Goal: Information Seeking & Learning: Learn about a topic

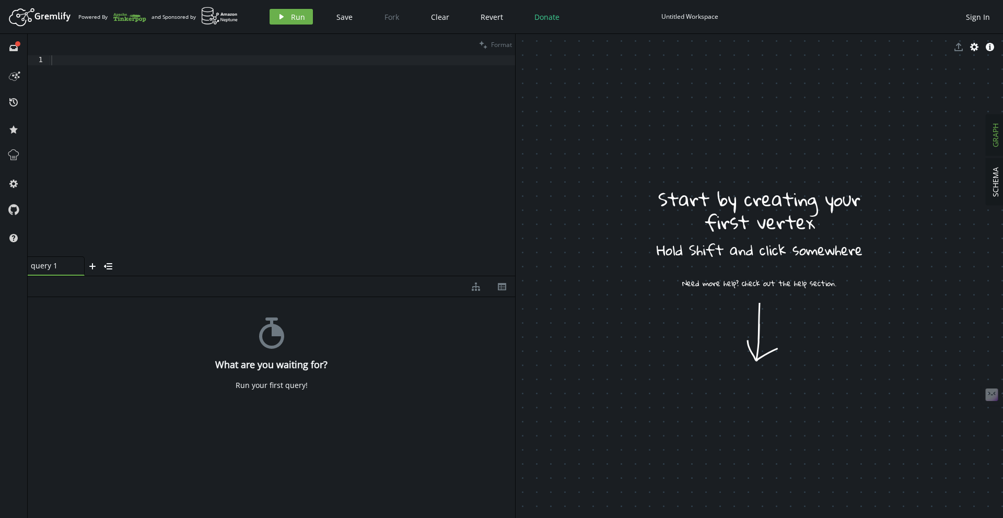
click at [263, 148] on div at bounding box center [282, 165] width 467 height 221
paste textarea "[PERSON_NAME] = g.addV('person').property('name','[PERSON_NAME]').property('age…"
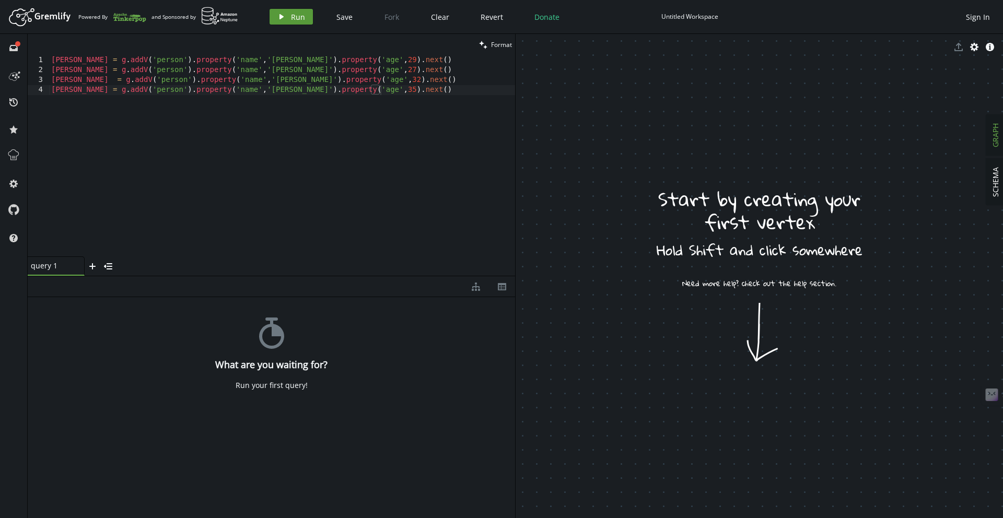
click at [293, 21] on span "Run" at bounding box center [298, 17] width 14 height 10
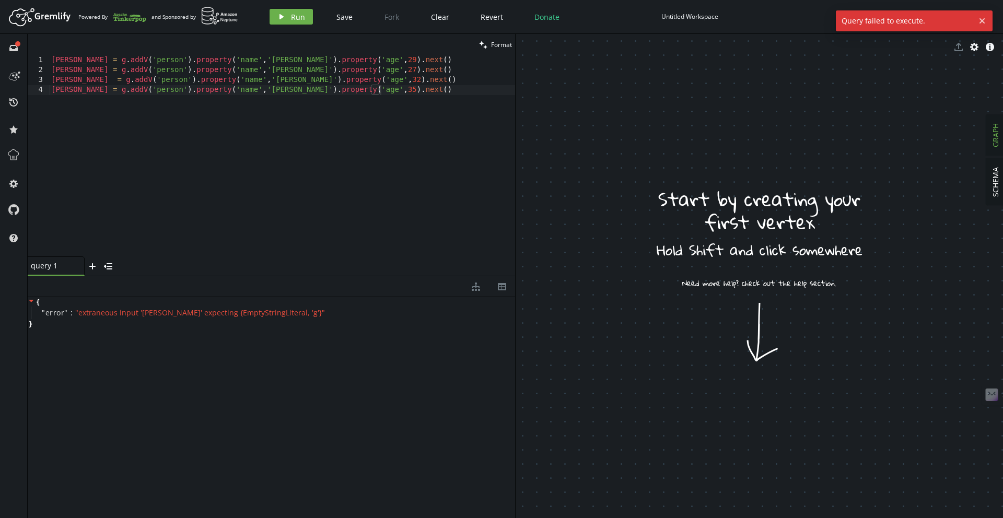
click at [44, 60] on div "1" at bounding box center [39, 60] width 22 height 10
click at [87, 61] on div "marko = g . addV ( 'person' ) . property ( 'name' , [GEOGRAPHIC_DATA][PERSON_NA…" at bounding box center [282, 165] width 466 height 221
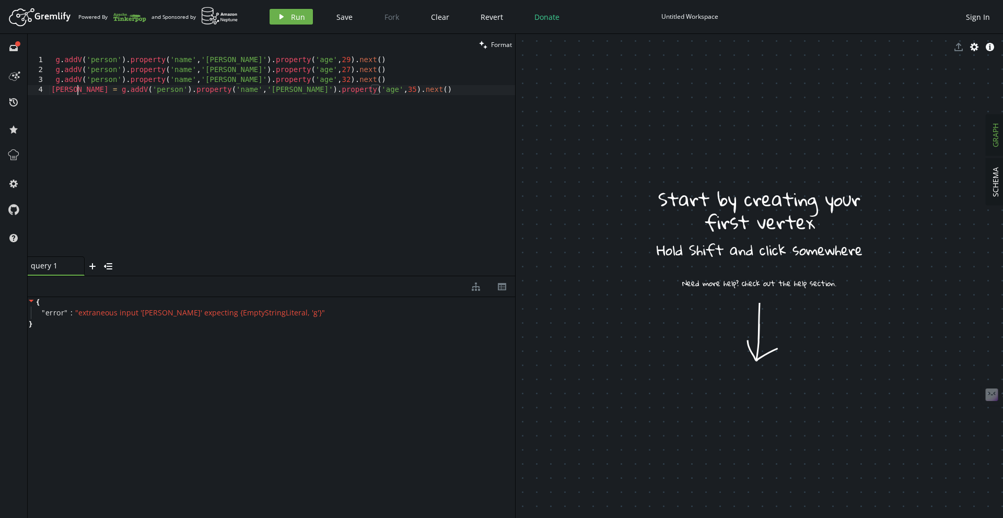
click at [80, 86] on div "g . addV ( 'person' ) . property ( 'name' , [GEOGRAPHIC_DATA][PERSON_NAME]' ) .…" at bounding box center [282, 165] width 466 height 221
click at [292, 17] on span "Run" at bounding box center [298, 17] width 14 height 10
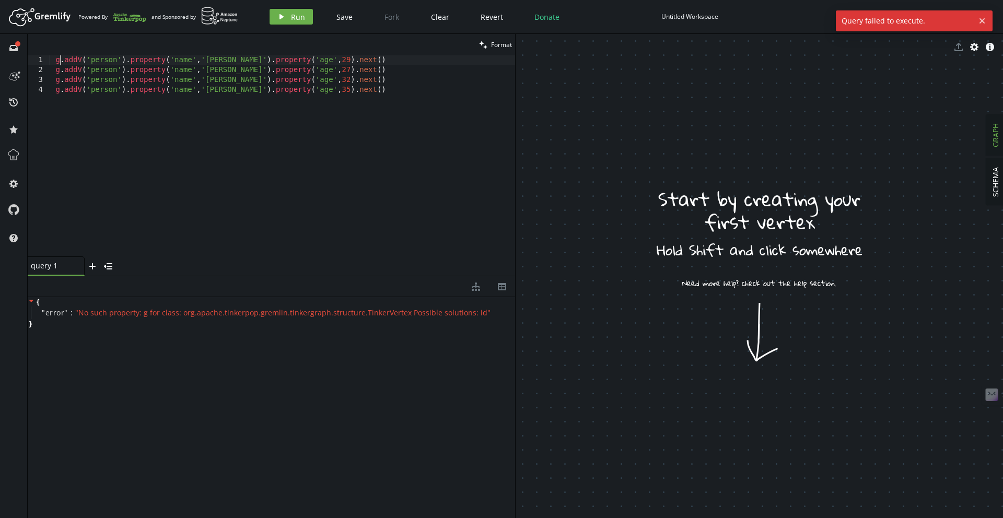
click at [60, 59] on div "g . addV ( 'person' ) . property ( 'name' , [GEOGRAPHIC_DATA][PERSON_NAME]' ) .…" at bounding box center [282, 165] width 466 height 221
type textarea "g.addV('person').property('name','[PERSON_NAME]').property('age',[DEMOGRAPHIC_D…"
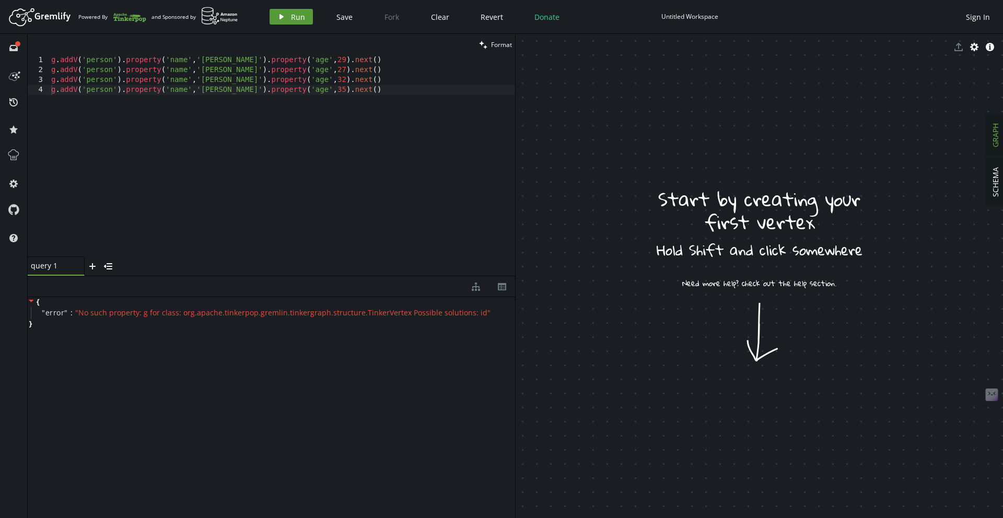
click at [283, 17] on icon "play" at bounding box center [281, 17] width 8 height 8
click at [226, 102] on div "g . addV ( 'person' ) . property ( 'name' , [GEOGRAPHIC_DATA][PERSON_NAME]' ) .…" at bounding box center [282, 165] width 466 height 221
click at [130, 124] on div "g . addV ( 'person' ) . property ( 'name' , [GEOGRAPHIC_DATA][PERSON_NAME]' ) .…" at bounding box center [282, 165] width 466 height 221
paste textarea "g.addV('person').property('name','[PERSON_NAME]').property('age',[DEMOGRAPHIC_D…"
click at [354, 79] on div "g . addV ( 'person' ) . property ( 'name' , [GEOGRAPHIC_DATA][PERSON_NAME]' ) .…" at bounding box center [282, 165] width 466 height 221
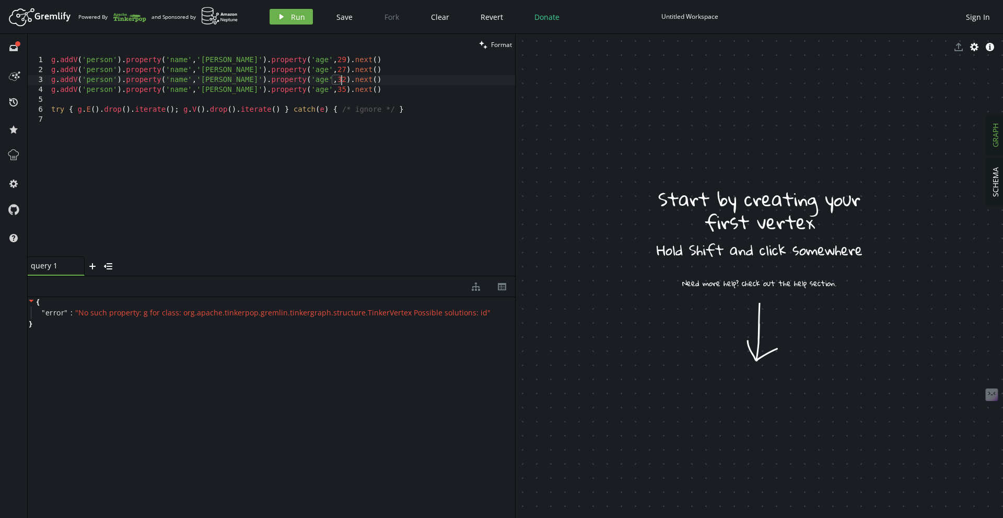
click at [354, 89] on div "g . addV ( 'person' ) . property ( 'name' , [GEOGRAPHIC_DATA][PERSON_NAME]' ) .…" at bounding box center [282, 165] width 466 height 221
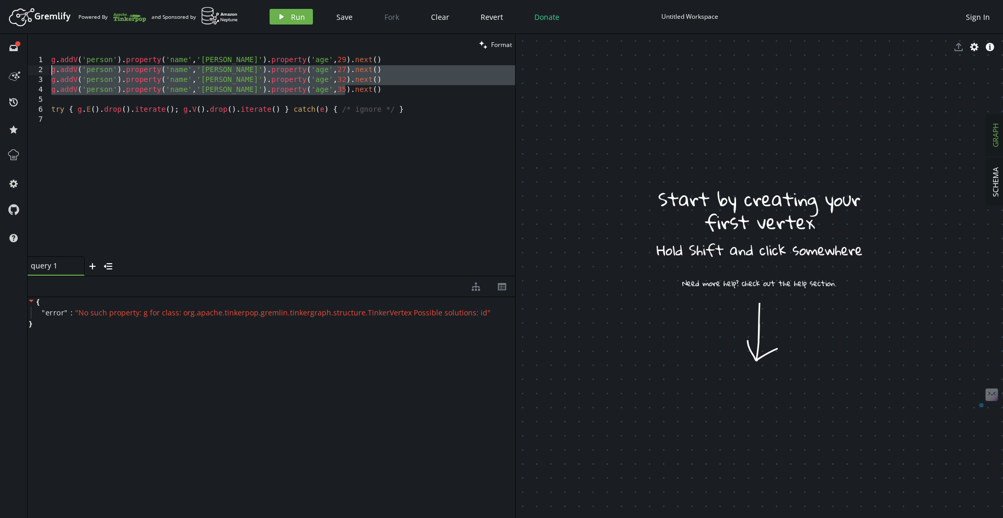
type textarea "g.addV('person').property('name','[PERSON_NAME]').property('age',[DEMOGRAPHIC_D…"
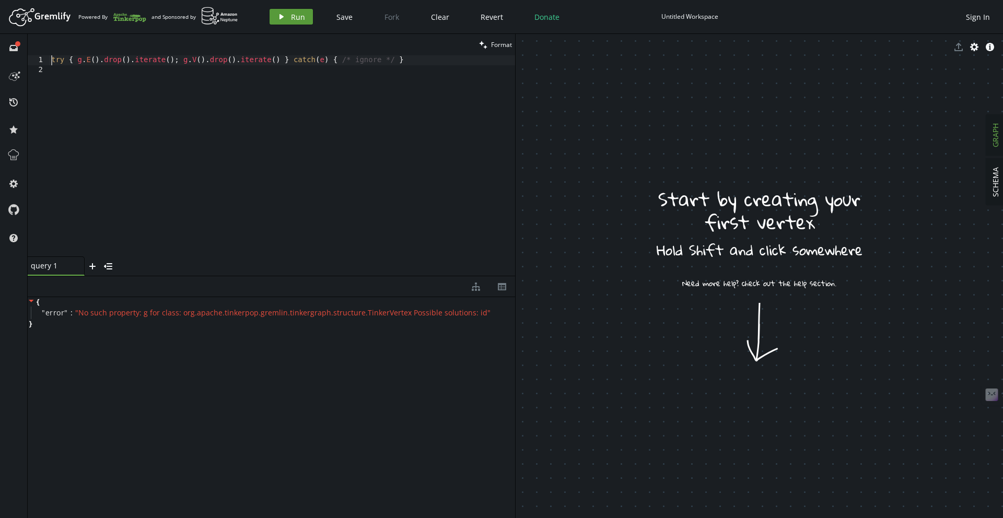
type textarea "try { g.E().drop().iterate(); g.V().drop().iterate() } catch(e) { /* ignore */ }"
click at [276, 22] on button "play Run" at bounding box center [291, 17] width 43 height 16
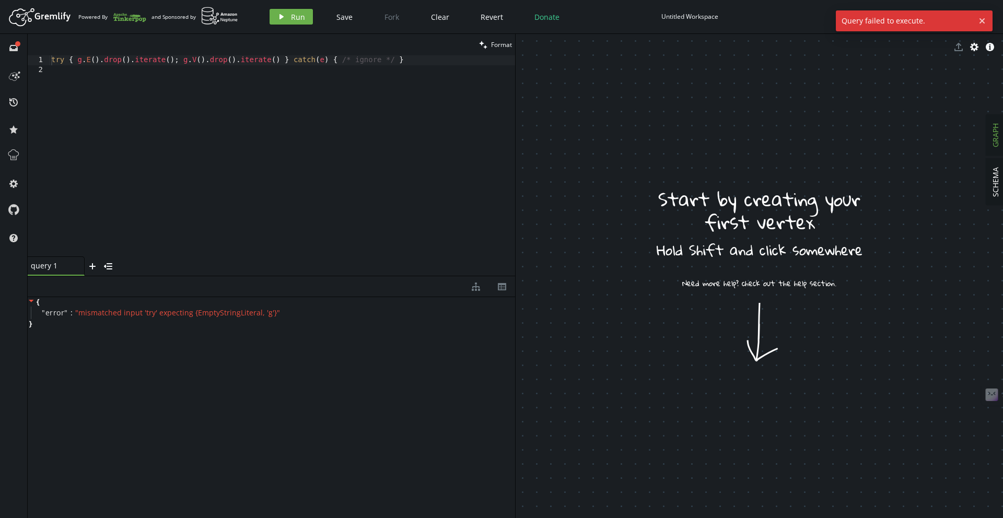
click at [298, 129] on div "try { g . E ( ) . drop ( ) . iterate ( ) ; g . V ( ) . drop ( ) . iterate ( ) }…" at bounding box center [282, 165] width 466 height 221
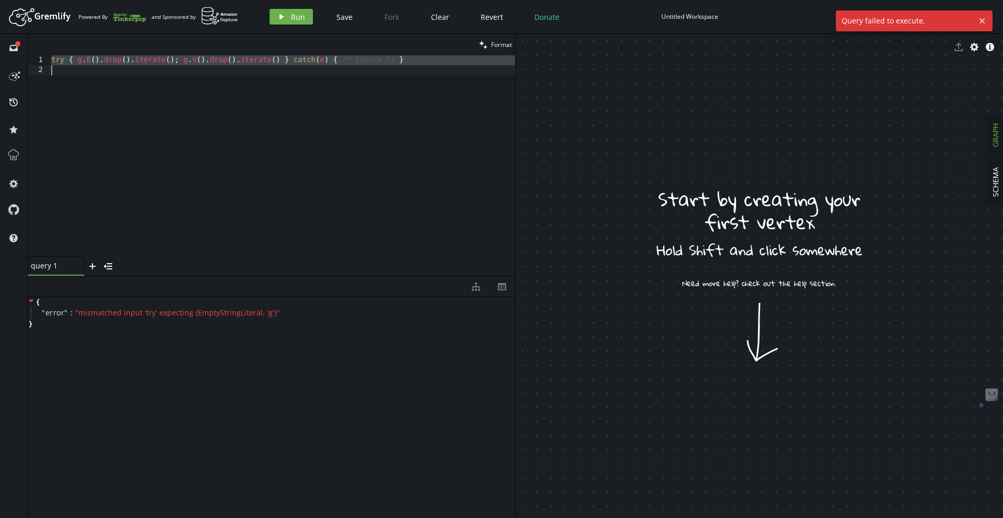
paste textarea "g.addV('person').property('name','[PERSON_NAME]').property('age',[DEMOGRAPHIC_D…"
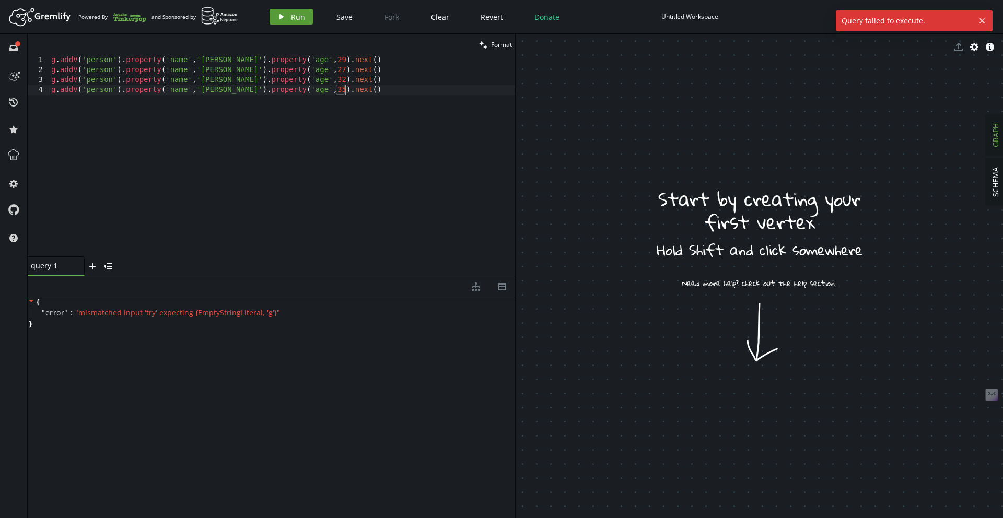
click at [281, 15] on icon "play" at bounding box center [281, 17] width 8 height 8
click at [272, 341] on div "{ " error " : " No such property: g for class: org.apache.tinkerpop.gremlin.tin…" at bounding box center [271, 405] width 487 height 216
click at [211, 357] on div "{ " error " : " No such property: g for class: org.apache.tinkerpop.gremlin.tin…" at bounding box center [271, 405] width 487 height 216
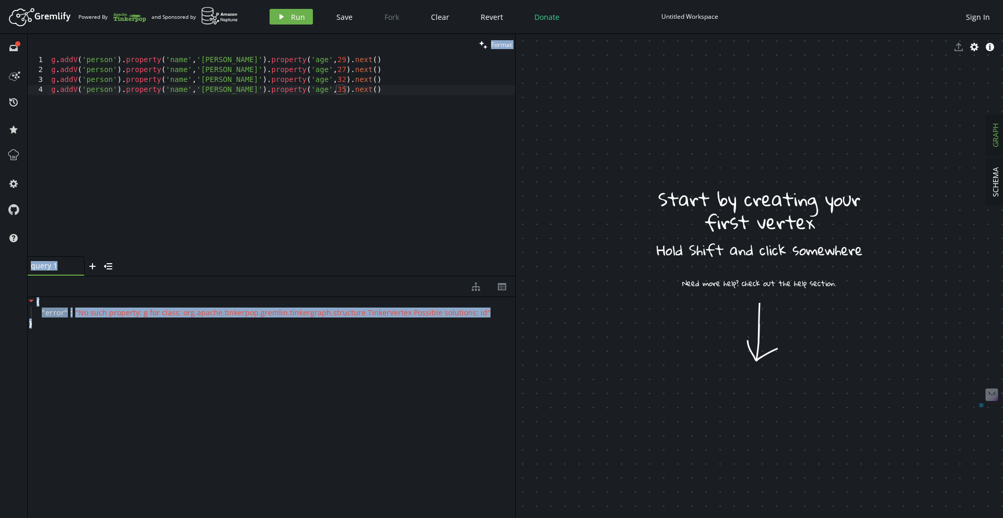
drag, startPoint x: 211, startPoint y: 357, endPoint x: 16, endPoint y: 300, distance: 203.0
click at [16, 300] on div "full-circle inbox history star cog help clean Format g.addV('person').property(…" at bounding box center [501, 276] width 1003 height 484
copy div "lore-ipsumd sitam consect adip eli sedd eiusm Tempor 8 4 7 9 i . utlA ( 'etdolo…"
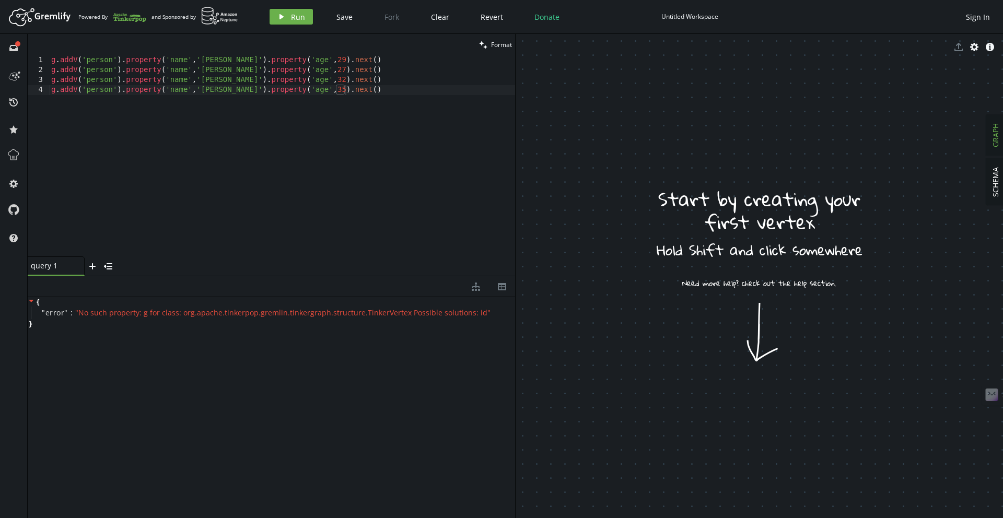
click at [243, 78] on div "g . addV ( 'person' ) . property ( 'name' , [GEOGRAPHIC_DATA][PERSON_NAME]' ) .…" at bounding box center [282, 165] width 466 height 221
type textarea "g.addV('person').property('name','[PERSON_NAME]').property('age',[DEMOGRAPHIC_D…"
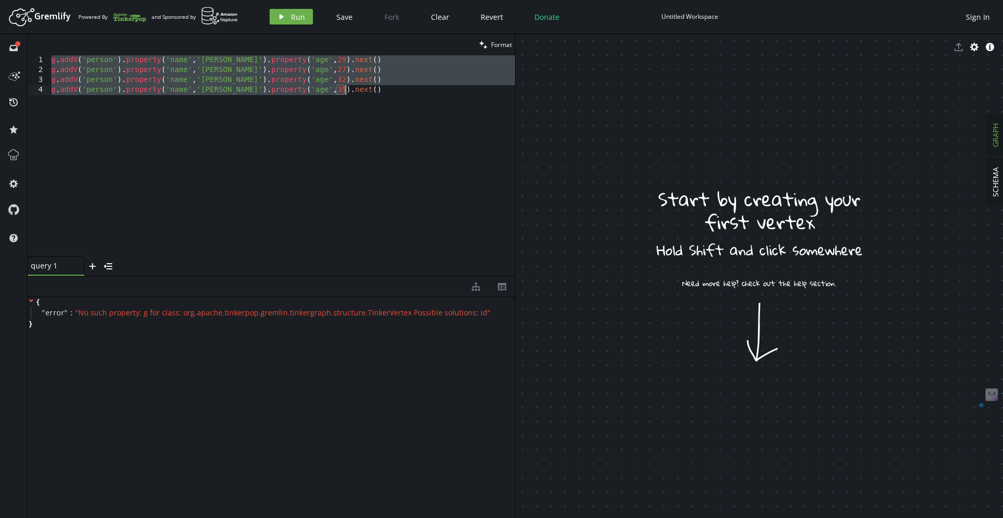
paste textarea
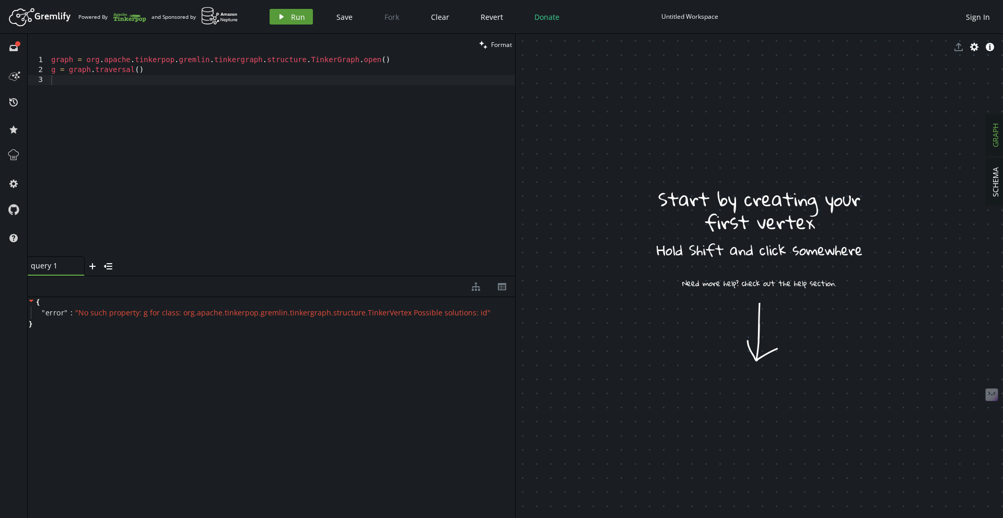
click at [295, 18] on span "Run" at bounding box center [298, 17] width 14 height 10
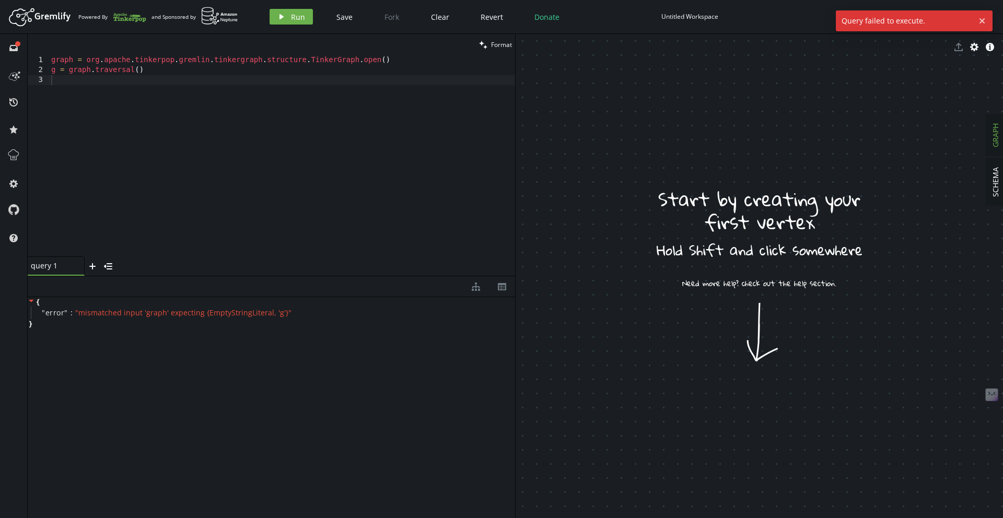
type textarea "graph = [DOMAIN_NAME]()"
click at [61, 59] on div "graph = org . apache . tinkerpop . [GEOGRAPHIC_DATA] . tinkergraph . structure …" at bounding box center [282, 165] width 466 height 221
click at [77, 88] on div "graph = org . apache . tinkerpop . [GEOGRAPHIC_DATA] . tinkergraph . structure …" at bounding box center [282, 165] width 466 height 221
type textarea "="
click at [306, 13] on button "play Run" at bounding box center [291, 17] width 43 height 16
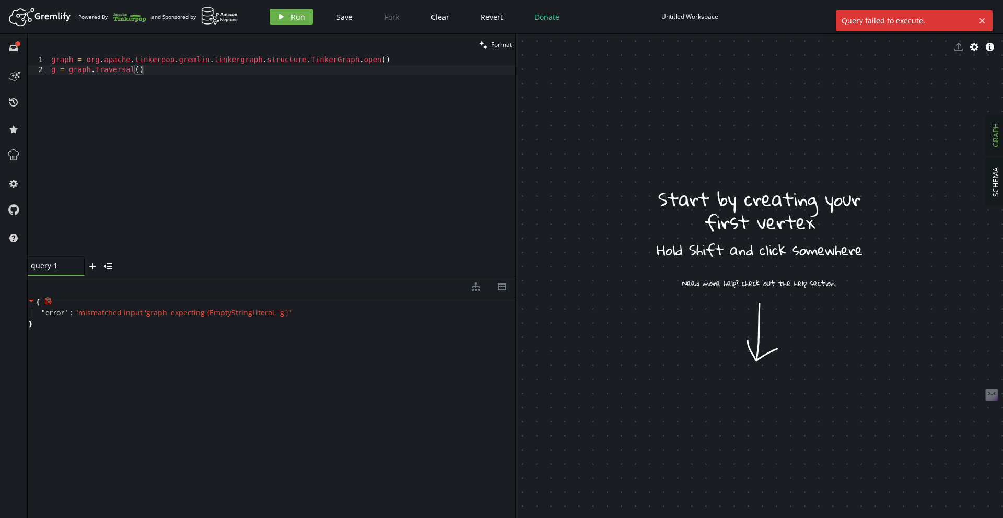
click at [224, 328] on div "{ " error " : " mismatched input 'graph' expecting {EmptyStringLiteral, 'g'} " }" at bounding box center [271, 312] width 487 height 31
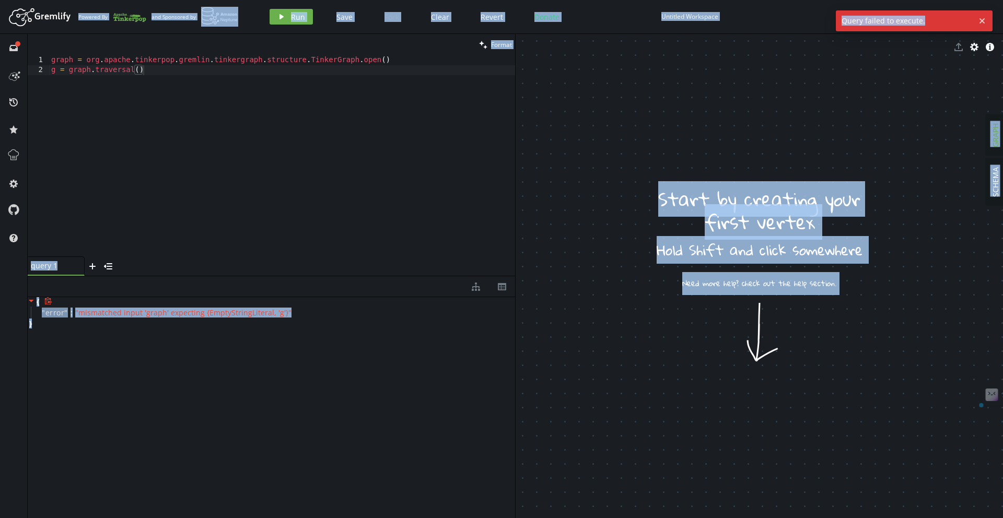
click at [224, 328] on div "{ " error " : " mismatched input 'graph' expecting {EmptyStringLiteral, 'g'} " }" at bounding box center [271, 312] width 487 height 31
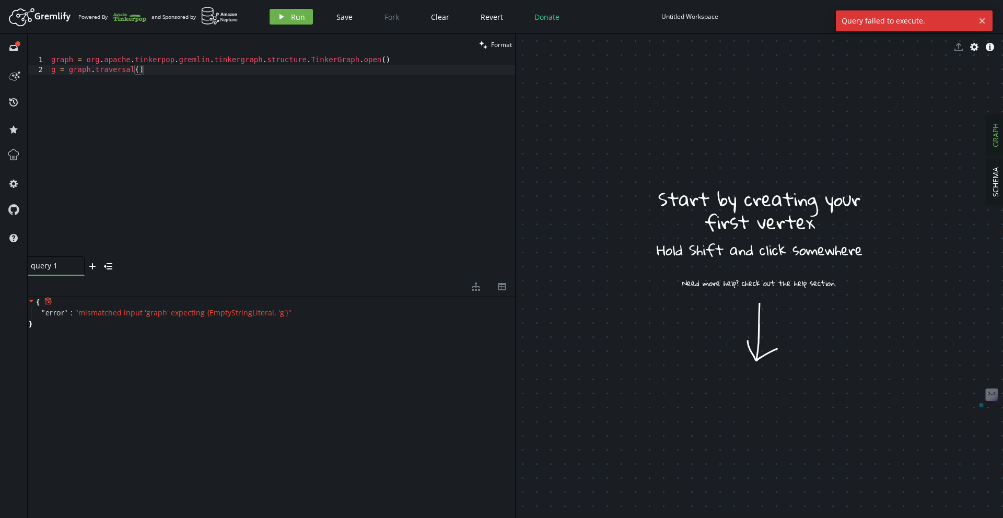
click at [224, 328] on div "{ " error " : " mismatched input 'graph' expecting {EmptyStringLiteral, 'g'} " }" at bounding box center [271, 312] width 487 height 31
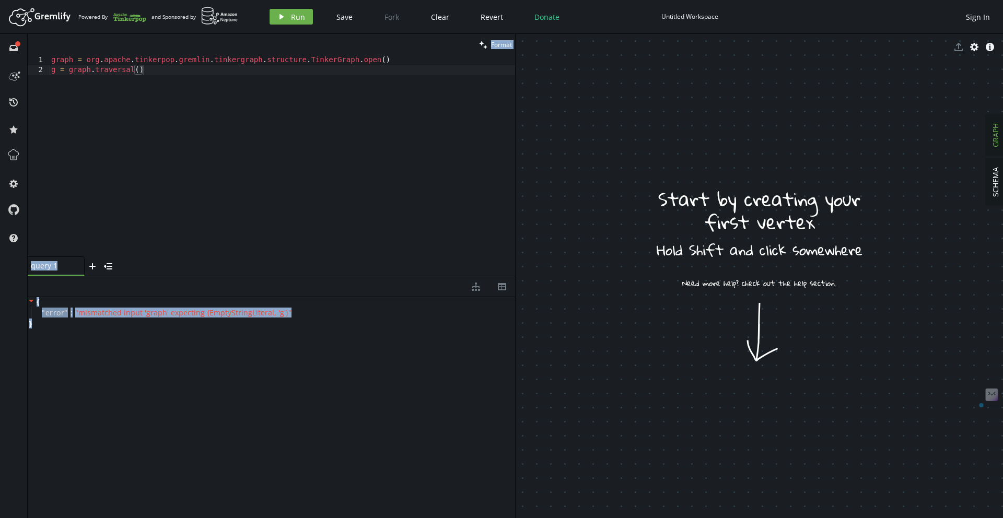
drag, startPoint x: 110, startPoint y: 323, endPoint x: 7, endPoint y: 299, distance: 105.7
click at [7, 299] on div "full-circle inbox history star cog help clean Format g = graph.traversal() 1 2 …" at bounding box center [501, 276] width 1003 height 484
copy div "Loremi 6 8 dolor = sit . ametco . adipiscin . elitsed . doeiusmodte . incididun…"
click at [100, 77] on div "graph = org . apache . tinkerpop . [GEOGRAPHIC_DATA] . tinkergraph . structure …" at bounding box center [282, 165] width 466 height 221
type textarea "graph = [DOMAIN_NAME]() g = [DOMAIN_NAME]()"
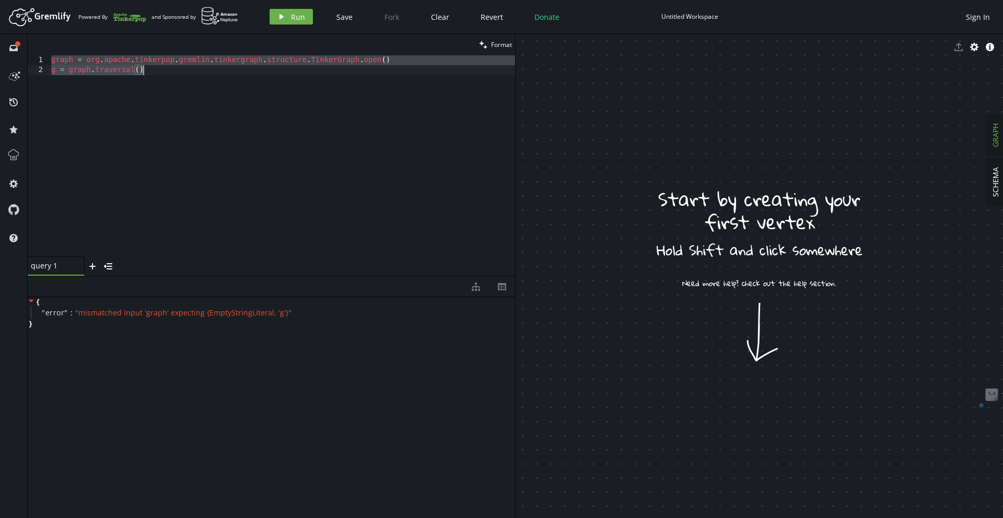
paste textarea
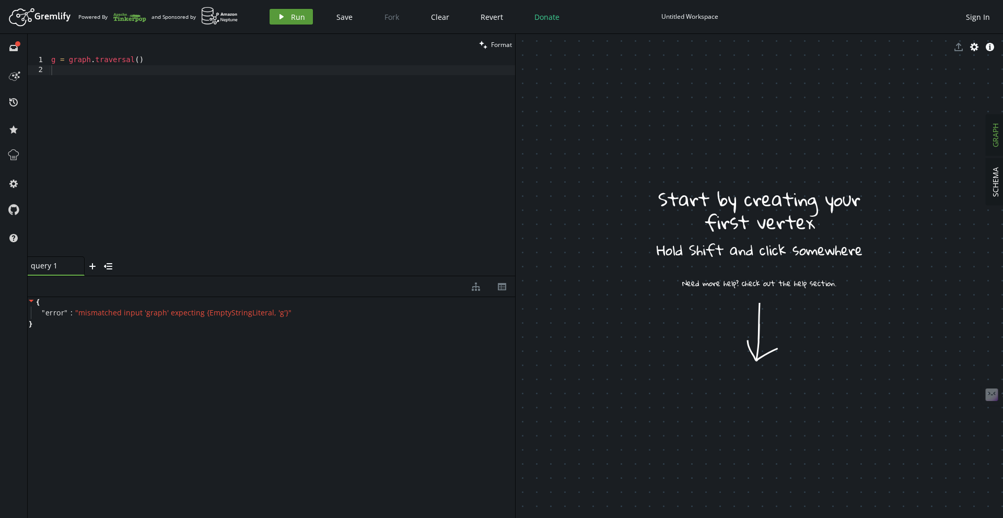
click at [308, 18] on button "play Run" at bounding box center [291, 17] width 43 height 16
click at [164, 82] on div "g = graph . [GEOGRAPHIC_DATA] ( )" at bounding box center [282, 165] width 466 height 221
click at [278, 13] on icon "play" at bounding box center [281, 17] width 8 height 8
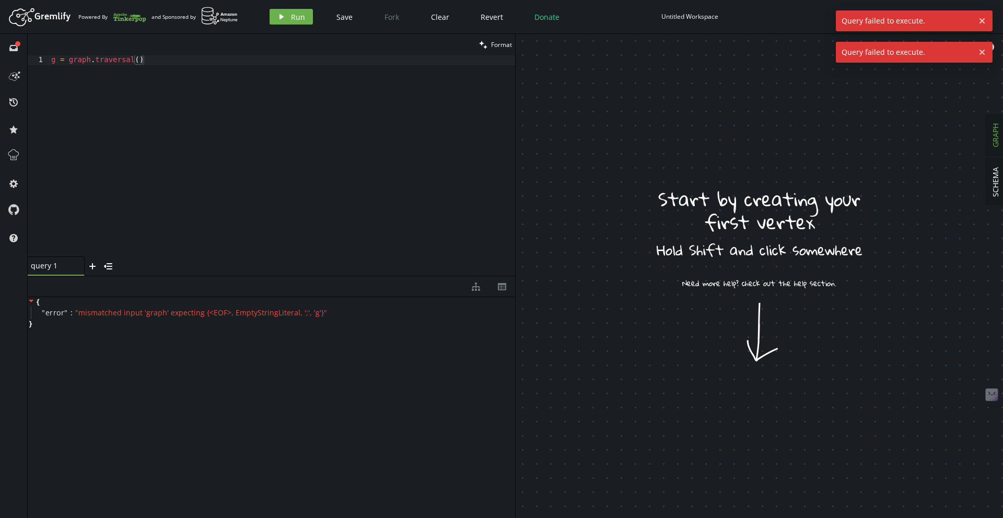
click at [185, 340] on div "{ " error " : " mismatched input 'graph' expecting {<EOF>, EmptyStringLiteral, …" at bounding box center [271, 405] width 487 height 216
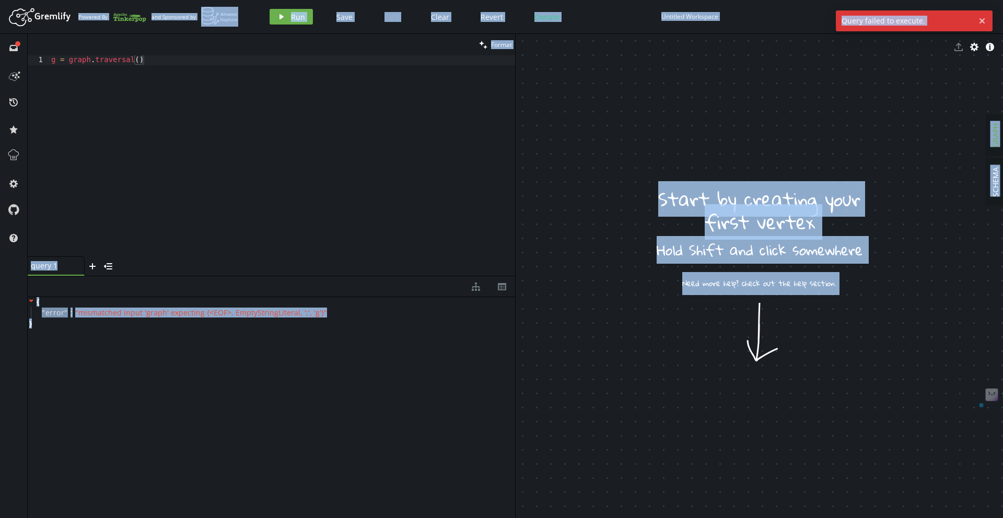
copy body "Loremip Do sit Ametconse ad elit Sed Doei Temp Incid Utlabo Etdolo Magnaali Eni…"
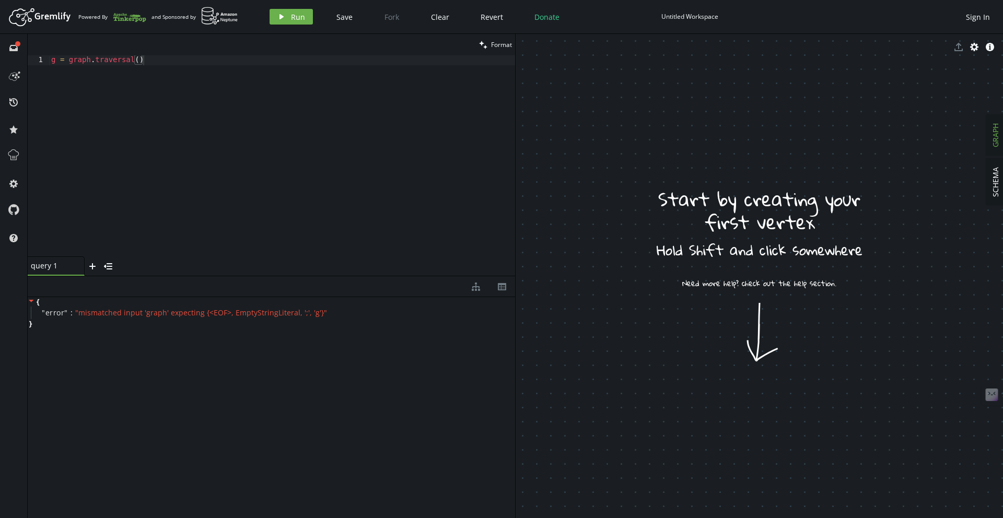
click at [192, 68] on div "g = graph . [GEOGRAPHIC_DATA] ( )" at bounding box center [282, 165] width 466 height 221
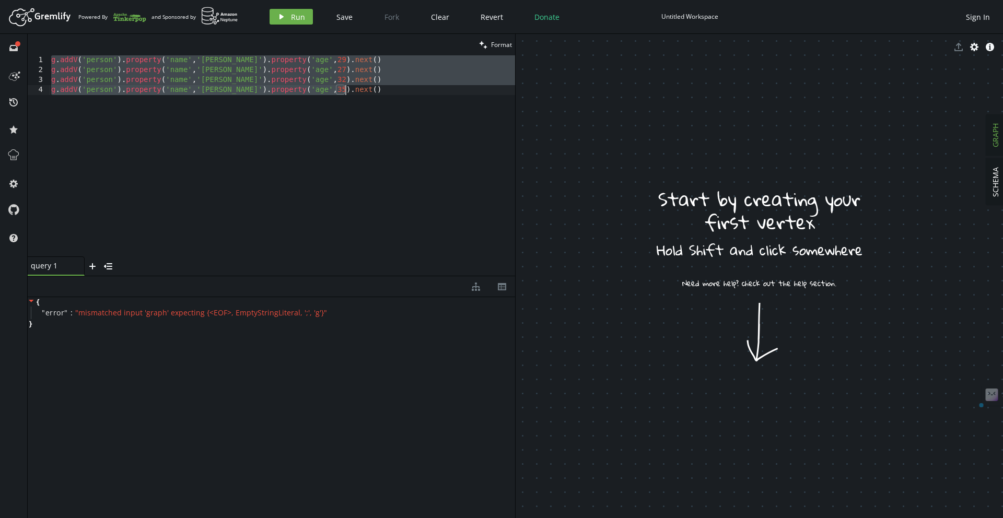
click at [432, 131] on div "g . addV ( 'person' ) . property ( 'name' , [GEOGRAPHIC_DATA][PERSON_NAME]' ) .…" at bounding box center [282, 165] width 466 height 221
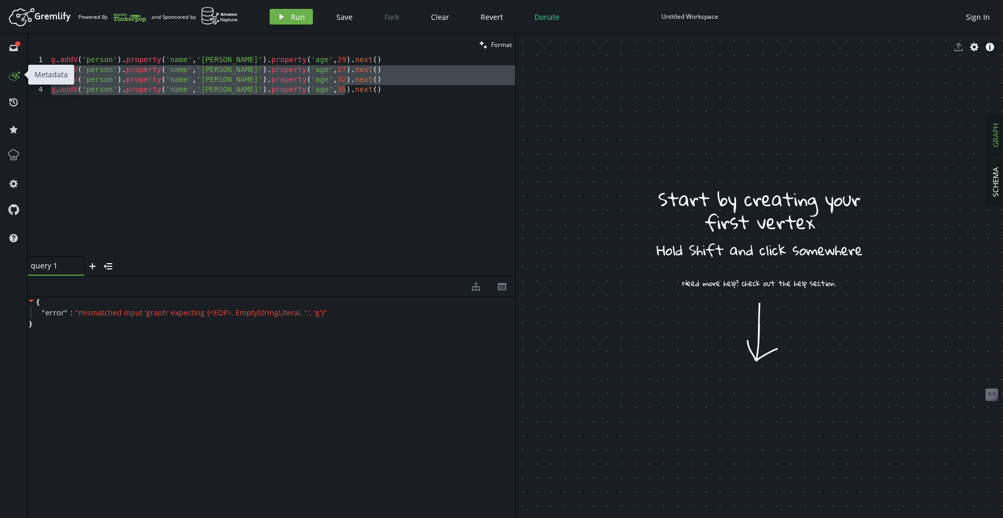
drag, startPoint x: 367, startPoint y: 96, endPoint x: 15, endPoint y: 66, distance: 353.3
click at [15, 66] on div "full-circle inbox history star cog help clean Format g.addV('person').property(…" at bounding box center [501, 276] width 1003 height 484
type textarea "g.addV('person').property('name','[PERSON_NAME]').property('age',[DEMOGRAPHIC_D…"
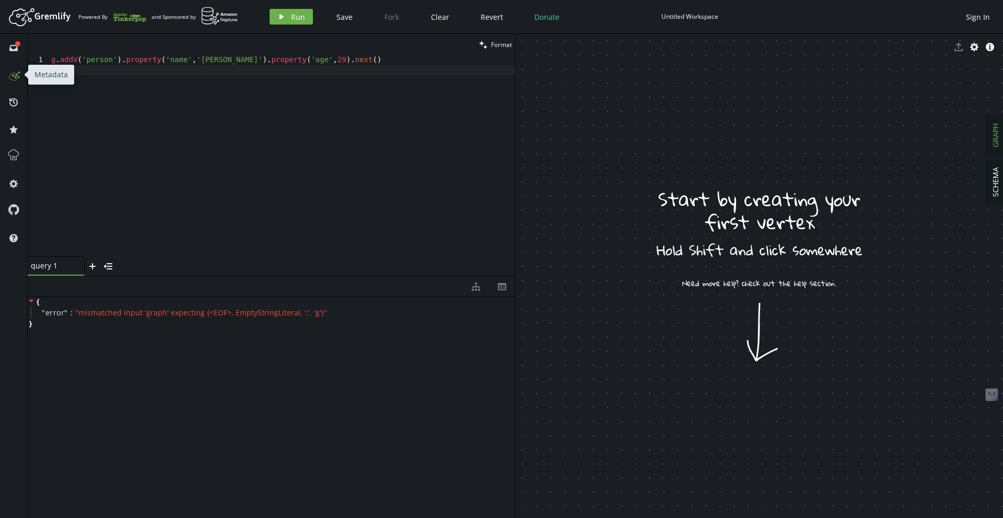
type textarea "g.addV('person').property('name','[PERSON_NAME]').property('age',[DEMOGRAPHIC_D…"
click at [270, 26] on div "Artboard Created with Sketch. Powered By and Sponsored by play Run Save Fork Cl…" at bounding box center [501, 16] width 993 height 21
click at [287, 14] on button "play Run" at bounding box center [291, 17] width 43 height 16
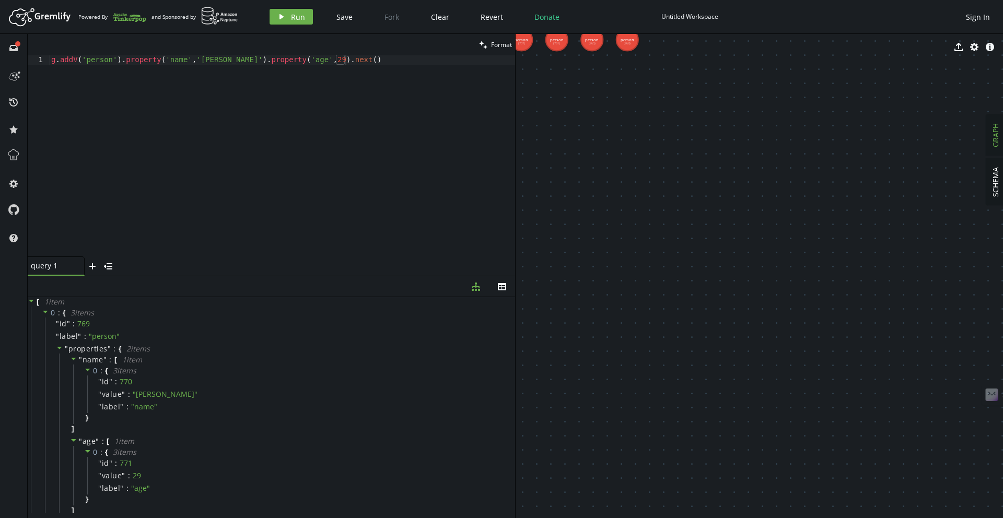
click at [523, 43] on div "export cog info-sign" at bounding box center [759, 47] width 487 height 26
click at [549, 43] on div "export cog info-sign" at bounding box center [759, 47] width 487 height 26
click at [347, 89] on div "g . addV ( 'person' ) . property ( 'name' , [GEOGRAPHIC_DATA][PERSON_NAME]' ) .…" at bounding box center [282, 165] width 466 height 221
drag, startPoint x: 704, startPoint y: 38, endPoint x: 855, endPoint y: 166, distance: 197.2
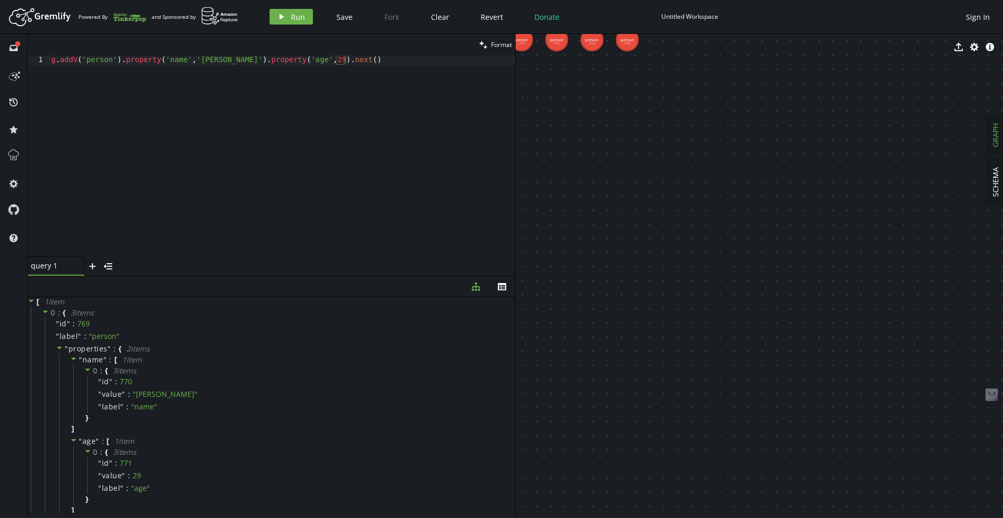
click at [855, 166] on div "export cog info-sign person (769) person (757) person (761) person (765)" at bounding box center [759, 276] width 487 height 484
drag, startPoint x: 563, startPoint y: 153, endPoint x: 726, endPoint y: 288, distance: 212.2
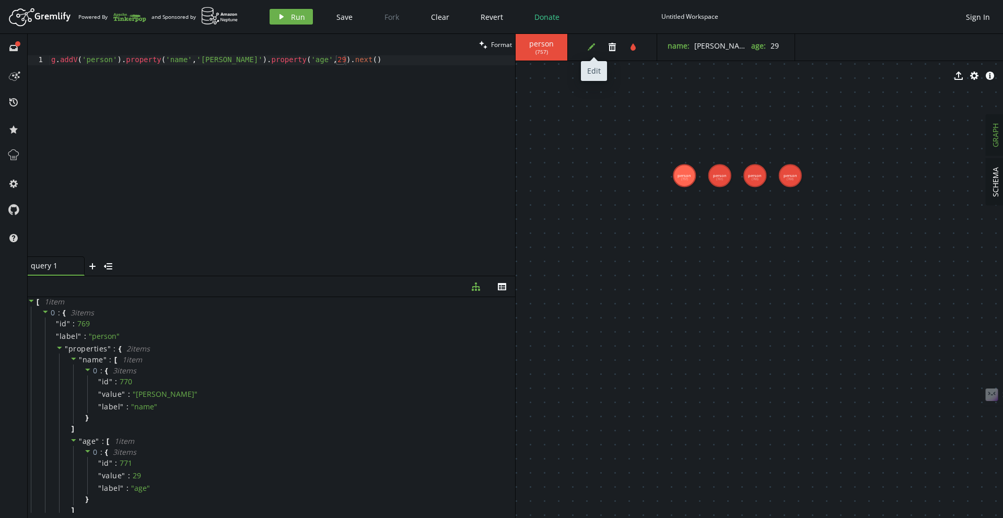
click at [597, 43] on button "edit" at bounding box center [592, 47] width 16 height 16
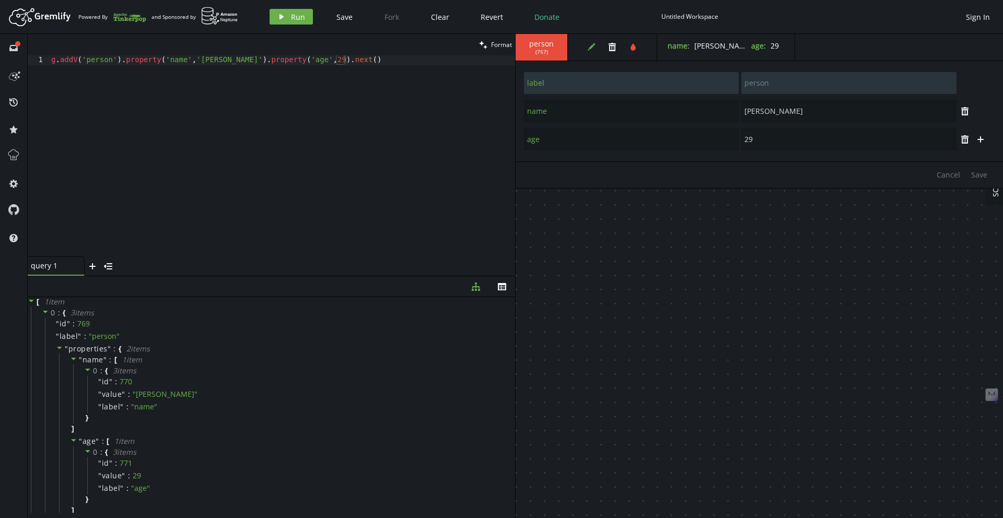
click at [594, 170] on div "Cancel Save" at bounding box center [759, 174] width 487 height 27
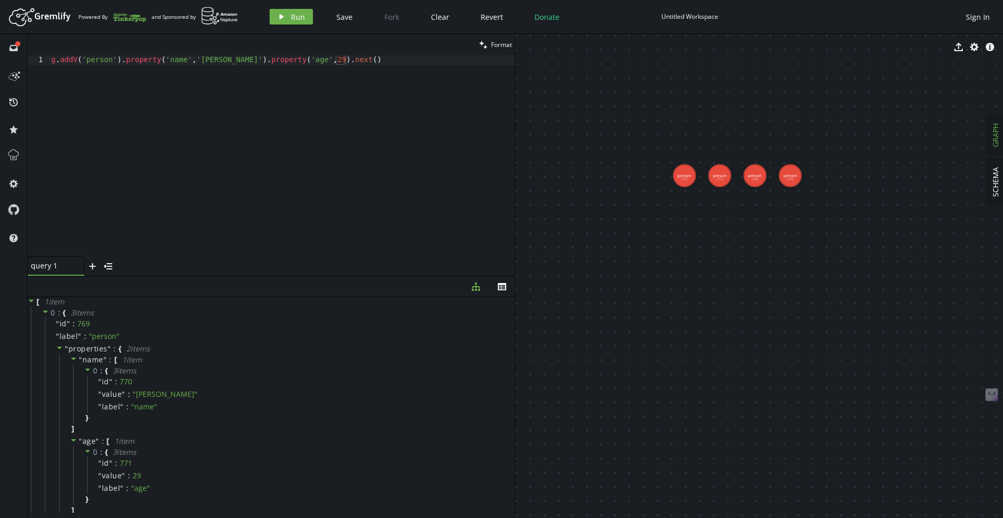
click at [612, 43] on icon "button" at bounding box center [612, 47] width 7 height 8
click at [614, 39] on button "trash" at bounding box center [612, 47] width 16 height 16
click at [449, 12] on button "Clear" at bounding box center [440, 17] width 34 height 16
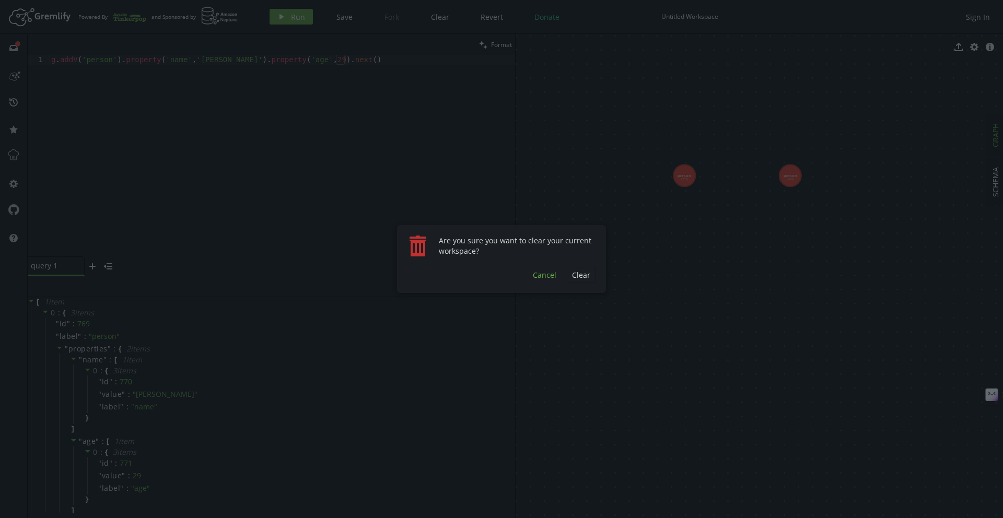
click at [541, 273] on span "Cancel" at bounding box center [545, 275] width 24 height 10
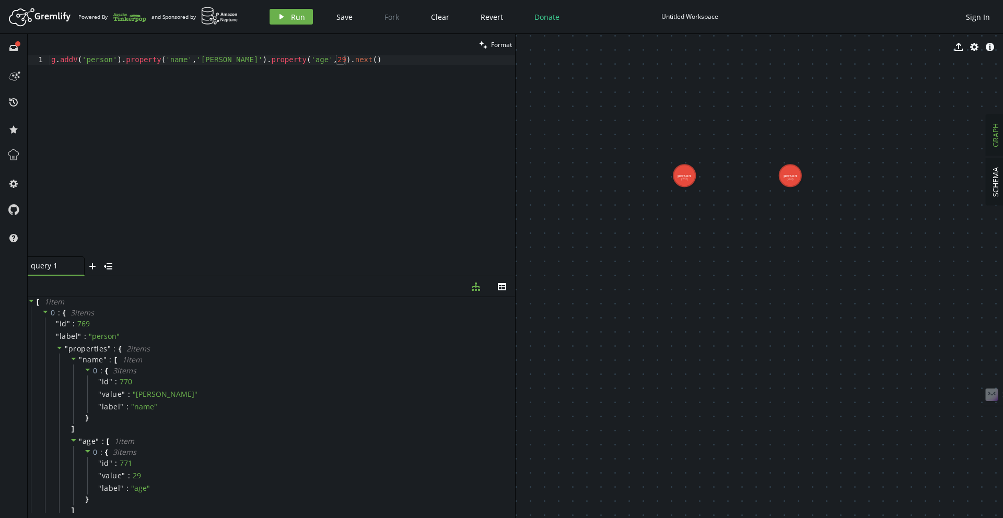
click at [447, 12] on button "Clear" at bounding box center [440, 17] width 34 height 16
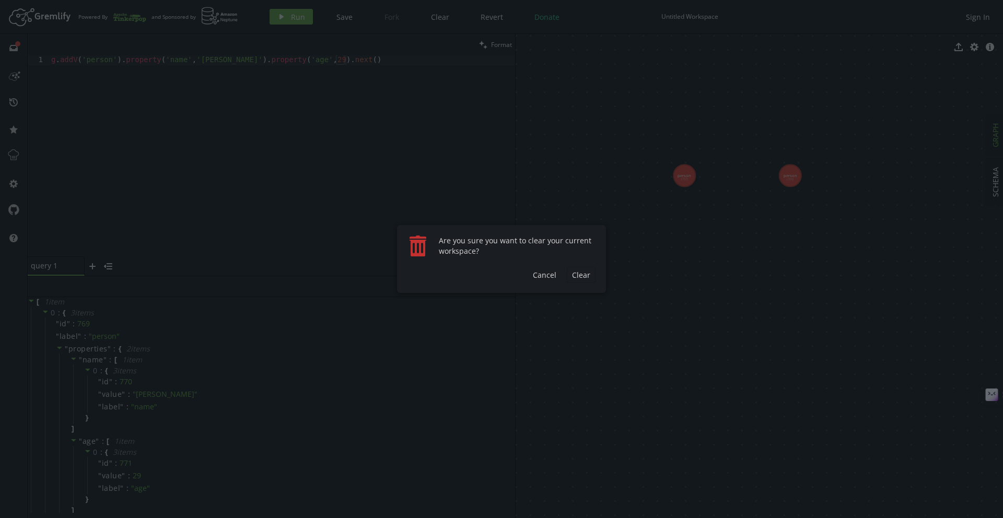
click at [568, 266] on div "trash Are you sure you want to clear your current workspace? Clear Cancel" at bounding box center [501, 259] width 209 height 68
click at [576, 272] on span "Clear" at bounding box center [581, 275] width 18 height 10
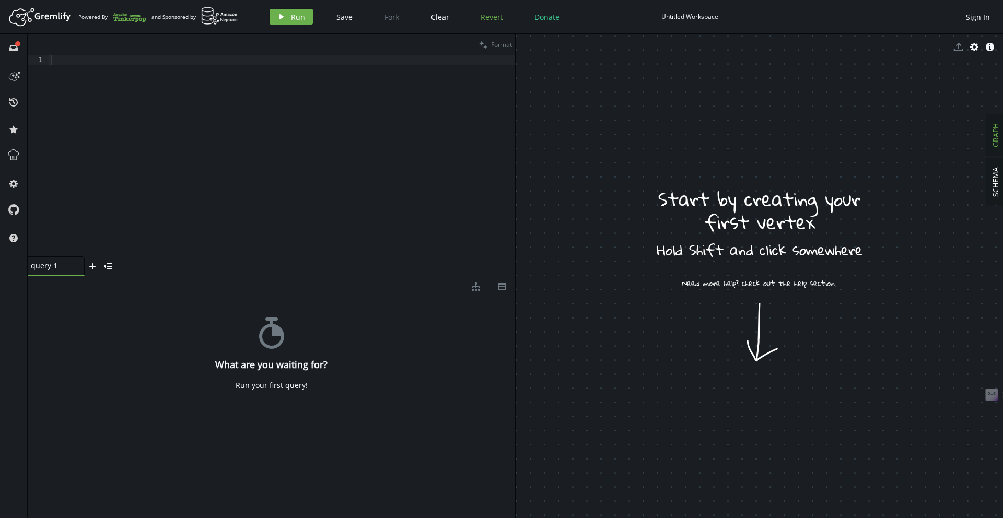
click at [491, 19] on span "Revert" at bounding box center [492, 17] width 22 height 10
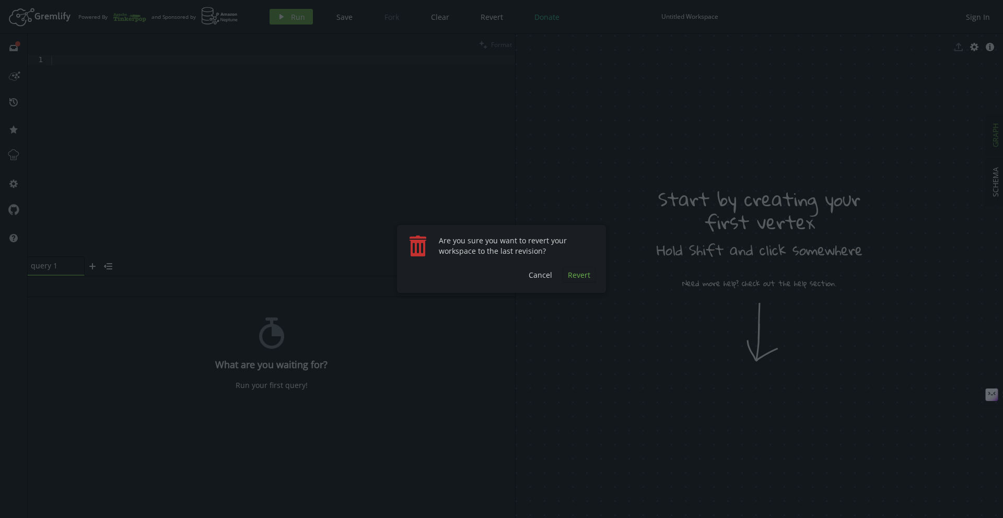
click at [587, 273] on span "Revert" at bounding box center [579, 275] width 22 height 10
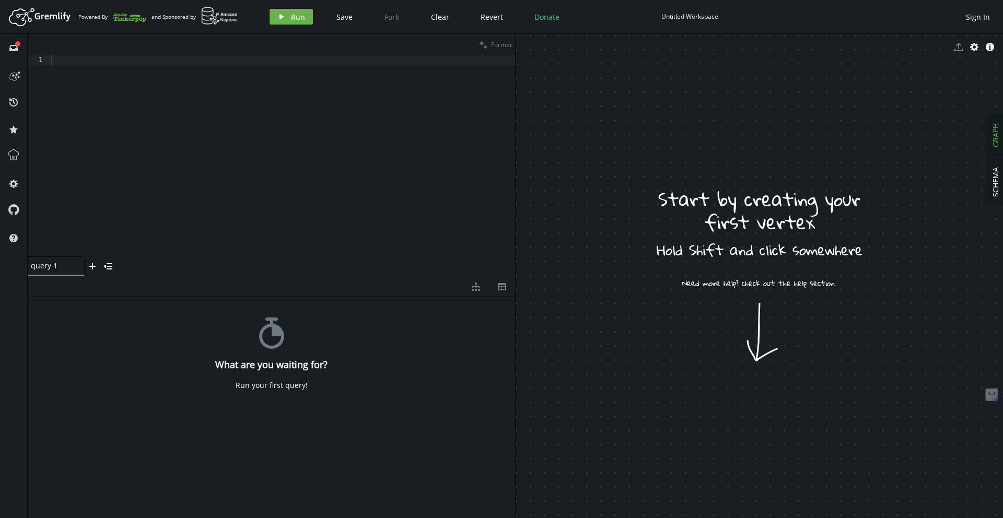
click at [228, 64] on div at bounding box center [282, 165] width 466 height 221
paste textarea "g.addV('person').property('name','[PERSON_NAME]').property('age',[DEMOGRAPHIC_D…"
type textarea "g.addV('person').property('name','[PERSON_NAME]').property('age',[DEMOGRAPHIC_D…"
click at [287, 11] on button "play Run" at bounding box center [291, 17] width 43 height 16
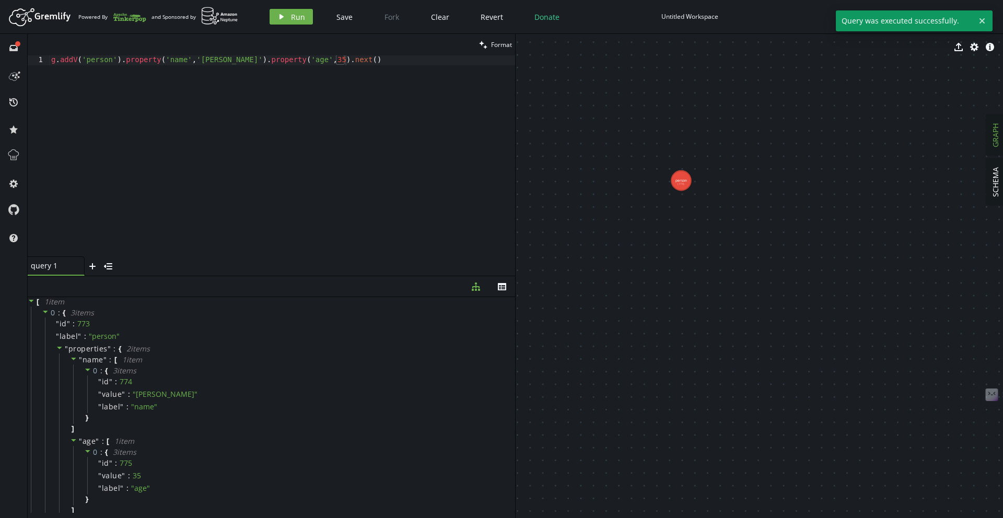
scroll to position [0, 1]
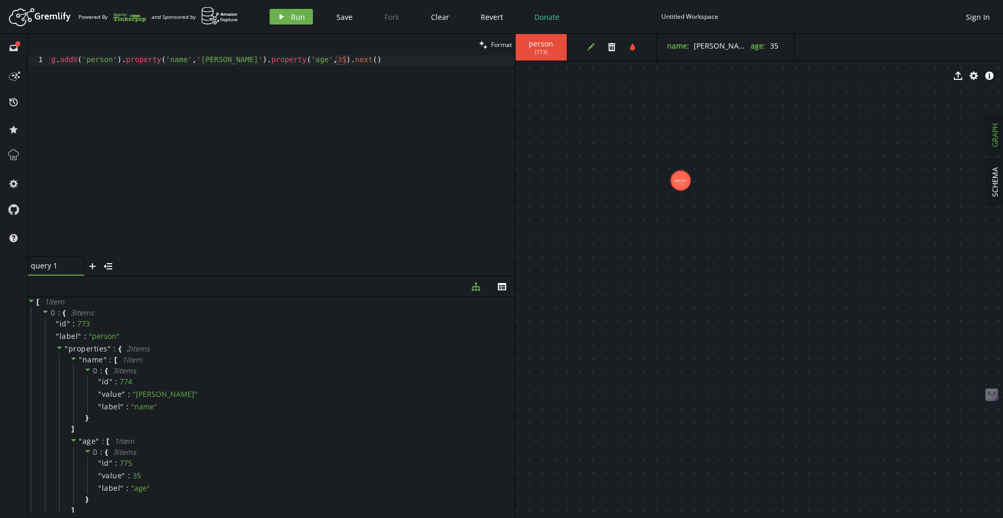
click at [591, 50] on icon "edit" at bounding box center [591, 47] width 8 height 8
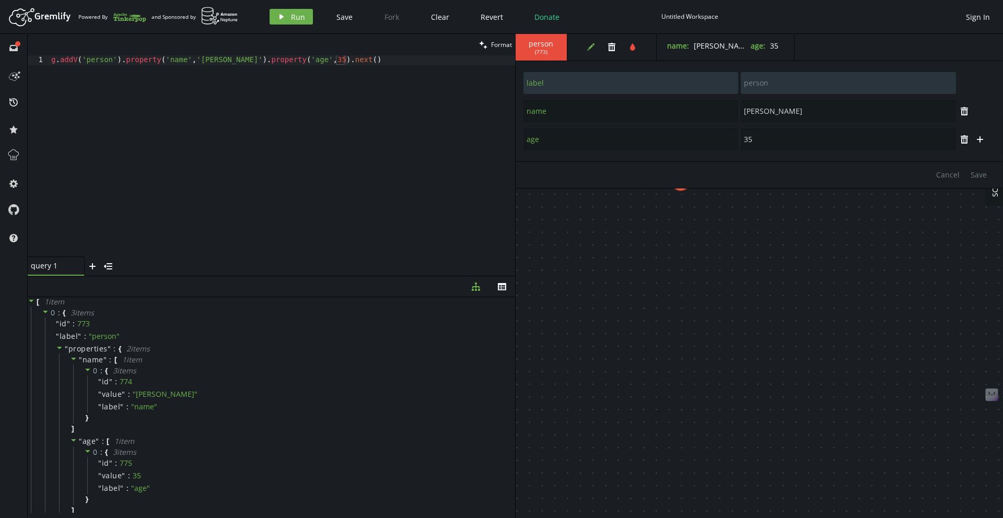
click at [389, 91] on div "g . addV ( 'person' ) . property ( 'name' , '[PERSON_NAME]' ) . property ( 'age…" at bounding box center [282, 165] width 466 height 221
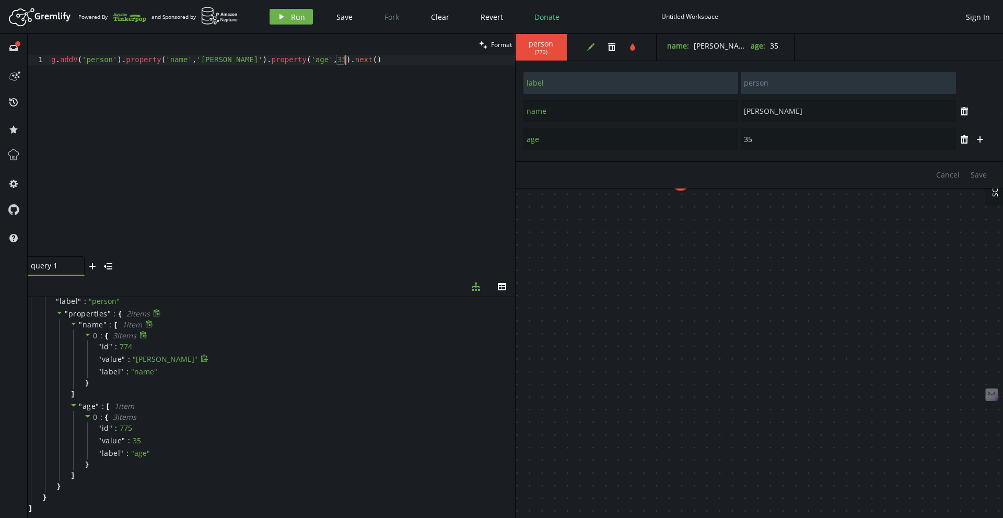
scroll to position [0, 0]
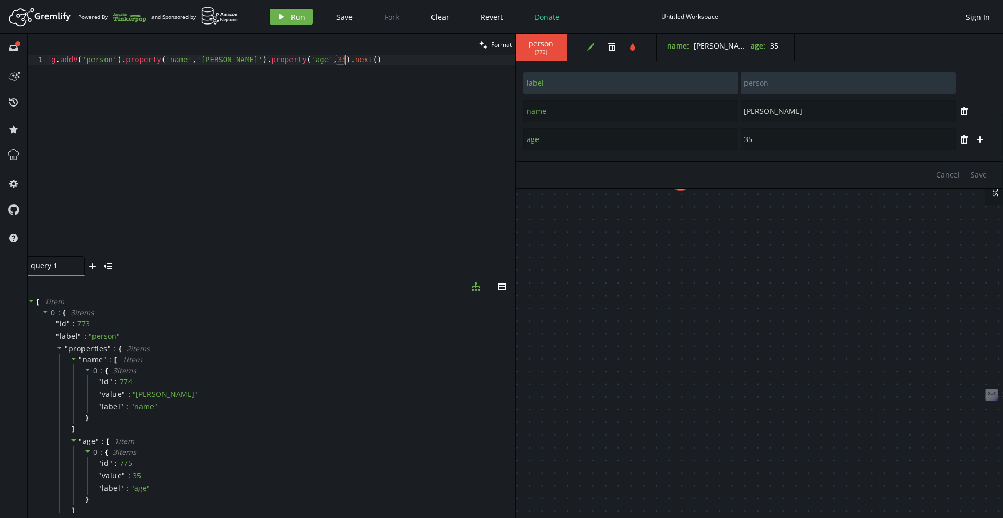
click at [343, 124] on div "g . addV ( 'person' ) . property ( 'name' , '[PERSON_NAME]' ) . property ( 'age…" at bounding box center [282, 165] width 466 height 221
click at [142, 77] on div "g . addV ( 'person' ) . property ( 'name' , '[PERSON_NAME]' ) . property ( 'age…" at bounding box center [282, 165] width 466 height 221
paste textarea
click at [305, 18] on button "play Run" at bounding box center [291, 17] width 43 height 16
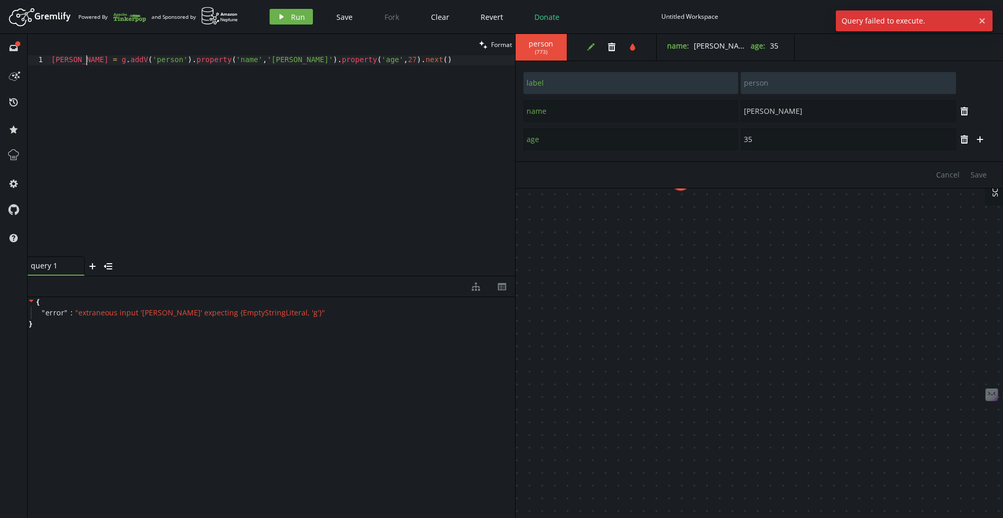
click at [85, 55] on div "[PERSON_NAME] = [PERSON_NAME] addV ( 'person' ) . property ( 'name' , '[PERSON_…" at bounding box center [282, 165] width 466 height 221
click at [304, 27] on div "Artboard Created with Sketch. Powered By and Sponsored by play Run Save Fork Cl…" at bounding box center [501, 16] width 993 height 21
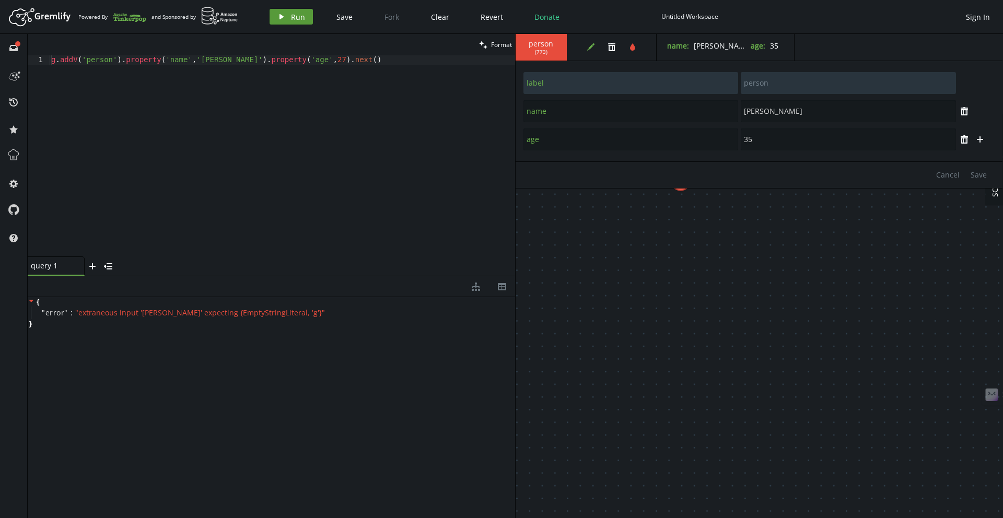
click at [299, 24] on button "play Run" at bounding box center [291, 17] width 43 height 16
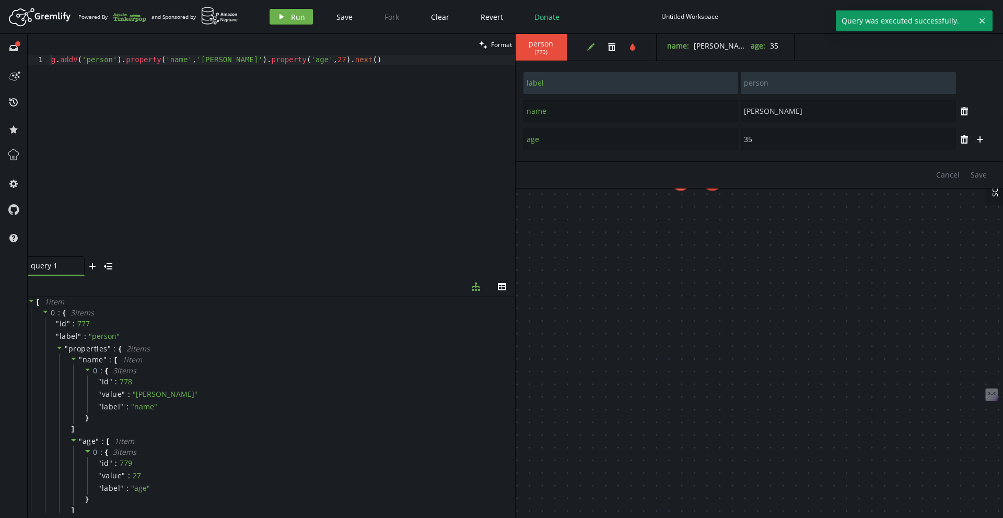
click at [766, 129] on div "35" at bounding box center [848, 140] width 215 height 22
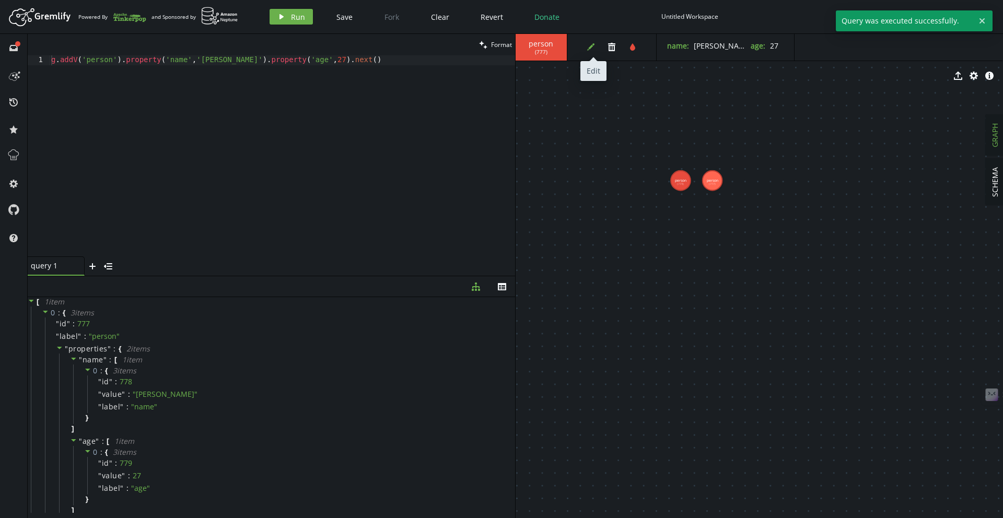
click at [596, 50] on button "edit" at bounding box center [591, 47] width 16 height 16
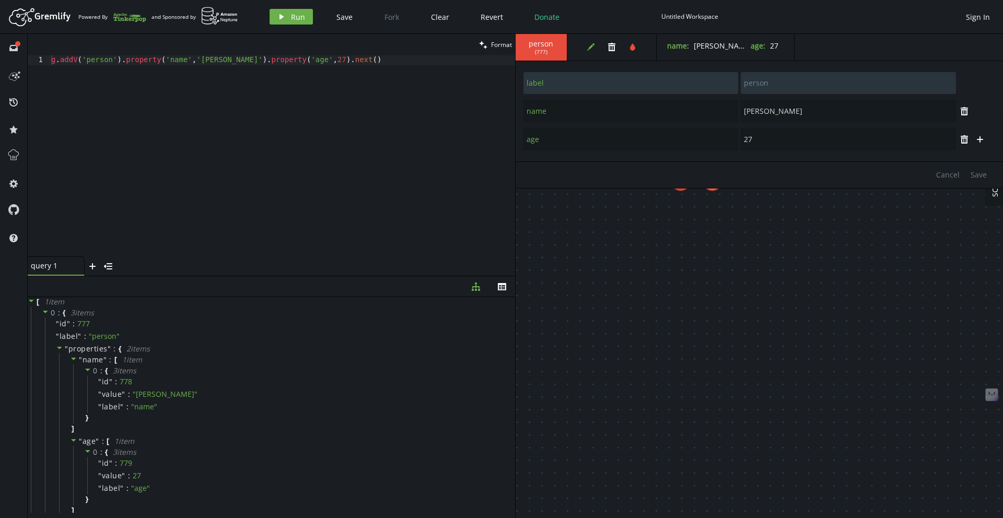
click at [202, 76] on div "g . addV ( 'person' ) . property ( 'name' , '[PERSON_NAME]' ) . property ( 'age…" at bounding box center [282, 165] width 466 height 221
paste textarea "[PERSON_NAME]').property('age',[DEMOGRAPHIC_DATA]"
type textarea "g.addV('person').property('name','[PERSON_NAME]').property('age',[DEMOGRAPHIC_D…"
click at [301, 19] on span "Run" at bounding box center [298, 17] width 14 height 10
click at [32, 300] on icon at bounding box center [31, 301] width 5 height 3
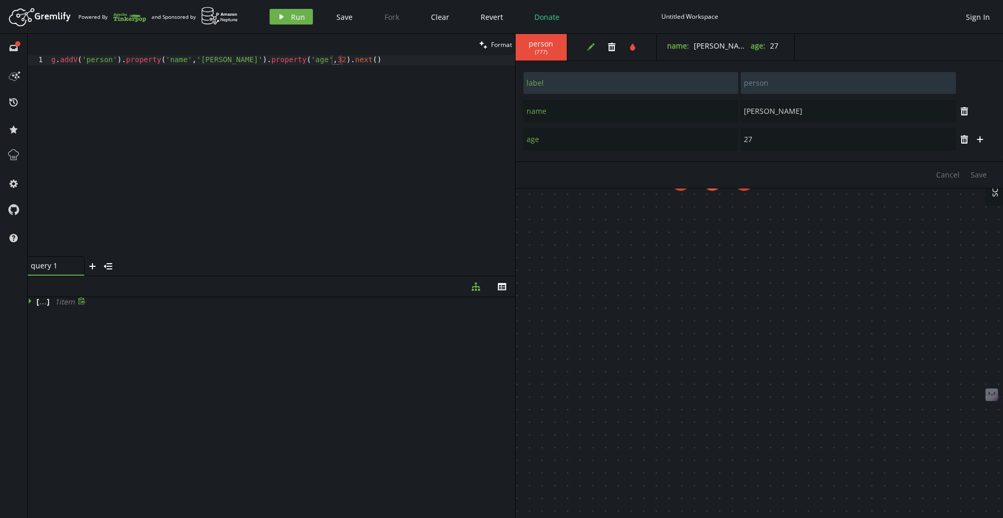
click at [232, 102] on div "g . addV ( 'person' ) . property ( 'name' , '[PERSON_NAME]' ) . property ( 'age…" at bounding box center [282, 165] width 466 height 221
paste textarea
click at [88, 62] on div "[PERSON_NAME] = g . addV ( 'person' ) . property ( 'name' , '[PERSON_NAME]' ) .…" at bounding box center [282, 165] width 466 height 221
click at [317, 60] on div "g . addV ( 'person' ) . property ( 'name' , '[PERSON_NAME]' ) . property ( 'age…" at bounding box center [282, 165] width 466 height 221
click at [288, 14] on button "play Run" at bounding box center [291, 17] width 43 height 16
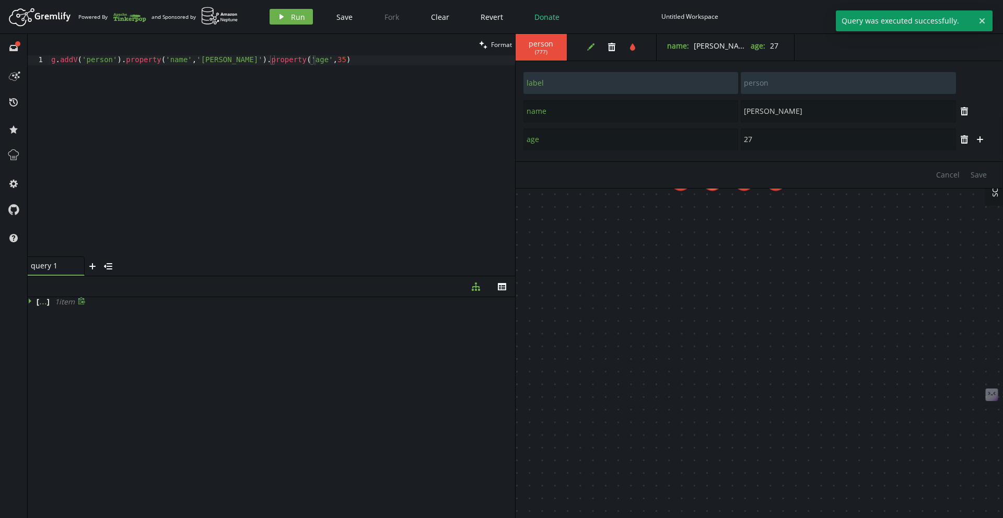
click at [32, 300] on icon at bounding box center [31, 300] width 7 height 7
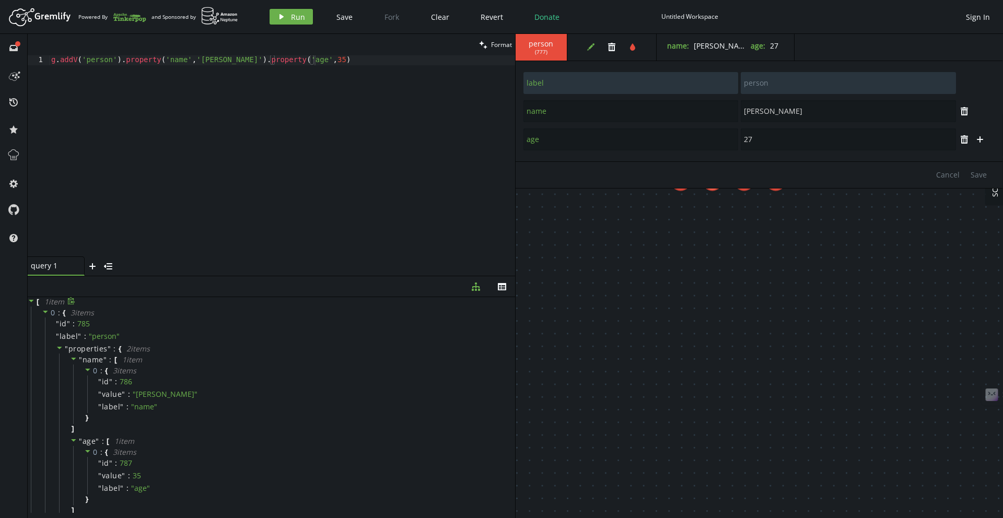
click at [579, 44] on div "edit trash tint" at bounding box center [615, 47] width 84 height 27
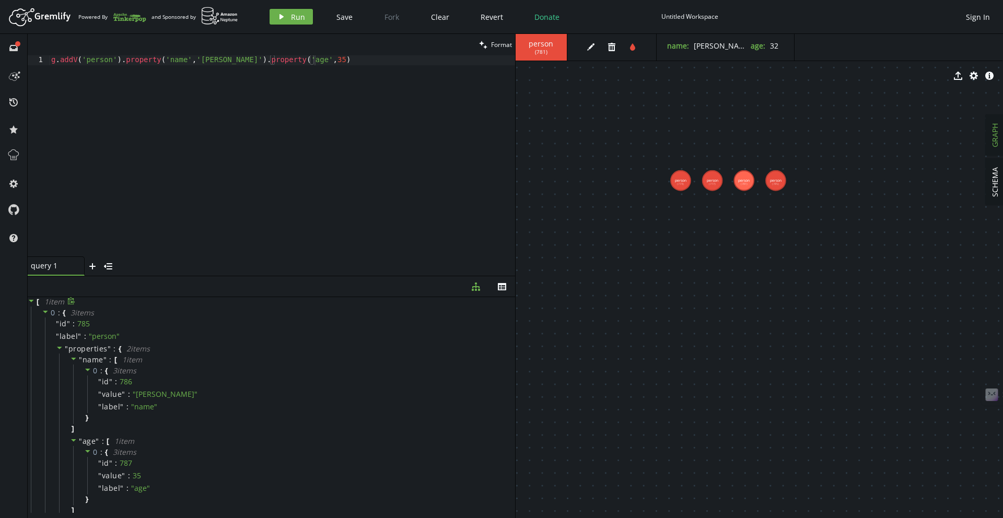
click at [608, 51] on icon "trash" at bounding box center [612, 47] width 8 height 8
click at [235, 137] on div "g . addV ( 'person' ) . property ( 'name' , '[PERSON_NAME]' ) . property ( 'age…" at bounding box center [282, 165] width 466 height 221
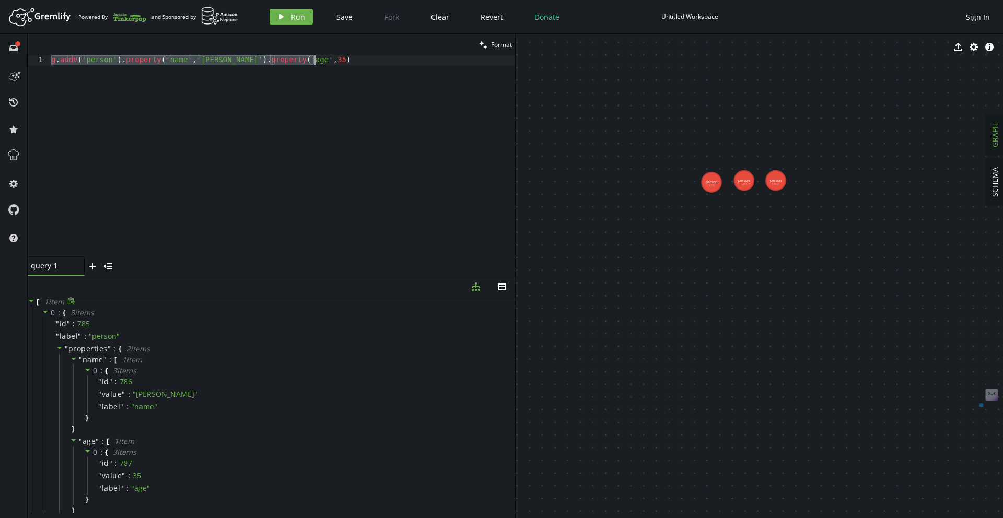
paste textarea "[PERSON_NAME]').property('age',[DEMOGRAPHIC_DATA]).next("
click at [294, 21] on span "Run" at bounding box center [298, 17] width 14 height 10
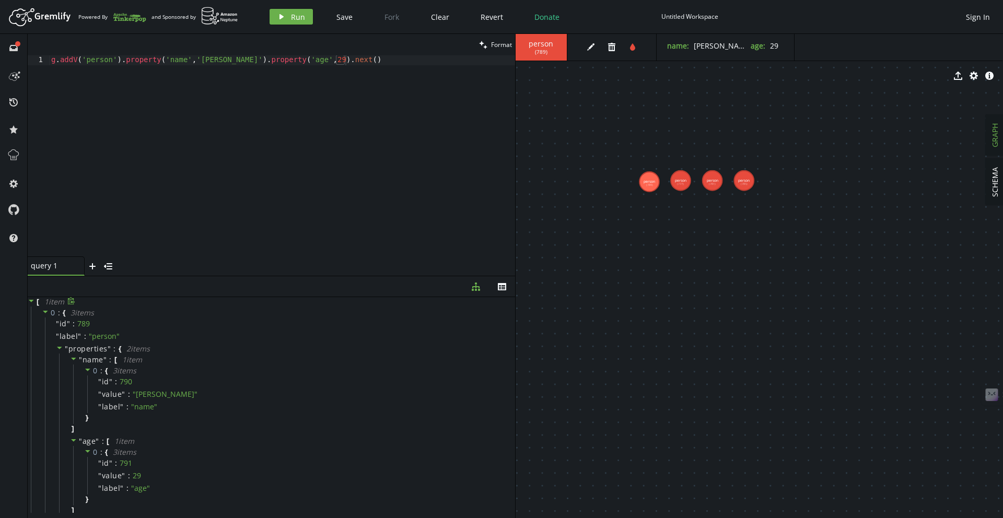
drag, startPoint x: 770, startPoint y: 181, endPoint x: 649, endPoint y: 181, distance: 120.7
click at [212, 110] on div "g . addV ( 'person' ) . property ( 'name' , [GEOGRAPHIC_DATA][PERSON_NAME]' ) .…" at bounding box center [282, 165] width 466 height 221
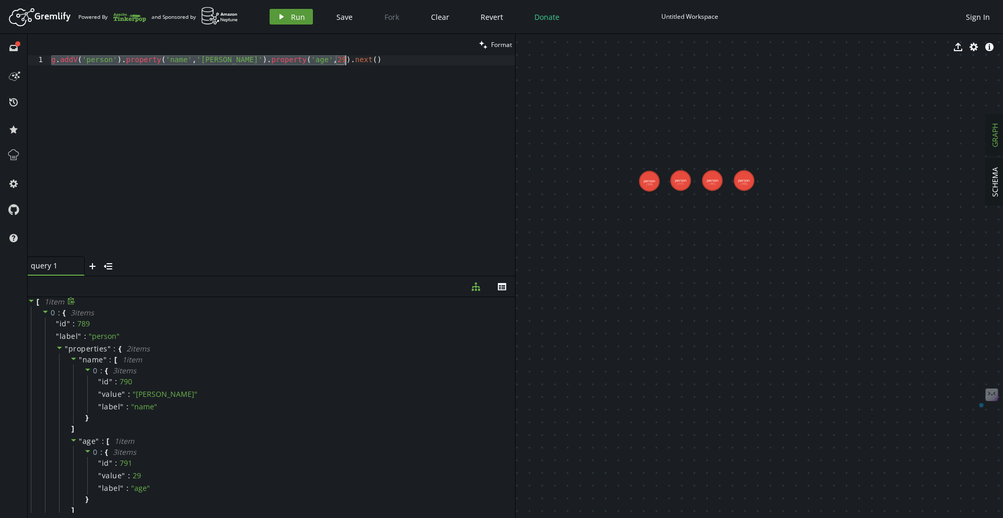
paste textarea "software').property('name','lop').property('lang','java'"
type textarea "g.addV('software').property('name','lop').property('lang','java').next()"
click at [306, 18] on button "play Run" at bounding box center [291, 17] width 43 height 16
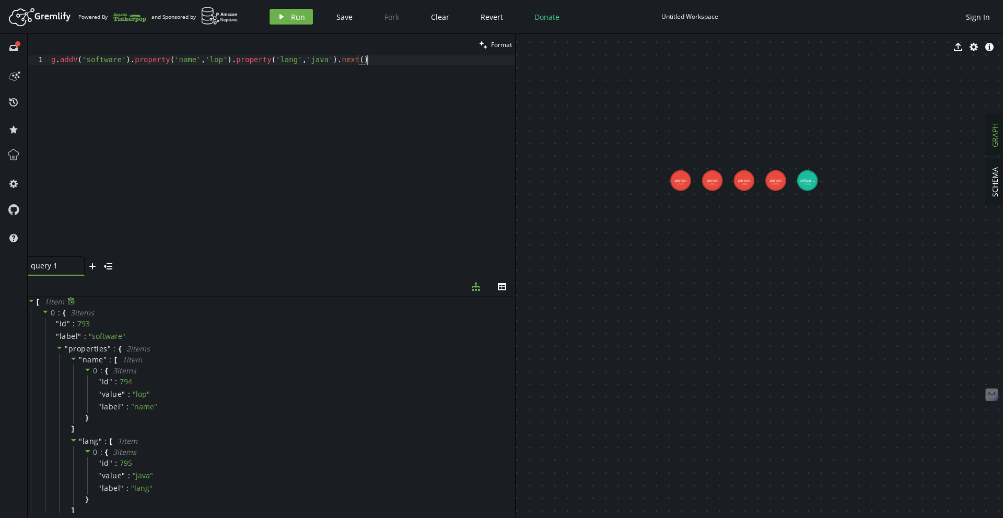
click at [334, 80] on div "g . addV ( 'software' ) . property ( 'name' , 'lop' ) . property ( 'lang' , 'ja…" at bounding box center [282, 165] width 466 height 221
paste textarea
type textarea "="
click at [293, 19] on span "Run" at bounding box center [298, 17] width 14 height 10
click at [199, 131] on div "g . addV ( 'software' ) . property ( 'name' , 'ripple' ) . property ( 'lang' , …" at bounding box center [282, 165] width 466 height 221
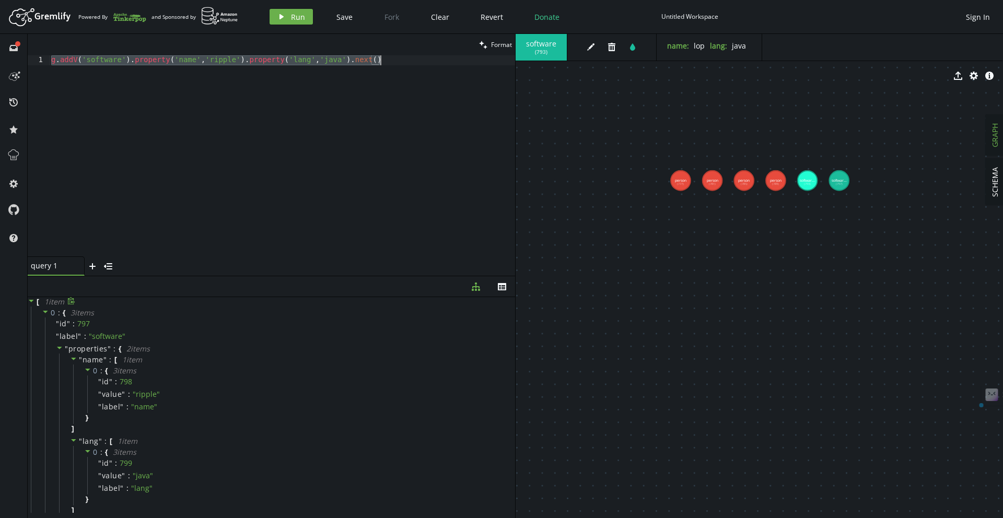
paste textarea "E('created').from([PERSON_NAME]).to(lop).property('weight',0.2).iterate"
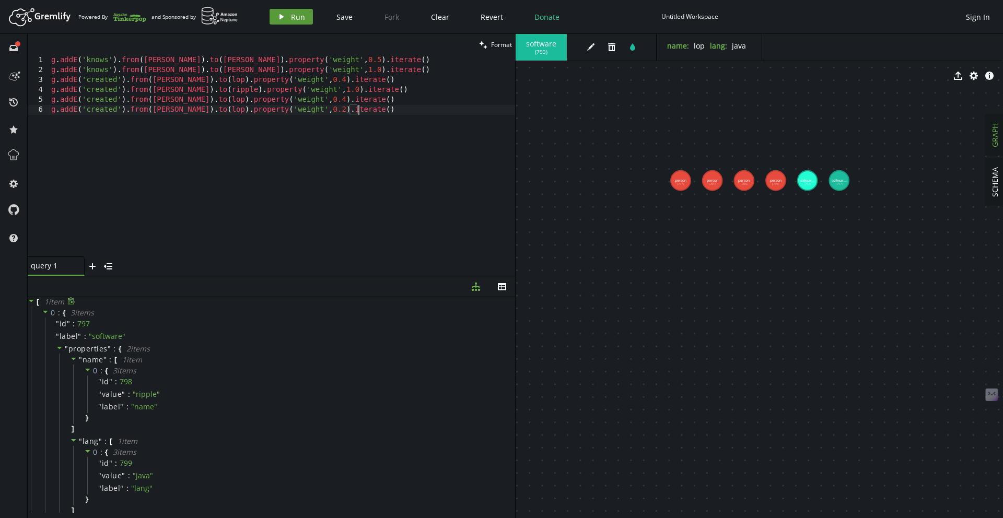
click at [298, 12] on span "Run" at bounding box center [298, 17] width 14 height 10
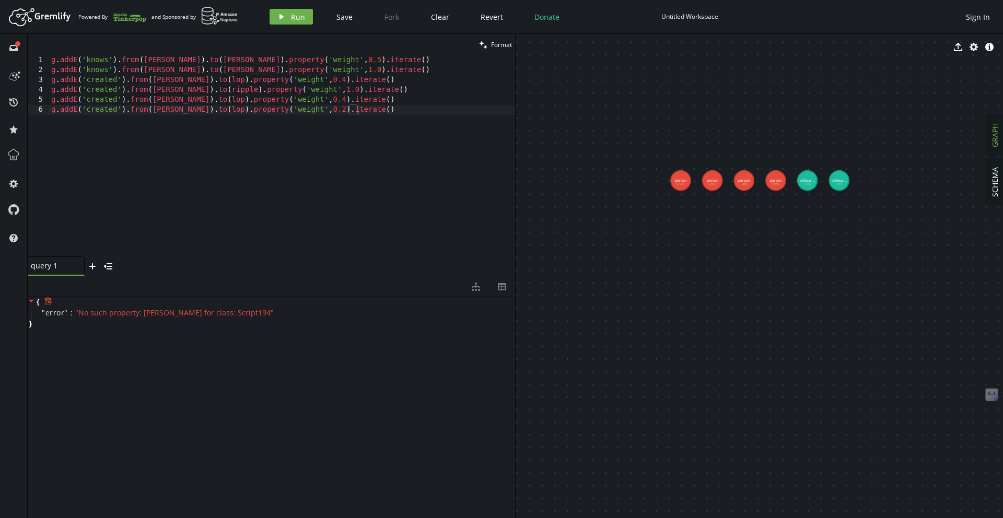
type textarea "g.addE('knows').from([PERSON_NAME]).to([PERSON_NAME]).property('weight',0.5).it…"
click at [161, 63] on div "g . addE ( 'knows' ) . from ( [PERSON_NAME] ) . to ( [PERSON_NAME] ) . property…" at bounding box center [282, 165] width 466 height 221
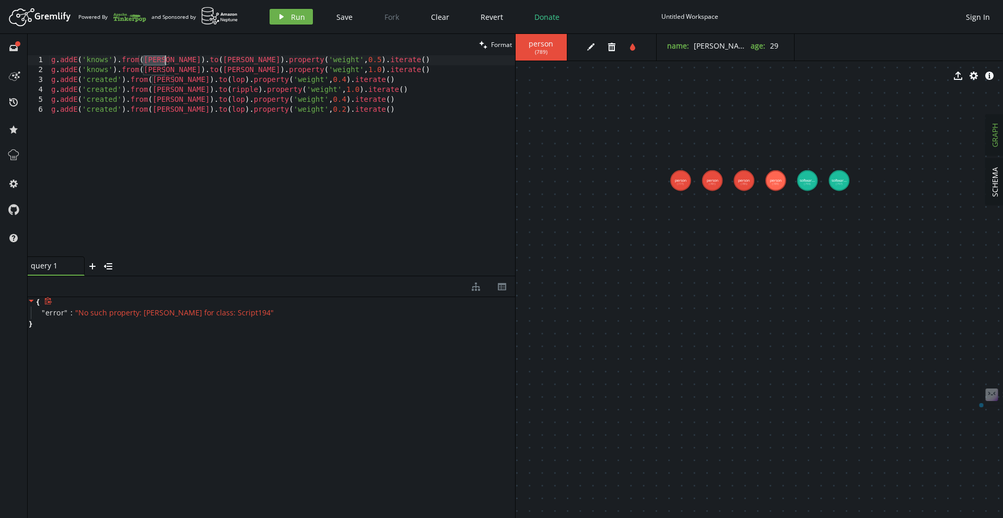
click at [206, 61] on div "g . addE ( 'knows' ) . from ( [PERSON_NAME] ) . to ( [PERSON_NAME] ) . property…" at bounding box center [282, 165] width 466 height 221
click at [177, 382] on div "{ " error " : " No such property: [PERSON_NAME] for class: Script194 " }" at bounding box center [271, 405] width 487 height 216
drag, startPoint x: 177, startPoint y: 382, endPoint x: 20, endPoint y: 302, distance: 175.9
click at [20, 302] on div "full-circle inbox history star cog help clean Format g.addE('knows').from([PERS…" at bounding box center [501, 276] width 1003 height 484
copy div "Loremi 3 3 7 3 2 0 d . sitA ( 'conse' ) . adip ( elits ) . do ( eiusm ) . tempo…"
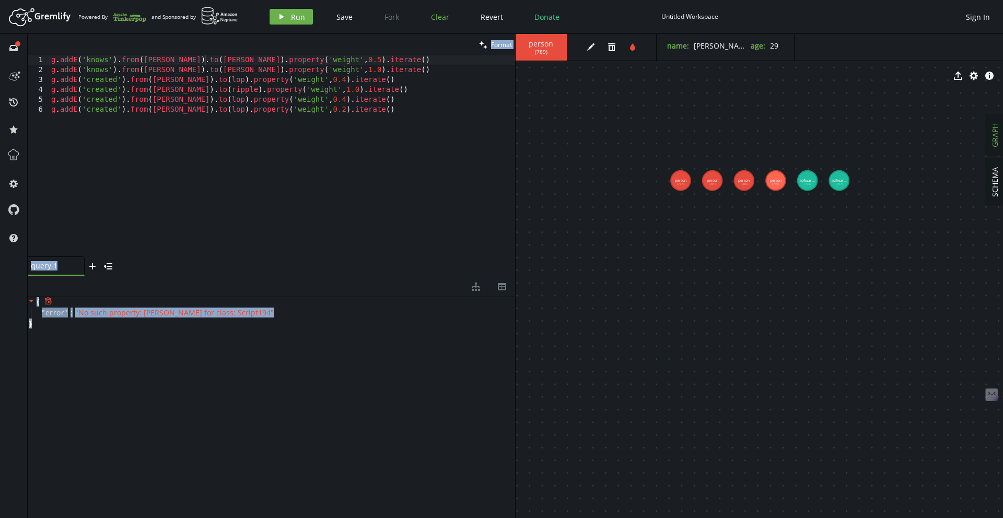
click at [450, 19] on button "Clear" at bounding box center [440, 17] width 34 height 16
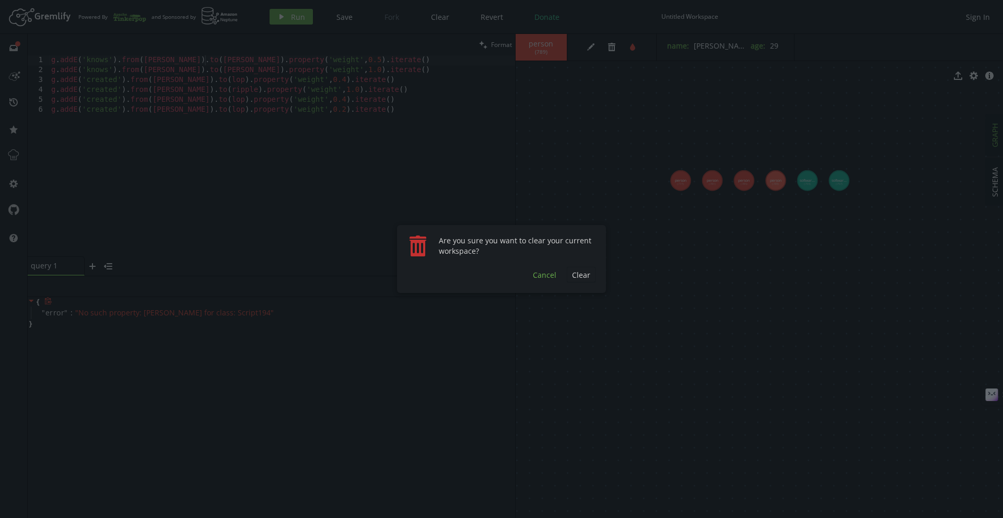
click at [543, 270] on span "Cancel" at bounding box center [545, 275] width 24 height 10
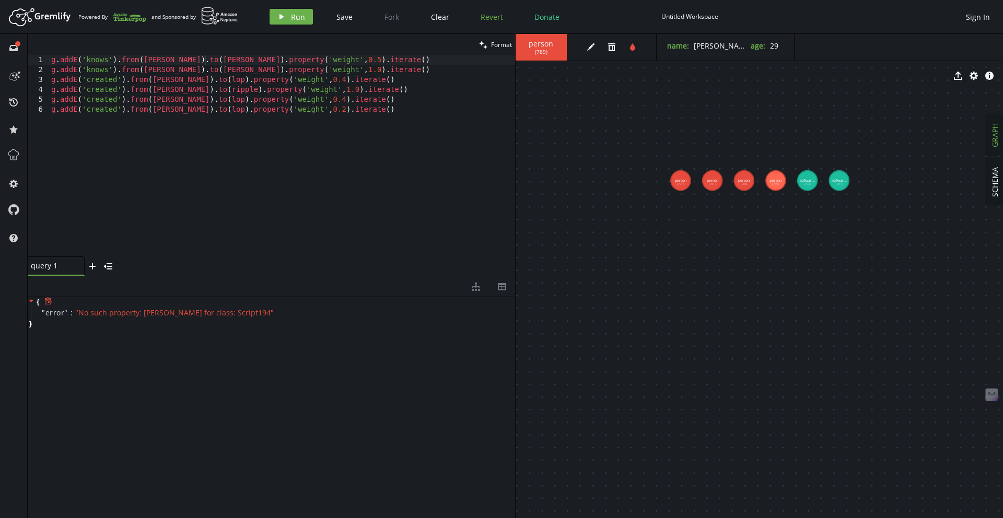
click at [493, 12] on span "Revert" at bounding box center [492, 17] width 22 height 10
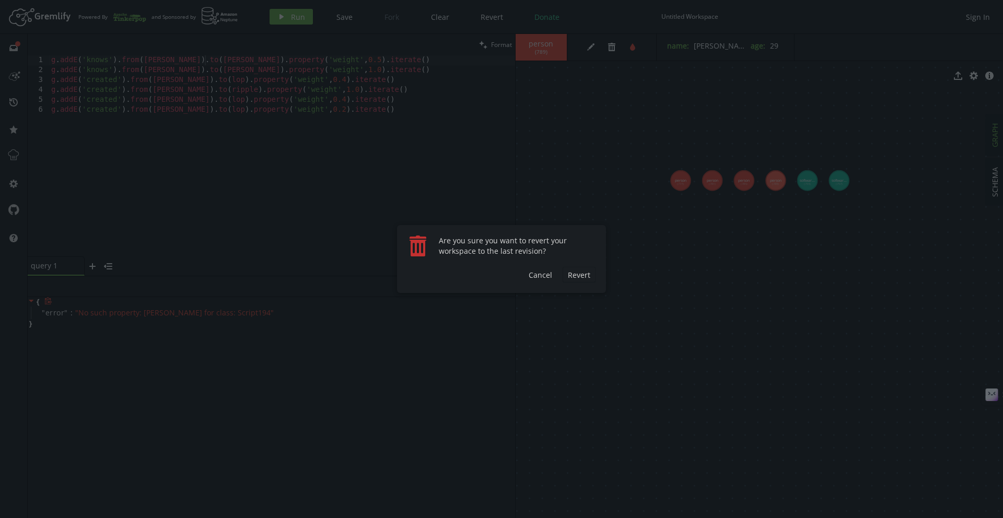
click at [586, 263] on div "trash Are you sure you want to revert your workspace to the last revision? Reve…" at bounding box center [501, 259] width 209 height 68
click at [578, 276] on span "Revert" at bounding box center [579, 275] width 22 height 10
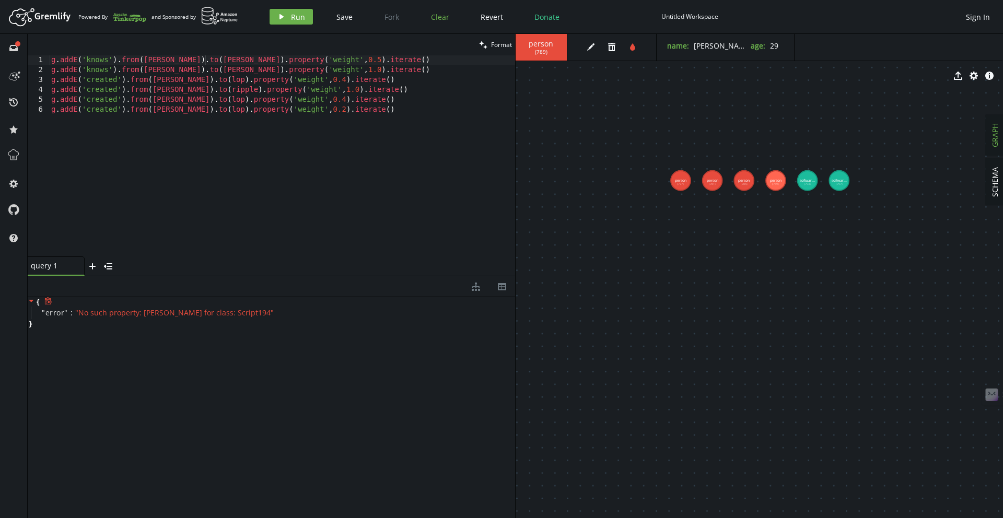
click at [439, 22] on button "Clear" at bounding box center [440, 17] width 34 height 16
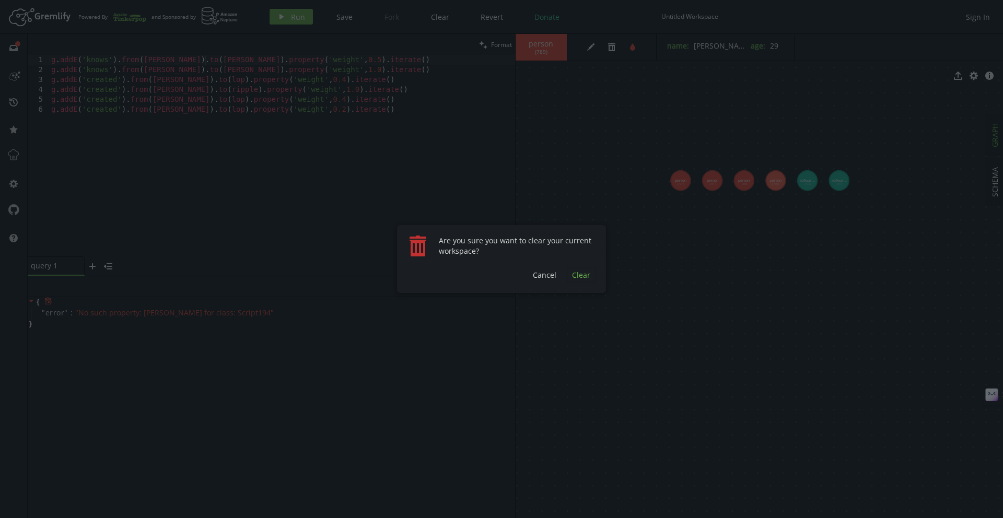
click at [569, 273] on button "Clear" at bounding box center [581, 275] width 29 height 16
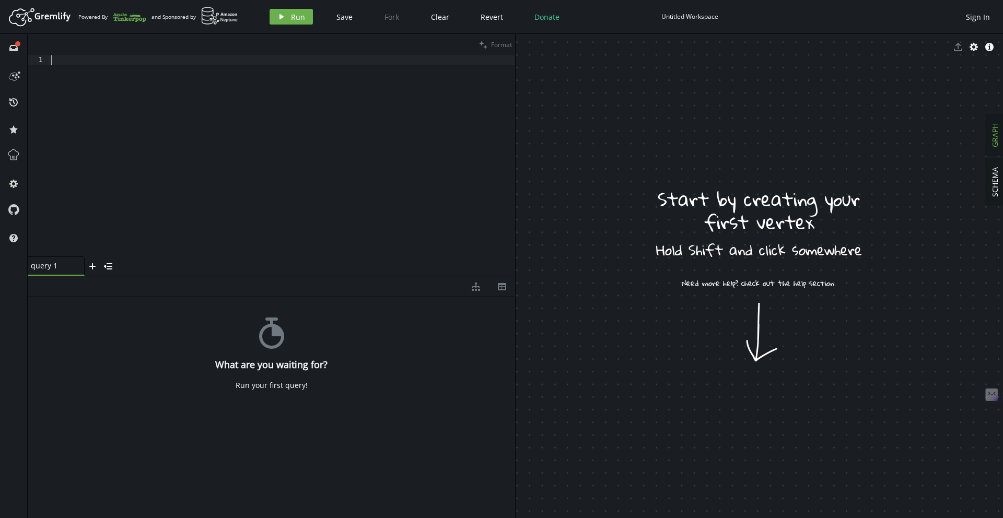
click at [178, 97] on div at bounding box center [282, 165] width 466 height 221
paste textarea "[PERSON_NAME] = g.addV('person').property('name','[PERSON_NAME]').property('age…"
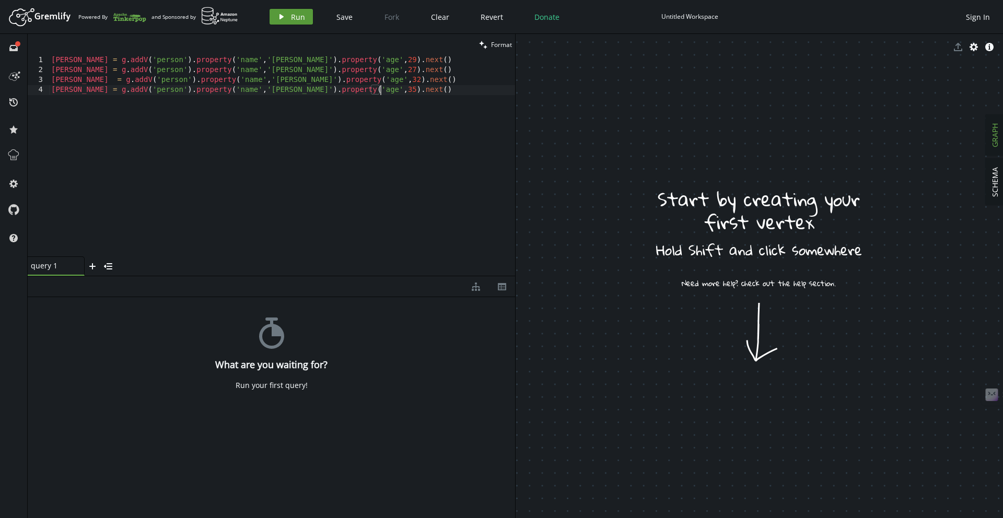
click at [277, 22] on button "play Run" at bounding box center [291, 17] width 43 height 16
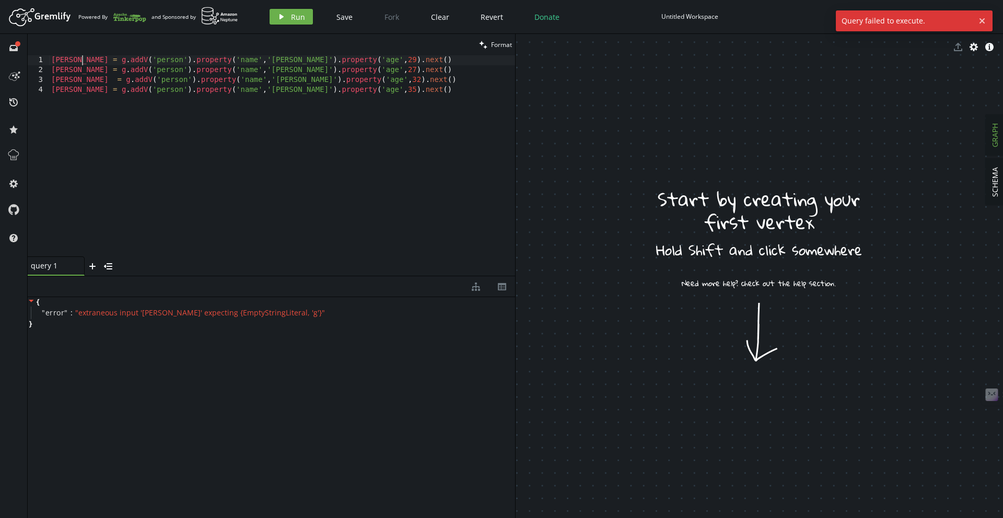
click at [83, 60] on div "marko = g . addV ( 'person' ) . property ( 'name' , [GEOGRAPHIC_DATA][PERSON_NA…" at bounding box center [282, 165] width 466 height 221
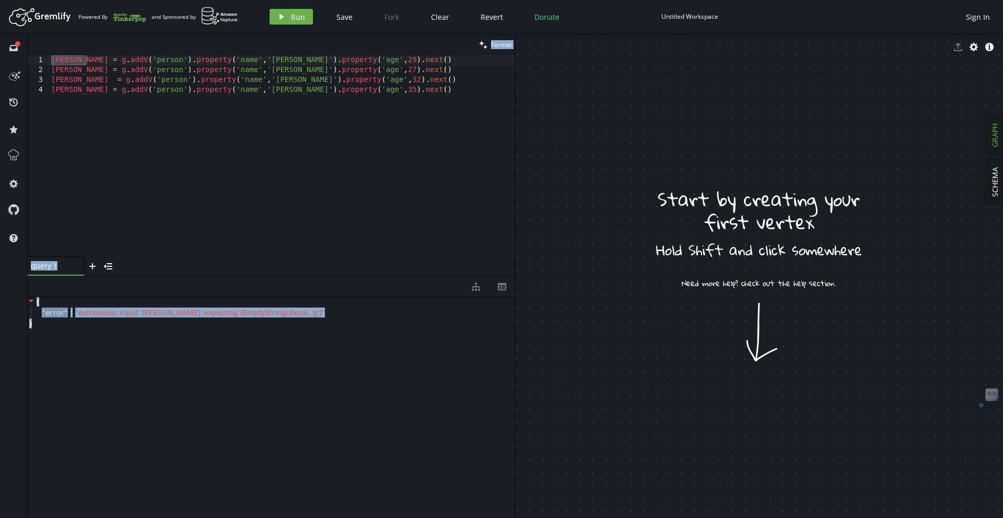
drag, startPoint x: 135, startPoint y: 365, endPoint x: 26, endPoint y: 300, distance: 126.7
click at [26, 300] on div "full-circle inbox history star cog help clean Format marko = g.addV('person').p…" at bounding box center [501, 276] width 1003 height 484
copy div "Loremi 4 7 3 5 dolor = s . ameT ( 'consec' ) . adipisci ( 'elit' , 'seddo' ) . …"
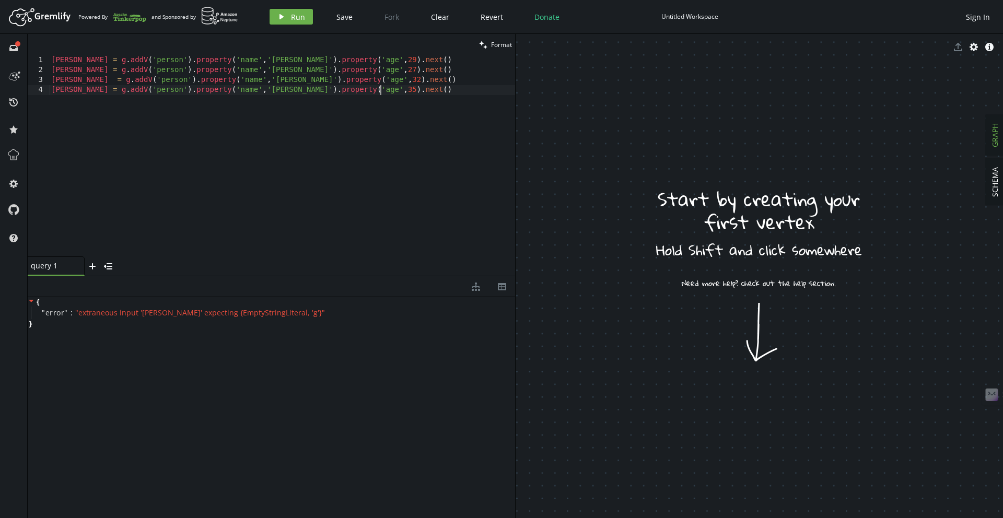
click at [164, 151] on div "marko = g . addV ( 'person' ) . property ( 'name' , [GEOGRAPHIC_DATA][PERSON_NA…" at bounding box center [282, 165] width 466 height 221
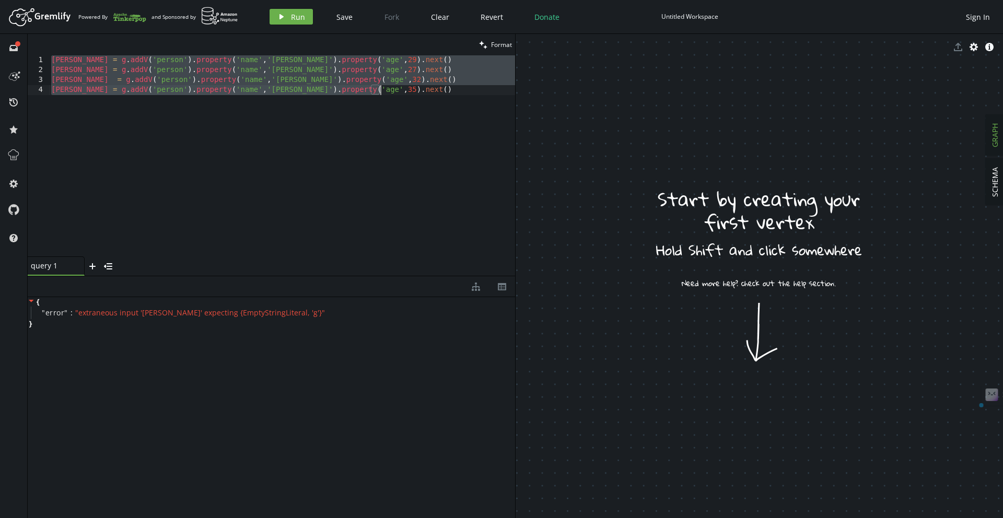
click at [204, 146] on div "marko = g . addV ( 'person' ) . property ( 'name' , [GEOGRAPHIC_DATA][PERSON_NA…" at bounding box center [282, 165] width 466 height 221
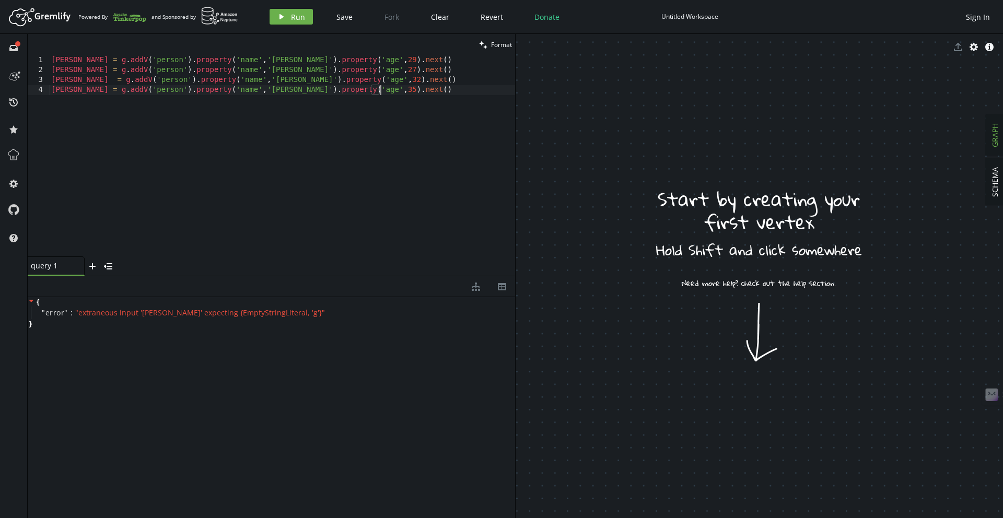
click at [87, 64] on div "marko = g . addV ( 'person' ) . property ( 'name' , [GEOGRAPHIC_DATA][PERSON_NA…" at bounding box center [282, 165] width 466 height 221
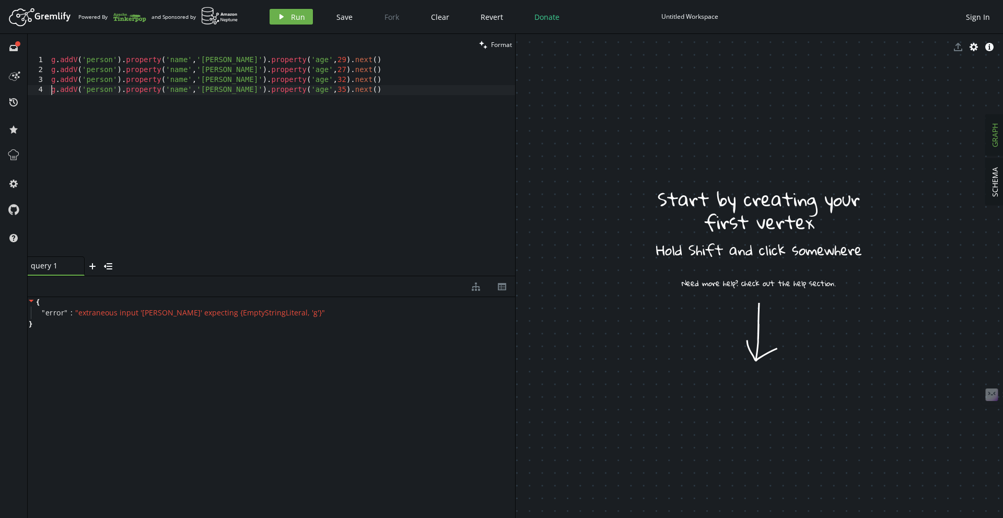
click at [360, 85] on div "g . addV ( 'person' ) . property ( 'name' , [GEOGRAPHIC_DATA][PERSON_NAME]' ) .…" at bounding box center [282, 165] width 466 height 221
type textarea "g.addV('person').property('name','[PERSON_NAME]').property('age',[DEMOGRAPHIC_D…"
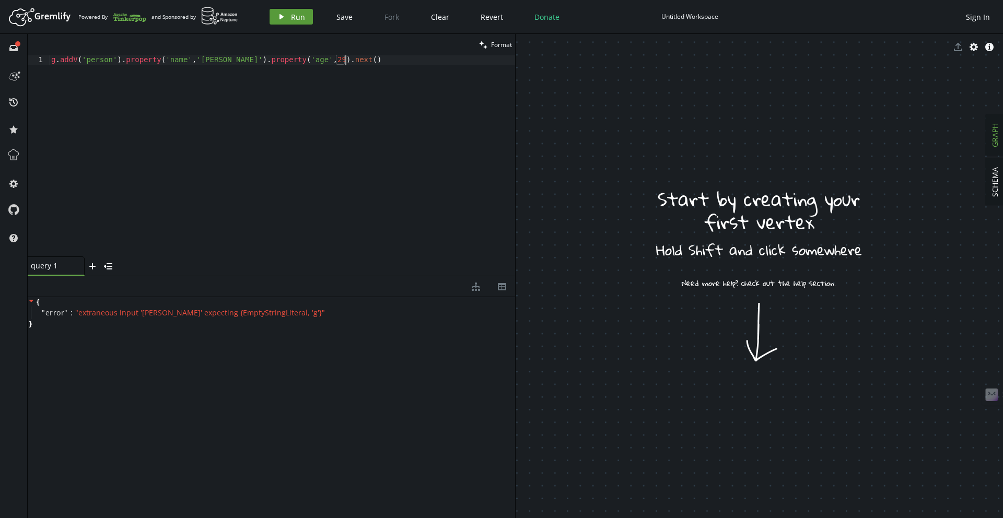
click at [298, 19] on span "Run" at bounding box center [298, 17] width 14 height 10
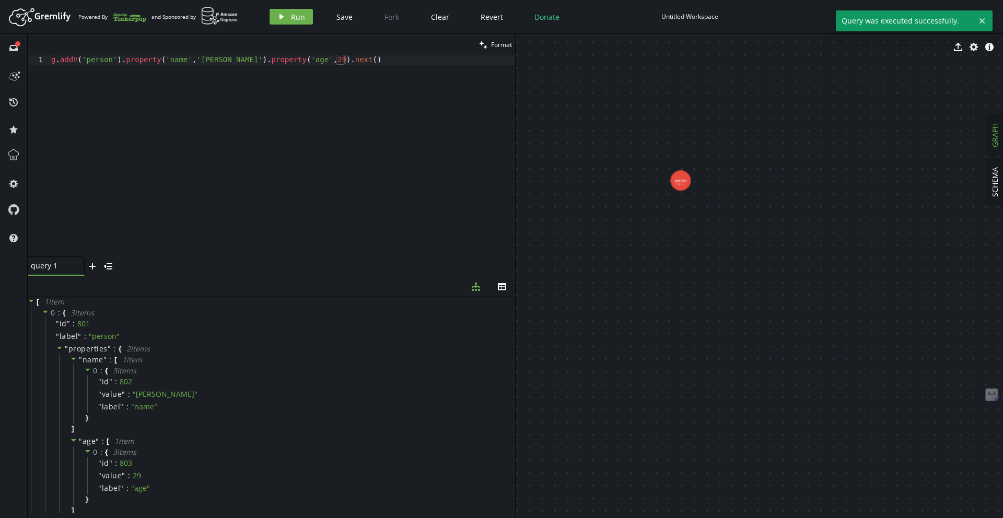
click at [245, 63] on div "g . addV ( 'person' ) . property ( 'name' , [GEOGRAPHIC_DATA][PERSON_NAME]' ) .…" at bounding box center [282, 165] width 466 height 221
paste textarea "[PERSON_NAME]').property('age',[DEMOGRAPHIC_DATA]"
click at [355, 77] on div "g . addV ( 'person' ) . property ( 'name' , '[PERSON_NAME]' ) . property ( 'age…" at bounding box center [282, 165] width 466 height 221
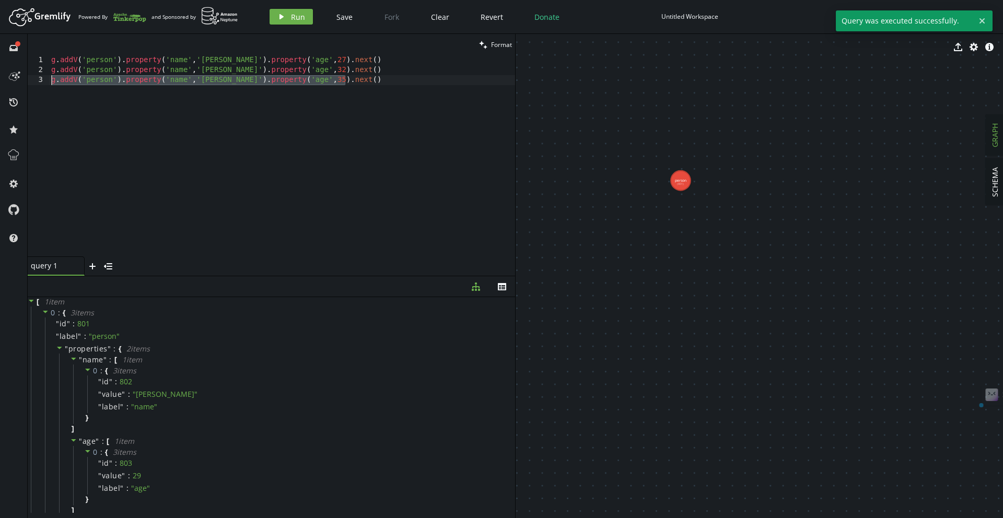
type textarea "g.addV('person').property('name','[PERSON_NAME]').property('age',[DEMOGRAPHIC_D…"
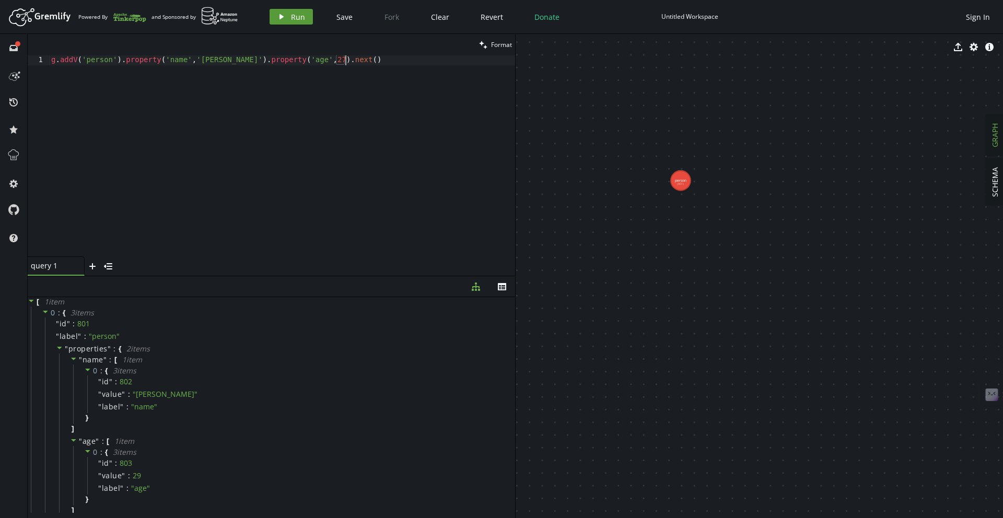
click at [281, 17] on icon "button" at bounding box center [281, 16] width 4 height 5
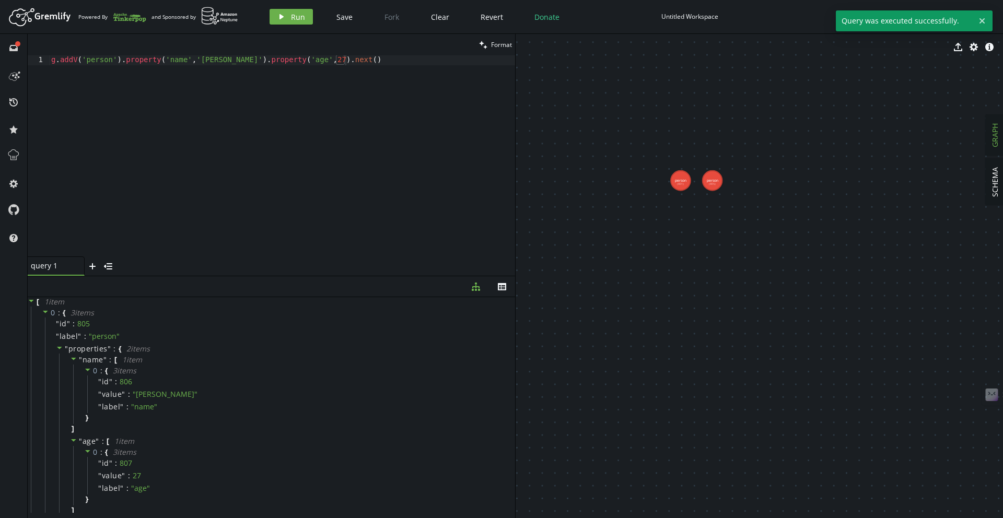
click at [327, 31] on header "Artboard Created with Sketch. Powered By and Sponsored by play Run Save Fork Cl…" at bounding box center [501, 17] width 1003 height 34
click at [356, 71] on div "g . addV ( 'person' ) . property ( 'name' , '[PERSON_NAME]' ) . property ( 'age…" at bounding box center [282, 165] width 466 height 221
paste textarea "[PERSON_NAME]').property('age',[DEMOGRAPHIC_DATA]"
type textarea "g.addV('person').property('name','[PERSON_NAME]').property('age',[DEMOGRAPHIC_D…"
click at [360, 69] on div "g . addV ( 'person' ) . property ( 'name' , '[PERSON_NAME]' ) . property ( 'age…" at bounding box center [282, 165] width 466 height 221
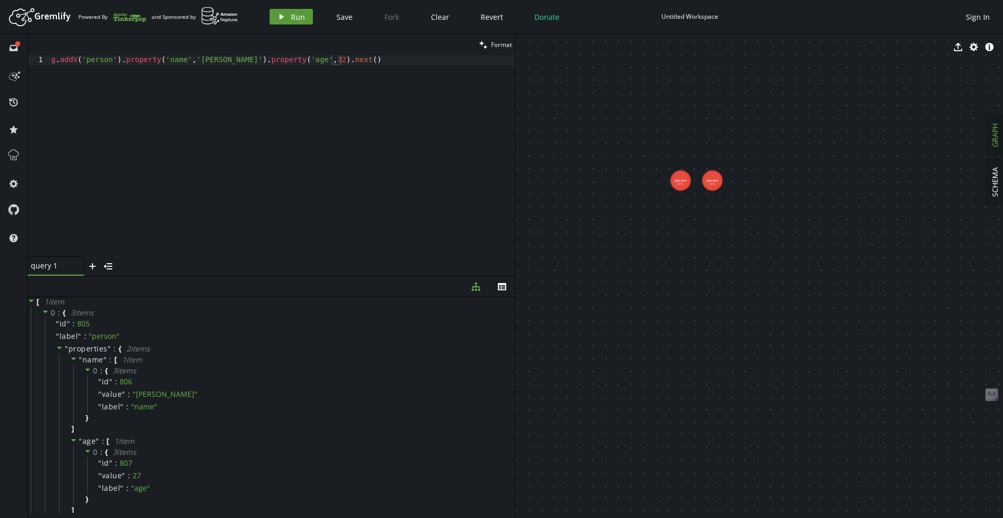
click at [284, 20] on icon "play" at bounding box center [281, 17] width 8 height 8
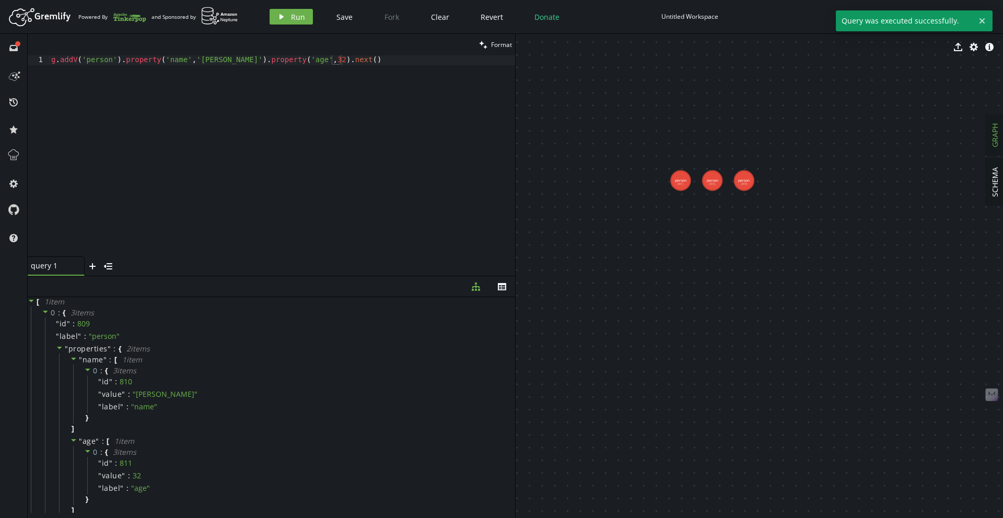
click at [387, 97] on div "g . addV ( 'person' ) . property ( 'name' , '[PERSON_NAME]' ) . property ( 'age…" at bounding box center [282, 165] width 466 height 221
paste textarea "[PERSON_NAME]').property('age',[DEMOGRAPHIC_DATA]"
click at [295, 19] on span "Run" at bounding box center [298, 17] width 14 height 10
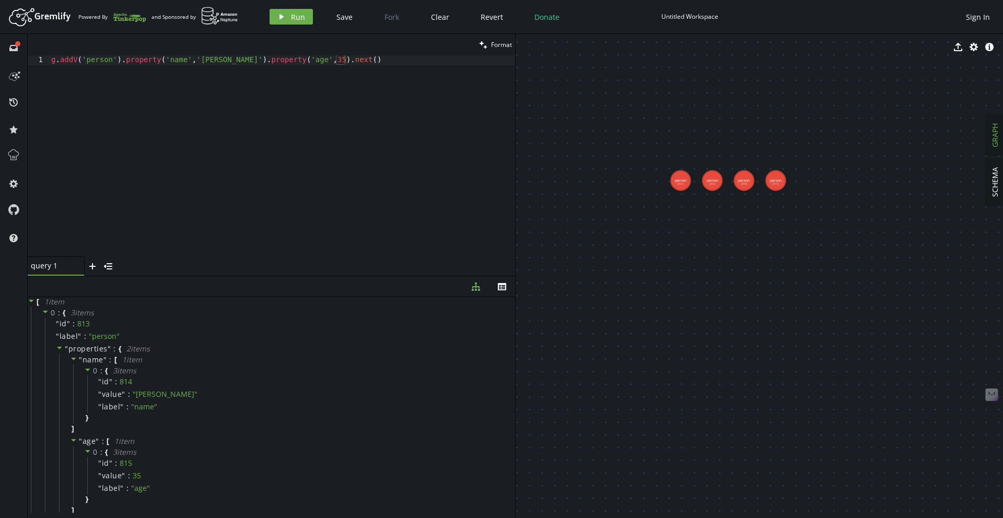
click at [185, 109] on div "g . addV ( 'person' ) . property ( 'name' , '[PERSON_NAME]' ) . property ( 'age…" at bounding box center [282, 165] width 466 height 221
paste textarea "software').property('name','ripple').property('lang','java').iterate"
click at [300, 10] on button "play Run" at bounding box center [291, 17] width 43 height 16
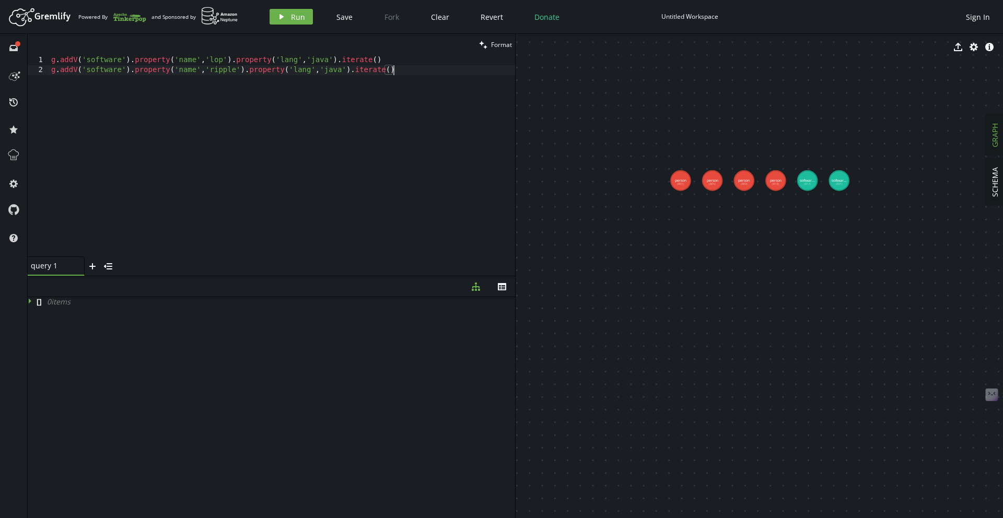
click at [179, 82] on div "g . addV ( 'software' ) . property ( 'name' , 'lop' ) . property ( 'lang' , 'ja…" at bounding box center [282, 165] width 466 height 221
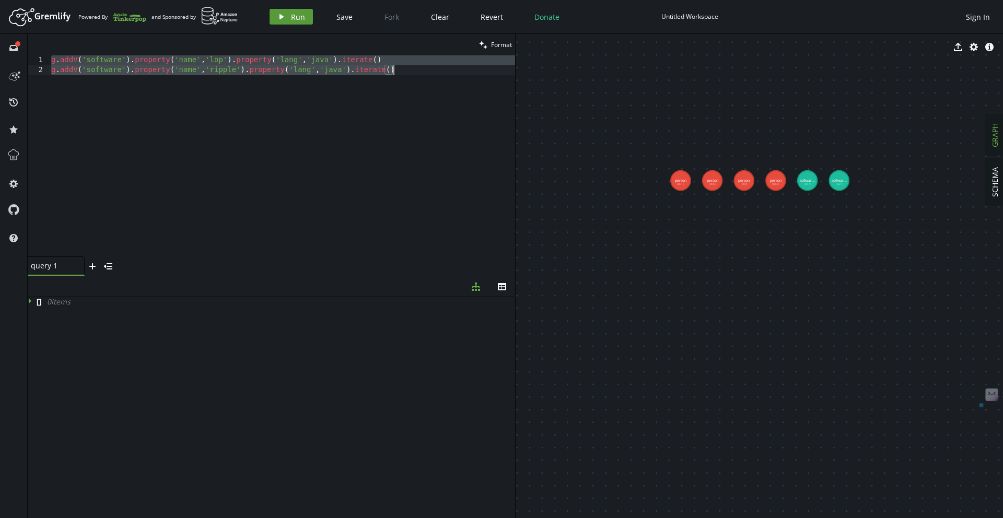
paste textarea "property('weight',0.5"
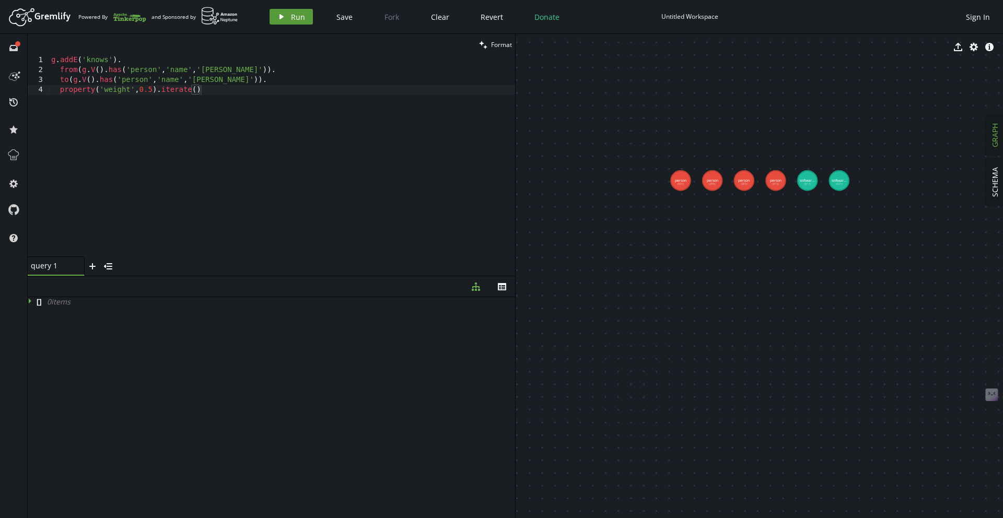
click at [276, 13] on button "play Run" at bounding box center [291, 17] width 43 height 16
click at [185, 121] on div "g . addE ( 'knows' ) . from ( g . V ( ) . has ( 'person' , 'name' , 'marko' )) …" at bounding box center [282, 165] width 466 height 221
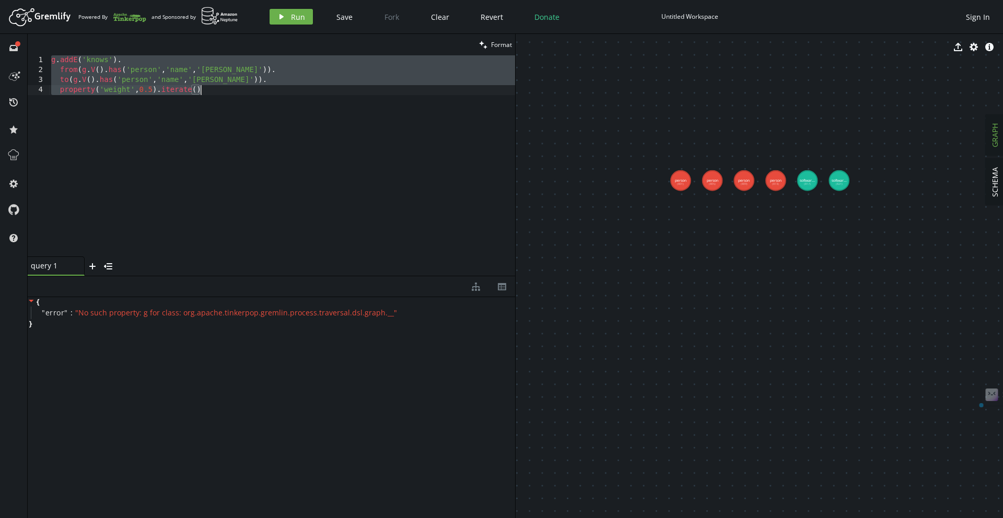
paste textarea
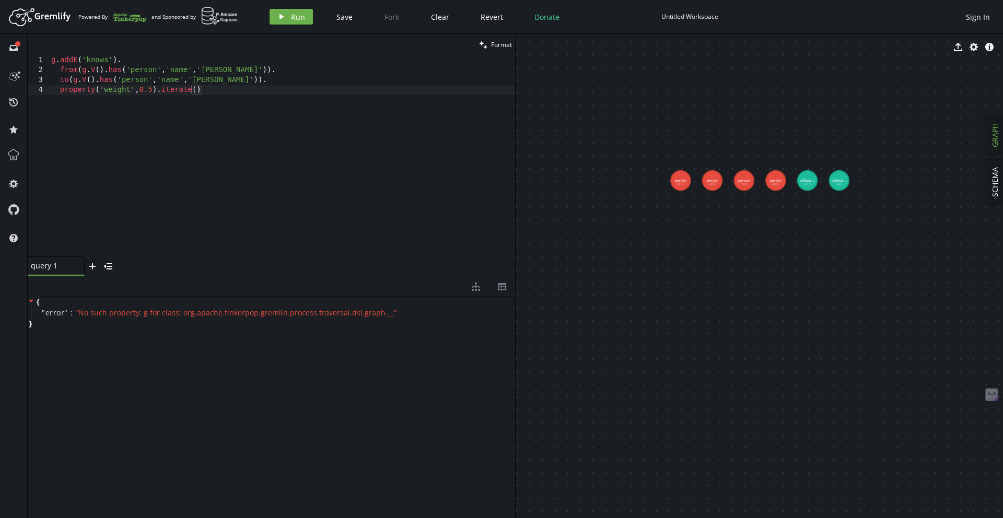
click at [349, 339] on div "{ " error " : " No such property: g for class: org.apache.tinkerpop.gremlin.pro…" at bounding box center [271, 405] width 487 height 216
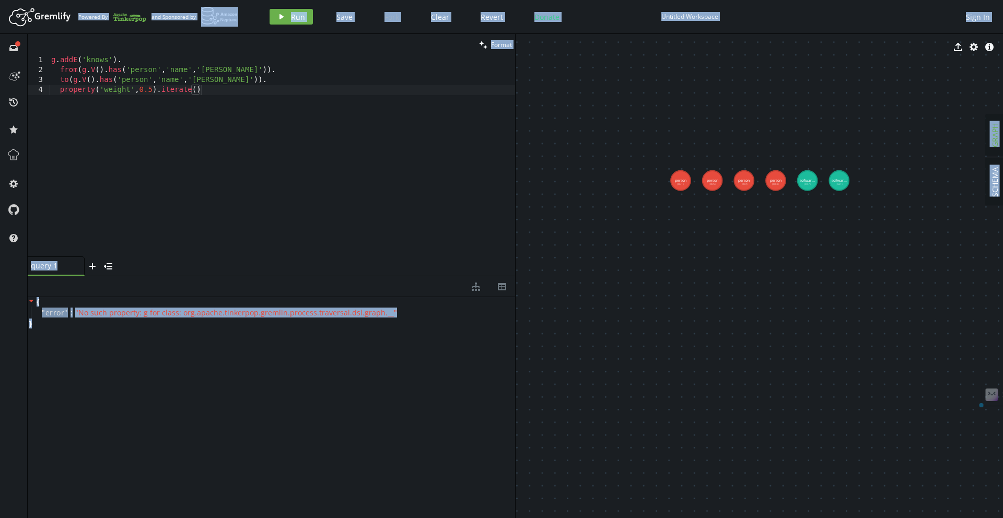
copy body "Loremip Do sit Ametconse ad elit Sed Doei Temp Incid Utlabo Etdolo Magnaali Eni…"
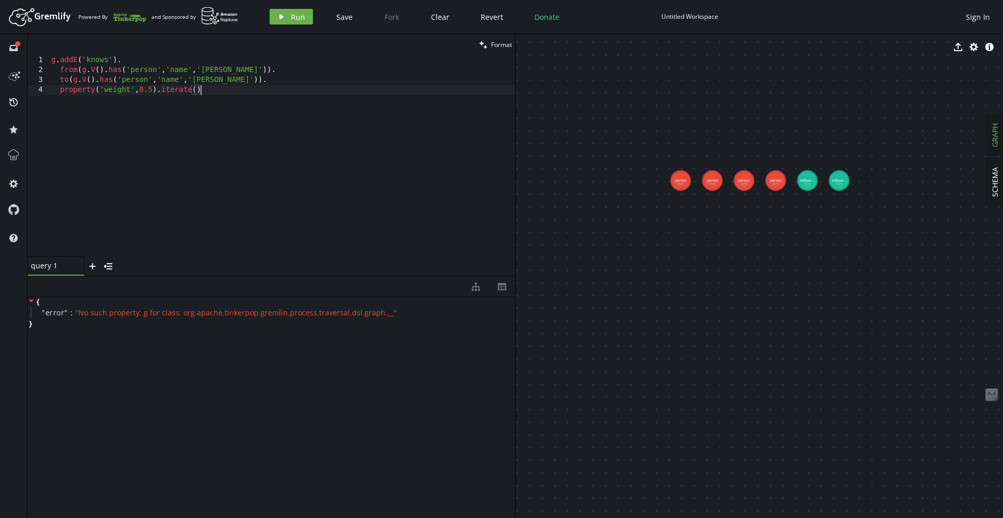
click at [183, 106] on div "g . addE ( 'knows' ) . from ( g . V ( ) . has ( 'person' , 'name' , 'marko' )) …" at bounding box center [282, 165] width 466 height 221
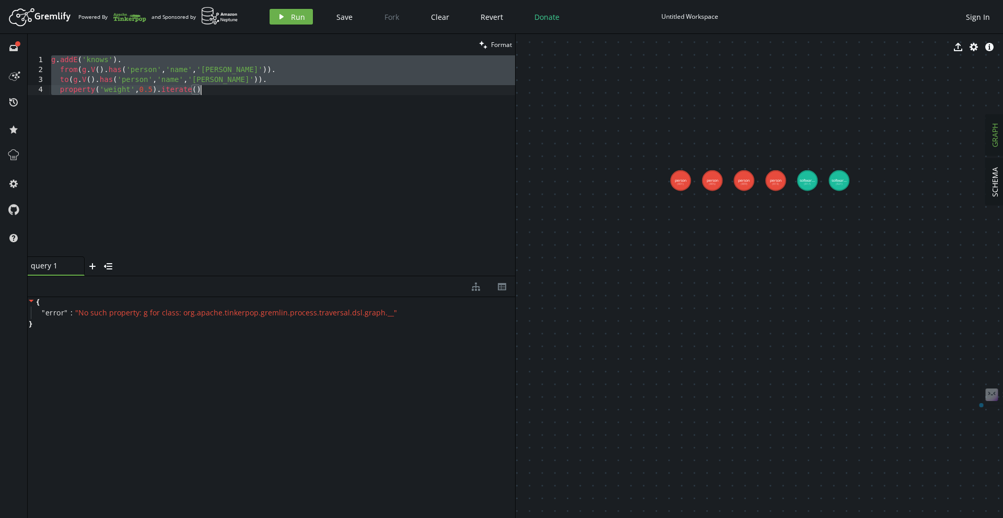
paste textarea
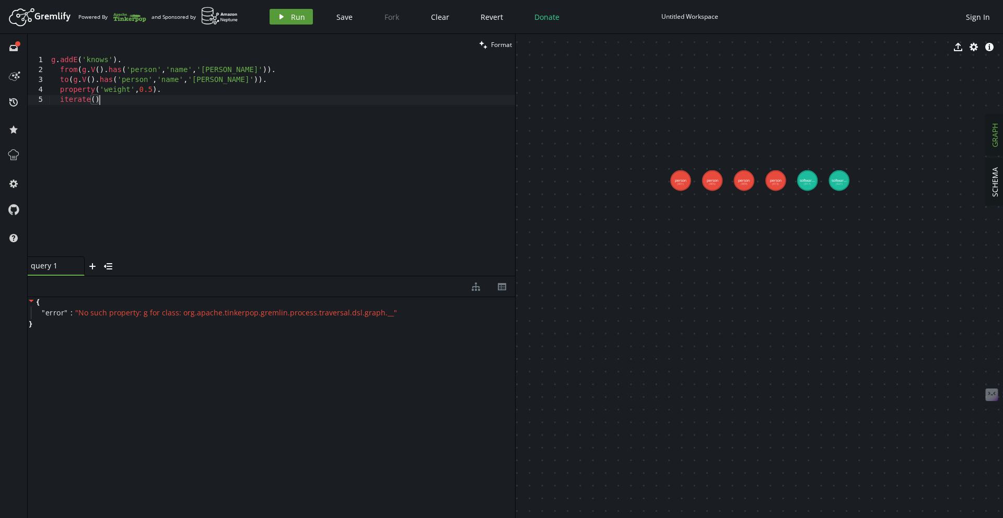
click at [296, 18] on span "Run" at bounding box center [298, 17] width 14 height 10
click at [57, 70] on div "g . addE ( 'knows' ) . from ( g . V ( ) . has ( 'person' , 'name' , 'marko' )) …" at bounding box center [282, 165] width 466 height 221
click at [189, 68] on div "g . addE ( 'knows' ) . from ( g . V ( ) . has ( 'person' , 'name' , 'marko' )) …" at bounding box center [282, 165] width 466 height 221
click at [179, 103] on div "g . addE ( 'knows' ) . from ( g . V ( ) . has ( 'person' , 'name' , 'marko' )) …" at bounding box center [282, 165] width 466 height 221
click at [230, 74] on div "g . addE ( 'knows' ) . from ( g . V ( ) . has ( 'person' , 'name' , 'marko' )) …" at bounding box center [282, 165] width 466 height 221
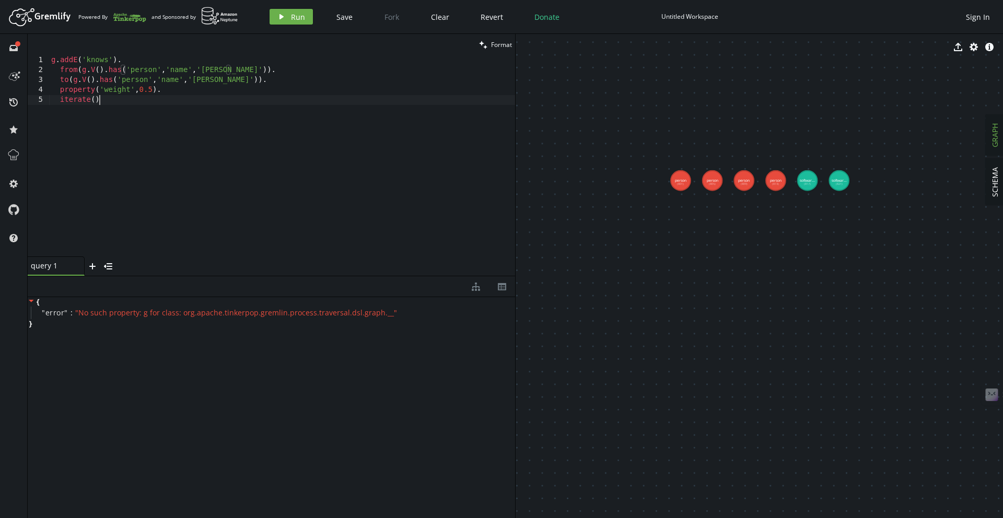
click at [151, 101] on div "g . addE ( 'knows' ) . from ( g . V ( ) . has ( 'person' , 'name' , 'marko' )) …" at bounding box center [282, 165] width 466 height 221
type textarea "property('weight',0.5). iterate()"
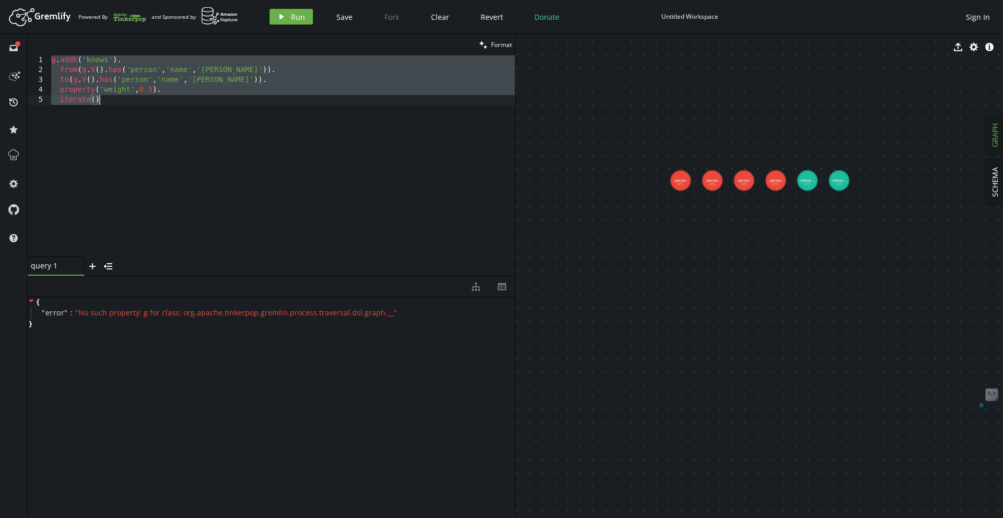
paste textarea
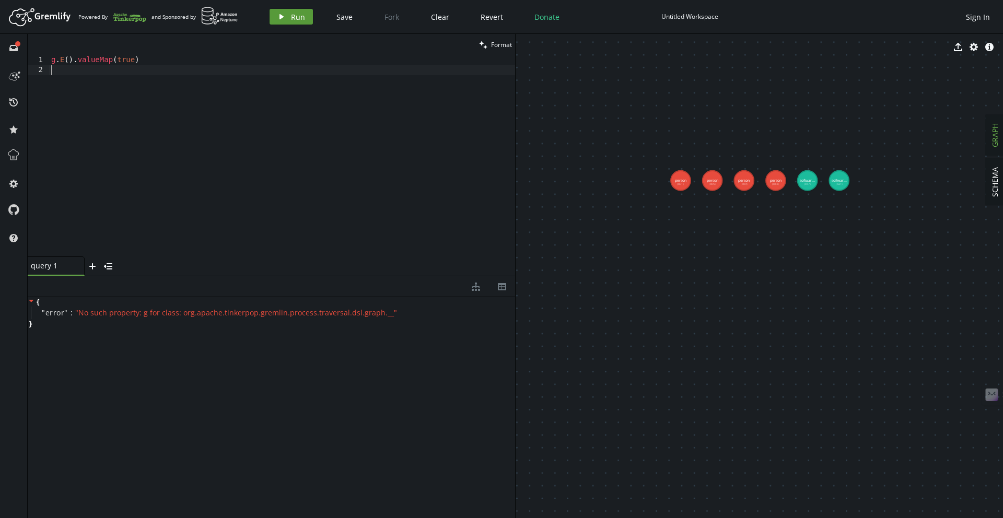
click at [289, 14] on button "play Run" at bounding box center [291, 17] width 43 height 16
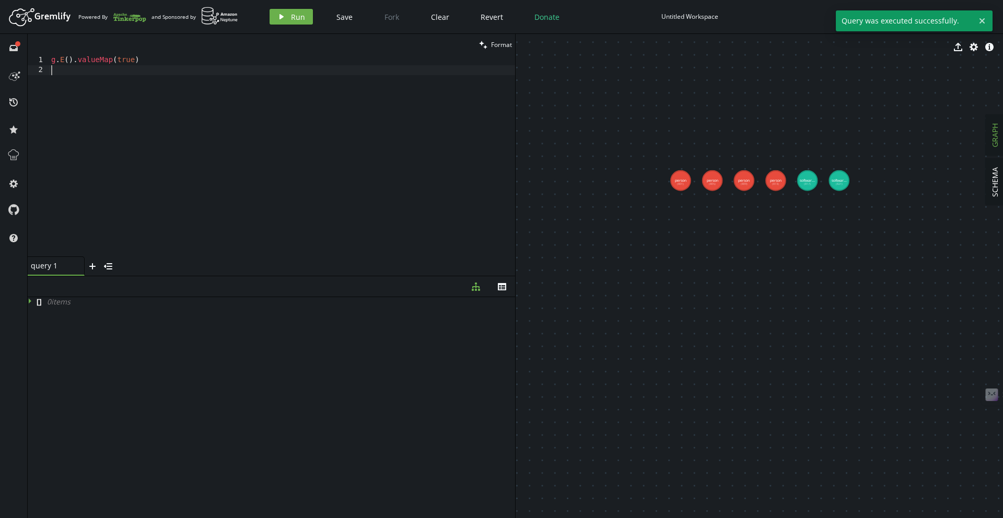
click at [246, 89] on div "g . E ( ) . valueMap ( true )" at bounding box center [282, 165] width 466 height 221
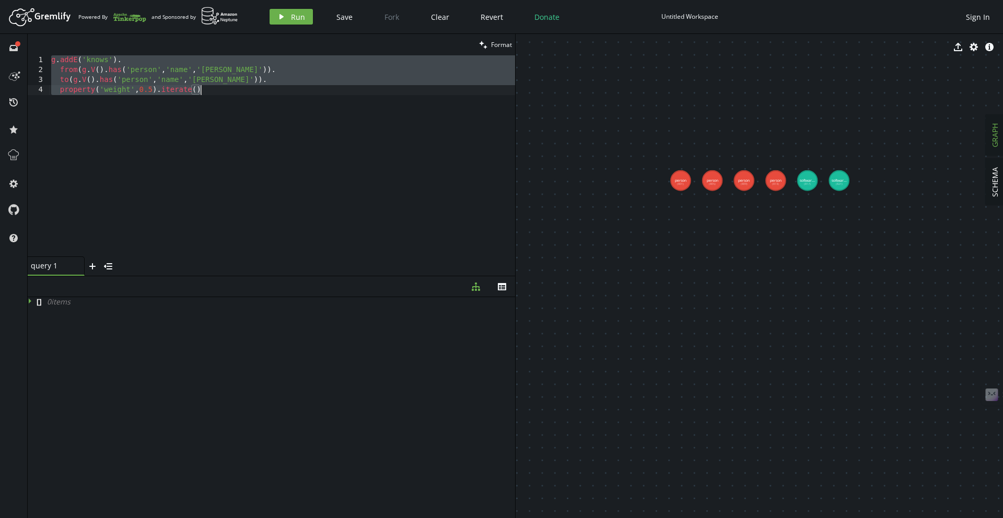
click at [145, 72] on div "g . addE ( 'knows' ) . from ( g . V ( ) . has ( 'person' , 'name' , 'marko' )) …" at bounding box center [282, 165] width 466 height 221
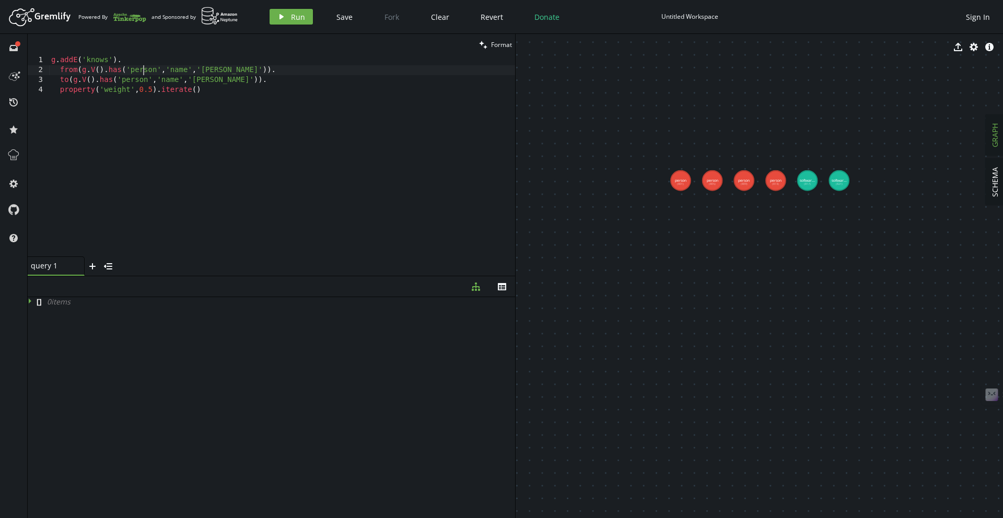
type textarea "to(g.V().has('person','name','[PERSON_NAME]')). property('weight',0.5).iterate()"
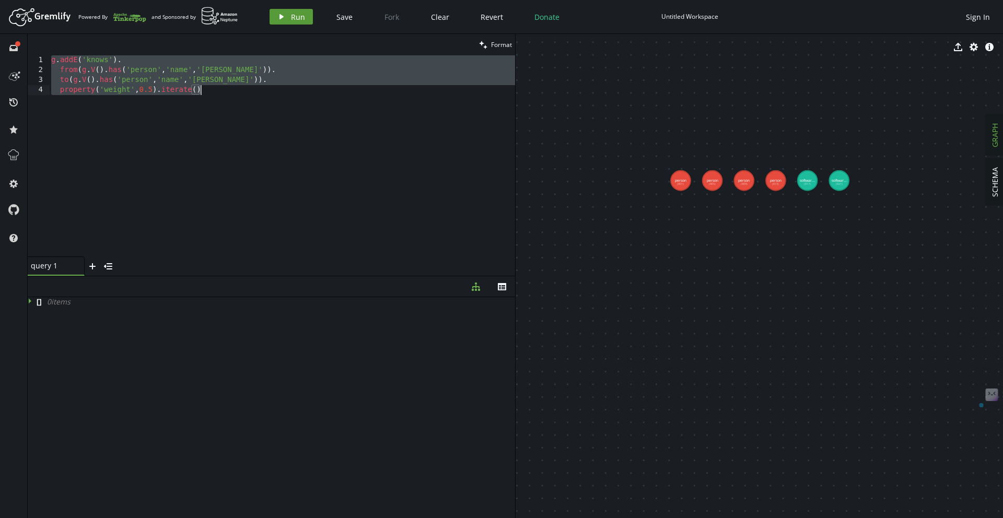
paste textarea
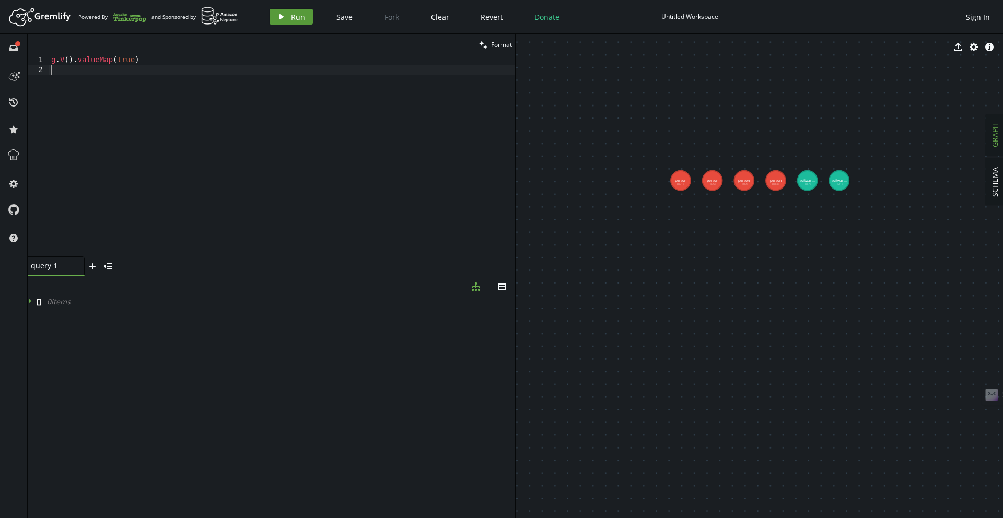
click at [286, 9] on button "play Run" at bounding box center [291, 17] width 43 height 16
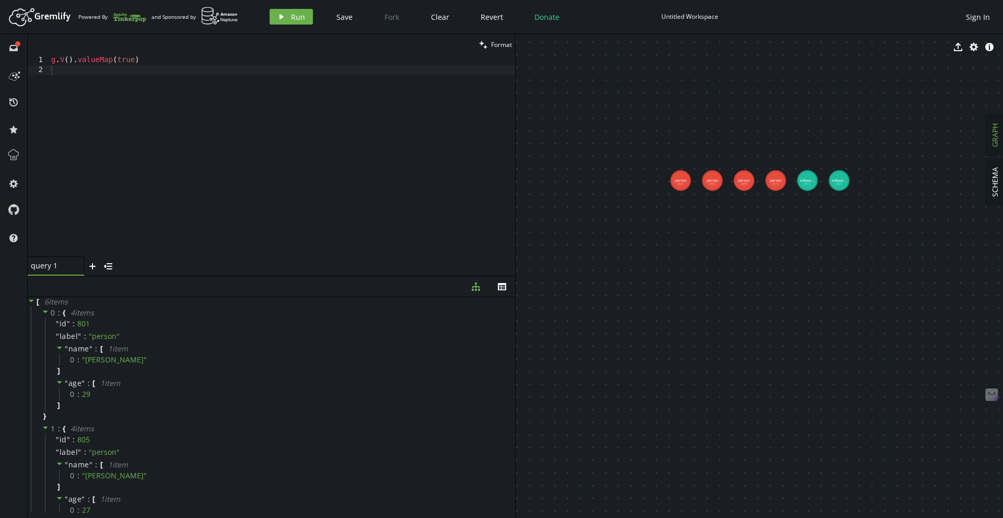
click at [142, 69] on div "g . V ( ) . valueMap ( true )" at bounding box center [282, 165] width 466 height 221
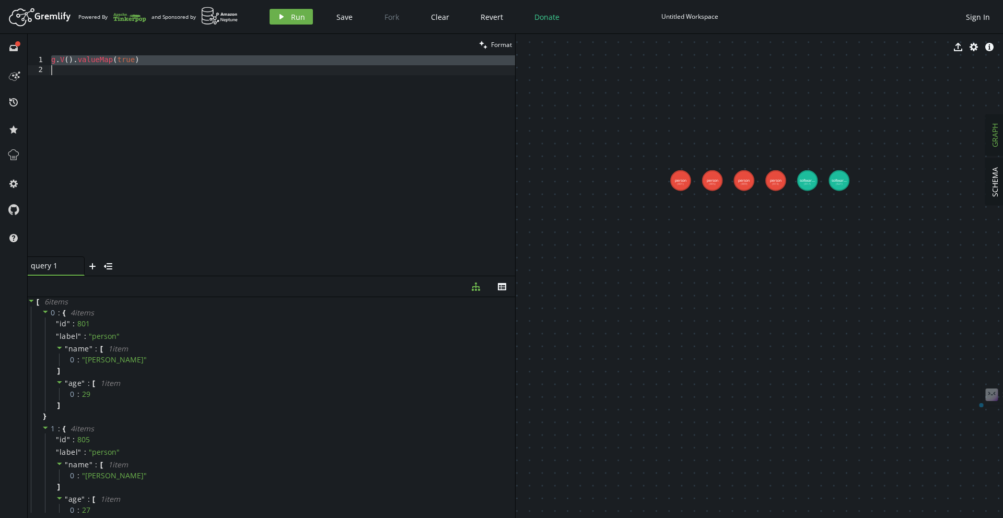
paste textarea "iterate()"
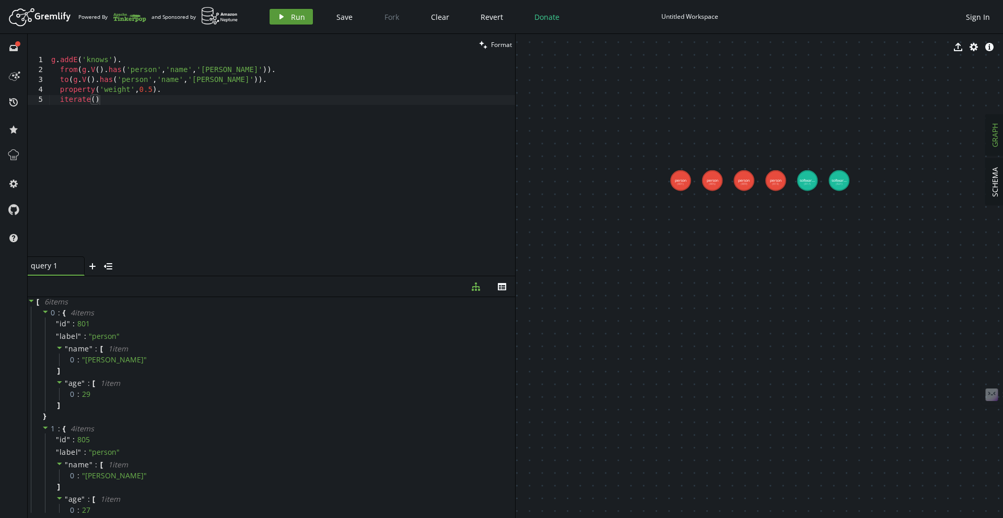
click at [287, 9] on button "play Run" at bounding box center [291, 17] width 43 height 16
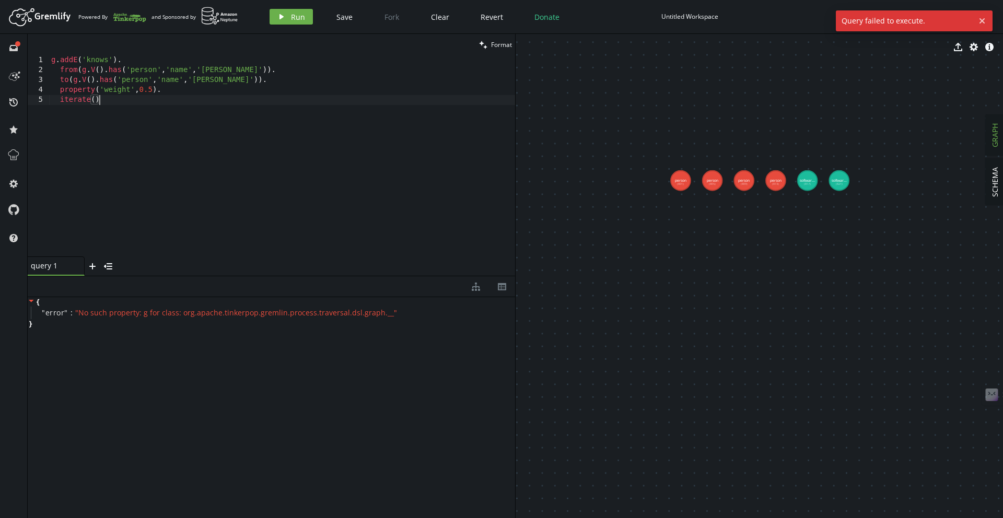
click at [150, 124] on div "g . addE ( 'knows' ) . from ( g . V ( ) . has ( 'person' , 'name' , 'marko' )) …" at bounding box center [282, 165] width 466 height 221
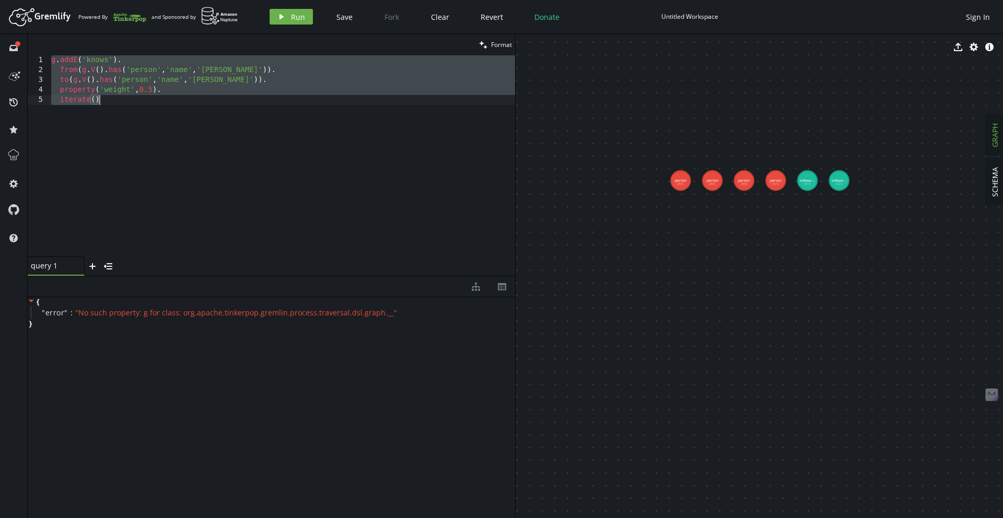
click at [81, 354] on div "{ " error " : " No such property: g for class: org.apache.tinkerpop.gremlin.pro…" at bounding box center [271, 405] width 487 height 216
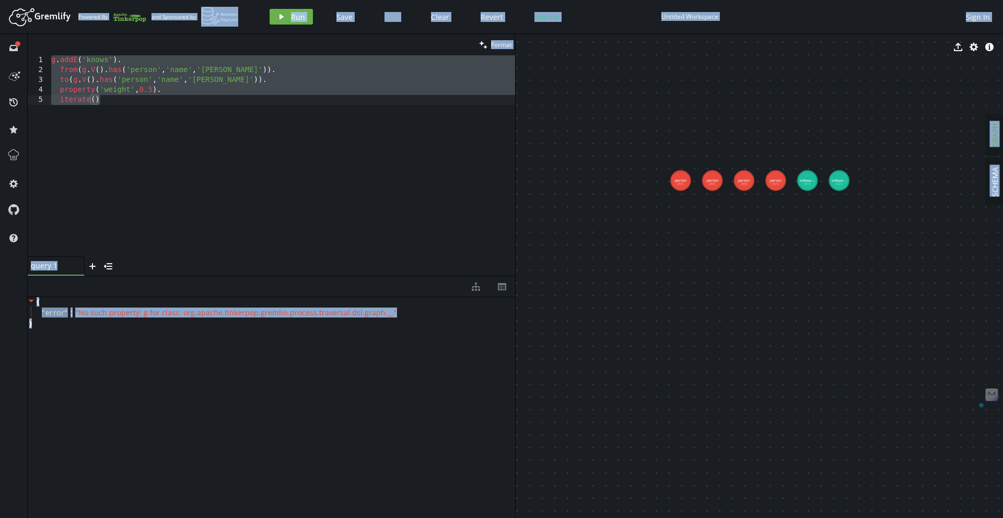
copy body "Loremip Do sit Ametconse ad elit Sed Doei Temp Incid Utlabo Etdolo Magnaali Eni…"
click at [146, 360] on div "{ " error " : " No such property: g for class: org.apache.tinkerpop.gremlin.pro…" at bounding box center [271, 405] width 487 height 216
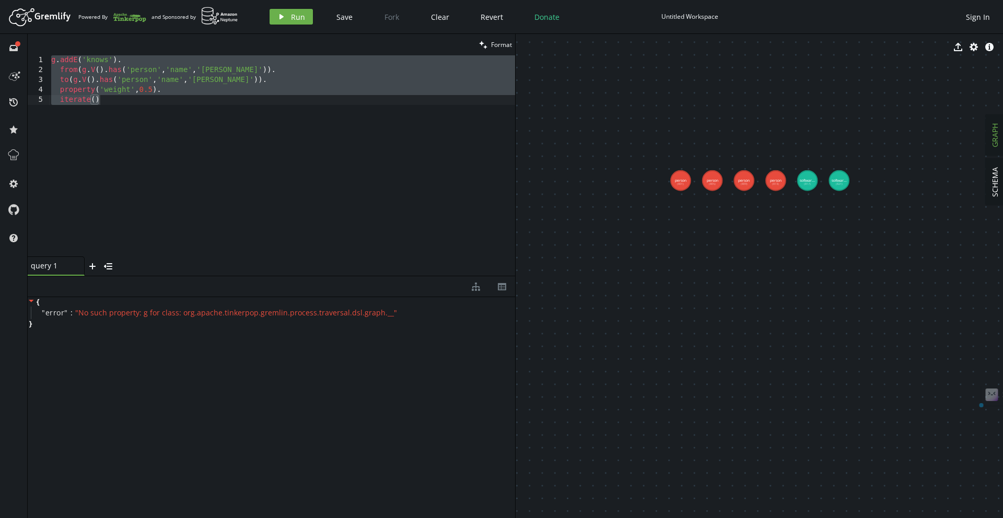
click at [146, 360] on div "{ " error " : " No such property: g for class: org.apache.tinkerpop.gremlin.pro…" at bounding box center [271, 405] width 487 height 216
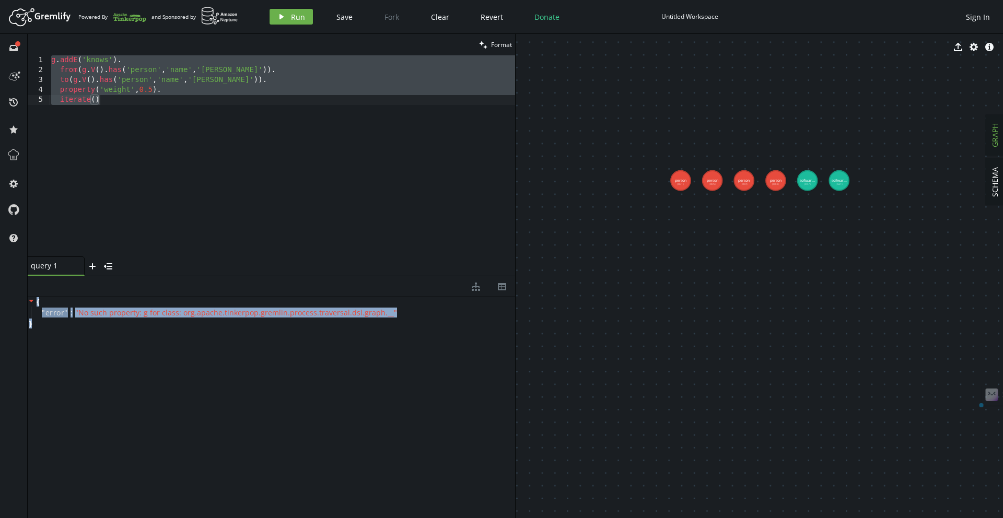
copy div "{ " error " : " No such property: g for class: org.apache.tinkerpop.gremlin.pro…"
copy div "query 1 small-cross plus menu-closed diagram-tree th { " error " : " No such pr…"
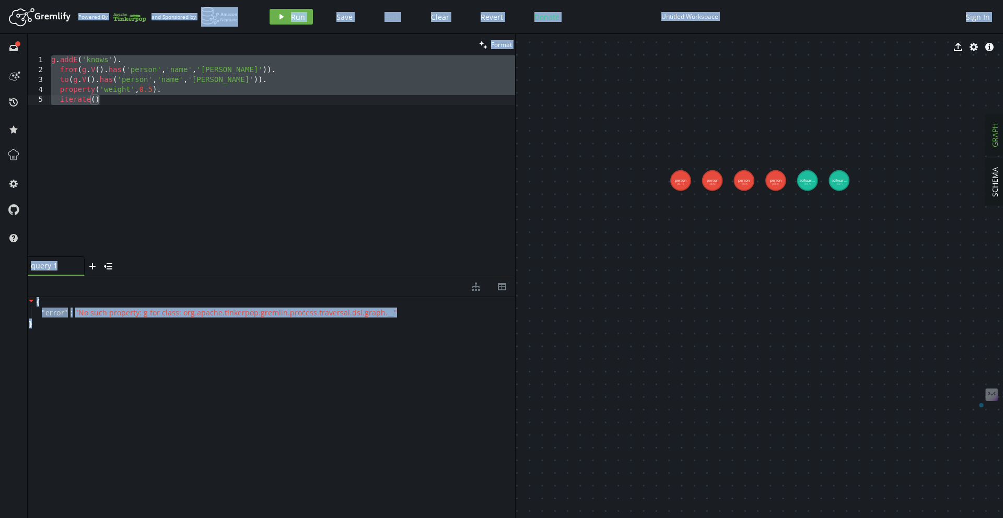
drag, startPoint x: 44, startPoint y: 330, endPoint x: 115, endPoint y: -46, distance: 382.9
click at [115, 0] on html "Artboard Created with Sketch. Powered By and Sponsored by play Run Save Fork Cl…" at bounding box center [501, 259] width 1003 height 518
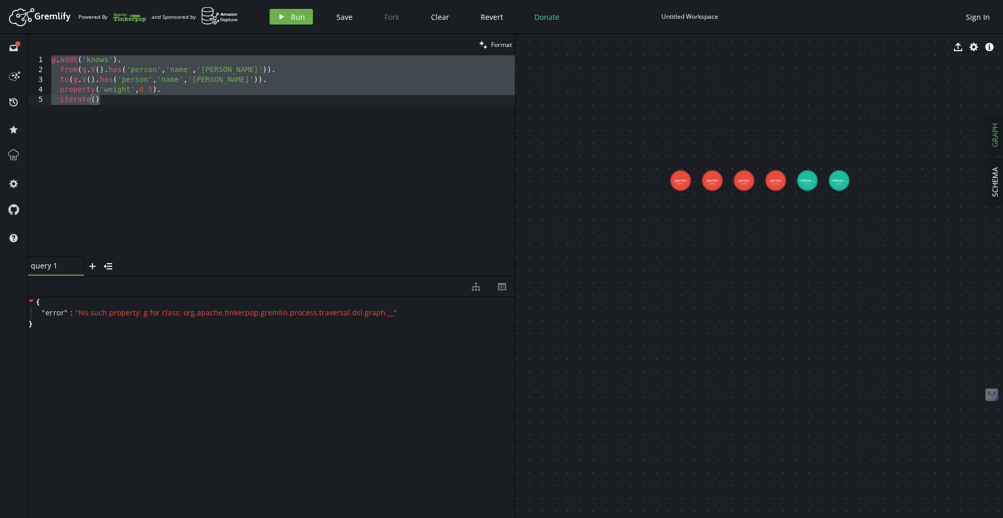
click at [267, 137] on div "g . addE ( 'knows' ) . from ( g . V ( ) . has ( 'person' , 'name' , 'marko' )) …" at bounding box center [282, 165] width 466 height 221
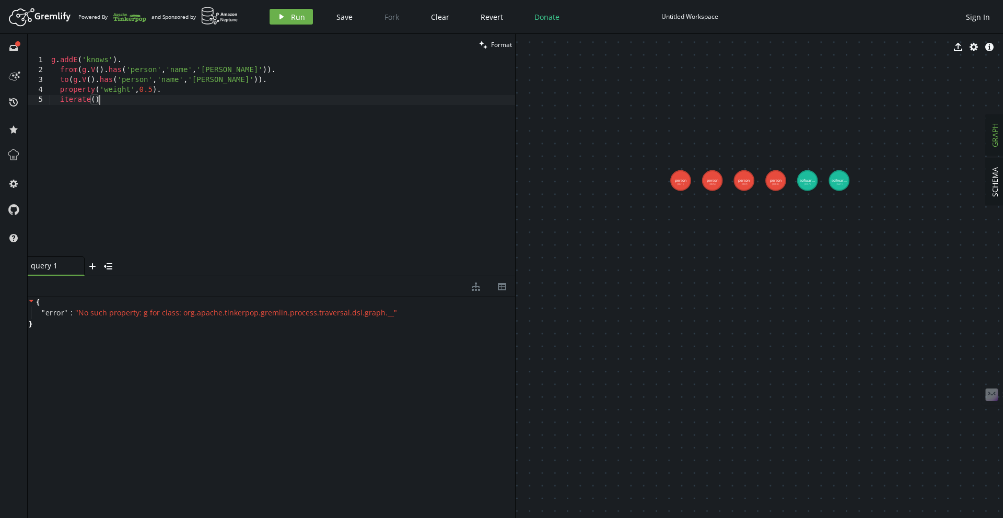
type textarea "property('weight',0.5). iterate()"
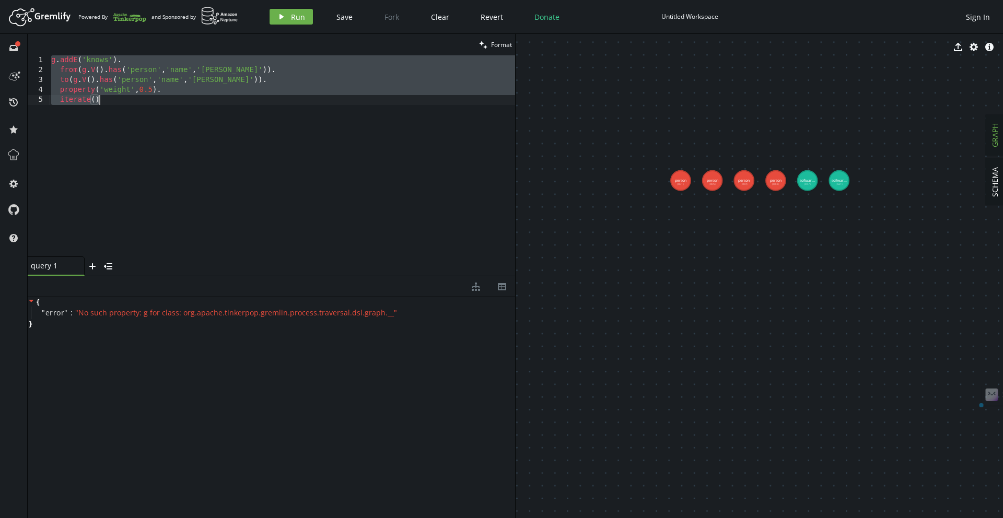
paste textarea
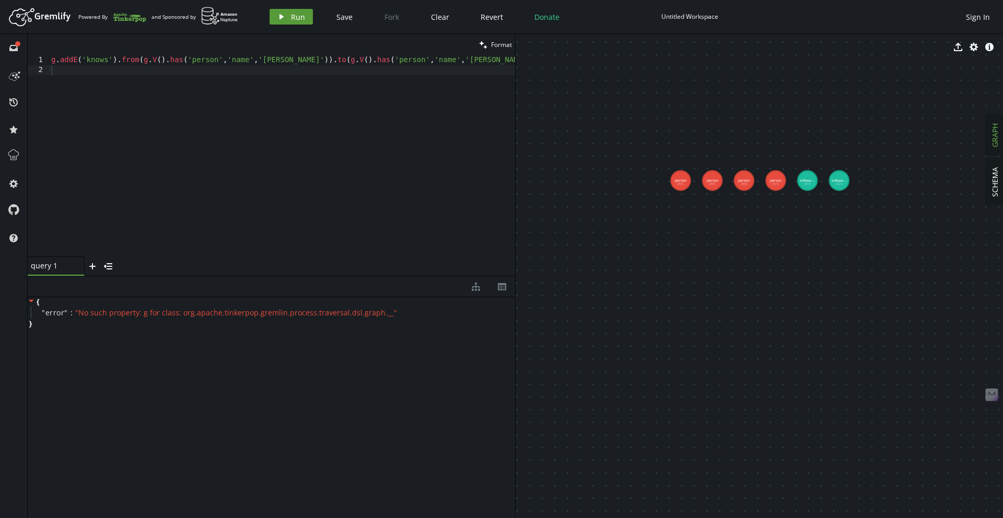
click at [298, 21] on span "Run" at bounding box center [298, 17] width 14 height 10
click at [370, 114] on div "g . addE ( 'knows' ) . from ( g . V ( ) . has ( 'person' , 'name' , 'marko' )) …" at bounding box center [332, 163] width 566 height 217
click at [191, 327] on div "{ " error " : " No such property: g for class: org.apache.tinkerpop.gremlin.pro…" at bounding box center [271, 312] width 487 height 31
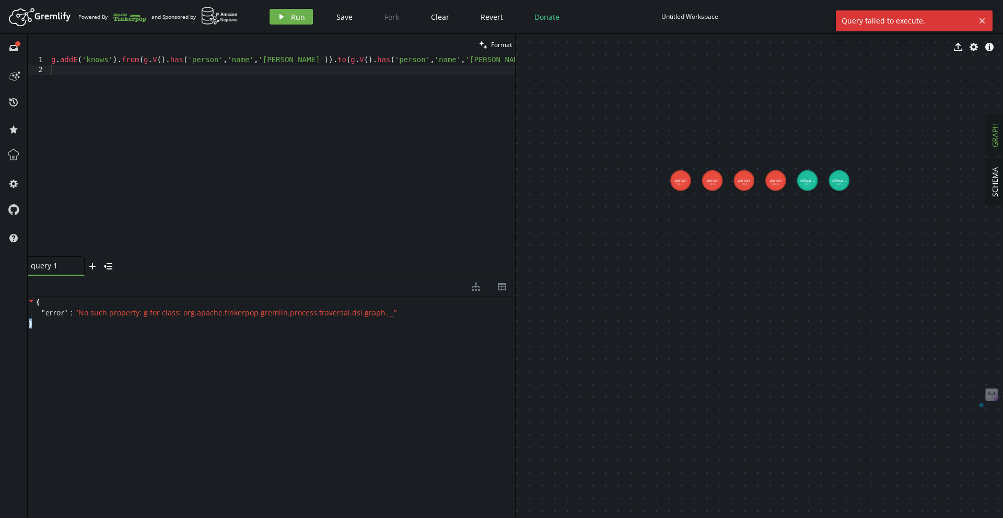
click at [181, 335] on div "{ " error " : " No such property: g for class: org.apache.tinkerpop.gremlin.pro…" at bounding box center [271, 405] width 487 height 216
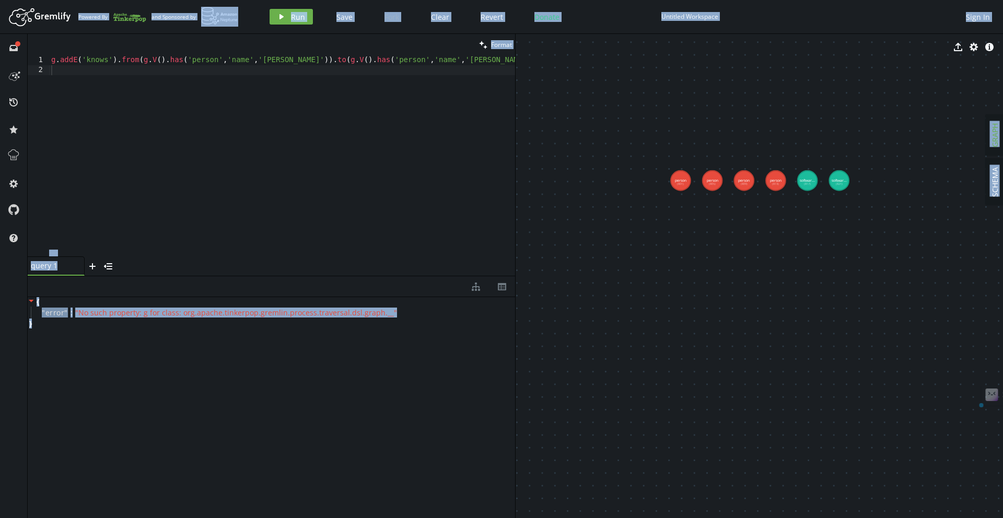
click at [181, 335] on div "{ " error " : " No such property: g for class: org.apache.tinkerpop.gremlin.pro…" at bounding box center [271, 405] width 487 height 216
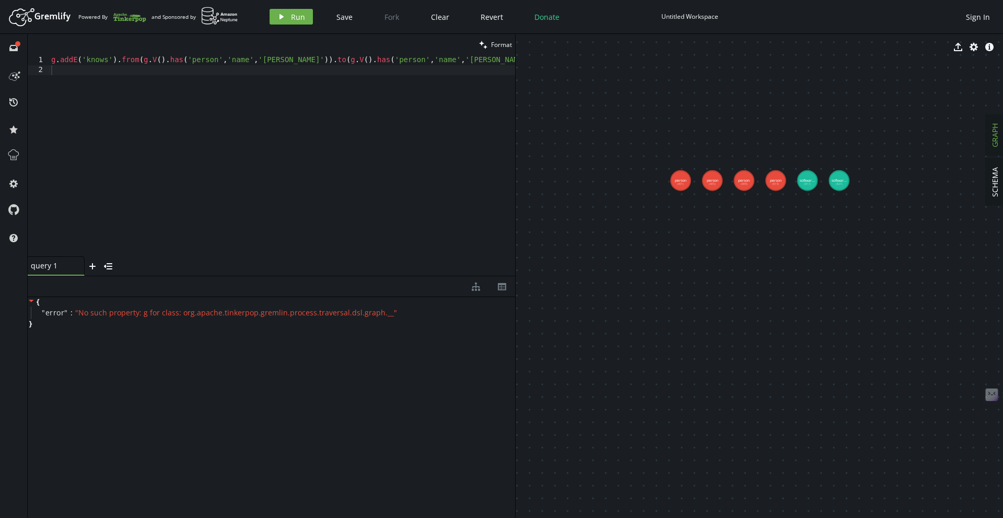
click at [204, 169] on div "g . addE ( 'knows' ) . from ( g . V ( ) . has ( 'person' , 'name' , 'marko' )) …" at bounding box center [332, 163] width 566 height 217
type textarea "g.addE('knows').from(g.V().has('person','name','marko')).to(g.V().has('person',…"
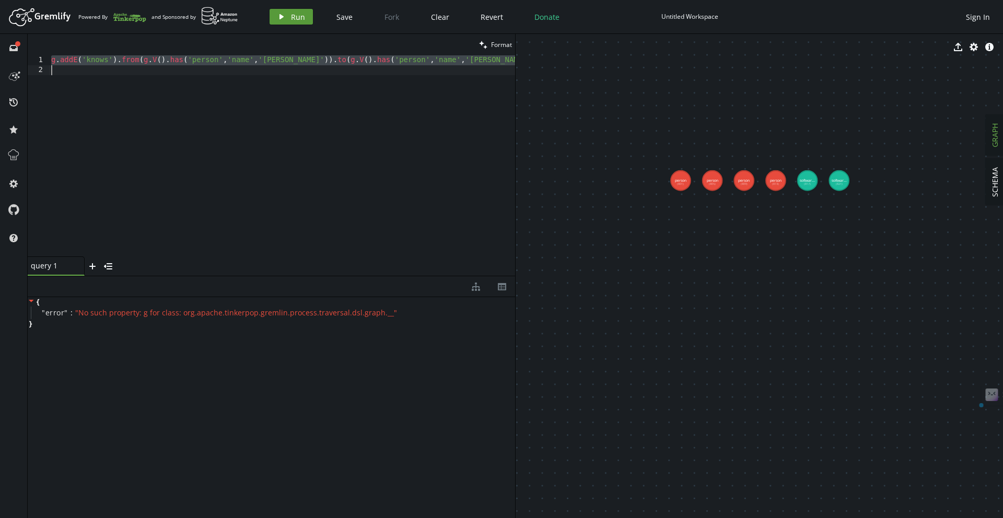
paste textarea
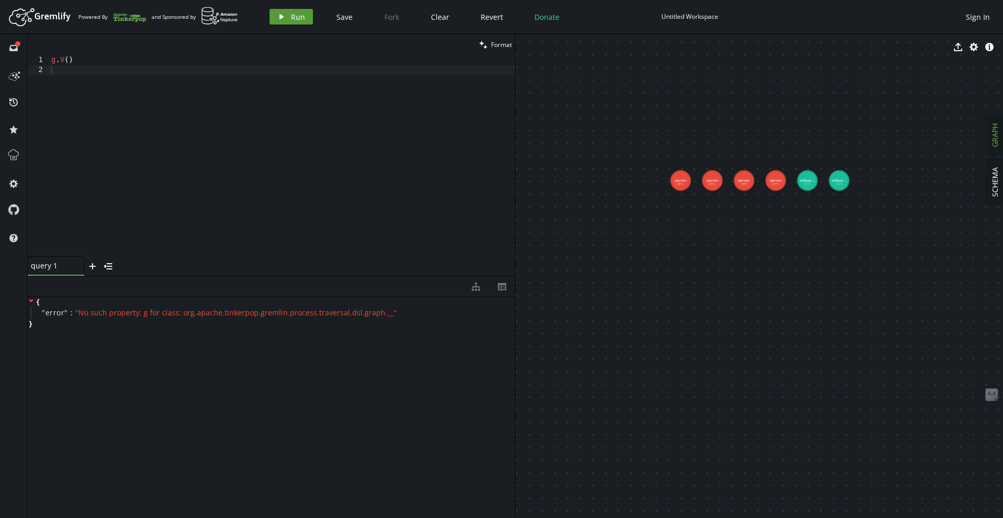
click at [297, 16] on span "Run" at bounding box center [298, 17] width 14 height 10
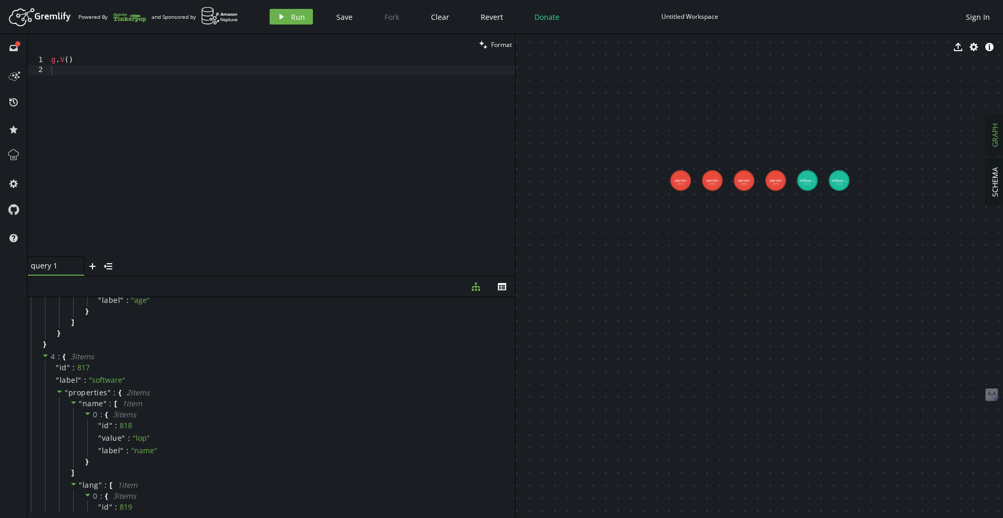
scroll to position [892, 0]
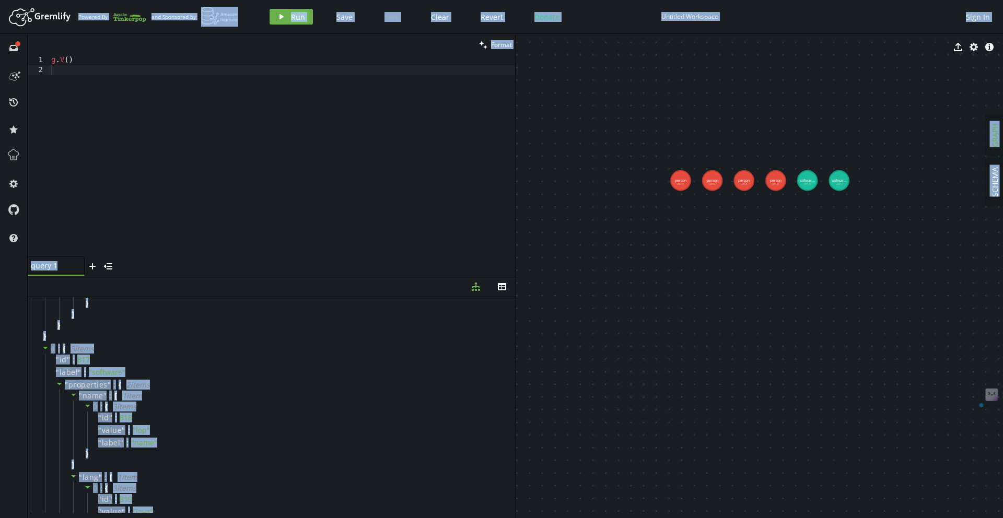
click at [154, 282] on div "diagram-tree th" at bounding box center [271, 286] width 487 height 21
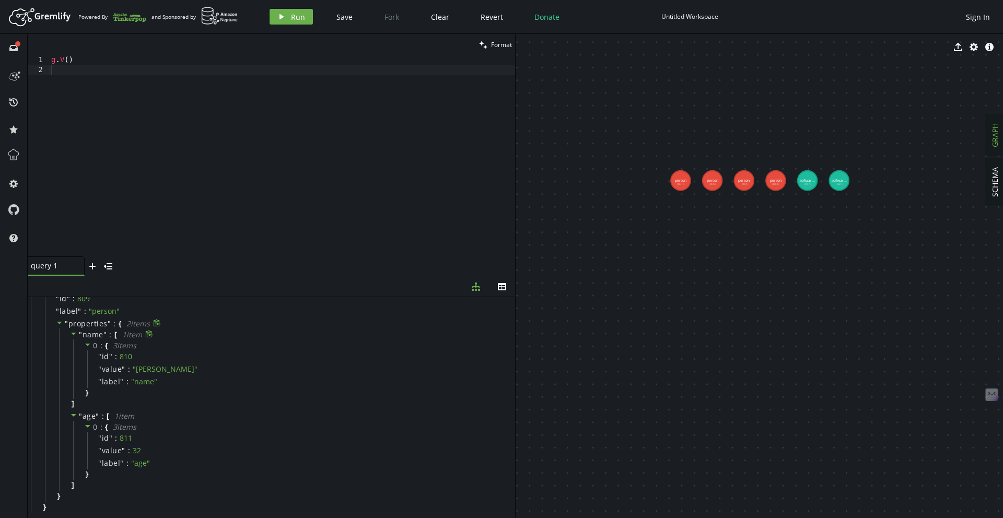
scroll to position [0, 0]
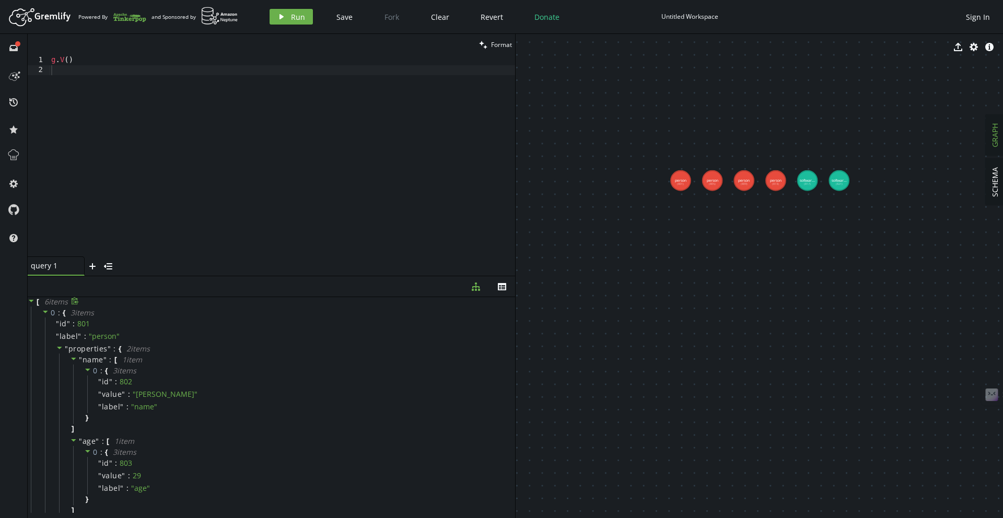
click at [77, 301] on icon at bounding box center [75, 300] width 7 height 7
click at [170, 229] on div "g . V ( )" at bounding box center [282, 165] width 466 height 221
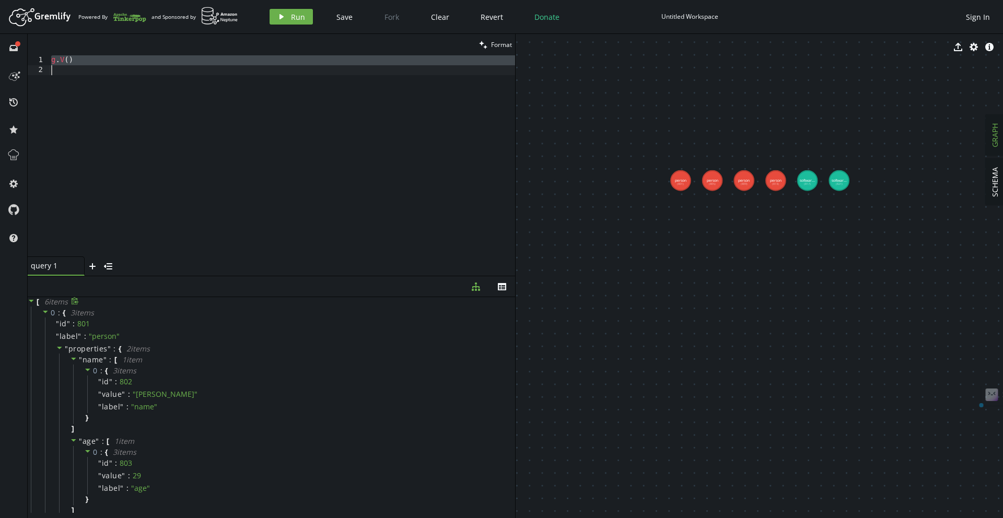
paste textarea "property('weight',0.5)"
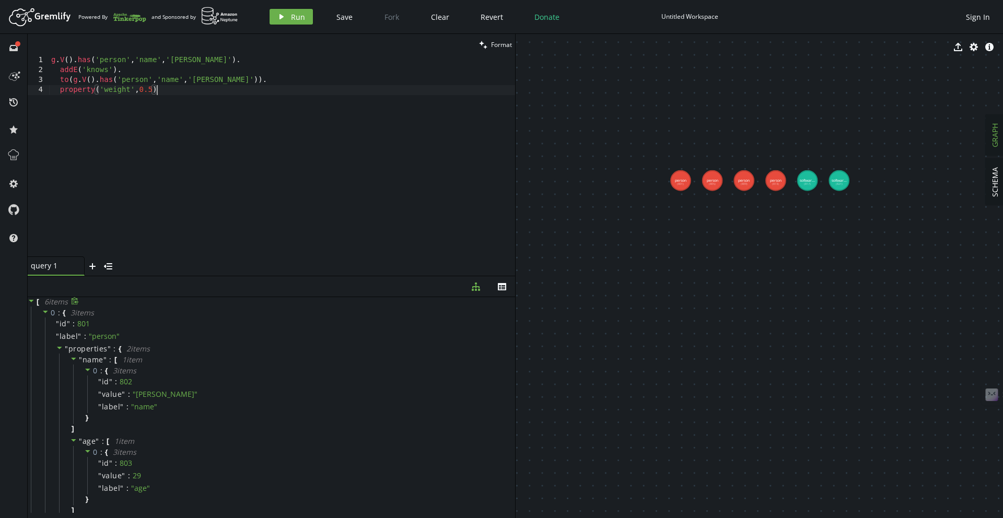
click at [283, 8] on div "Artboard Created with Sketch. Powered By and Sponsored by play Run Save Fork Cl…" at bounding box center [501, 16] width 993 height 21
click at [291, 17] on span "Run" at bounding box center [298, 17] width 14 height 10
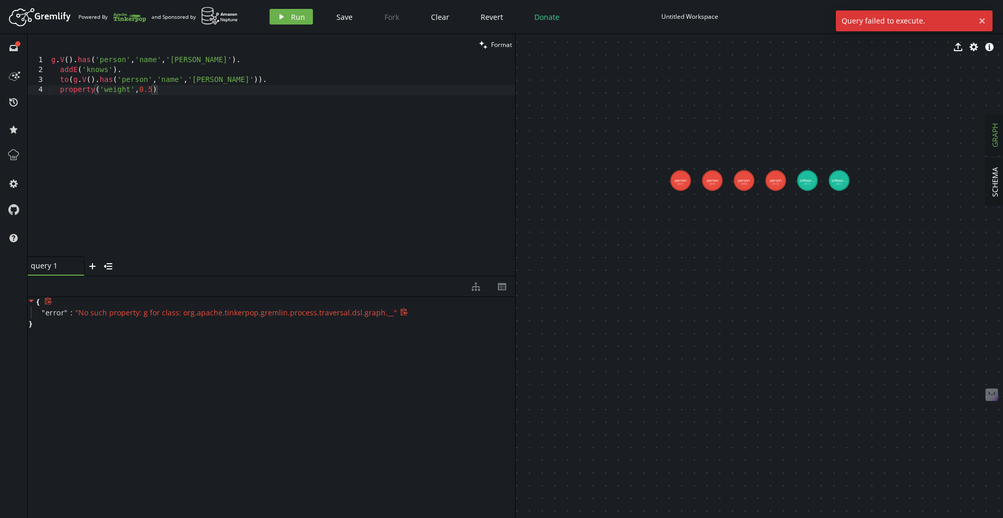
click at [400, 311] on icon at bounding box center [403, 311] width 7 height 7
click at [249, 131] on div "g . V ( ) . has ( 'person' , 'name' , '[PERSON_NAME]' ) . addE ( 'knows' ) . to…" at bounding box center [282, 165] width 466 height 221
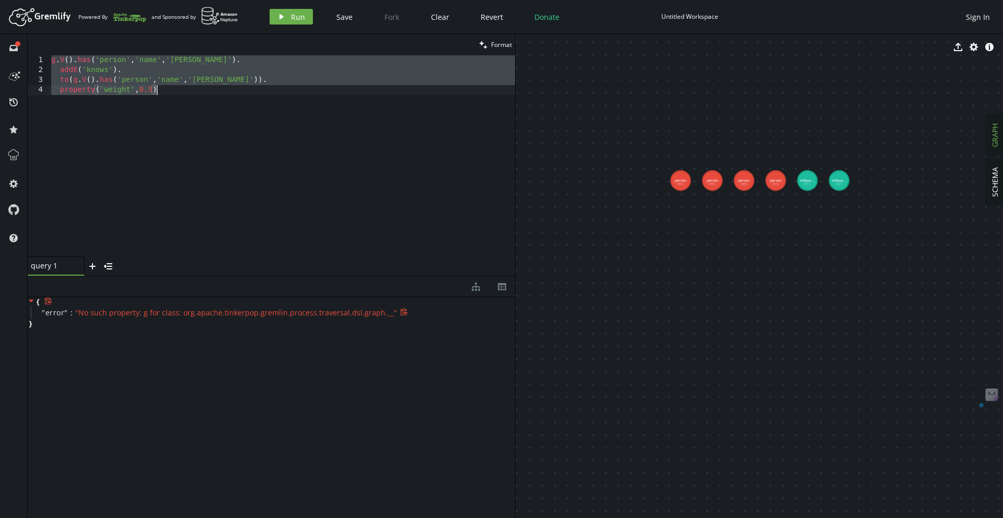
paste textarea
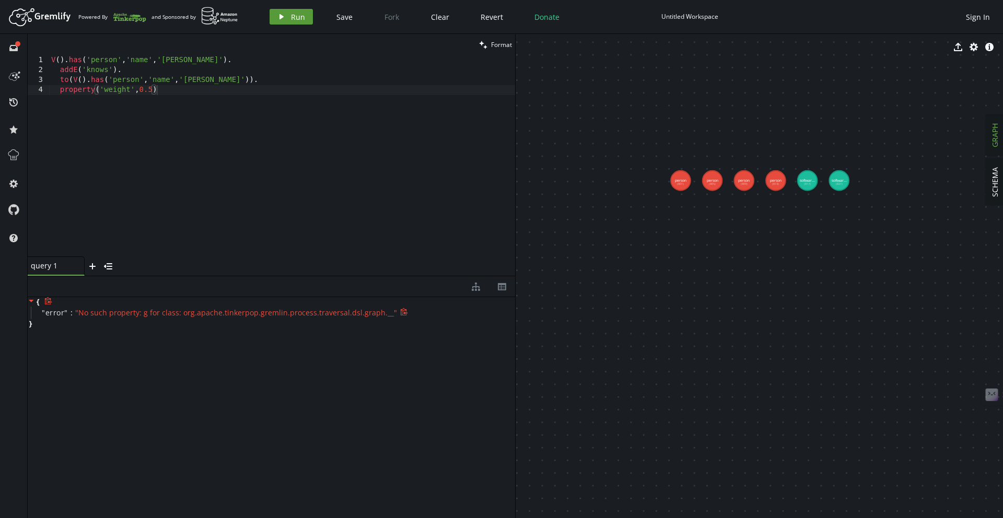
click at [285, 11] on button "play Run" at bounding box center [291, 17] width 43 height 16
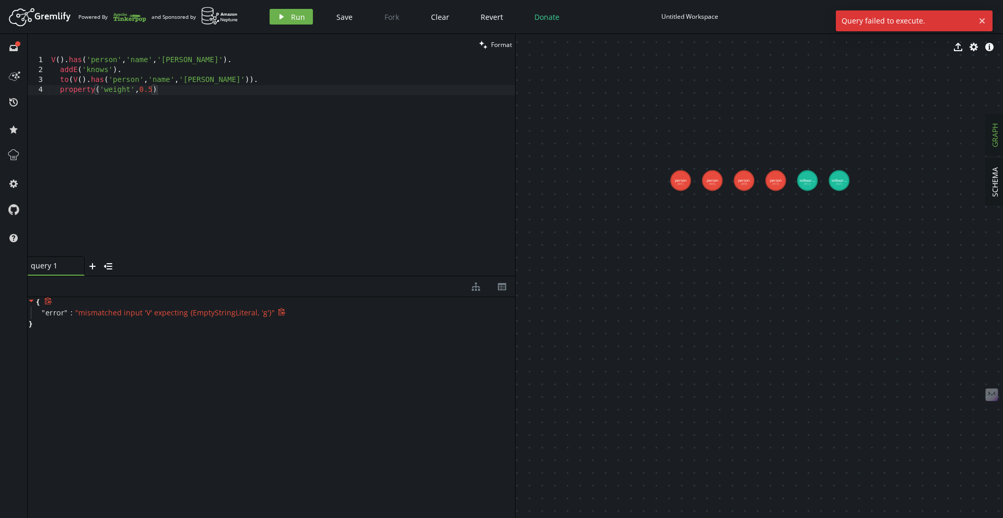
click at [288, 366] on div "{ " error " : " mismatched input 'V' expecting {EmptyStringLiteral, 'g'} " }" at bounding box center [271, 405] width 487 height 216
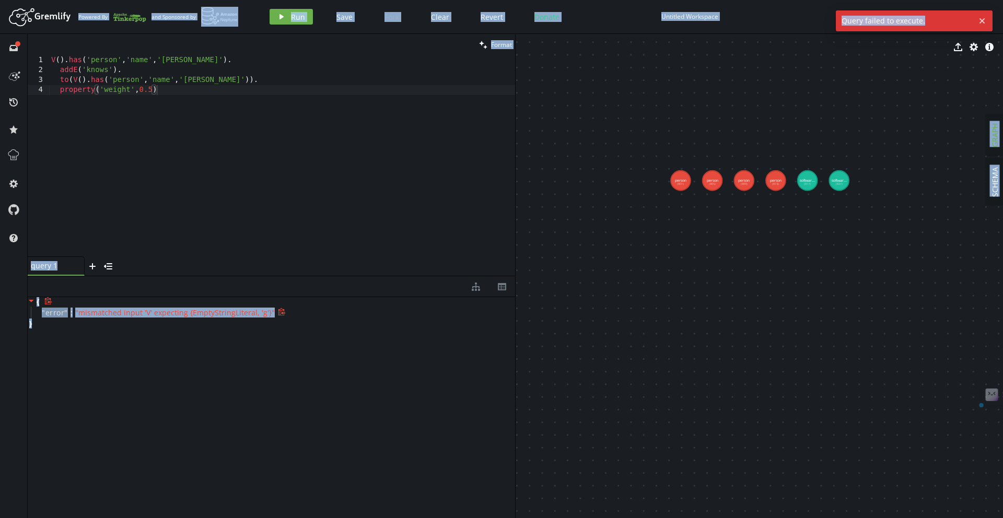
click at [288, 366] on div "{ " error " : " mismatched input 'V' expecting {EmptyStringLiteral, 'g'} " }" at bounding box center [271, 405] width 487 height 216
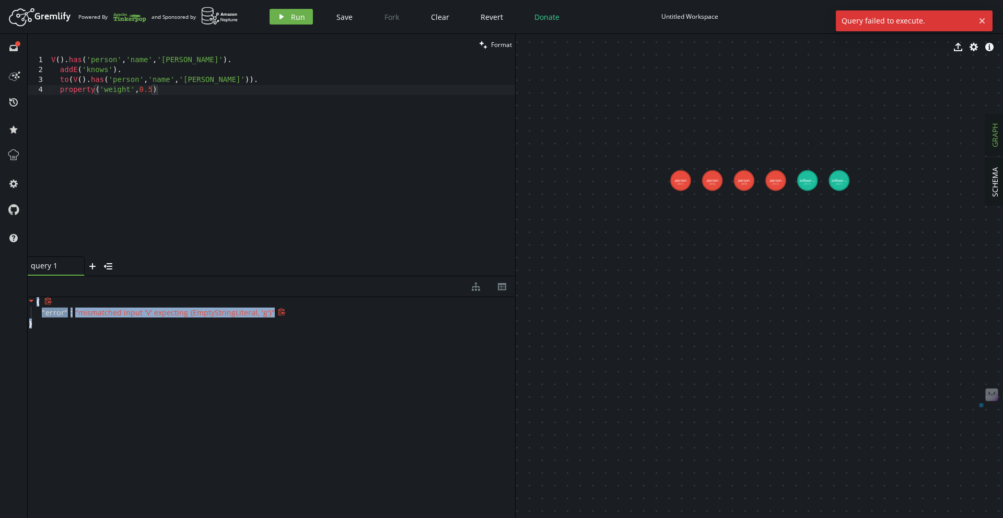
drag, startPoint x: 117, startPoint y: 361, endPoint x: 34, endPoint y: 303, distance: 100.9
click at [34, 303] on div "{ " error " : " mismatched input 'V' expecting {EmptyStringLiteral, 'g'} " }" at bounding box center [271, 405] width 487 height 216
copy div "{ " error " : " mismatched input 'V' expecting {EmptyStringLiteral, 'g'} " }"
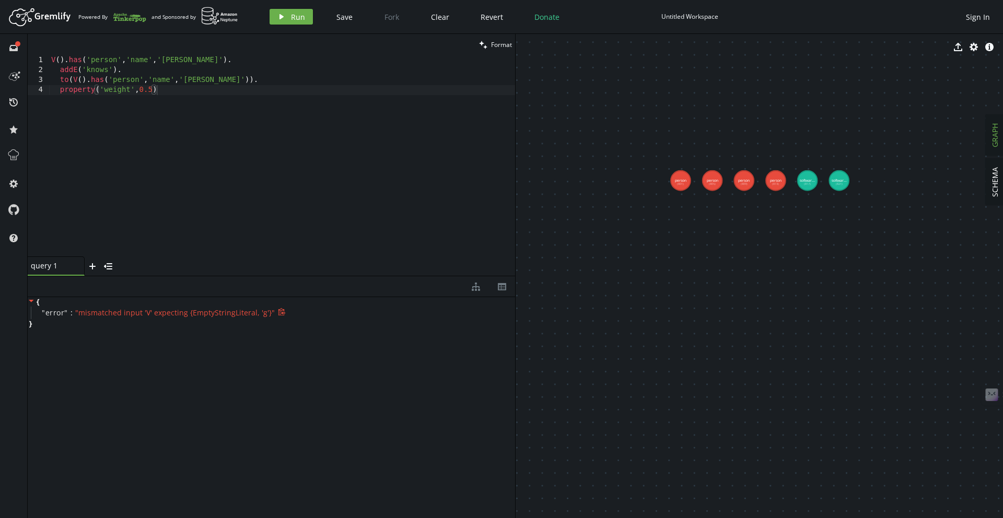
click at [142, 43] on div "clean Format" at bounding box center [271, 44] width 487 height 21
click at [157, 81] on div "V ( ) . has ( 'person' , 'name' , '[PERSON_NAME]' ) . addE ( 'knows' ) . to ( V…" at bounding box center [282, 165] width 466 height 221
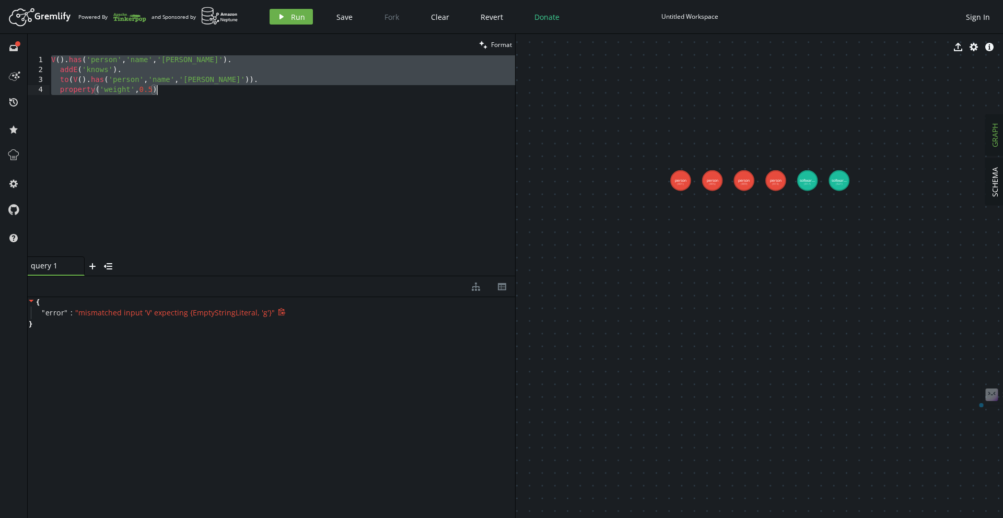
paste textarea "next("
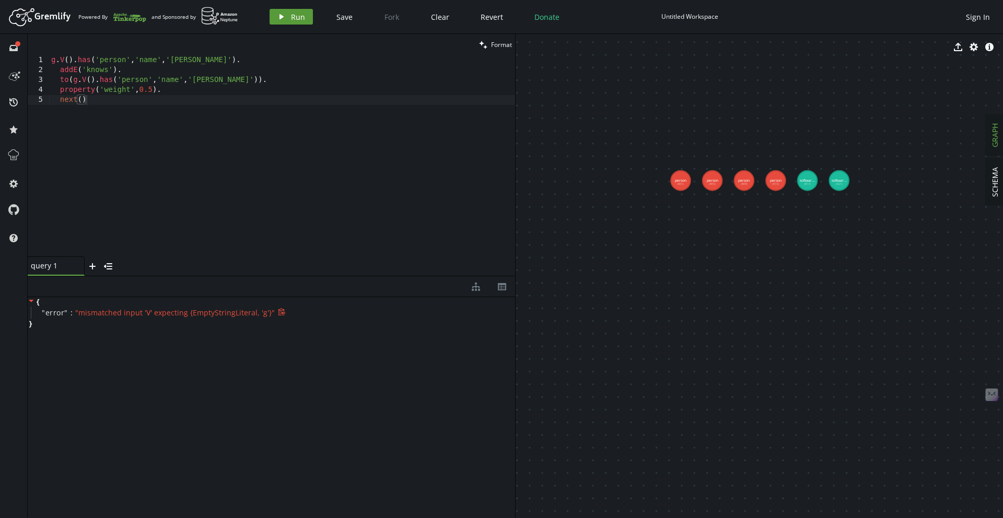
click at [292, 9] on button "play Run" at bounding box center [291, 17] width 43 height 16
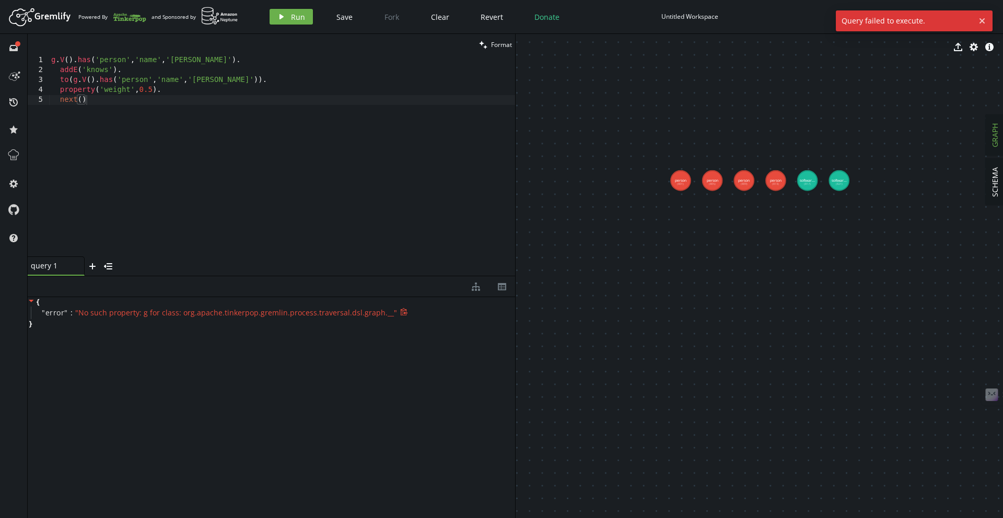
click at [291, 368] on div "{ " error " : " No such property: g for class: org.apache.tinkerpop.gremlin.pro…" at bounding box center [271, 405] width 487 height 216
click at [400, 311] on icon at bounding box center [404, 312] width 8 height 8
click at [182, 124] on div "g . V ( ) . has ( 'person' , 'name' , '[PERSON_NAME]' ) . addE ( 'knows' ) . to…" at bounding box center [282, 165] width 466 height 221
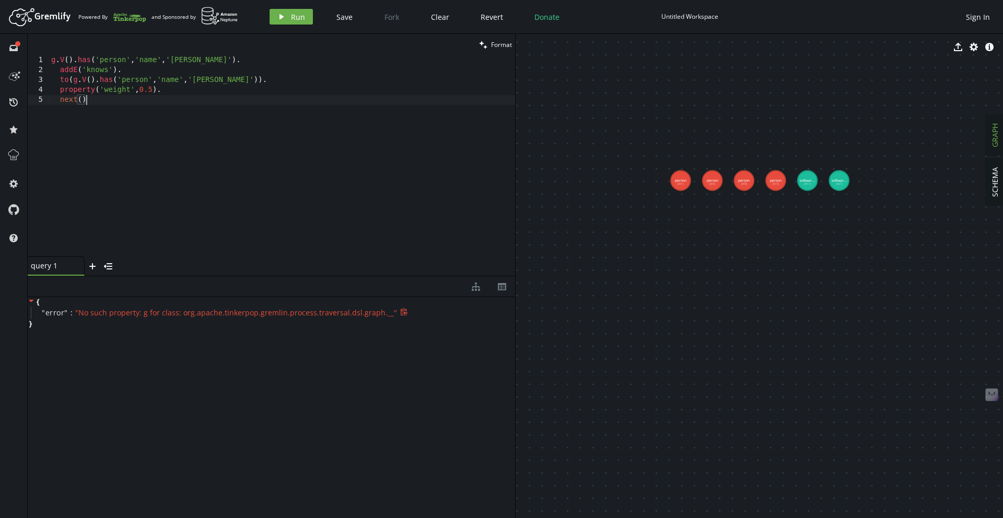
type textarea "property('weight',0.5). next()"
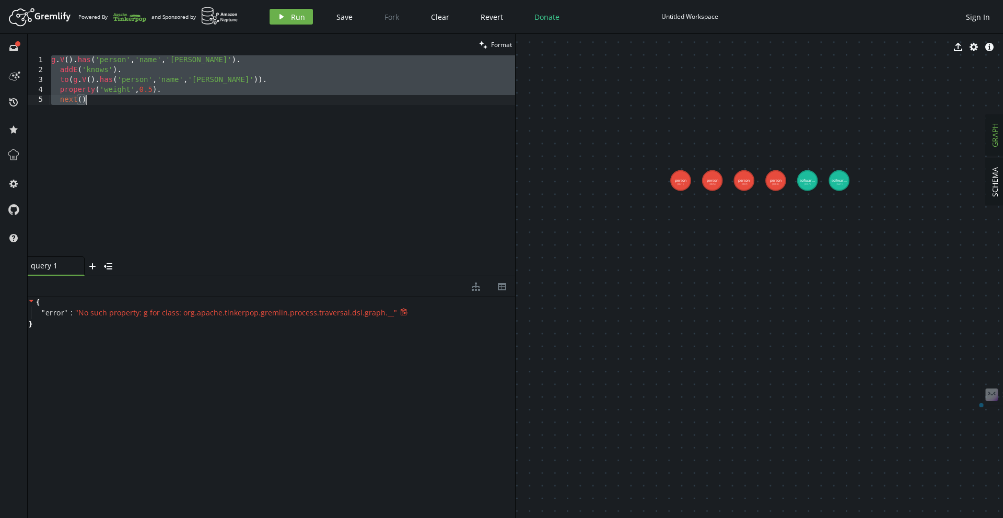
paste textarea
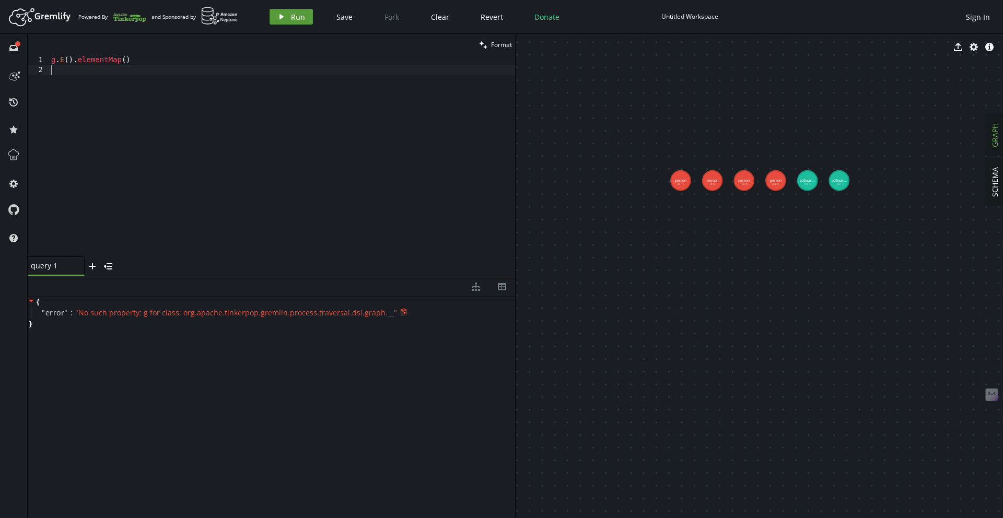
click at [289, 9] on button "play Run" at bounding box center [291, 17] width 43 height 16
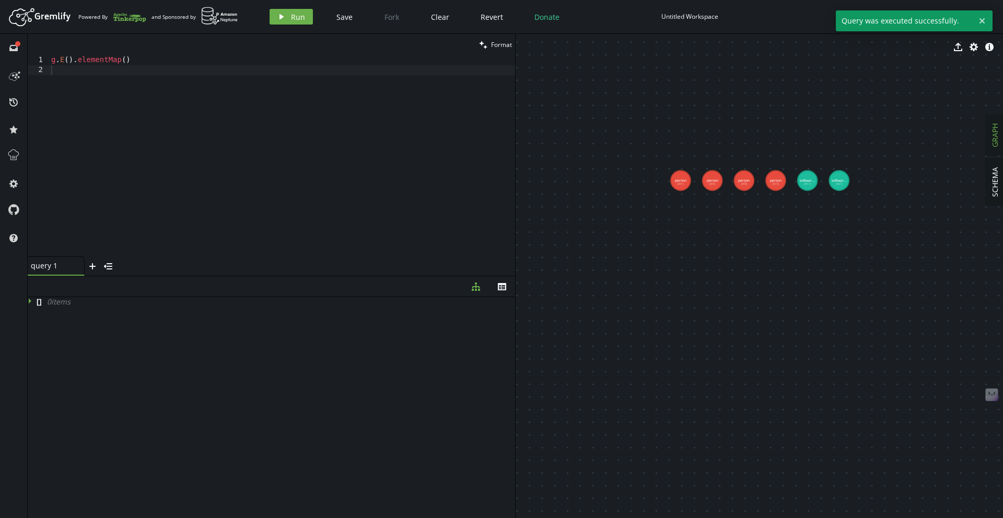
type textarea "g.E().elementMap()"
click at [116, 60] on div "g . E ( ) . elementMap ( )" at bounding box center [282, 165] width 466 height 221
type textarea "g.E().elementMap()"
click at [195, 62] on div "g . E ( ) . elementMap ( )" at bounding box center [282, 165] width 466 height 221
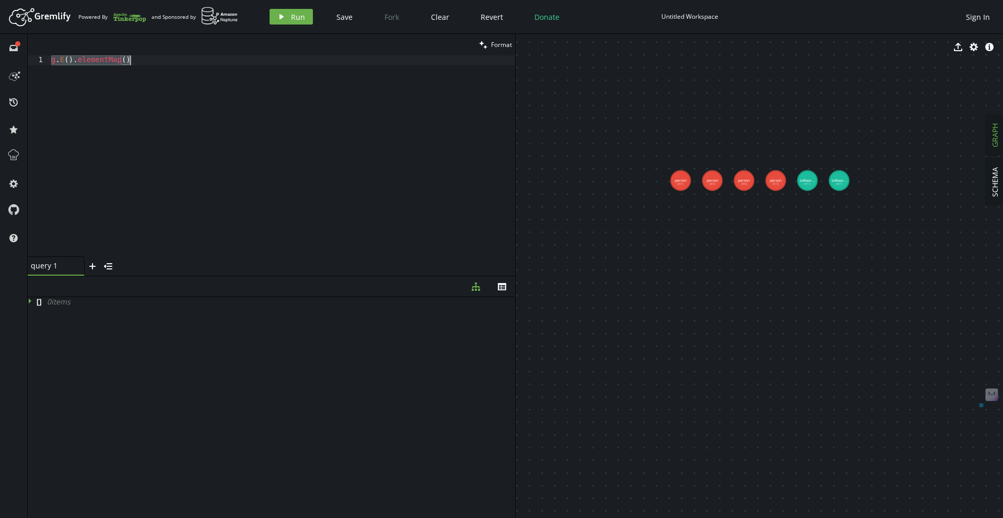
paste textarea
click at [301, 15] on span "Run" at bounding box center [298, 17] width 14 height 10
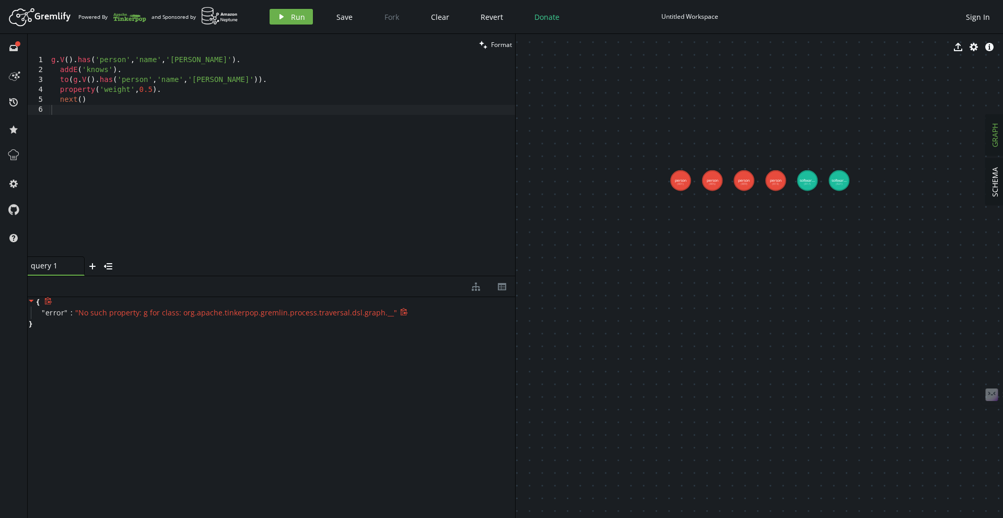
click at [386, 317] on div "" No such property: g for class: org.apache.tinkerpop.gremlin.process.traversal…" at bounding box center [237, 312] width 325 height 9
click at [138, 93] on div "g . V ( ) . has ( 'person' , 'name' , '[PERSON_NAME]' ) . addE ( 'knows' ) . to…" at bounding box center [282, 165] width 466 height 221
click at [89, 73] on div "g . V ( ) . has ( 'person' , 'name' , '[PERSON_NAME]' ) . addE ( 'knows' ) . to…" at bounding box center [282, 165] width 466 height 221
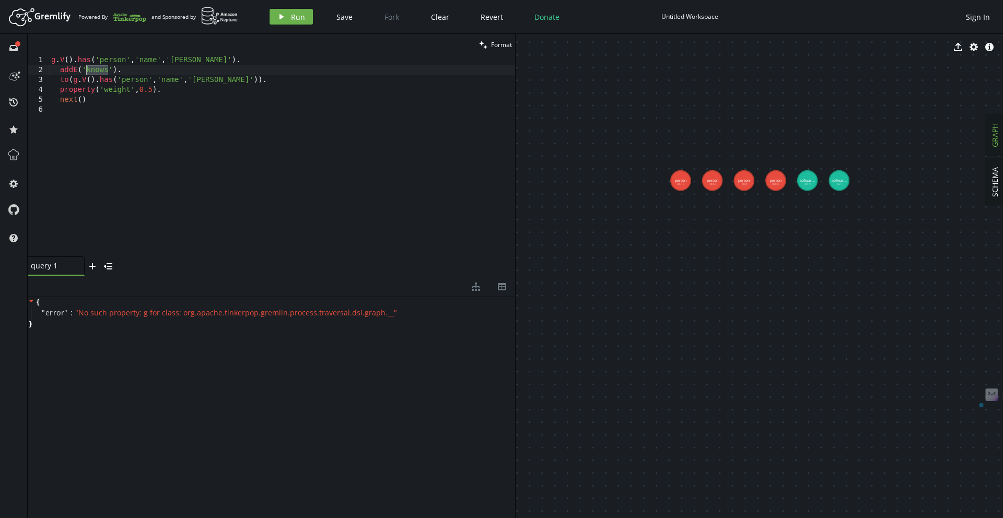
click at [95, 77] on div "g . V ( ) . has ( 'person' , 'name' , '[PERSON_NAME]' ) . addE ( 'knows' ) . to…" at bounding box center [282, 165] width 466 height 221
click at [158, 97] on div "g . V ( ) . has ( 'person' , 'name' , '[PERSON_NAME]' ) . addE ( 'knows' ) . to…" at bounding box center [282, 165] width 466 height 221
click at [149, 100] on div "g . V ( ) . has ( 'person' , 'name' , '[PERSON_NAME]' ) . addE ( 'knows' ) . to…" at bounding box center [282, 165] width 466 height 221
type textarea "next()"
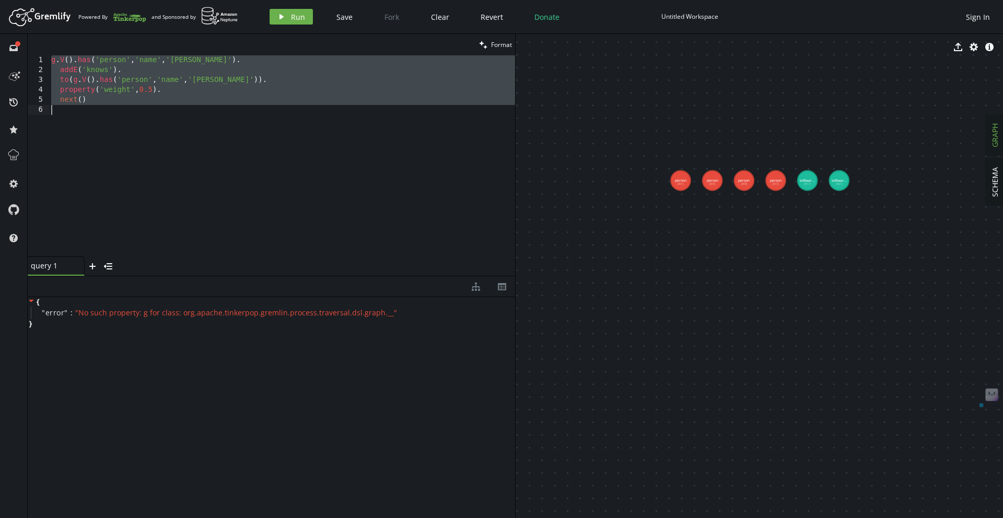
paste textarea
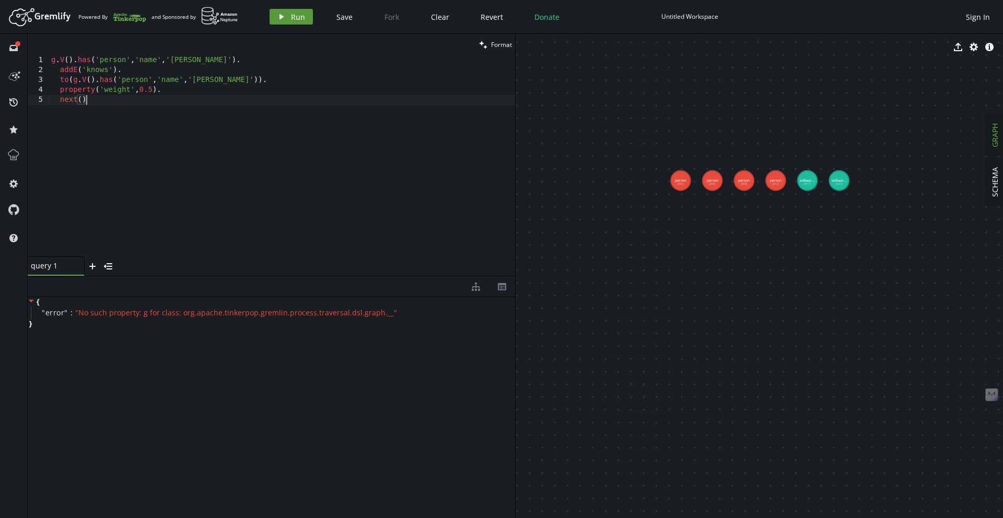
click at [301, 21] on span "Run" at bounding box center [298, 17] width 14 height 10
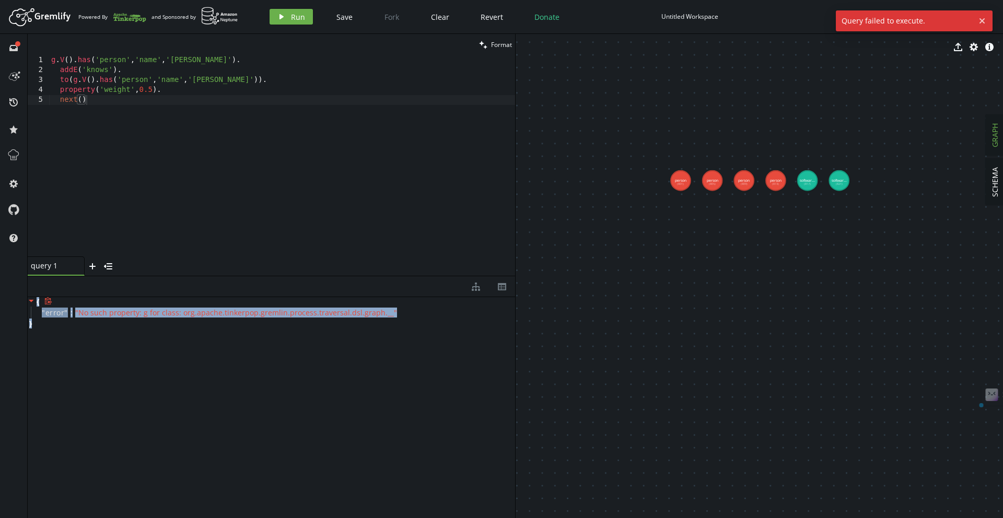
drag, startPoint x: 53, startPoint y: 332, endPoint x: 37, endPoint y: 303, distance: 33.7
click at [37, 303] on div "{ " error " : " No such property: g for class: org.apache.tinkerpop.gremlin.pro…" at bounding box center [271, 405] width 487 height 216
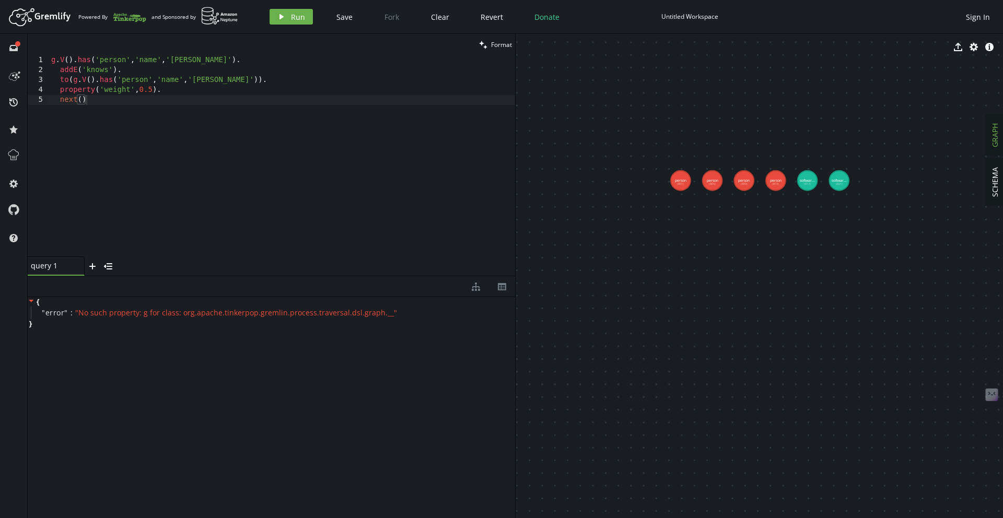
click at [164, 116] on div "g . V ( ) . has ( 'person' , 'name' , '[PERSON_NAME]' ) . addE ( 'knows' ) . to…" at bounding box center [282, 165] width 466 height 221
type textarea "property('weight',0.5). next()"
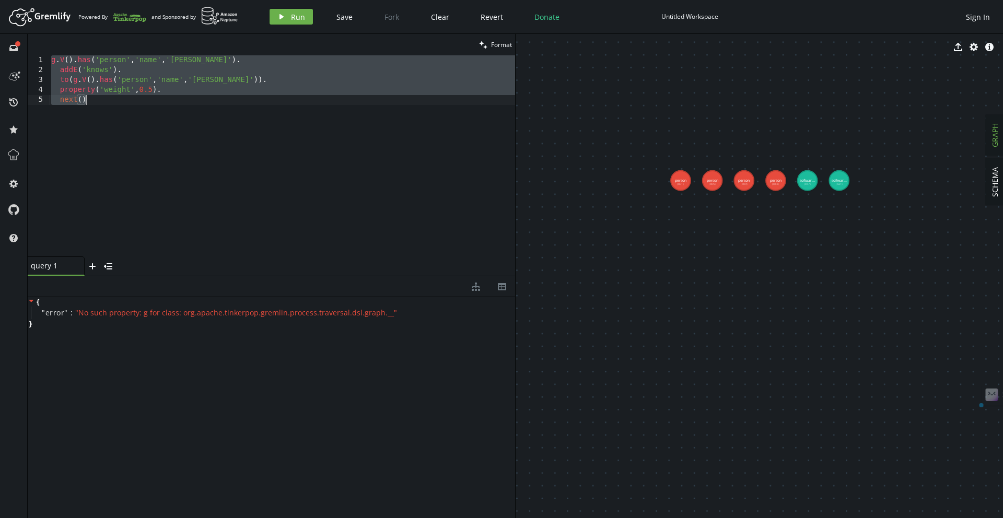
paste textarea
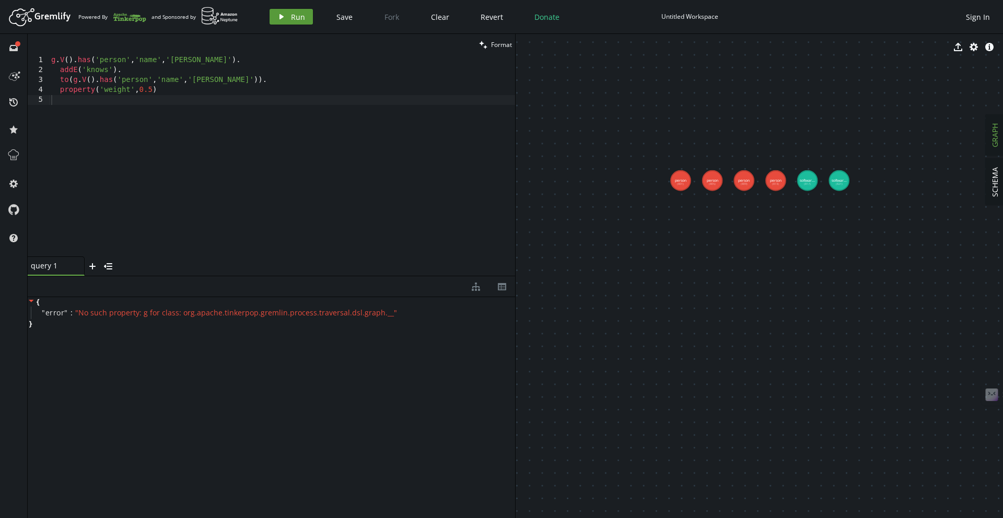
click at [297, 16] on span "Run" at bounding box center [298, 17] width 14 height 10
click at [247, 98] on div "g . V ( ) . has ( 'person' , 'name' , '[PERSON_NAME]' ) . addE ( 'knows' ) . to…" at bounding box center [282, 165] width 466 height 221
click at [181, 92] on div "g . V ( ) . has ( 'person' , 'name' , '[PERSON_NAME]' ) . addE ( 'knows' ) . to…" at bounding box center [282, 165] width 466 height 221
type textarea "property('weight',0.5)"
drag, startPoint x: 59, startPoint y: 73, endPoint x: 240, endPoint y: 87, distance: 181.3
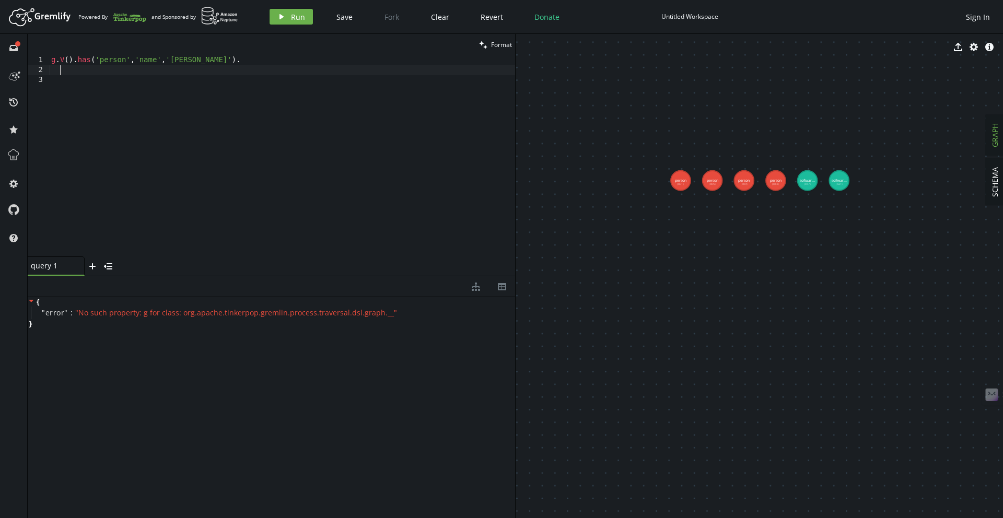
click at [240, 87] on div "g . V ( ) . has ( 'person' , 'name' , '[PERSON_NAME]' ) ." at bounding box center [282, 165] width 466 height 221
type textarea "g.V().has('person','name','[PERSON_NAME]')"
click at [293, 26] on div "Artboard Created with Sketch. Powered By and Sponsored by play Run Save Fork Cl…" at bounding box center [501, 16] width 993 height 21
click at [300, 19] on span "Run" at bounding box center [298, 17] width 14 height 10
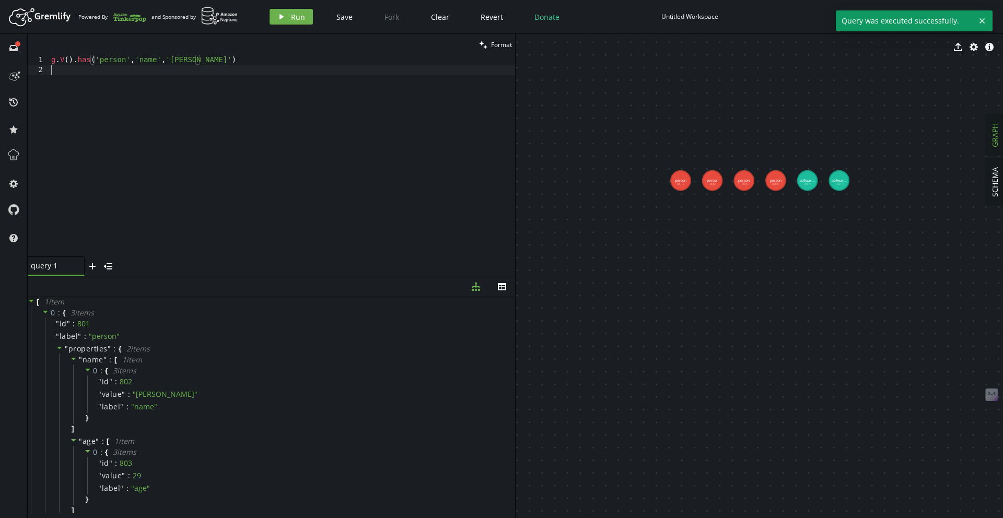
click at [275, 105] on div "g . V ( ) . has ( 'person' , 'name' , '[PERSON_NAME]' )" at bounding box center [282, 165] width 466 height 221
type textarea "to(g.V().has('person','name','[PERSON_NAME]')). property('weight',0.5)"
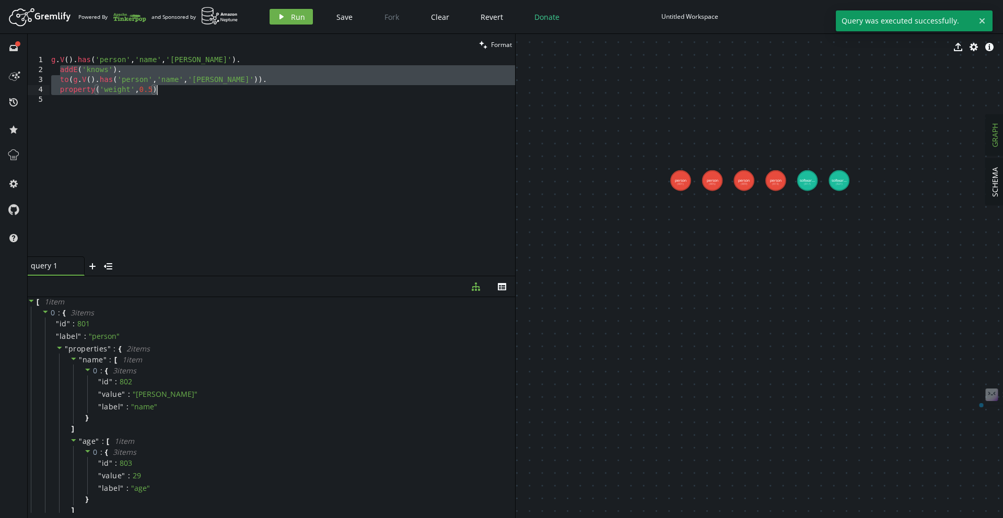
click at [137, 101] on div "g . V ( ) . has ( 'person' , 'name' , '[PERSON_NAME]' ) . addE ( 'knows' ) . to…" at bounding box center [282, 165] width 466 height 221
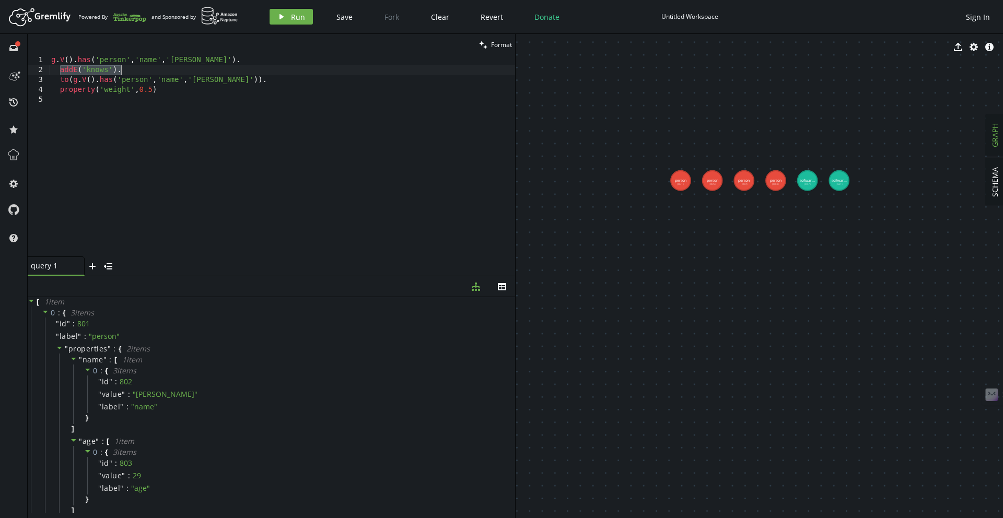
drag, startPoint x: 59, startPoint y: 72, endPoint x: 130, endPoint y: 72, distance: 71.0
click at [130, 72] on div "g . V ( ) . has ( 'person' , 'name' , '[PERSON_NAME]' ) . addE ( 'knows' ) . to…" at bounding box center [282, 165] width 466 height 221
type textarea "addE('knows')."
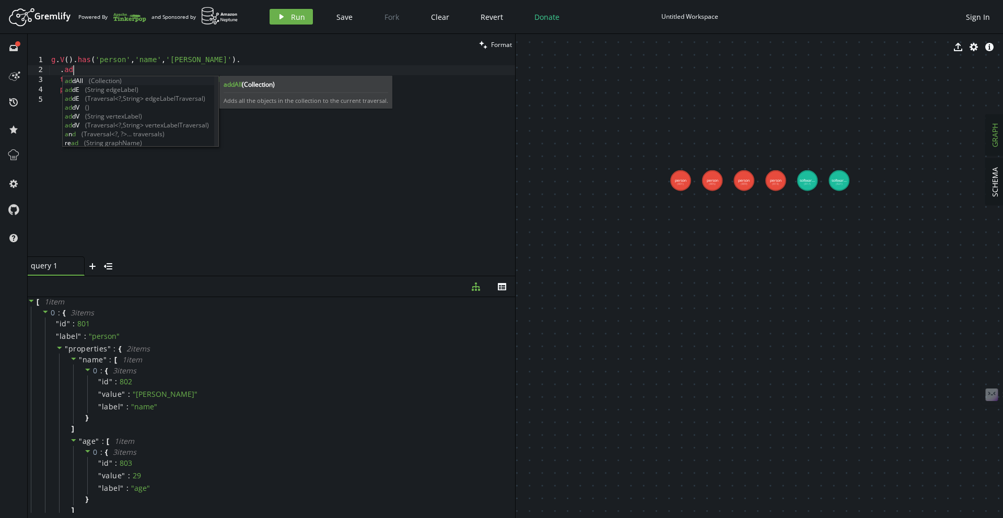
scroll to position [0, 26]
click at [79, 92] on div "add All (Collection) add E (String edgeLabel) add E (Traversal<?,String> edgeLa…" at bounding box center [141, 111] width 156 height 71
click at [79, 92] on div "g . V ( ) . has ( 'person' , 'name' , 'marko' ) . . add to ( g . V ( ) . has ( …" at bounding box center [282, 165] width 466 height 221
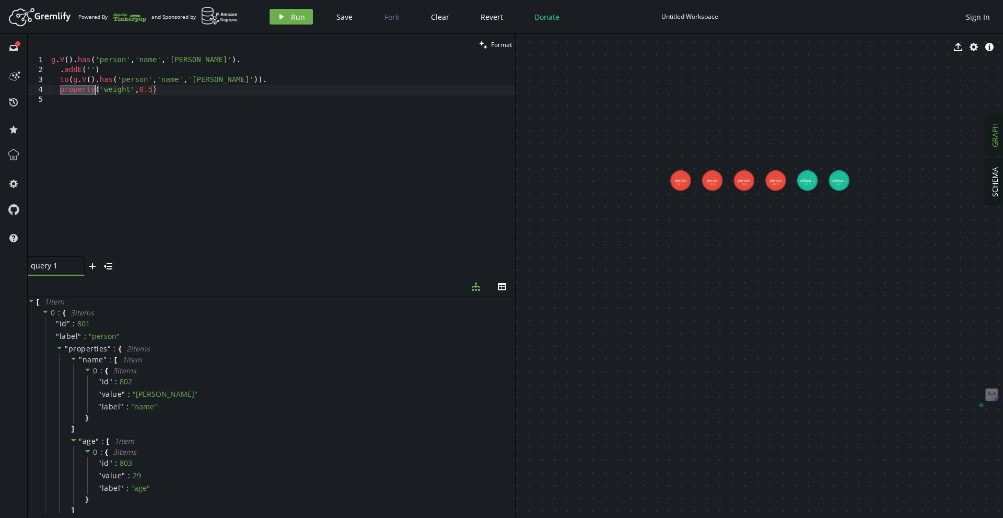
type textarea ".add"
click at [92, 86] on div "g . V ( ) . has ( 'person' , 'name' , '[PERSON_NAME]' ) . addE ( 'knows' ) . to…" at bounding box center [282, 165] width 466 height 221
type textarea "property('weight',0.5)"
click at [294, 16] on span "Run" at bounding box center [298, 17] width 14 height 10
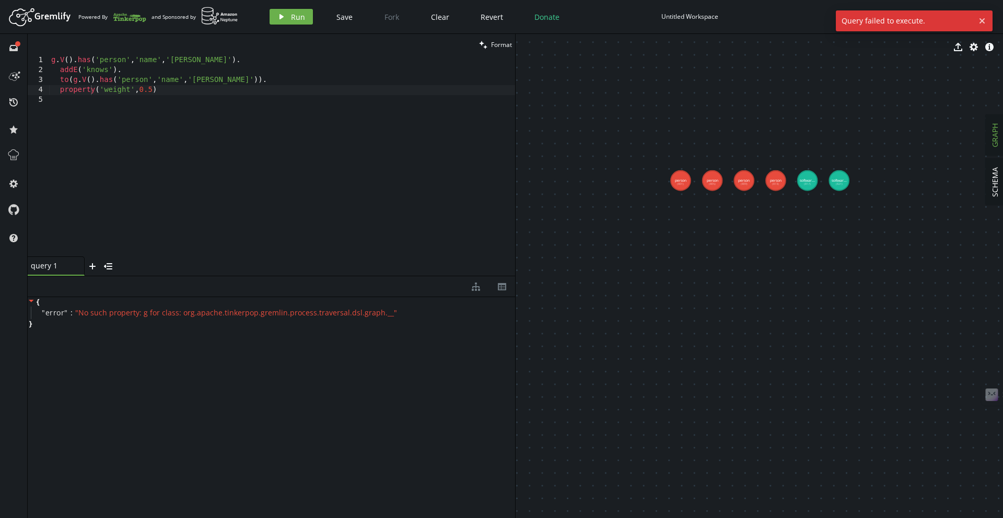
scroll to position [0, 0]
click at [240, 111] on div "g . V ( ) . has ( 'person' , 'name' , '[PERSON_NAME]' ) . addE ( 'knows' ) . to…" at bounding box center [282, 165] width 466 height 221
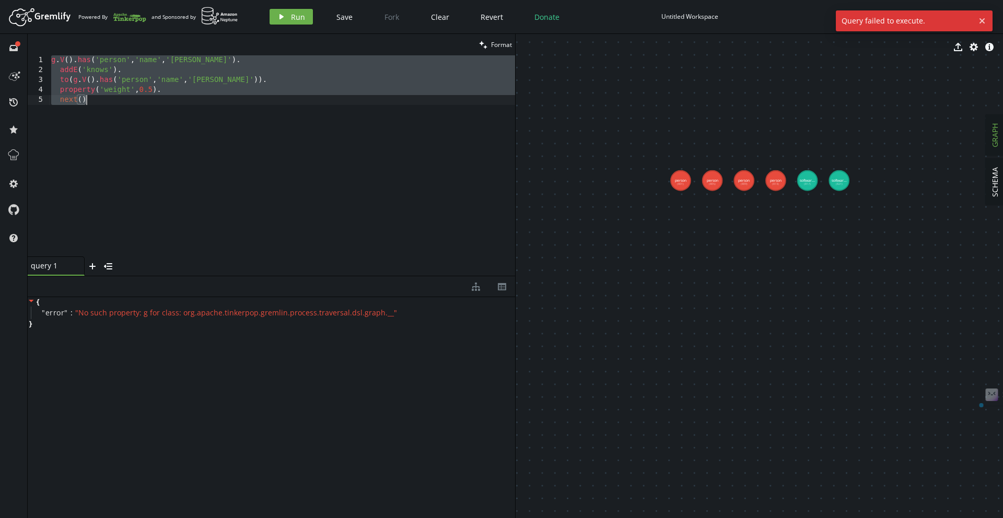
type textarea "next()"
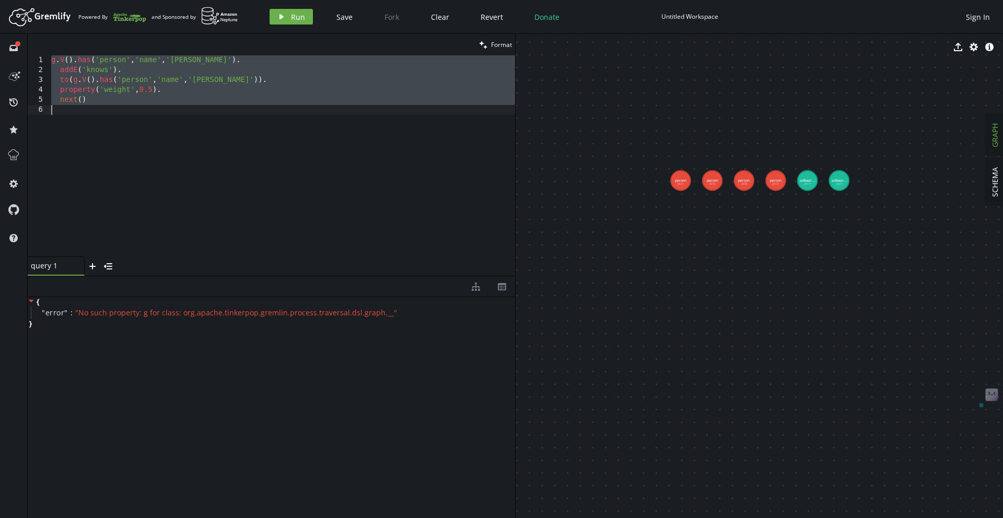
click at [202, 106] on div "g . V ( ) . has ( 'person' , 'name' , '[PERSON_NAME]' ) . addE ( 'knows' ) . to…" at bounding box center [282, 165] width 466 height 221
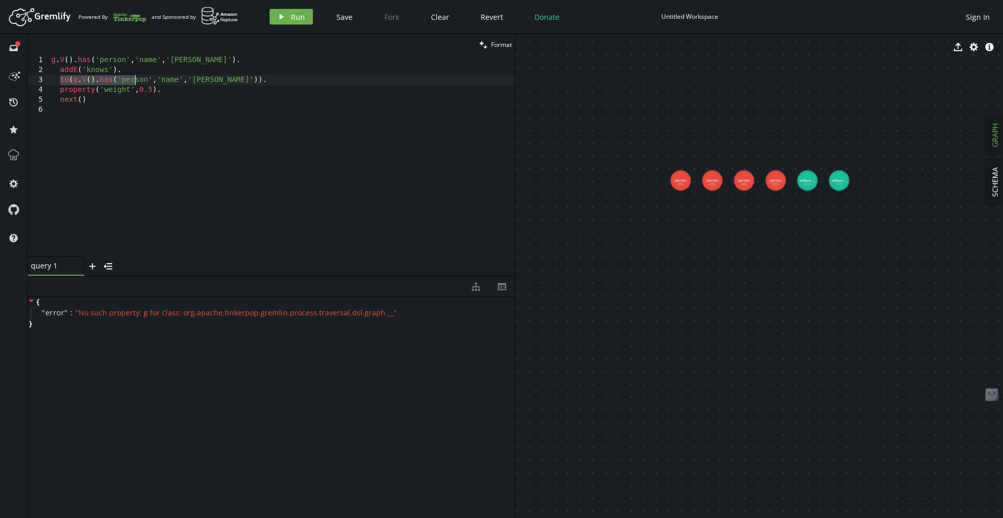
drag, startPoint x: 59, startPoint y: 77, endPoint x: 134, endPoint y: 77, distance: 75.7
click at [134, 77] on div "g . V ( ) . has ( 'person' , 'name' , '[PERSON_NAME]' ) . addE ( 'knows' ) . to…" at bounding box center [282, 165] width 466 height 221
click at [175, 66] on div "g . V ( ) . has ( 'person' , 'name' , '[PERSON_NAME]' ) . addE ( 'knows' ) . to…" at bounding box center [282, 165] width 466 height 221
click at [175, 66] on div "g . E ( ) . elementMap ( )" at bounding box center [282, 165] width 466 height 221
paste textarea "property('weight',0.5"
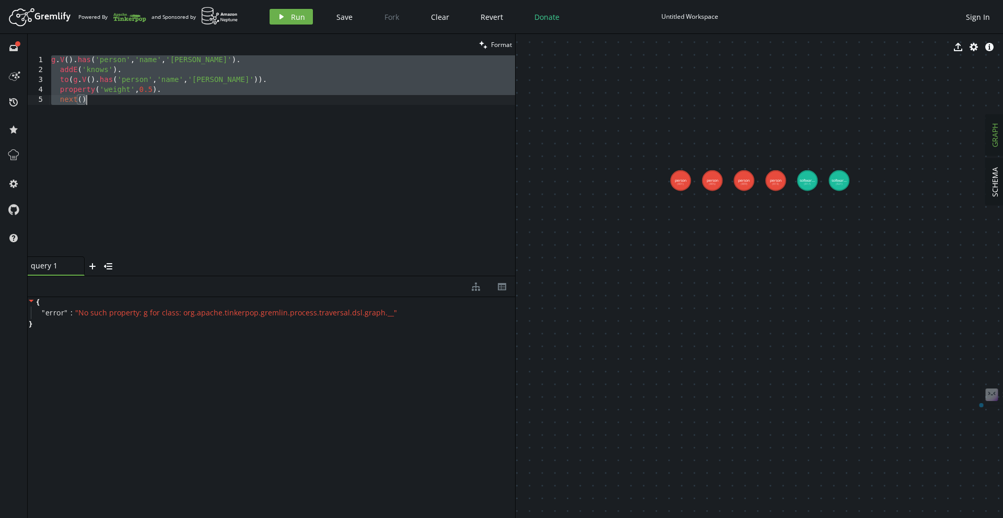
click at [136, 66] on div "g . V ( ) . has ( 'person' , 'name' , '[PERSON_NAME]' ) . addE ( 'knows' ) . to…" at bounding box center [282, 165] width 466 height 221
drag, startPoint x: 176, startPoint y: 121, endPoint x: 19, endPoint y: 53, distance: 171.0
click at [19, 53] on div "full-circle inbox history star cog help clean Format addE('knows'). 1 2 3 4 5 g…" at bounding box center [501, 276] width 1003 height 484
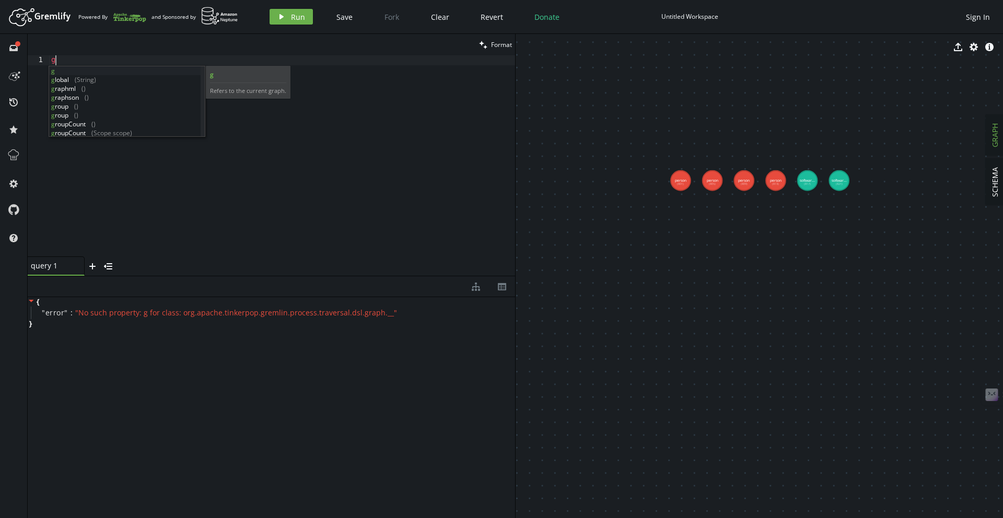
scroll to position [0, 8]
type textarea "g"
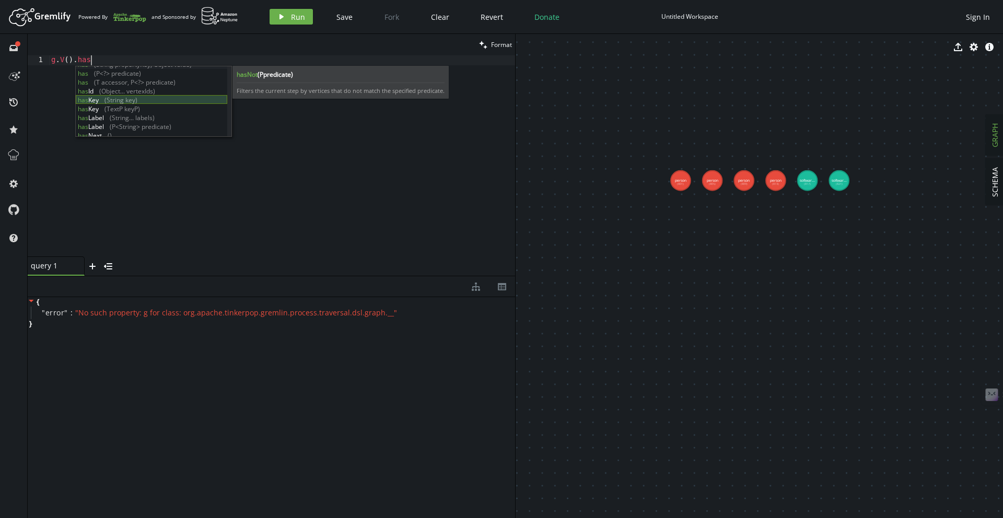
scroll to position [0, 0]
click at [115, 72] on div "has (String propertyKey) has (String propertyKey, Object value) has (P<?> predi…" at bounding box center [151, 110] width 151 height 89
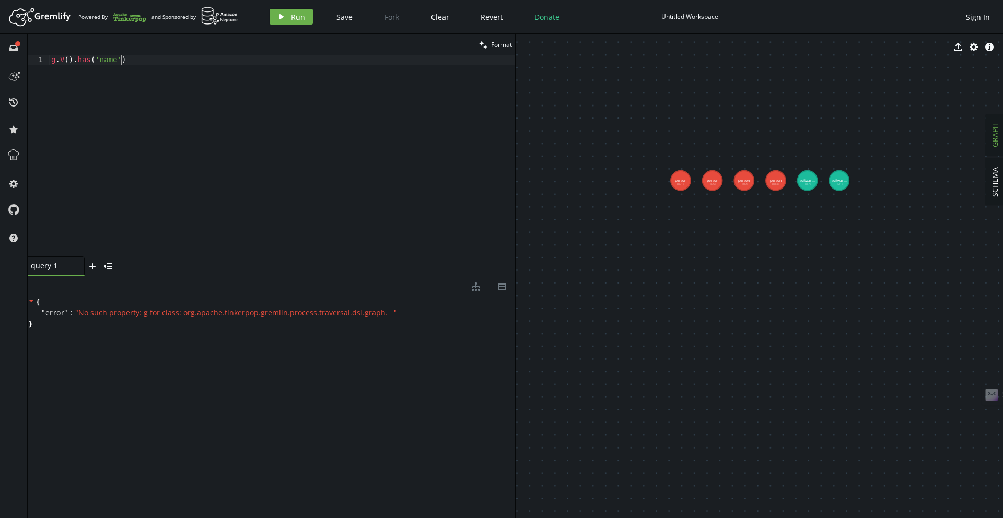
click at [115, 72] on div "g . V ( ) . has ( 'name' )" at bounding box center [282, 165] width 466 height 221
click at [104, 61] on div "g . V ( ) . has ( 'name' )" at bounding box center [282, 165] width 466 height 221
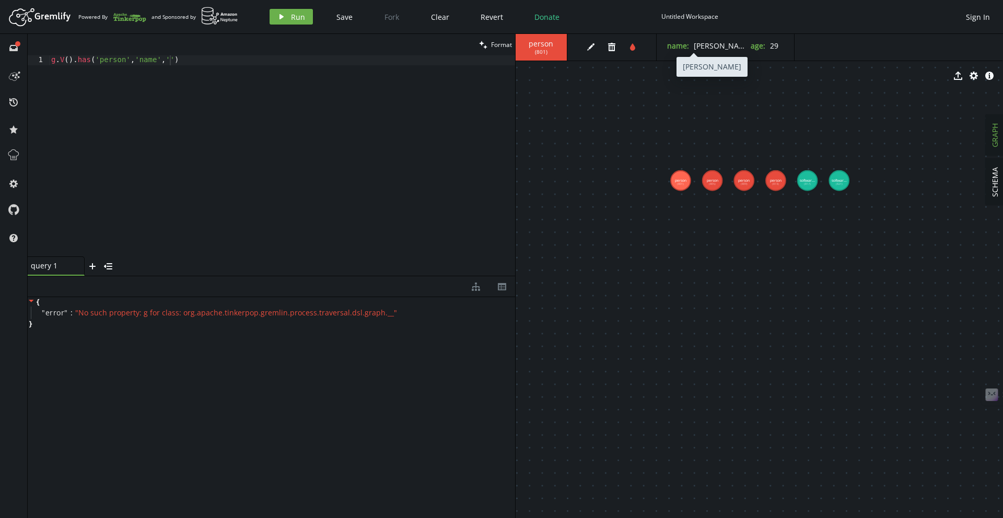
click at [680, 44] on label "name :" at bounding box center [678, 46] width 22 height 10
click at [705, 46] on span "[PERSON_NAME]" at bounding box center [723, 46] width 59 height 10
click at [179, 60] on div "g . V ( ) . has ( 'person' , 'name' , '' )" at bounding box center [282, 165] width 466 height 221
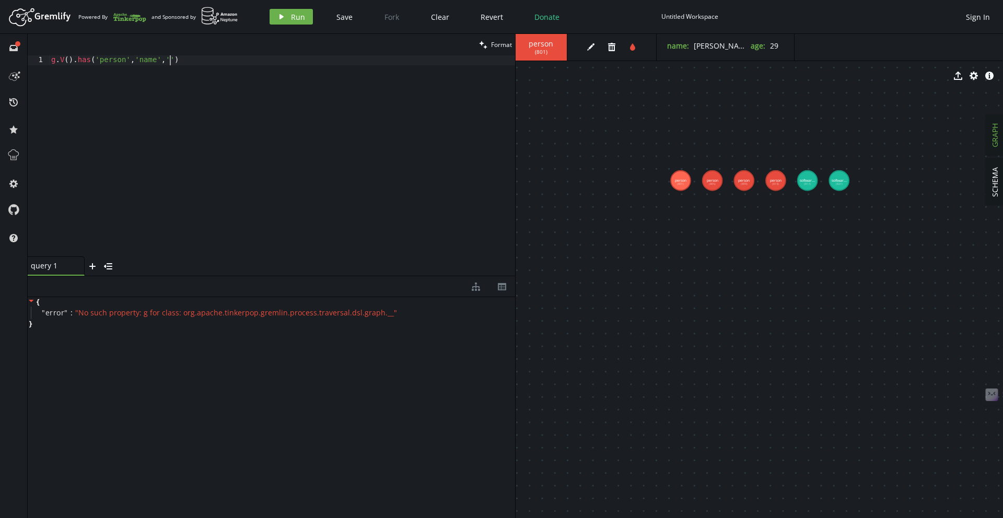
paste textarea "[PERSON_NAME]"
type textarea "g.V().has('person','name','[PERSON_NAME]')"
click at [306, 17] on button "play Run" at bounding box center [291, 17] width 43 height 16
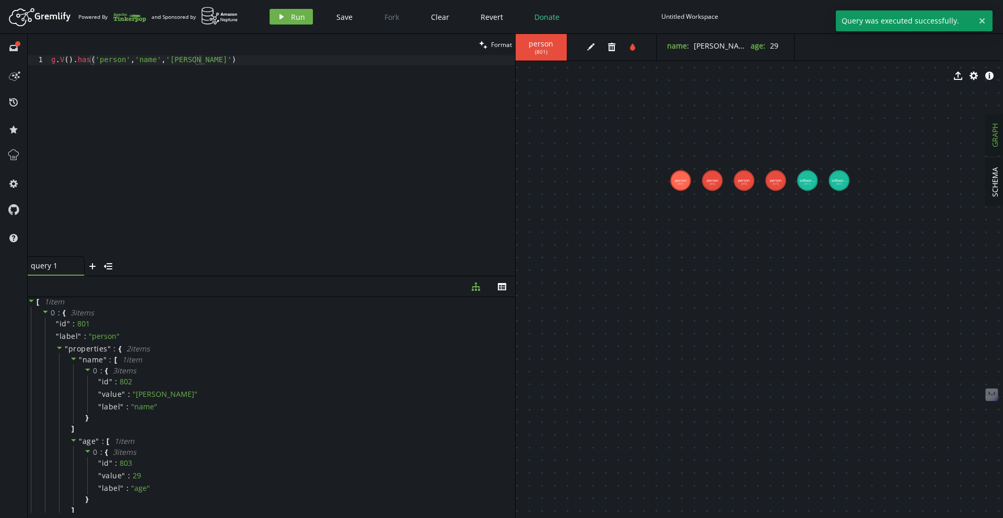
click at [216, 62] on div "g . V ( ) . has ( 'person' , 'name' , '[PERSON_NAME]' )" at bounding box center [282, 165] width 466 height 221
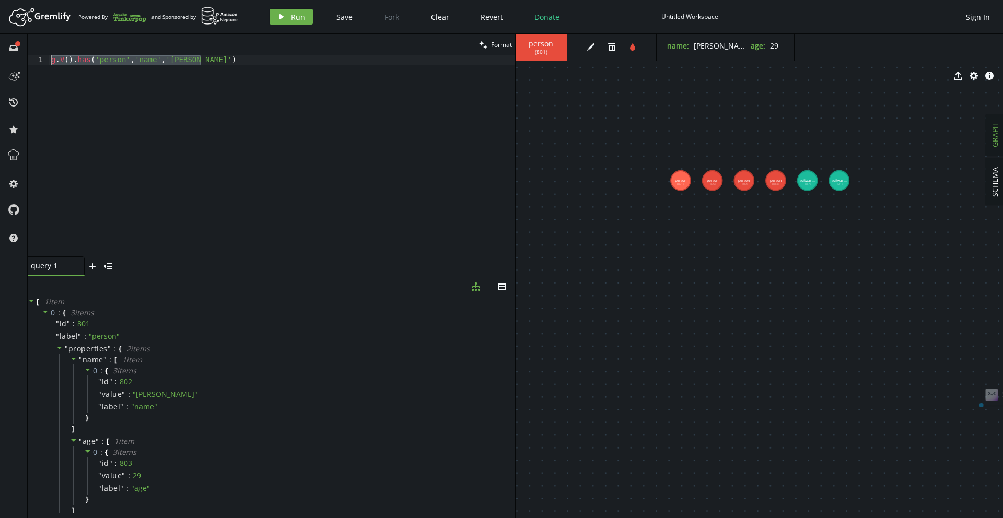
click at [102, 187] on div "g . V ( ) . has ( 'person' , 'name' , '[PERSON_NAME]' )" at bounding box center [282, 165] width 466 height 221
click at [211, 52] on div "clean Format" at bounding box center [271, 44] width 487 height 21
click at [209, 60] on div "g . V ( ) . has ( 'person' , 'name' , '[PERSON_NAME]' )" at bounding box center [282, 165] width 466 height 221
paste textarea "g.V().has('person','name','[PERSON_NAME]')"
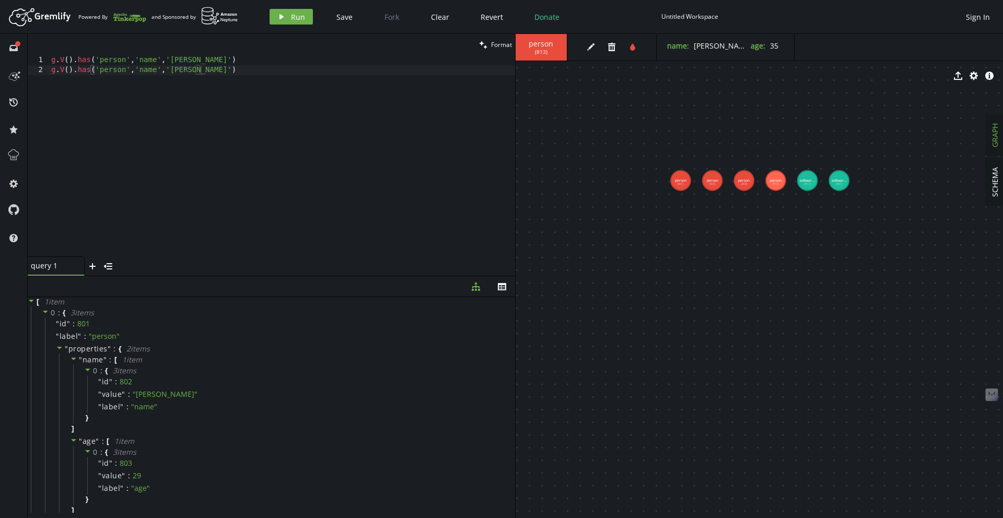
click at [187, 71] on div "g . V ( ) . has ( 'person' , 'name' , 'marko' ) g . V ( ) . has ( 'person' , 'n…" at bounding box center [282, 165] width 466 height 221
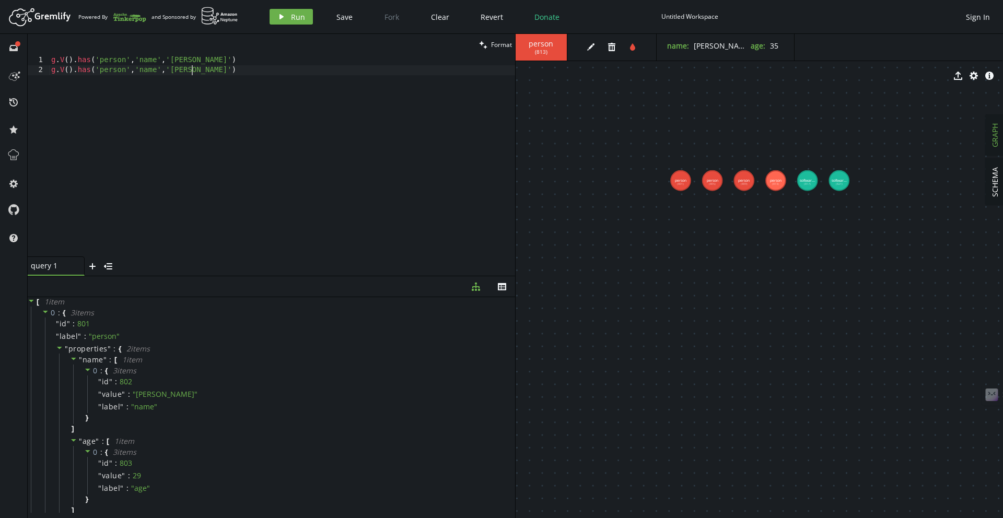
scroll to position [0, 140]
click at [291, 17] on span "Run" at bounding box center [298, 17] width 14 height 10
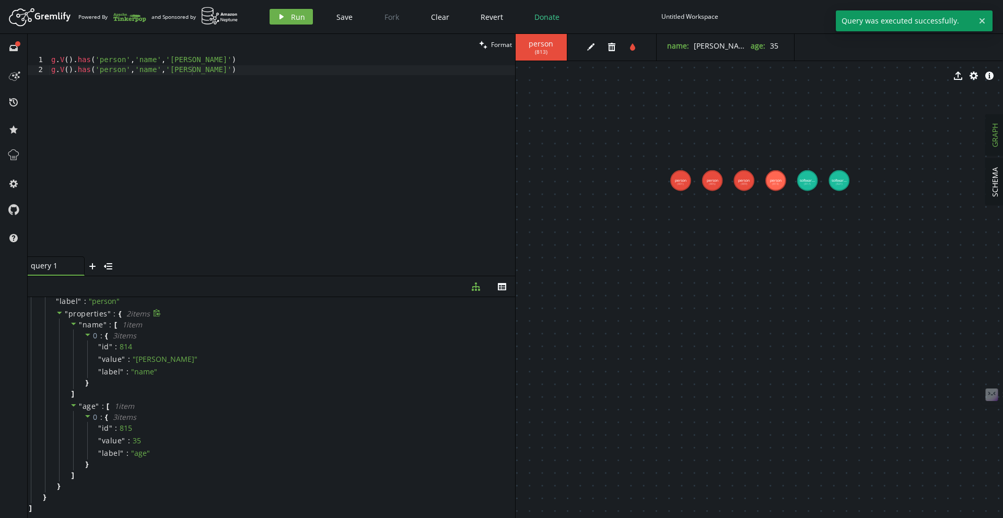
scroll to position [0, 0]
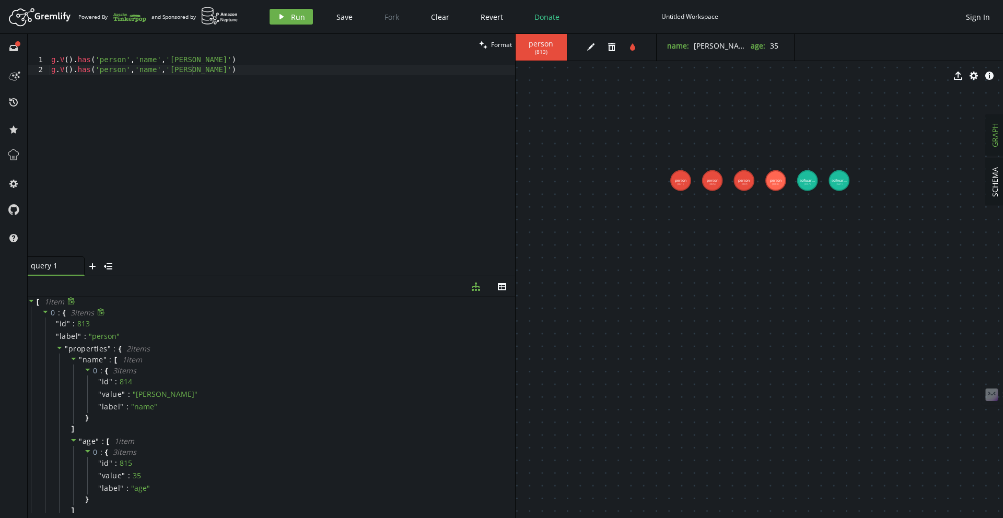
click at [42, 310] on icon at bounding box center [45, 311] width 7 height 7
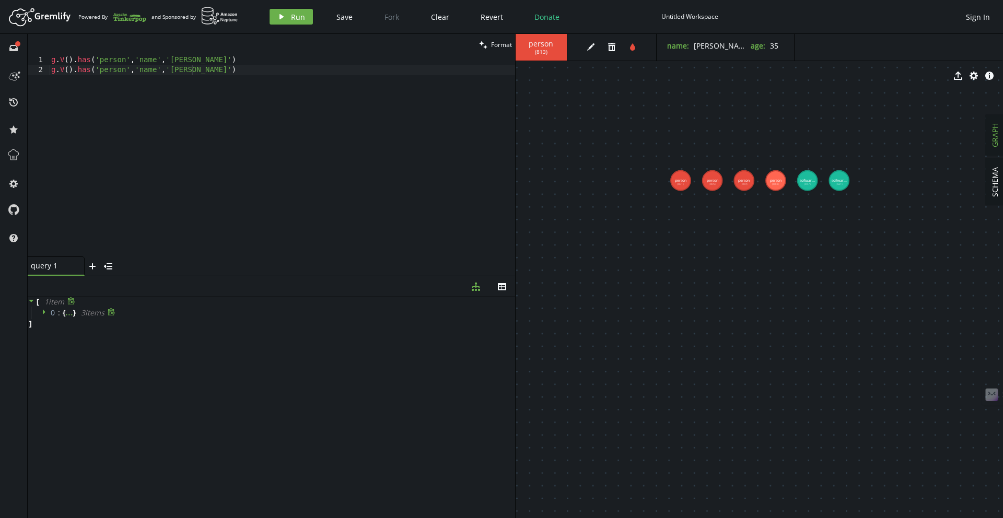
click at [30, 302] on icon at bounding box center [31, 300] width 7 height 7
click at [42, 313] on icon at bounding box center [45, 311] width 7 height 7
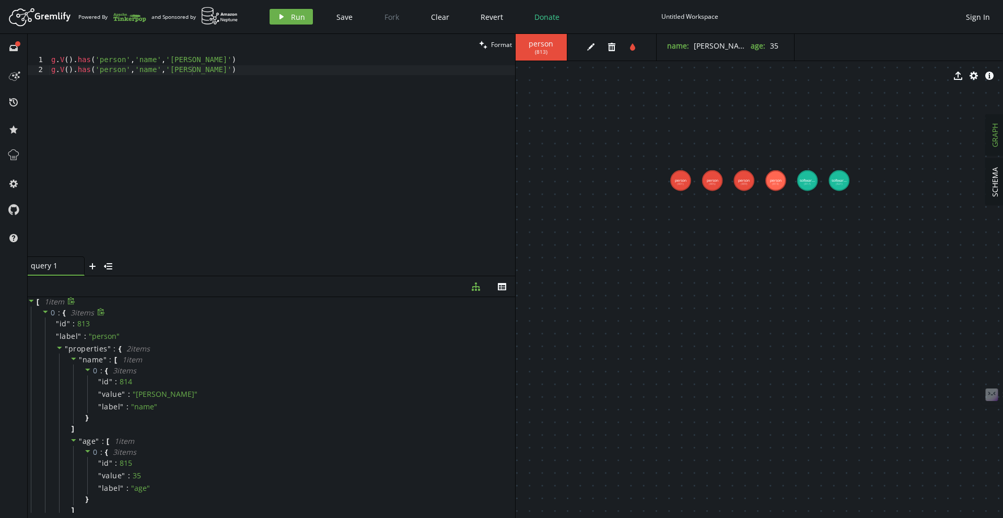
click at [215, 69] on div "g . V ( ) . has ( 'person' , 'name' , 'marko' ) g . V ( ) . has ( 'person' , 'n…" at bounding box center [282, 165] width 466 height 221
click at [223, 60] on div "g . V ( ) . has ( 'person' , 'name' , 'marko' ) g . V ( ) . has ( 'person' , 'n…" at bounding box center [282, 165] width 466 height 221
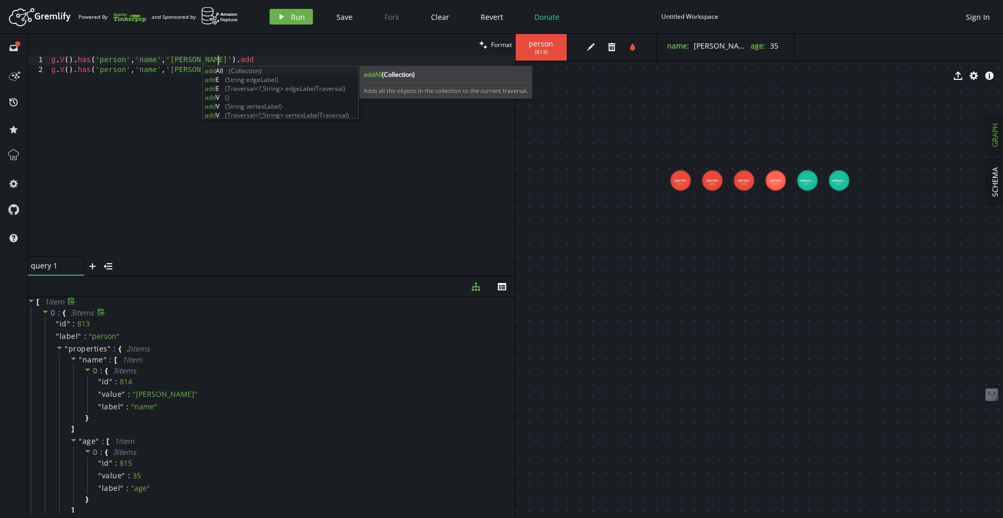
scroll to position [0, 166]
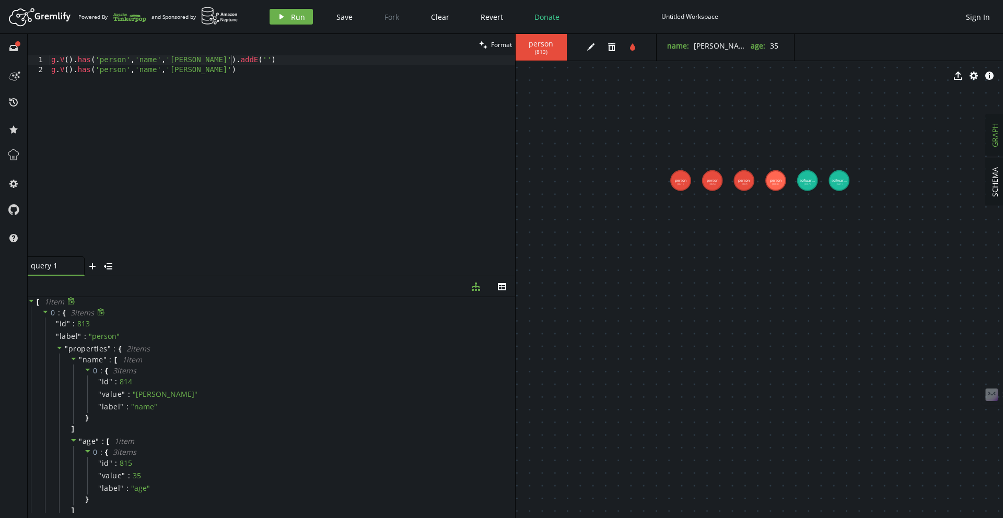
click at [241, 79] on div "g . V ( ) . has ( 'person' , 'name' , '[PERSON_NAME]' ) . addE ( '' ) g . V ( )…" at bounding box center [282, 165] width 466 height 221
click at [234, 62] on div "g . V ( ) . has ( 'person' , 'name' , '[PERSON_NAME]' ) . addE ( '' ) g . V ( )…" at bounding box center [282, 165] width 466 height 221
paste textarea "knows"
click at [204, 60] on div "g . V ( ) . has ( 'person' , 'name' , '[PERSON_NAME]' ) . addE ( 'knows' ) g . …" at bounding box center [282, 165] width 466 height 221
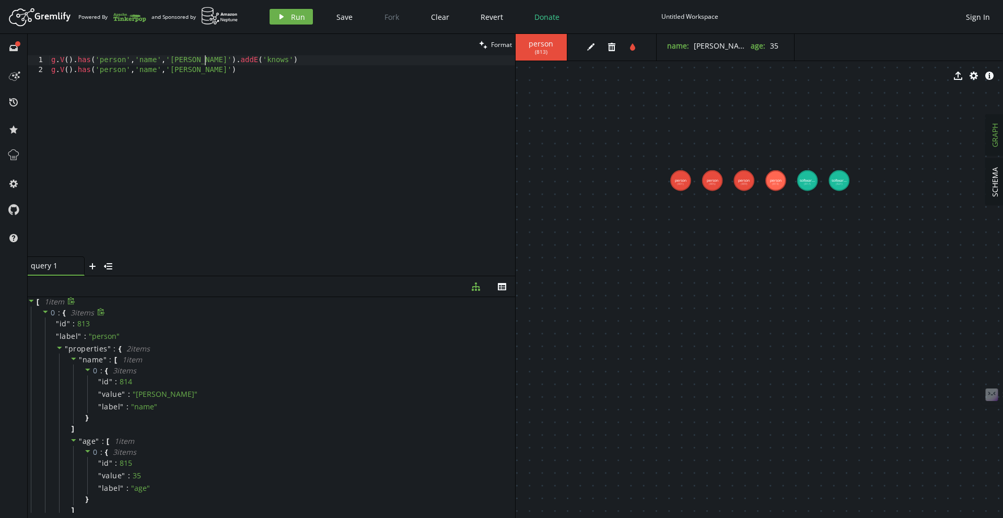
click at [274, 59] on div "g . V ( ) . has ( 'person' , 'name' , '[PERSON_NAME]' ) . addE ( 'knows' ) g . …" at bounding box center [282, 165] width 466 height 221
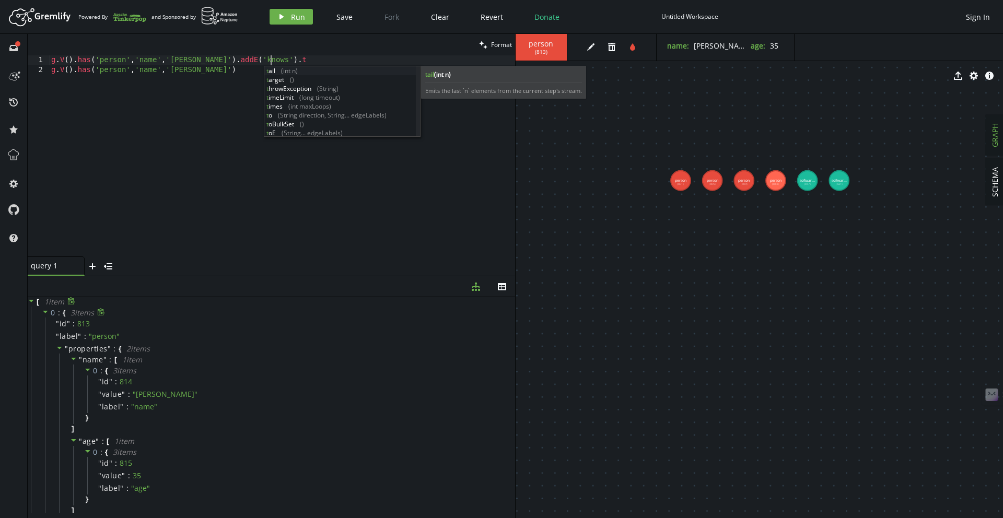
scroll to position [0, 223]
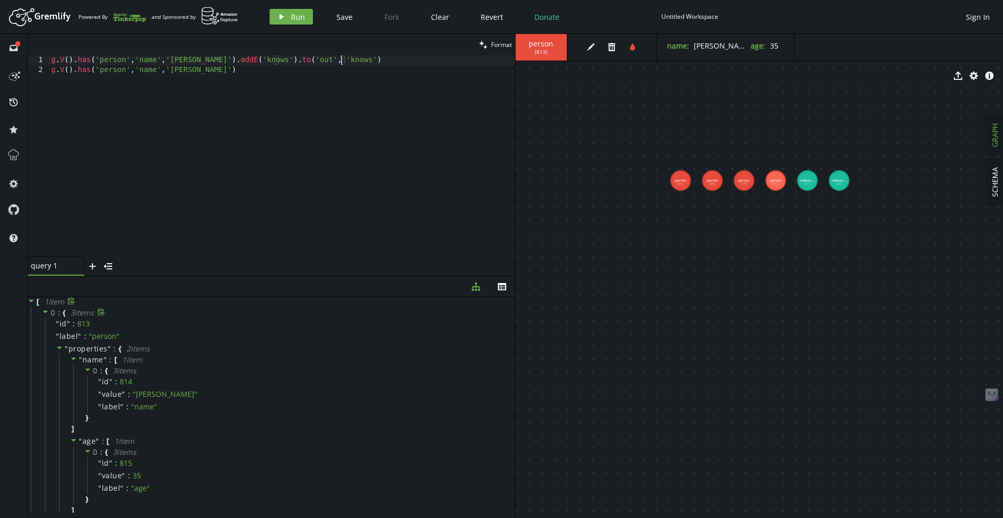
type textarea "g.V().has('person','name','[PERSON_NAME]')"
click at [282, 61] on div "g . V ( ) . has ( 'person' , 'name' , '[PERSON_NAME]' ) . addE ( 'knows' ) . to…" at bounding box center [282, 165] width 466 height 221
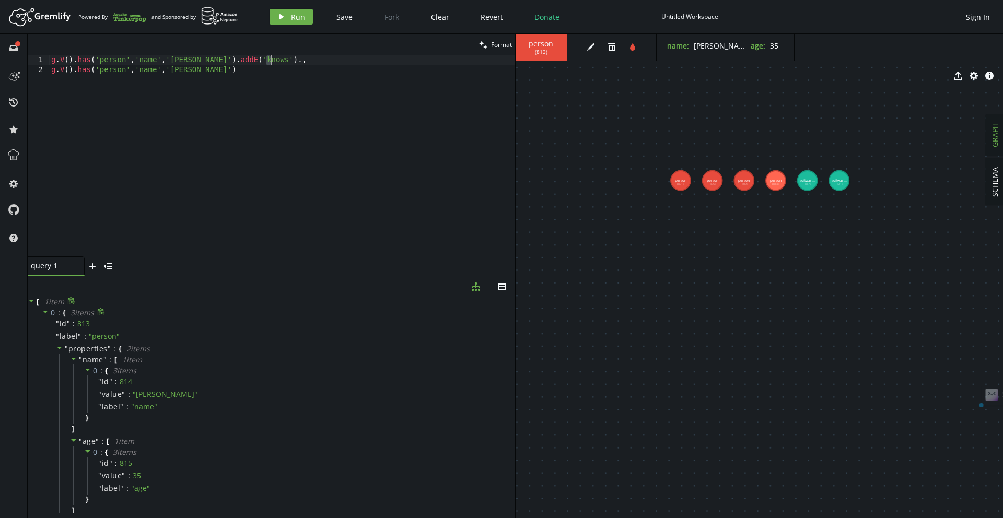
click at [217, 74] on div "g . V ( ) . has ( 'person' , 'name' , '[PERSON_NAME]' ) . addE ( 'knows' ) ., g…" at bounding box center [282, 165] width 466 height 221
click at [294, 143] on div "g . V ( ) . has ( 'person' , 'name' , '[PERSON_NAME]' ) . addE ( 'knows' ) ., g…" at bounding box center [282, 165] width 466 height 221
click at [294, 80] on div "g . V ( ) . has ( 'person' , 'name' , '[PERSON_NAME]' ) . addE ( 'knows' ) ., g…" at bounding box center [282, 165] width 466 height 221
click at [209, 88] on div "g . V ( ) . has ( 'person' , 'name' , '[PERSON_NAME]' ) . addE ( 'knows' ) . g …" at bounding box center [282, 165] width 466 height 221
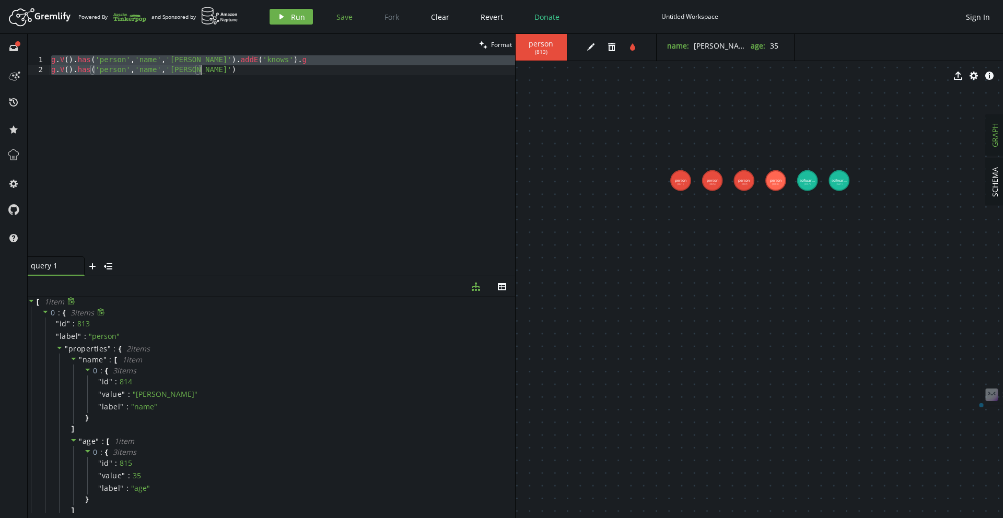
paste textarea
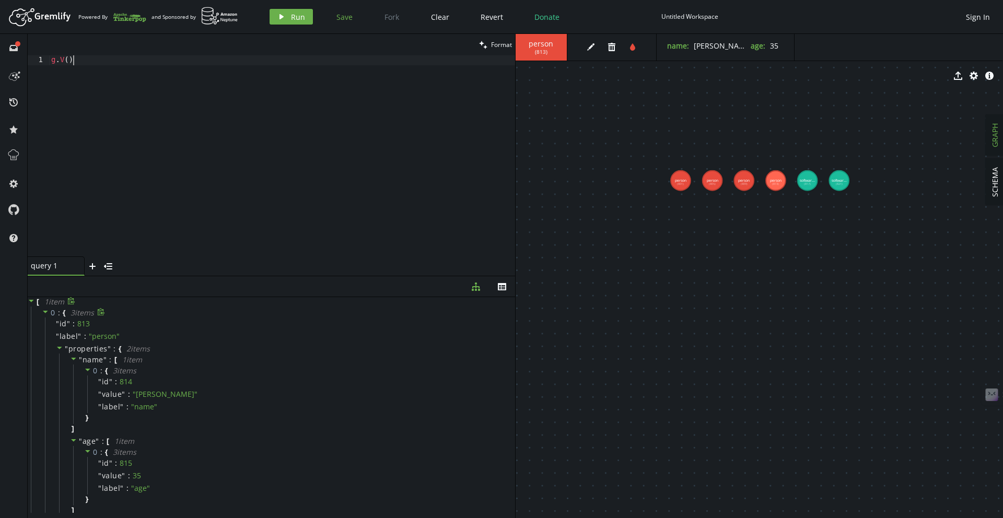
scroll to position [0, 21]
click at [286, 18] on button "play Run" at bounding box center [291, 17] width 43 height 16
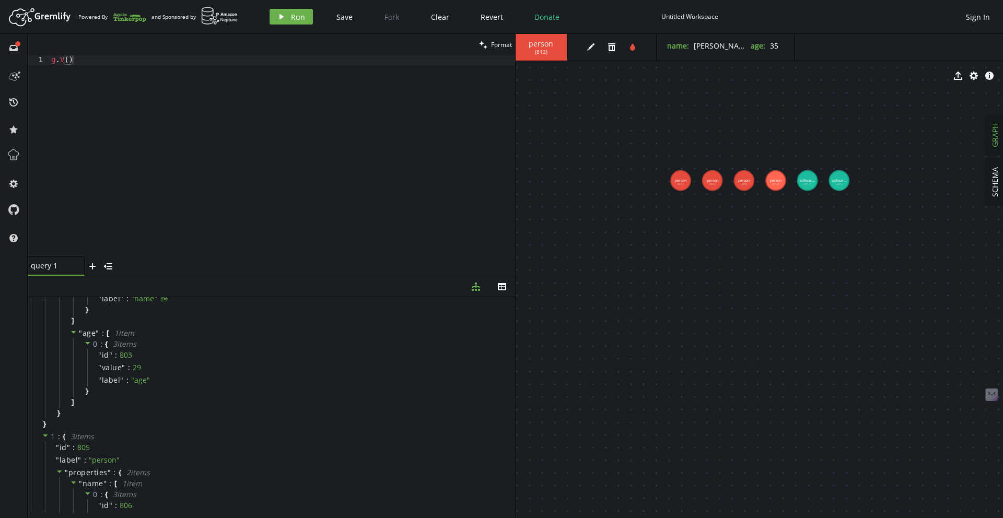
scroll to position [0, 0]
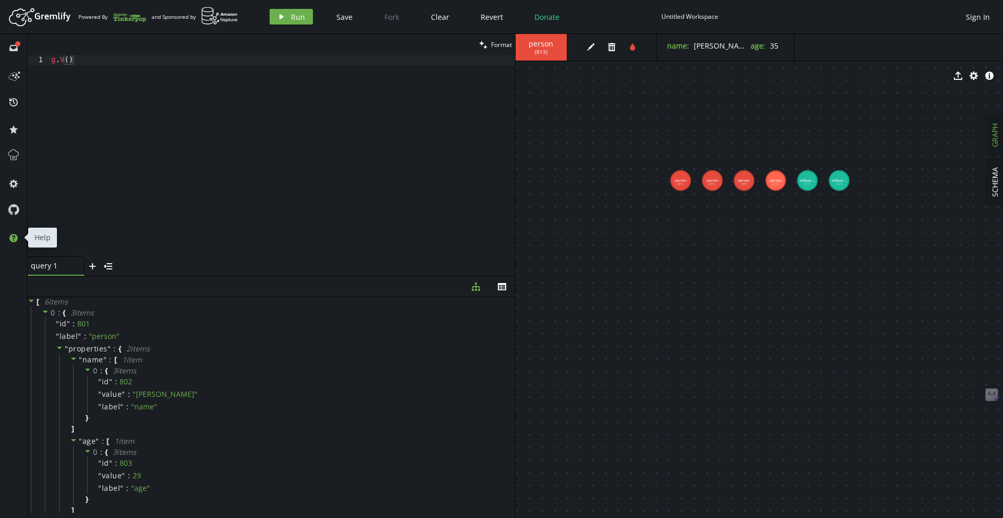
click at [13, 238] on icon at bounding box center [13, 238] width 8 height 8
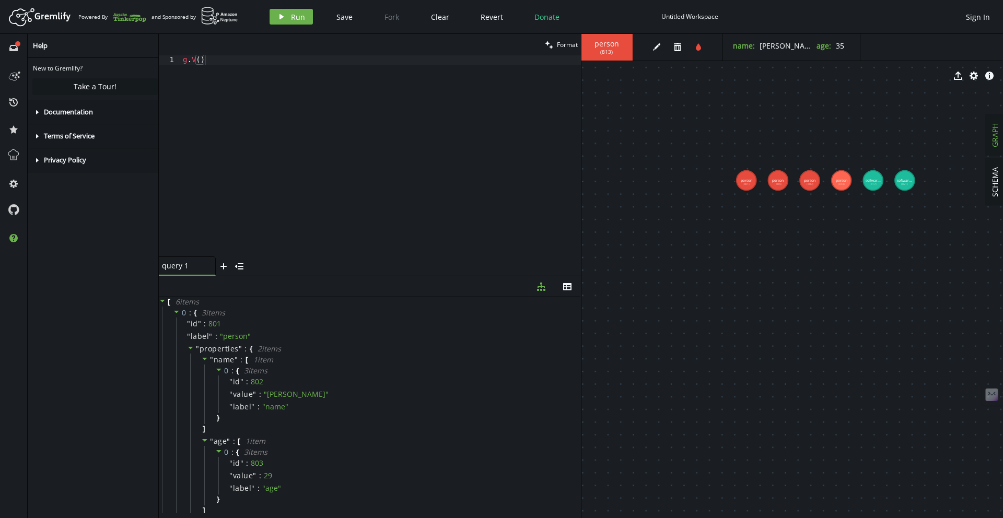
click at [66, 117] on div "caret-right Documentation" at bounding box center [95, 112] width 135 height 24
click at [83, 147] on link "Official Documentation" at bounding box center [111, 145] width 67 height 9
click at [79, 184] on div "caret-right Terms of Service" at bounding box center [95, 173] width 135 height 24
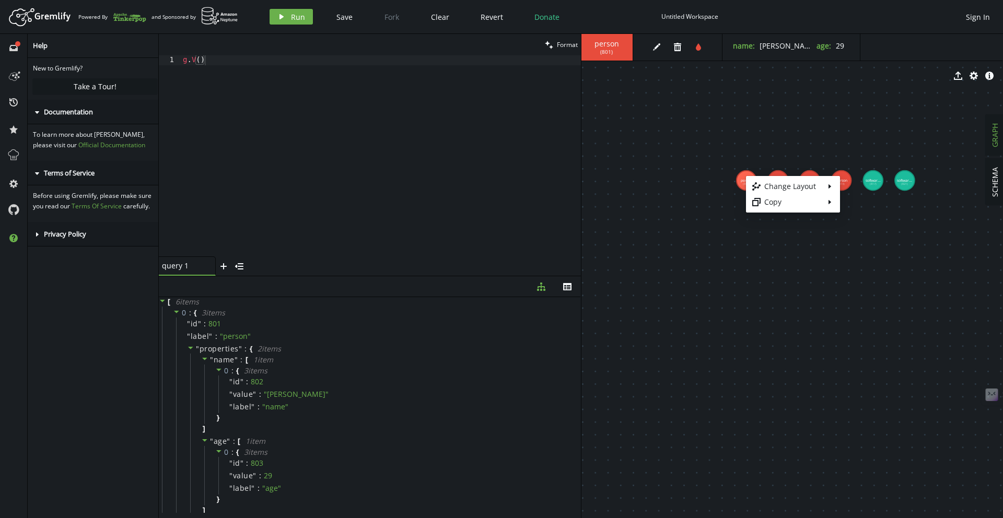
click at [876, 277] on body "Artboard Created with Sketch. Powered By and Sponsored by play Run Save Fork Cl…" at bounding box center [501, 259] width 1003 height 518
click at [997, 138] on span "GRAPH" at bounding box center [995, 135] width 10 height 24
click at [998, 169] on span "SCHEMA" at bounding box center [995, 182] width 10 height 30
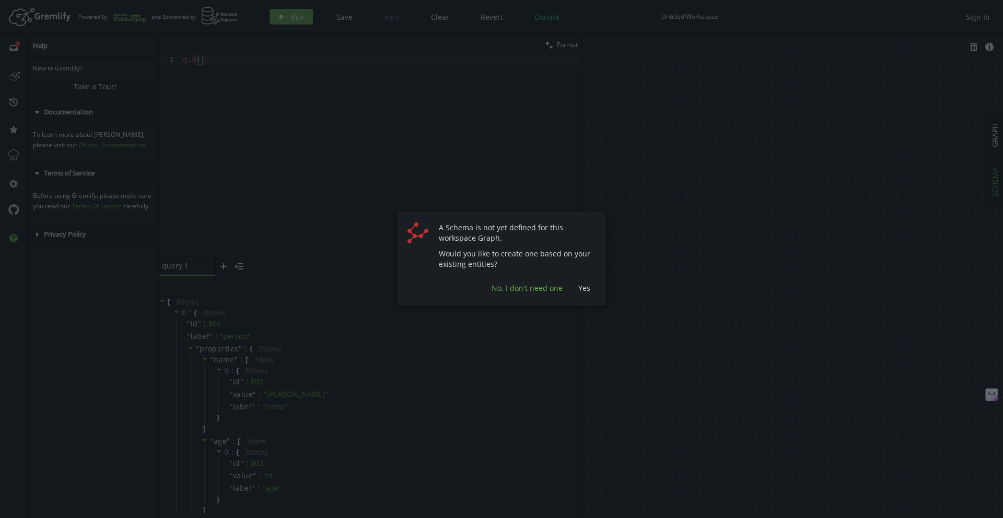
click at [521, 293] on span "No, I don't need one" at bounding box center [527, 288] width 71 height 10
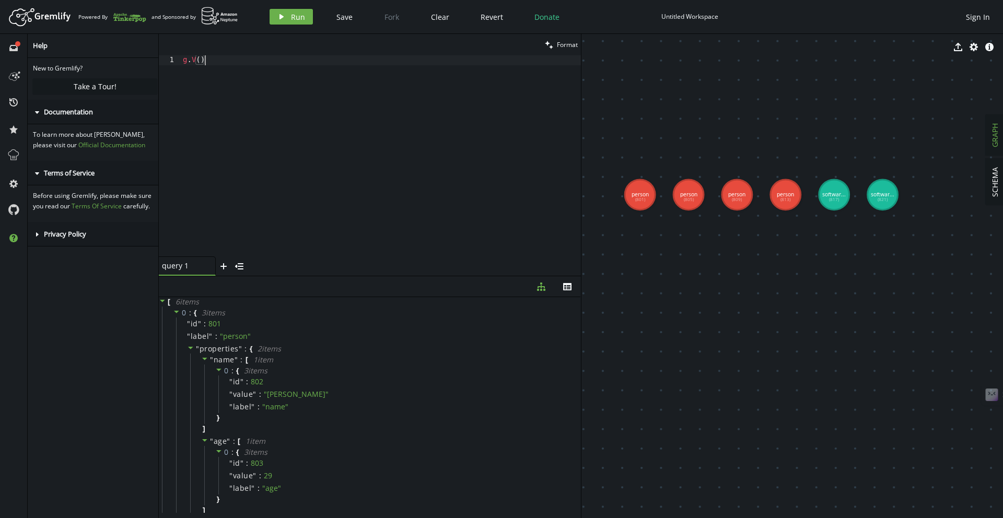
click at [580, 244] on div "g . V ( )" at bounding box center [381, 165] width 400 height 221
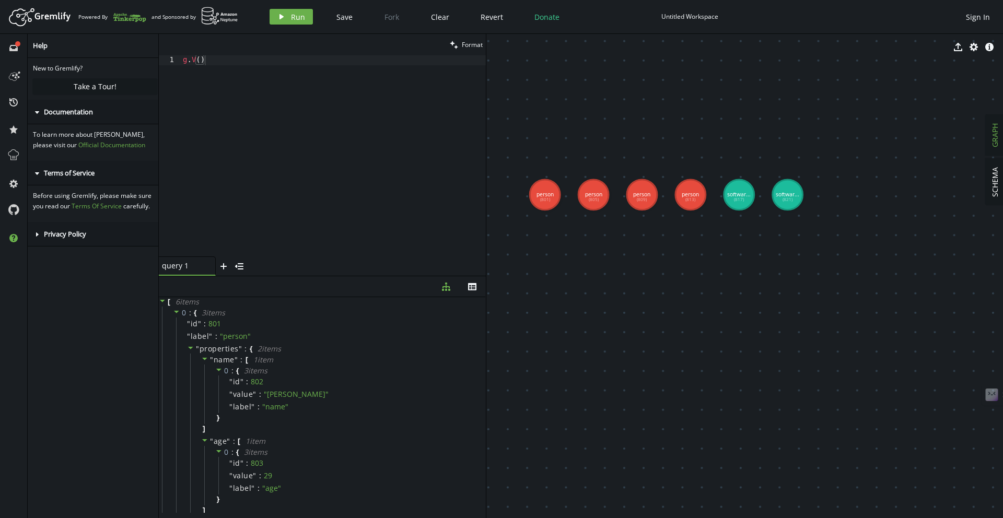
drag, startPoint x: 581, startPoint y: 242, endPoint x: 486, endPoint y: 234, distance: 95.4
click at [486, 234] on div "clean Format g.V() 1 g . V ( ) XXXXXXXXXXXXXXXXXXXXXXXXXXXXXXXXXXXXXXXXXXXXXXXX…" at bounding box center [581, 276] width 844 height 484
click at [305, 111] on div "g . V ( )" at bounding box center [333, 165] width 305 height 221
click at [244, 60] on div "g . V ( )" at bounding box center [333, 165] width 305 height 221
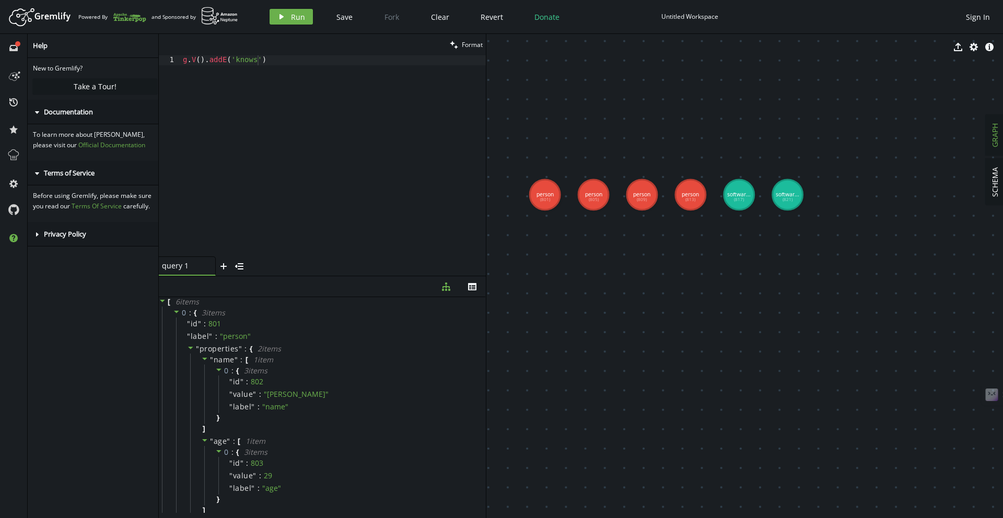
click at [316, 49] on div "clean Format" at bounding box center [322, 44] width 327 height 21
click at [268, 61] on div "g . V ( ) . addE ( 'knows' )" at bounding box center [333, 165] width 305 height 221
paste textarea "g.V().has('person','name','[PERSON_NAME]')"
click at [466, 62] on div "g . V ( ) . addE ( 'knows' ) . from ( g . V ( ) . has ( 'person' , 'name' , 'ma…" at bounding box center [333, 165] width 305 height 221
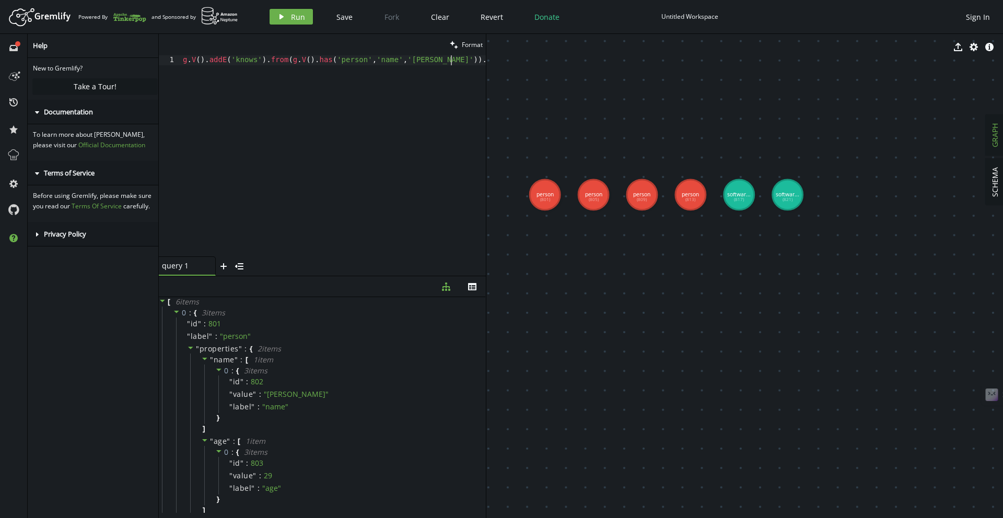
scroll to position [0, 271]
drag, startPoint x: 292, startPoint y: 61, endPoint x: 442, endPoint y: 60, distance: 149.9
click at [442, 60] on div "g . V ( ) . addE ( 'knows' ) . from ( g . V ( ) . has ( 'person' , 'name' , 'ma…" at bounding box center [356, 163] width 351 height 217
click at [463, 63] on div "g . V ( ) . addE ( 'knows' ) . from ( g . V ( ) . has ( 'person' , 'name' , 'ma…" at bounding box center [310, 163] width 351 height 217
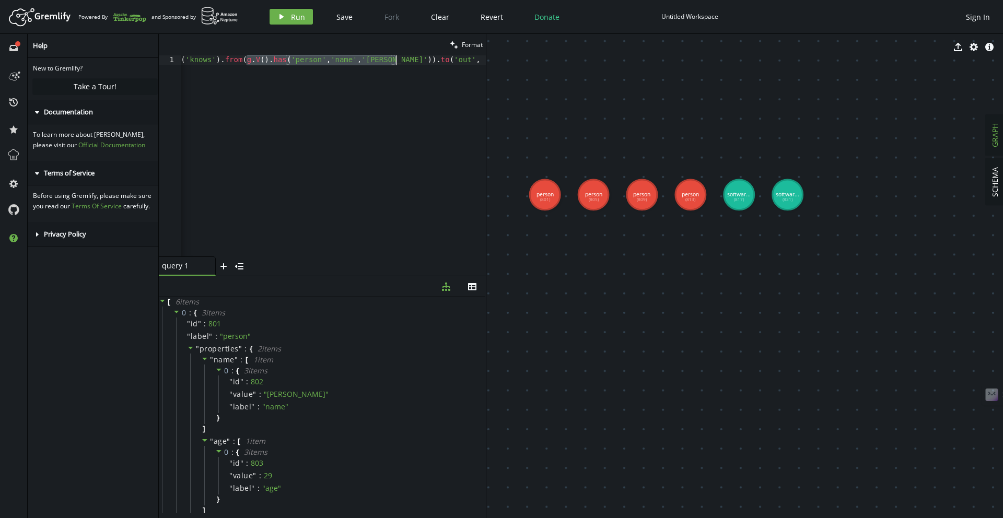
click at [463, 63] on div "g . V ( ) . addE ( 'knows' ) . from ( g . V ( ) . has ( 'person' , 'name' , 'ma…" at bounding box center [310, 163] width 351 height 217
drag, startPoint x: 420, startPoint y: 62, endPoint x: 477, endPoint y: 61, distance: 57.5
click at [477, 61] on div "g . V ( ) . addE ( 'knows' ) . from ( g . V ( ) . has ( 'person' , 'name' , 'ma…" at bounding box center [310, 163] width 351 height 217
paste textarea "g.V().has('person','name','[PERSON_NAME]')"
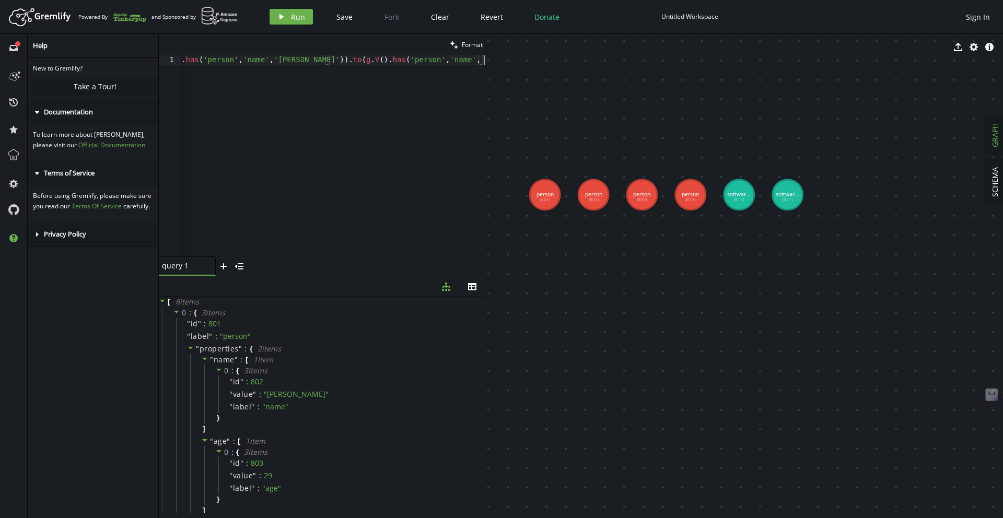
scroll to position [0, 134]
click at [419, 90] on div "g . V ( ) . addE ( 'knows' ) . from ( g . V ( ) . has ( 'person' , 'name' , 'ma…" at bounding box center [266, 163] width 439 height 217
click at [443, 60] on div "g . V ( ) . addE ( 'knows' ) . from ( g . V ( ) . has ( 'person' , 'name' , 'ma…" at bounding box center [266, 163] width 439 height 217
drag, startPoint x: 466, startPoint y: 66, endPoint x: 458, endPoint y: 61, distance: 9.9
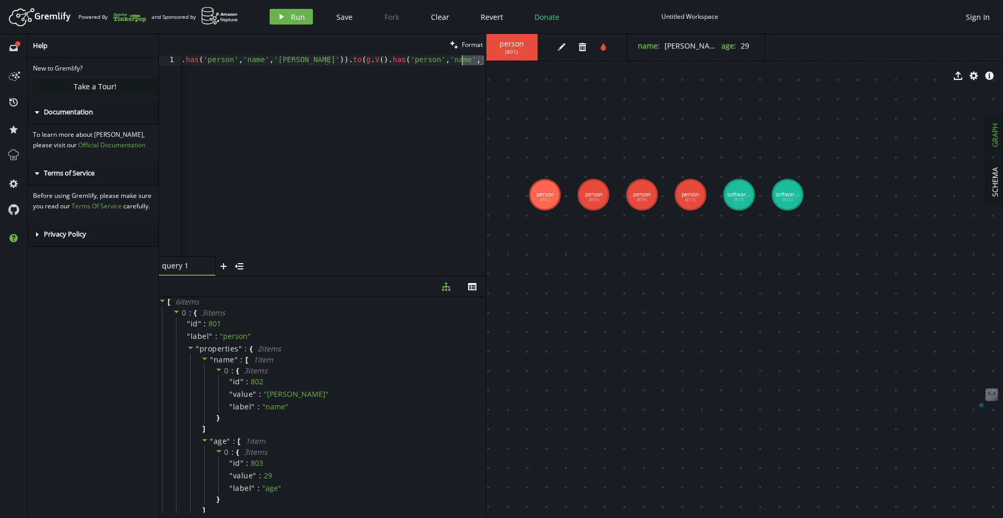
click at [458, 61] on div "g . V ( ) . addE ( 'knows' ) . from ( g . V ( ) . has ( 'person' , 'name' , 'ma…" at bounding box center [266, 163] width 439 height 217
paste textarea "[PERSON_NAME]"
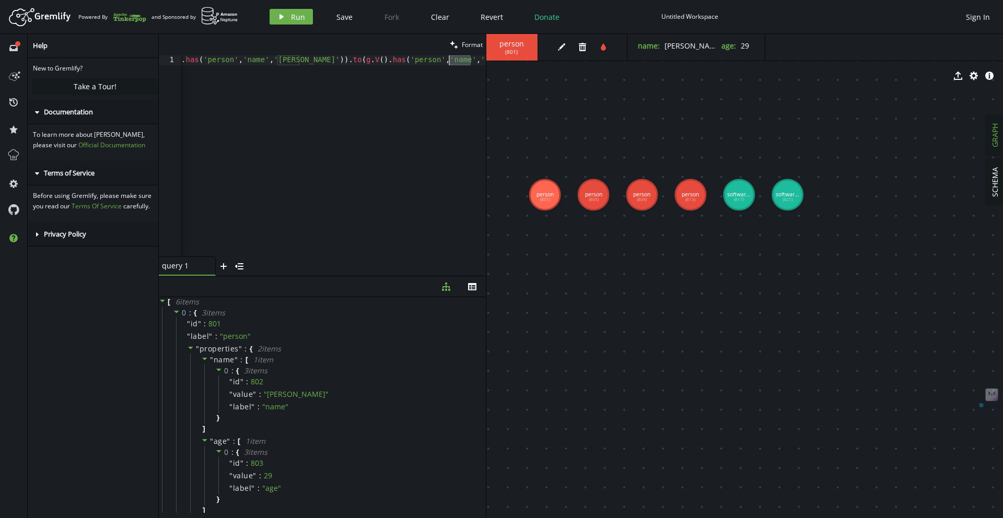
type textarea "g.V().addE('knows').from(g.V().has('person','name','[PERSON_NAME]')).to(g.V().h…"
click at [506, 52] on span "( 801 )" at bounding box center [511, 52] width 13 height 7
click at [289, 13] on button "play Run" at bounding box center [291, 17] width 43 height 16
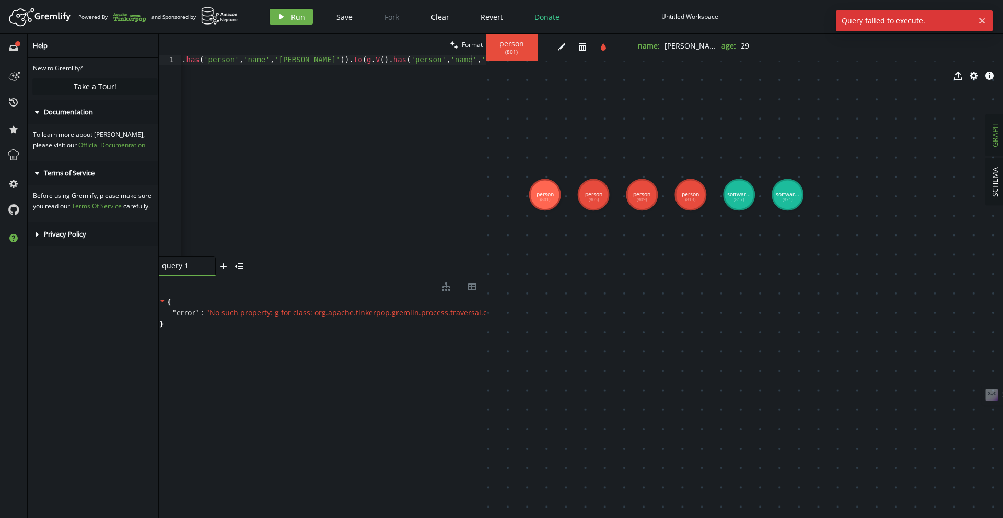
scroll to position [0, 133]
click at [393, 173] on div "g . V ( ) . addE ( 'knows' ) . from ( g . V ( ) . has ( 'person' , 'name' , 'ma…" at bounding box center [266, 163] width 439 height 217
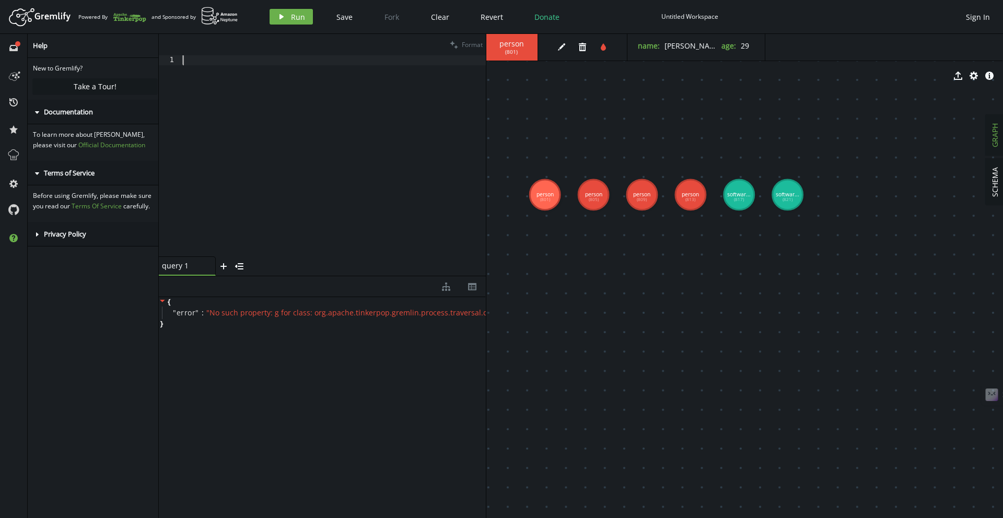
scroll to position [0, 0]
click at [975, 395] on icon at bounding box center [972, 395] width 13 height 13
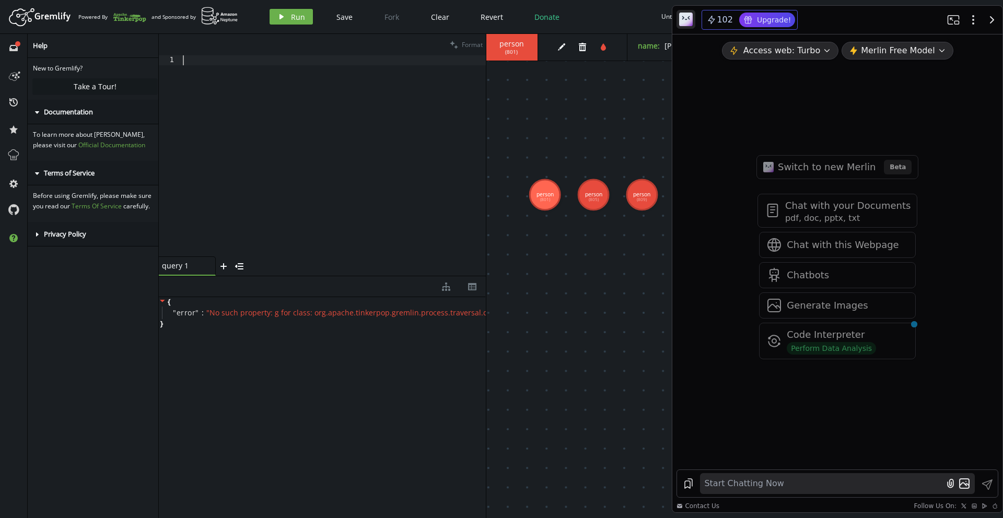
click at [346, 131] on div at bounding box center [333, 165] width 305 height 221
type textarea "g"
click at [244, 137] on div at bounding box center [333, 165] width 305 height 221
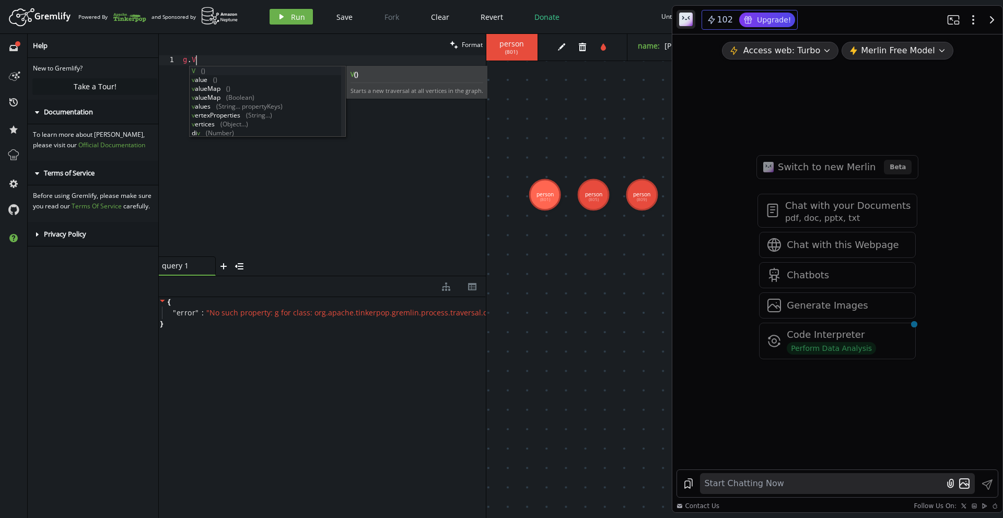
scroll to position [0, 13]
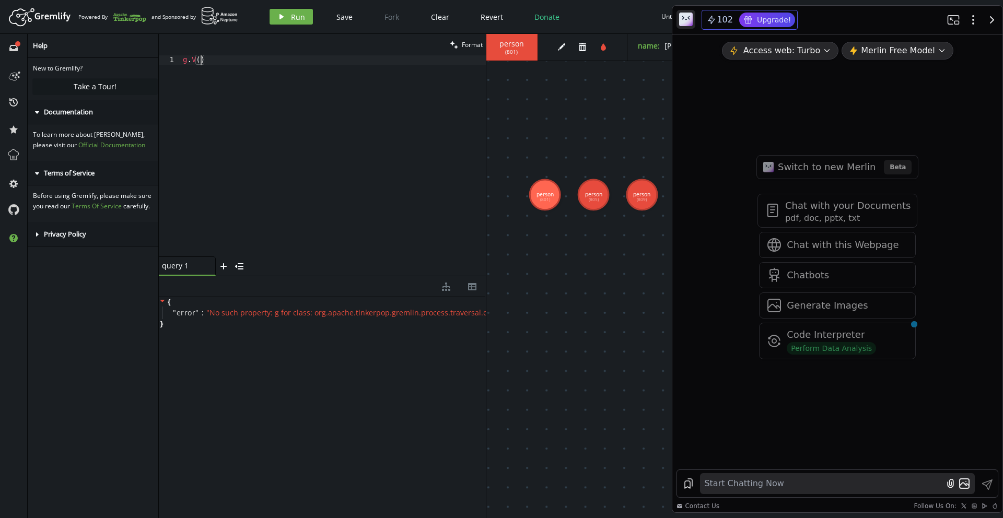
type textarea "g.V()"
click at [289, 11] on button "play Run" at bounding box center [291, 17] width 43 height 16
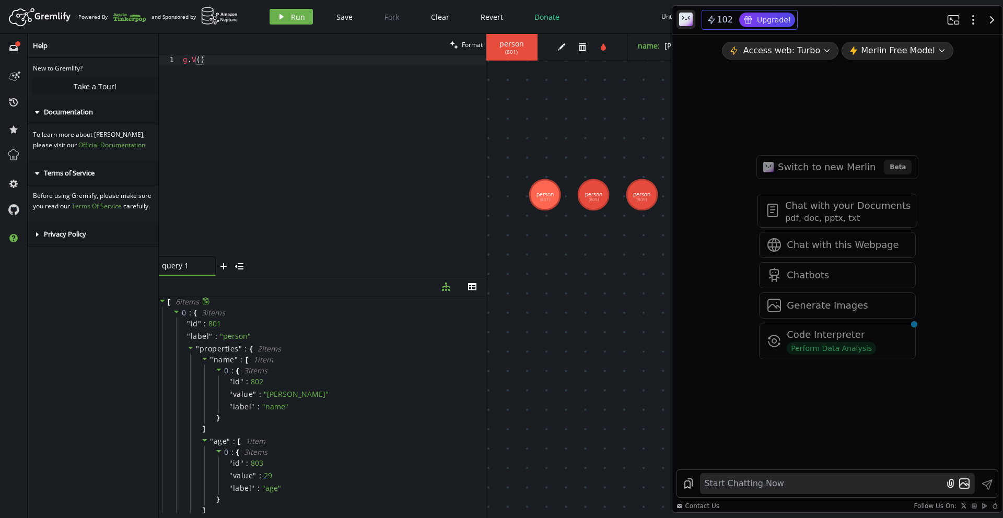
click at [207, 304] on icon at bounding box center [206, 300] width 7 height 7
click at [822, 471] on div "Save prompt Start Chatting Now" at bounding box center [837, 483] width 321 height 27
click at [789, 484] on textarea at bounding box center [823, 483] width 242 height 17
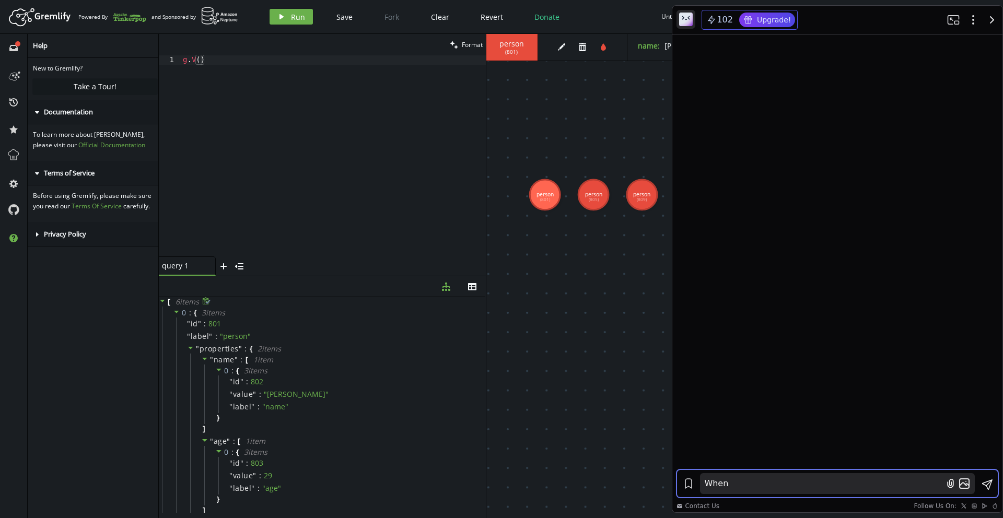
scroll to position [0, 0]
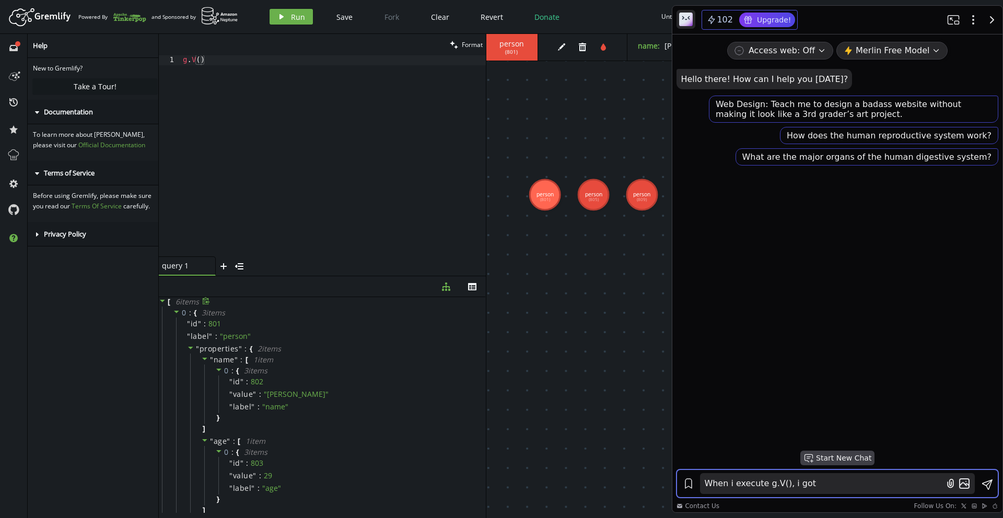
type textarea "When i execute g.V(), i got [ { "id": 801, "label": "person", "properties": { "…"
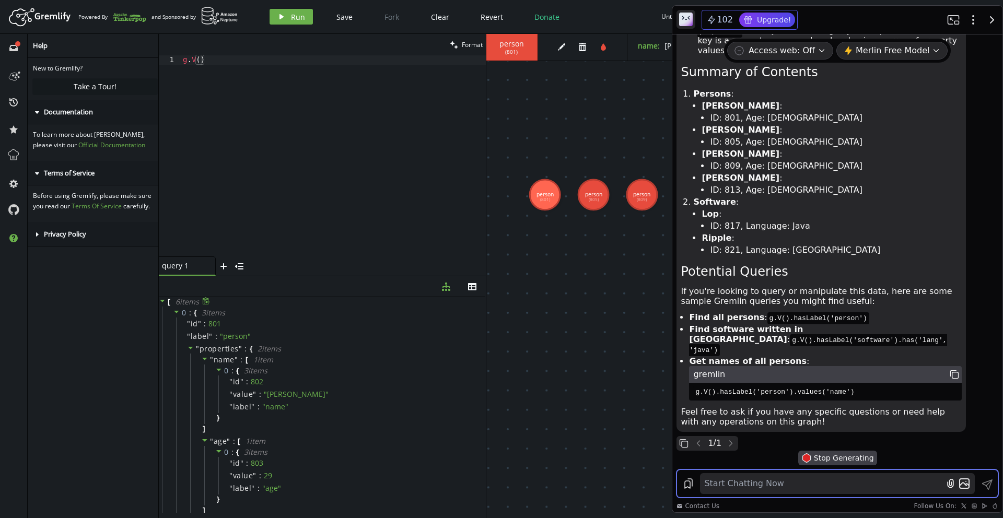
scroll to position [1688, 0]
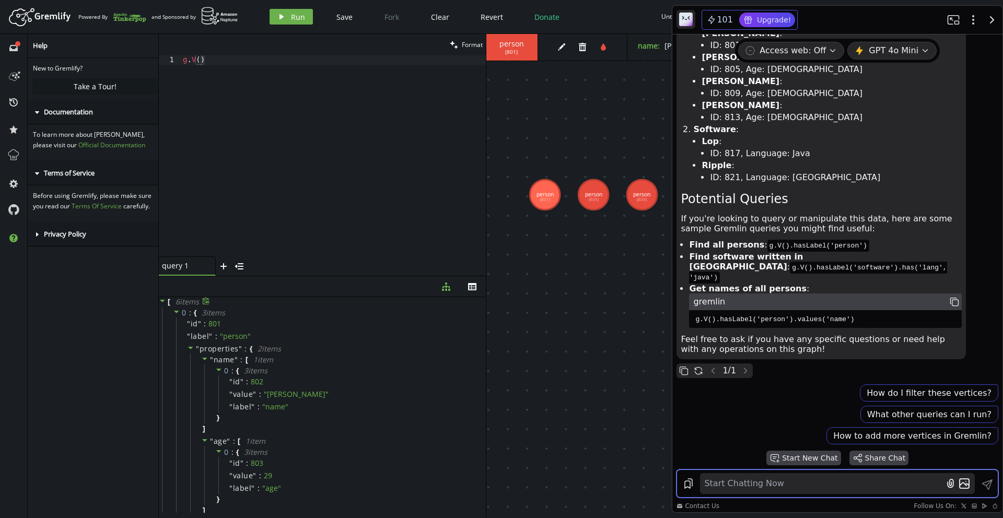
type textarea "I"
type textarea "I want to create an edge but below is not working g.V().has('person','name','ma…"
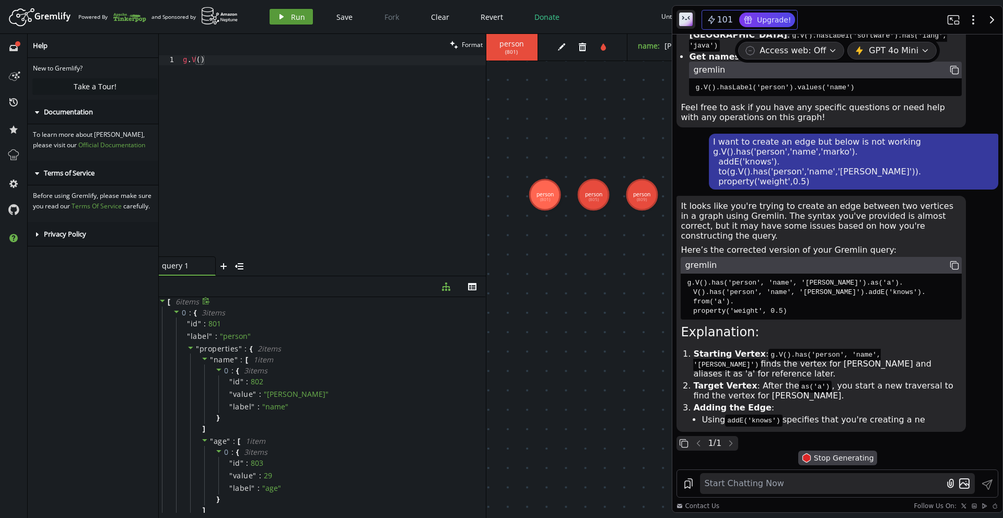
scroll to position [1939, 0]
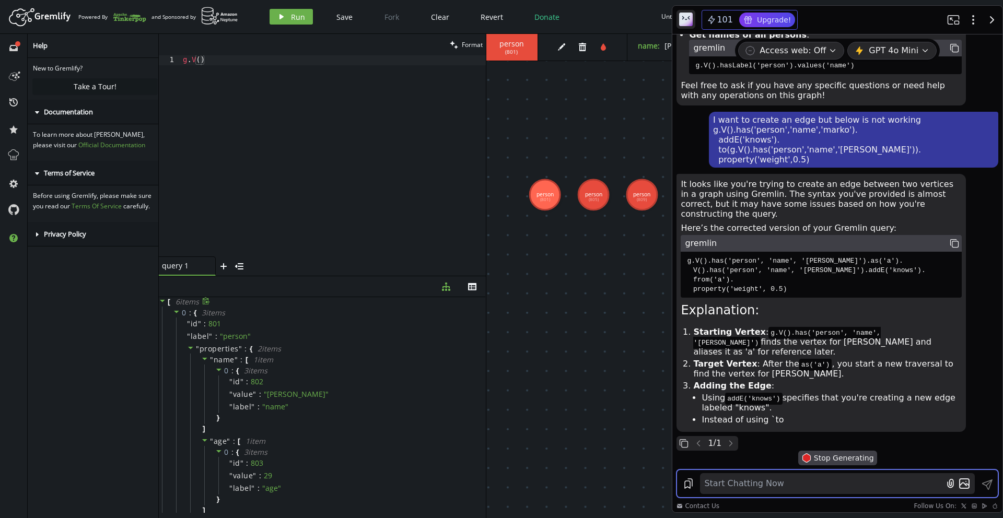
click at [758, 492] on textarea at bounding box center [823, 483] width 242 height 17
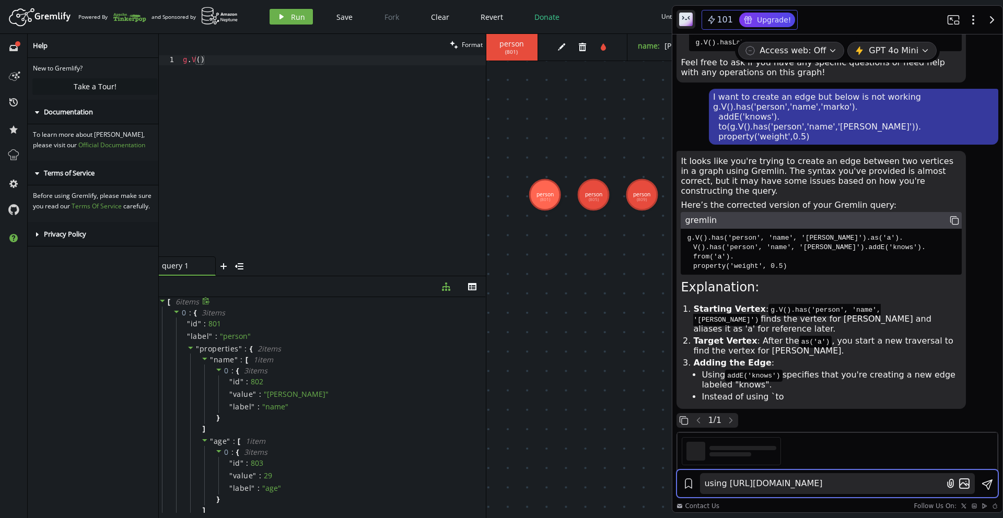
scroll to position [1977, 0]
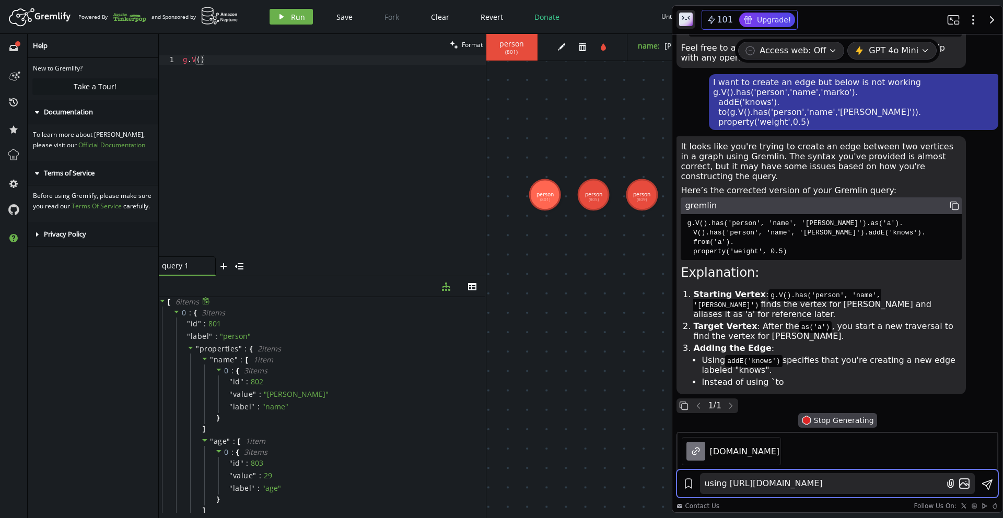
type textarea "using [URL][DOMAIN_NAME]"
drag, startPoint x: 685, startPoint y: 226, endPoint x: 818, endPoint y: 250, distance: 134.3
click at [818, 250] on pre "g.V().has('person', 'name', '[PERSON_NAME]').as('a'). V().has('person', 'name',…" at bounding box center [821, 237] width 281 height 46
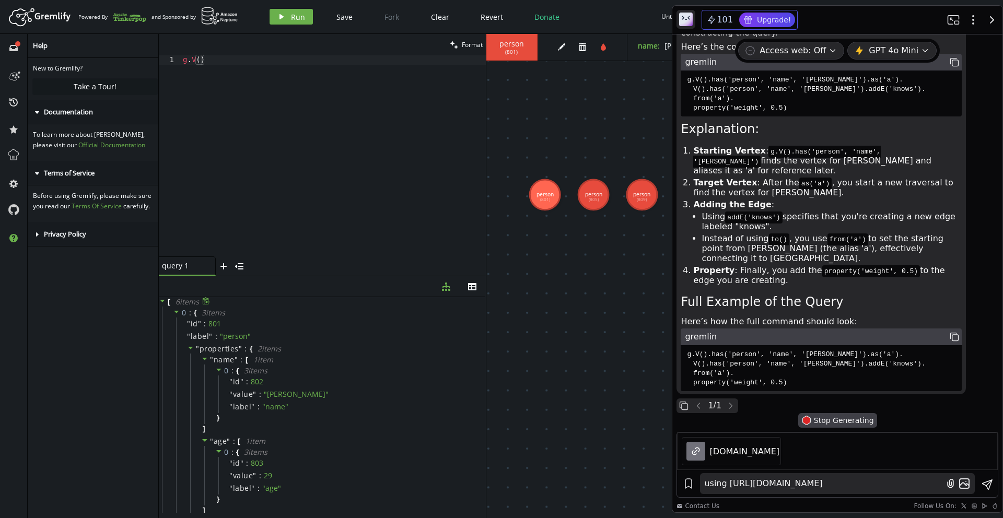
scroll to position [2117, 0]
click at [328, 120] on div "g . V ( )" at bounding box center [333, 165] width 305 height 221
paste textarea "property('weight', 0.5"
click at [298, 11] on button "play Run" at bounding box center [291, 17] width 43 height 16
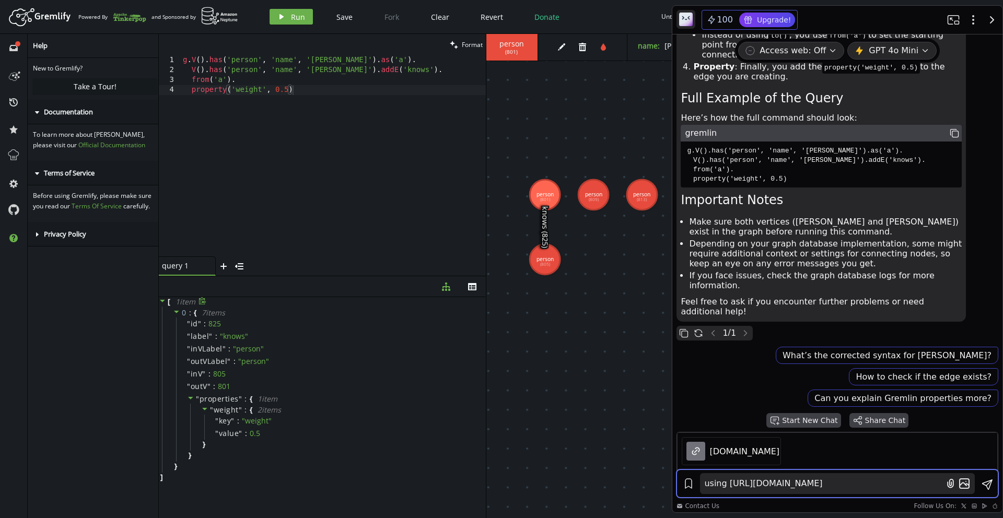
scroll to position [2253, 0]
drag, startPoint x: 696, startPoint y: 214, endPoint x: 896, endPoint y: 221, distance: 200.2
click at [896, 188] on pre "g.V().has('person', 'name', '[PERSON_NAME]').as('a'). V().has('person', 'name',…" at bounding box center [821, 165] width 281 height 46
click at [822, 188] on pre "g.V().has('person', 'name', '[PERSON_NAME]').as('a'). V().has('person', 'name',…" at bounding box center [821, 165] width 281 height 46
drag, startPoint x: 806, startPoint y: 252, endPoint x: 675, endPoint y: 220, distance: 133.8
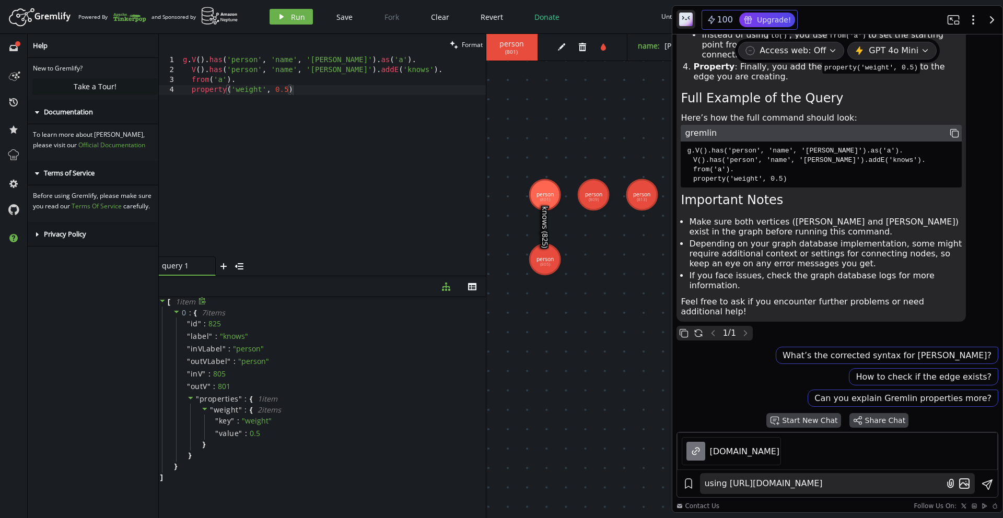
click at [675, 220] on div "Access web: Off Off Disable Access web. You won’t have access to the latest int…" at bounding box center [837, 233] width 330 height 398
click at [775, 185] on code "g.V().has('person', 'name', '[PERSON_NAME]').as('a'). V().has('person', 'name',…" at bounding box center [805, 165] width 240 height 40
click at [825, 185] on code "g.V().has('person', 'name', '[PERSON_NAME]').as('a'). V().has('person', 'name',…" at bounding box center [805, 165] width 240 height 40
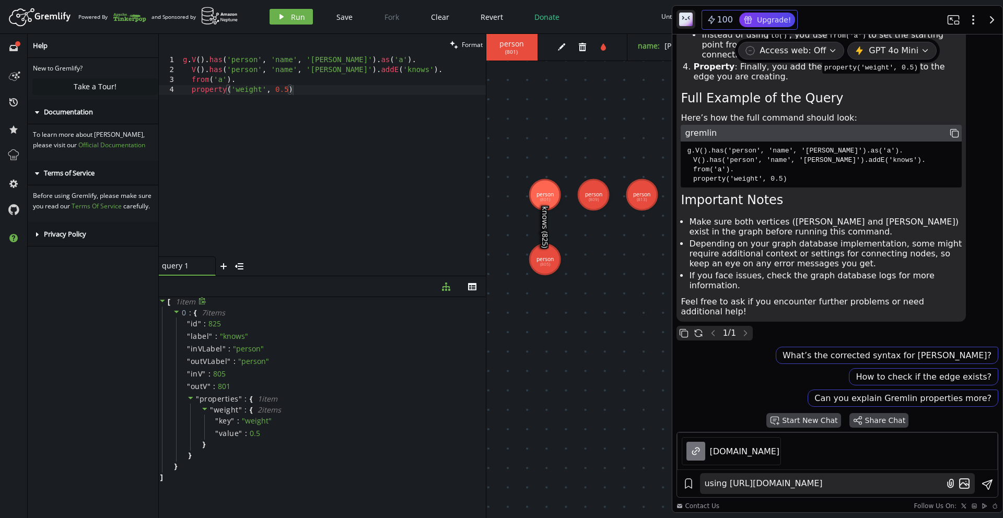
click at [825, 185] on code "g.V().has('person', 'name', '[PERSON_NAME]').as('a'). V().has('person', 'name',…" at bounding box center [805, 165] width 240 height 40
click at [861, 185] on code "g.V().has('person', 'name', '[PERSON_NAME]').as('a'). V().has('person', 'name',…" at bounding box center [805, 165] width 240 height 40
drag, startPoint x: 692, startPoint y: 230, endPoint x: 831, endPoint y: 225, distance: 138.5
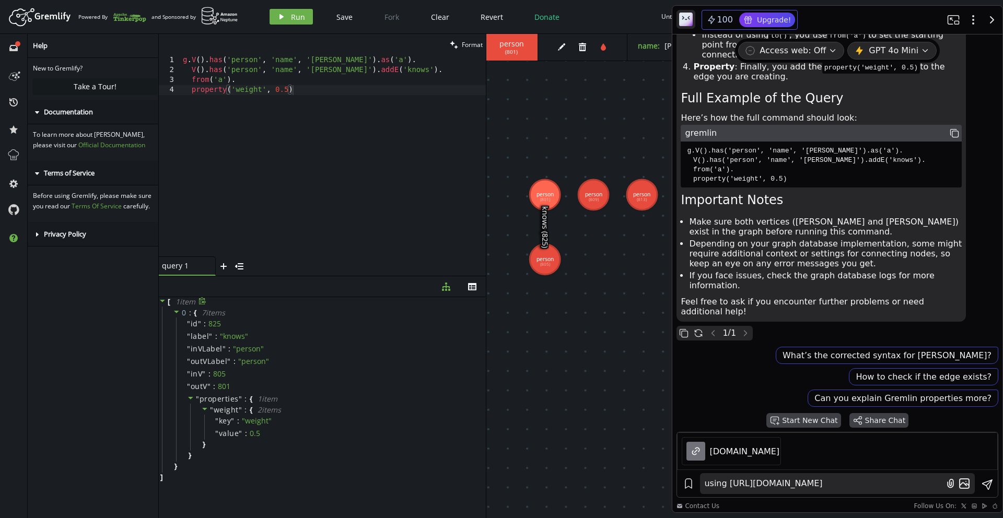
click at [831, 185] on code "g.V().has('person', 'name', '[PERSON_NAME]').as('a'). V().has('person', 'name',…" at bounding box center [805, 165] width 240 height 40
drag, startPoint x: 837, startPoint y: 226, endPoint x: 904, endPoint y: 232, distance: 67.7
click at [904, 188] on pre "g.V().has('person', 'name', '[PERSON_NAME]').as('a'). V().has('person', 'name',…" at bounding box center [821, 165] width 281 height 46
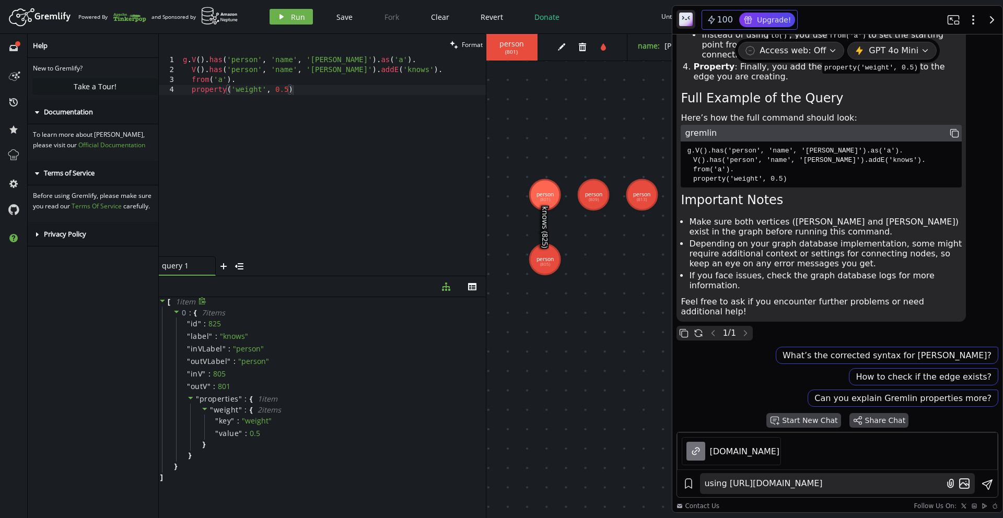
drag, startPoint x: 847, startPoint y: 227, endPoint x: 798, endPoint y: 237, distance: 50.1
click at [798, 188] on pre "g.V().has('person', 'name', '[PERSON_NAME]').as('a'). V().has('person', 'name',…" at bounding box center [821, 165] width 281 height 46
drag, startPoint x: 700, startPoint y: 248, endPoint x: 854, endPoint y: 258, distance: 154.9
click at [854, 258] on div "It looks like you're trying to create an edge between two vertices in a graph u…" at bounding box center [821, 55] width 281 height 527
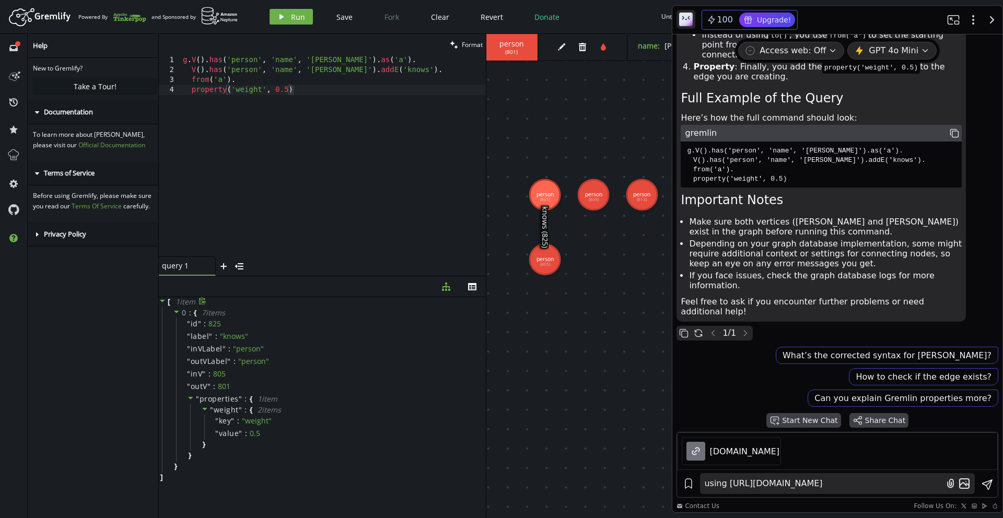
click at [854, 258] on div "It looks like you're trying to create an edge between two vertices in a graph u…" at bounding box center [821, 55] width 281 height 527
click at [821, 208] on h3 "Important Notes" at bounding box center [821, 200] width 281 height 17
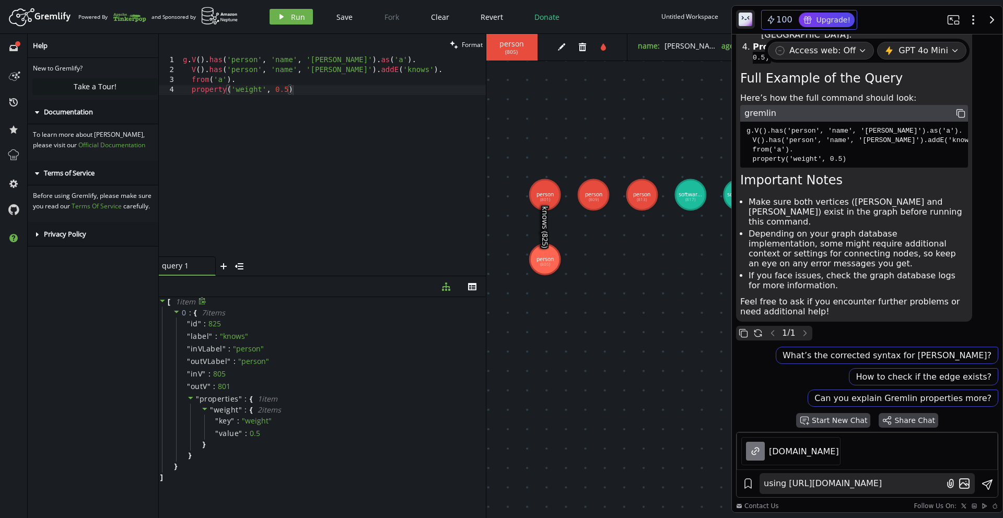
drag, startPoint x: 671, startPoint y: 121, endPoint x: 882, endPoint y: 122, distance: 211.6
click at [248, 107] on div "g . V ( ) . has ( 'person' , 'name' , '[PERSON_NAME]' ) . as ( 'a' ) . V ( ) . …" at bounding box center [333, 165] width 305 height 221
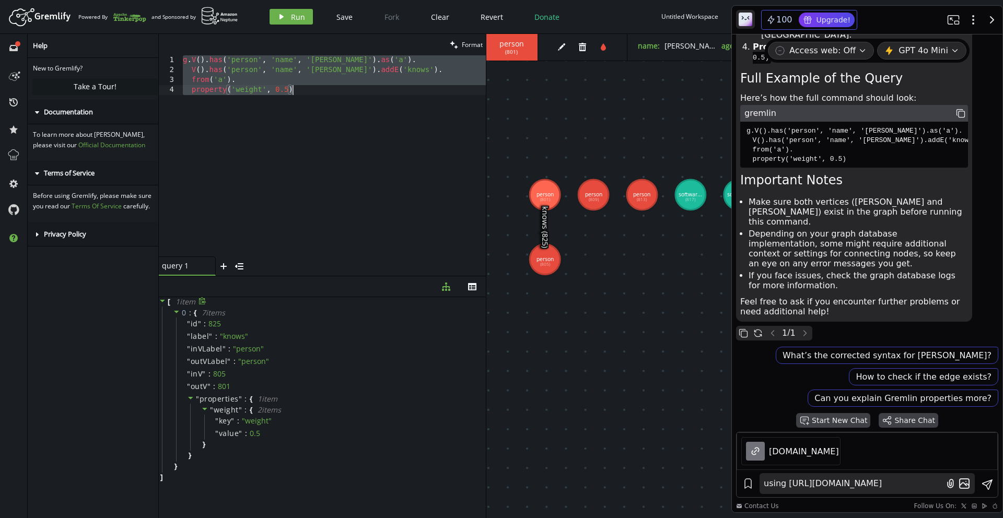
paste textarea "property('weight', 1.0"
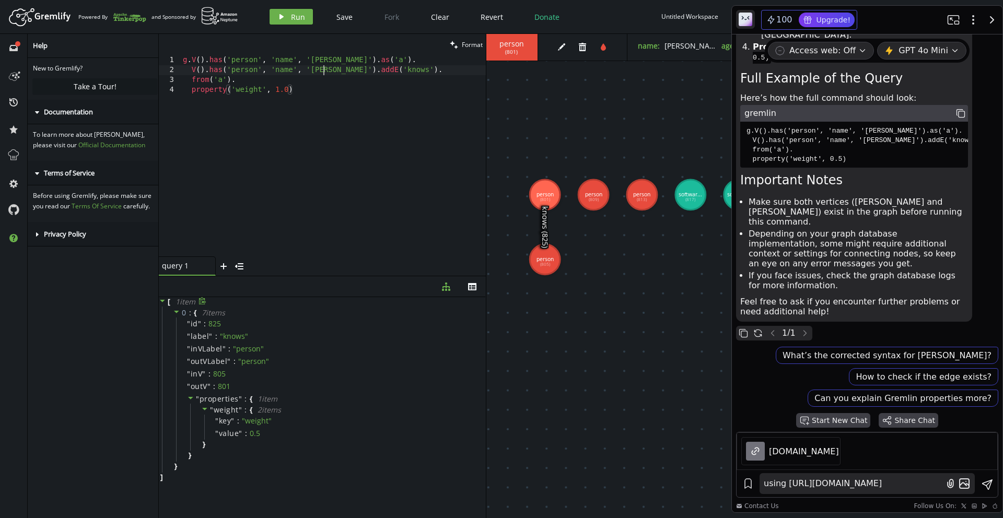
click at [322, 70] on div "g . V ( ) . has ( 'person' , 'name' , '[PERSON_NAME]' ) . as ( 'a' ) . V ( ) . …" at bounding box center [333, 165] width 305 height 221
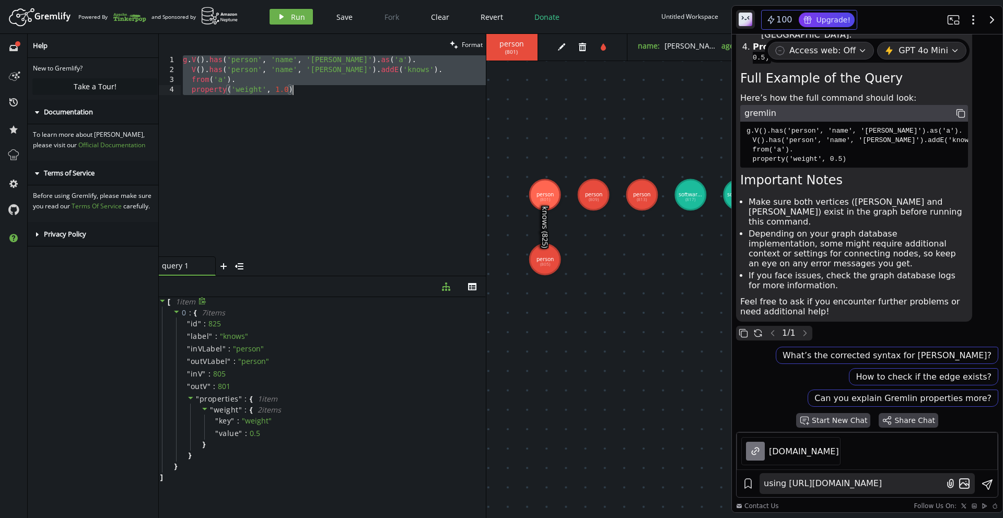
paste textarea
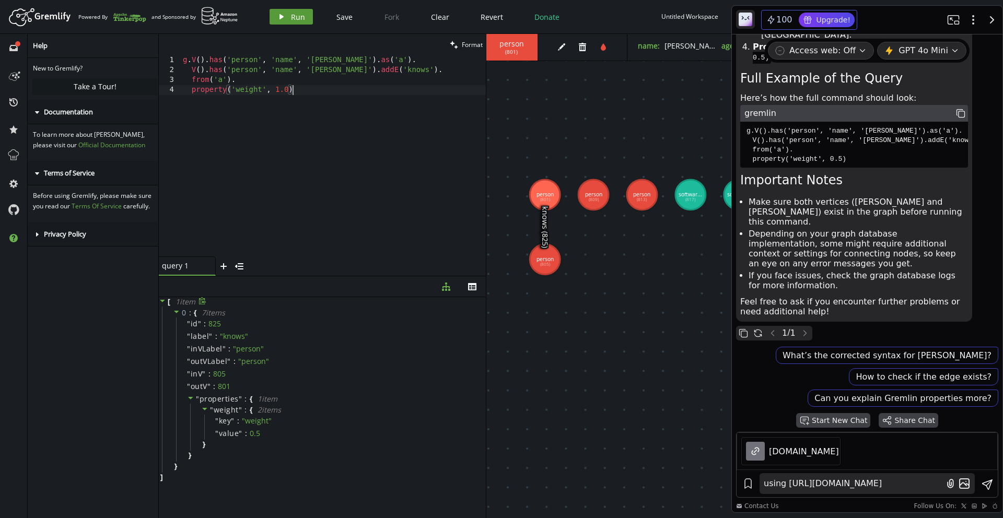
click at [290, 22] on button "play Run" at bounding box center [291, 17] width 43 height 16
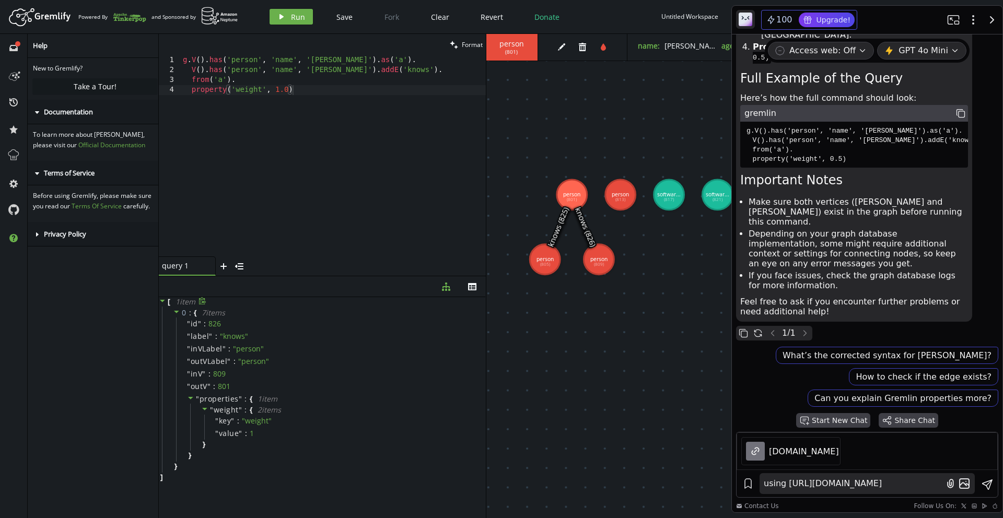
click at [273, 80] on div "g . V ( ) . has ( 'person' , 'name' , '[PERSON_NAME]' ) . as ( 'a' ) . V ( ) . …" at bounding box center [333, 165] width 305 height 221
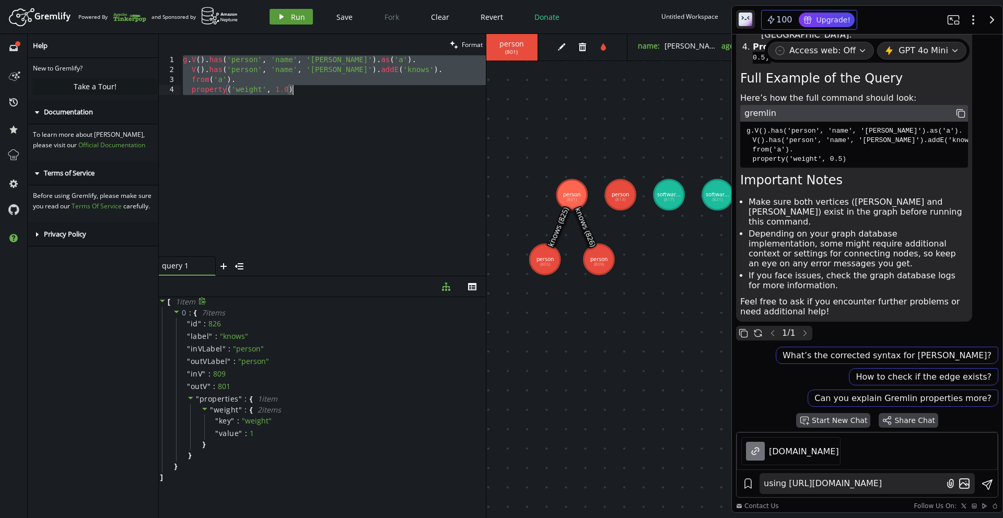
paste textarea "property('weight', 0.4"
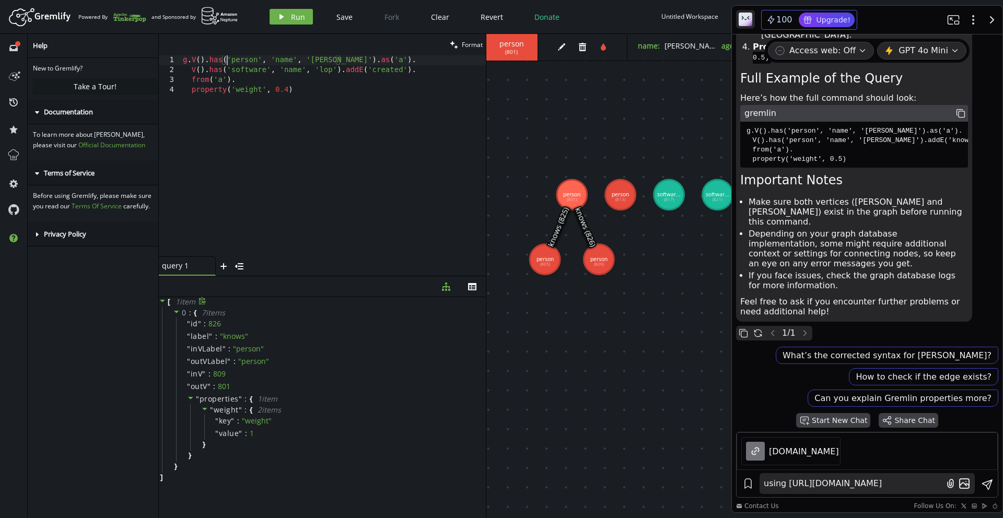
click at [225, 58] on div "g . V ( ) . has ( 'person' , 'name' , '[PERSON_NAME]' ) . as ( 'a' ) . V ( ) . …" at bounding box center [333, 165] width 305 height 221
click at [291, 19] on span "Run" at bounding box center [298, 17] width 14 height 10
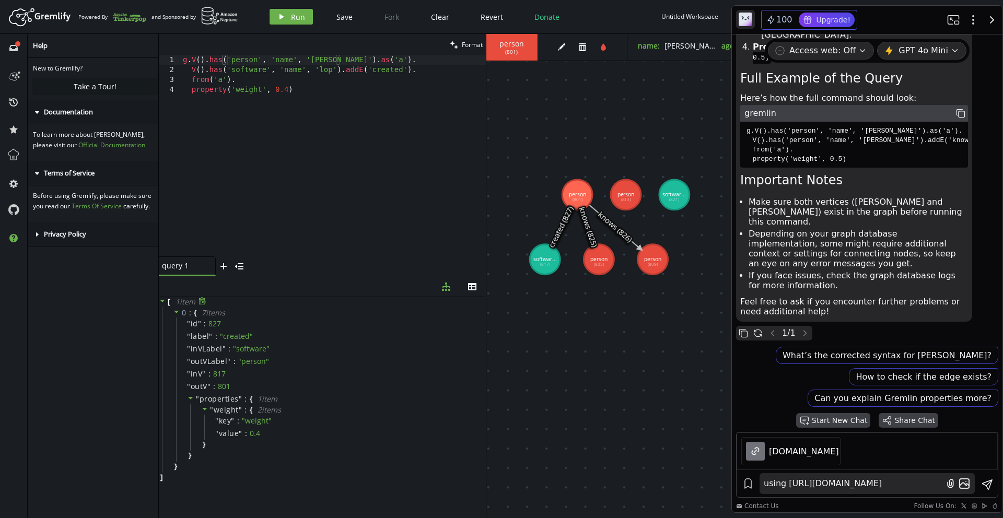
click at [305, 102] on div "g . V ( ) . has ( 'person' , 'name' , '[PERSON_NAME]' ) . as ( 'a' ) . V ( ) . …" at bounding box center [333, 165] width 305 height 221
type textarea "from('a'). property('weight', 0.4)"
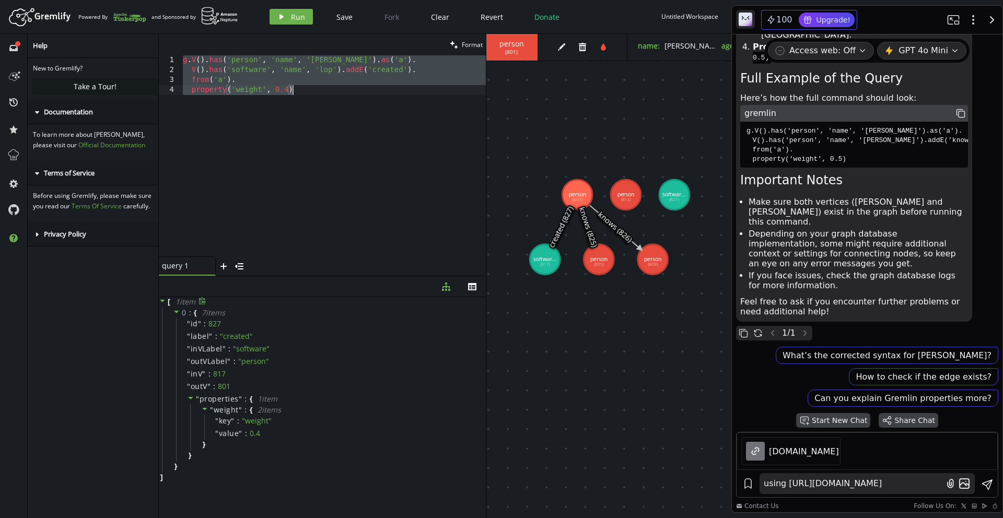
paste textarea
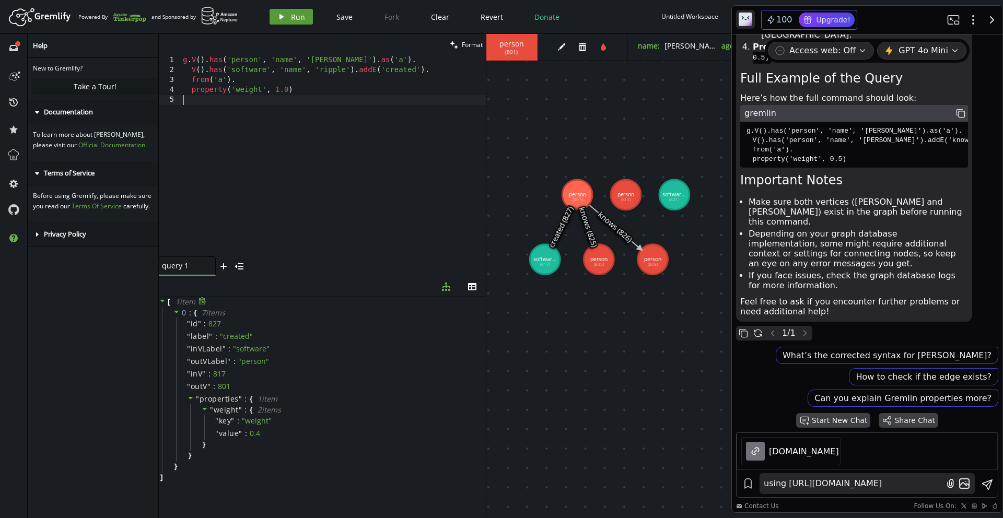
click at [285, 12] on button "play Run" at bounding box center [291, 17] width 43 height 16
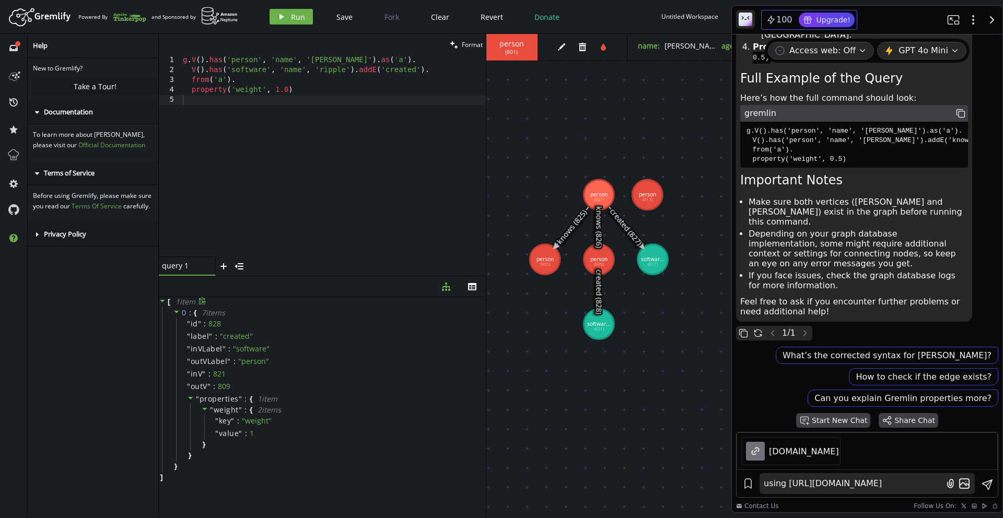
click at [284, 128] on div "g . V ( ) . has ( 'person' , 'name' , '[PERSON_NAME]' ) . as ( 'a' ) . V ( ) . …" at bounding box center [333, 165] width 305 height 221
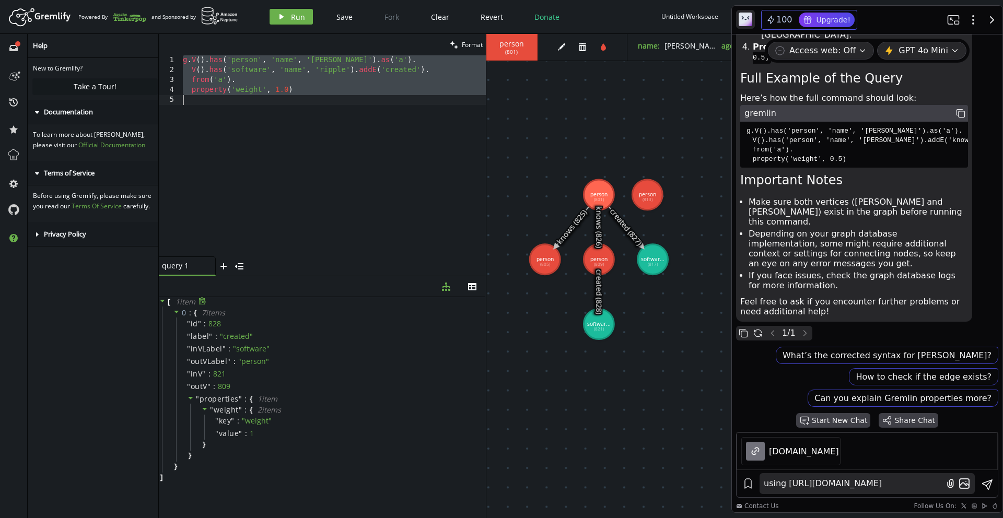
click at [270, 66] on div "g . V ( ) . has ( 'person' , 'name' , '[PERSON_NAME]' ) . as ( 'a' ) . V ( ) . …" at bounding box center [333, 165] width 305 height 221
type textarea "property('weight', 1.0)"
paste textarea
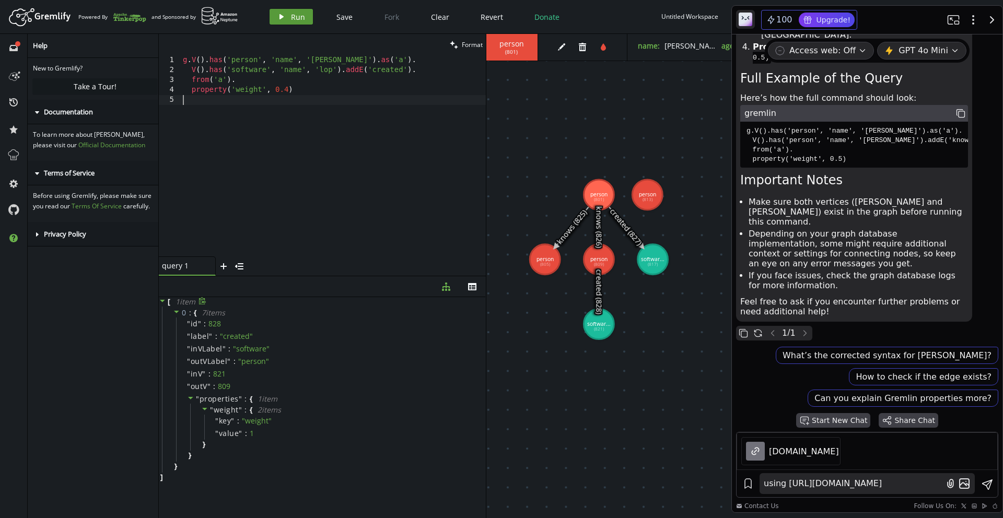
click at [286, 15] on button "play Run" at bounding box center [291, 17] width 43 height 16
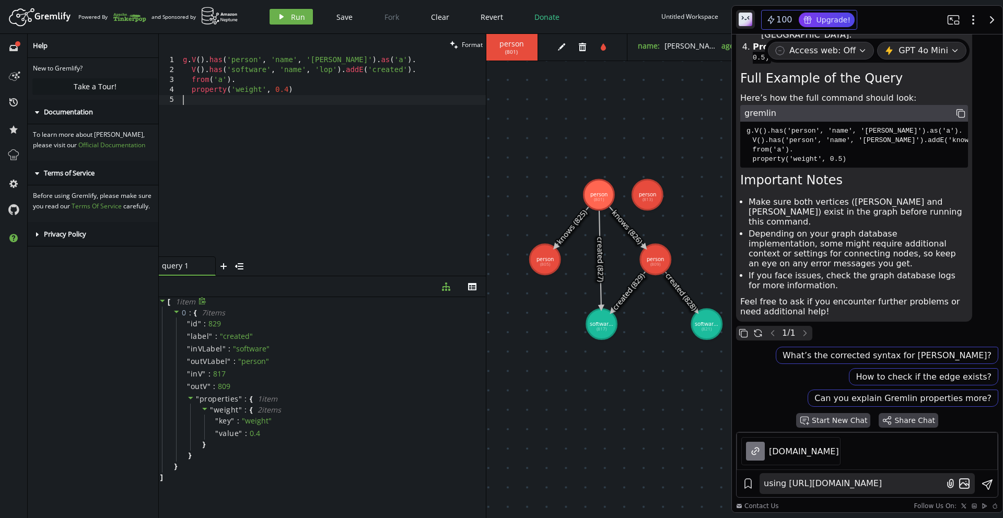
click at [269, 131] on div "g . V ( ) . has ( 'person' , 'name' , '[PERSON_NAME]' ) . as ( 'a' ) . V ( ) . …" at bounding box center [333, 165] width 305 height 221
type textarea "property('weight', 0.4)"
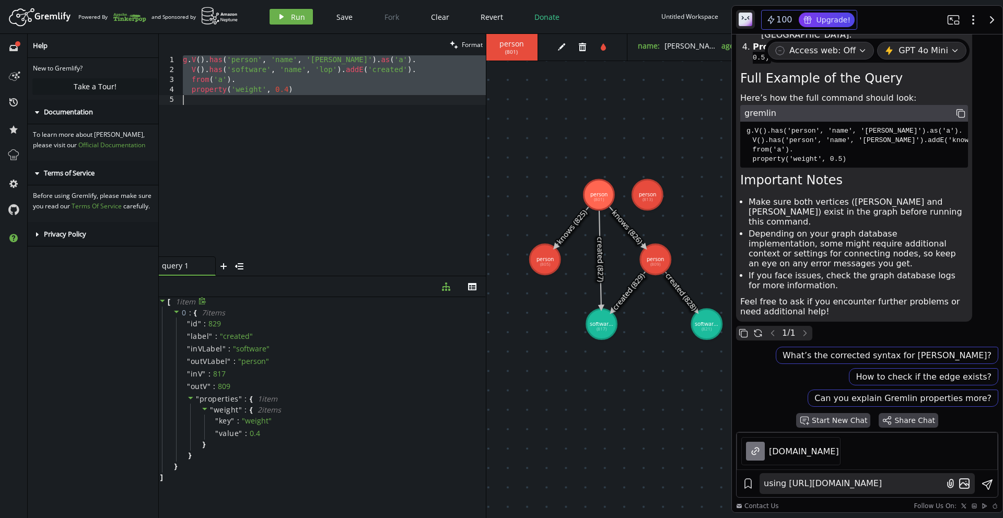
paste textarea
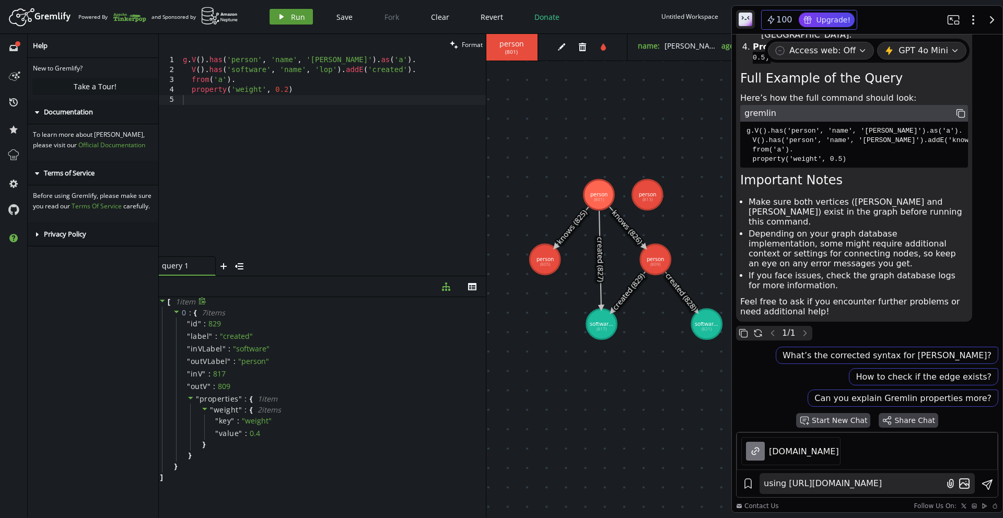
click at [295, 20] on span "Run" at bounding box center [298, 17] width 14 height 10
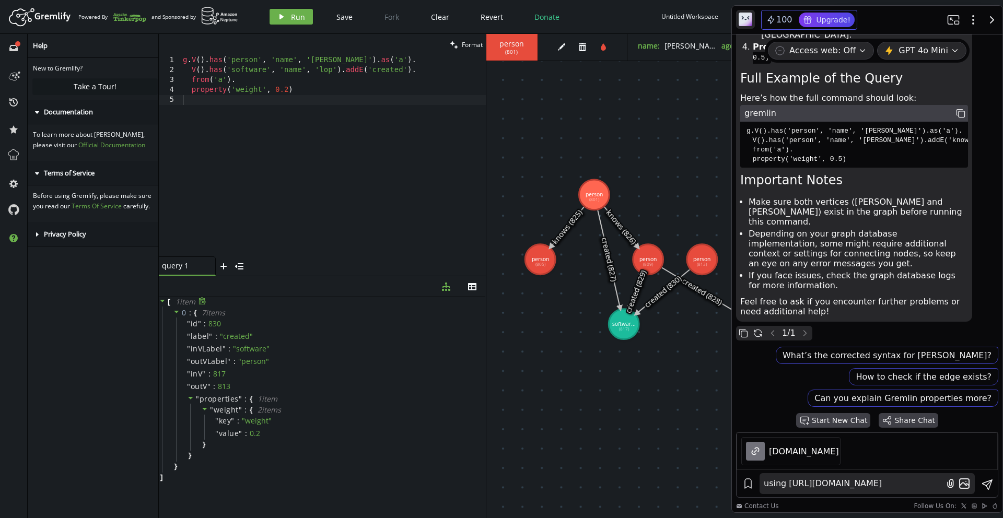
click at [484, 240] on div "g . V ( ) . has ( 'person' , 'name' , '[PERSON_NAME]' ) . as ( 'a' ) . V ( ) . …" at bounding box center [333, 165] width 305 height 221
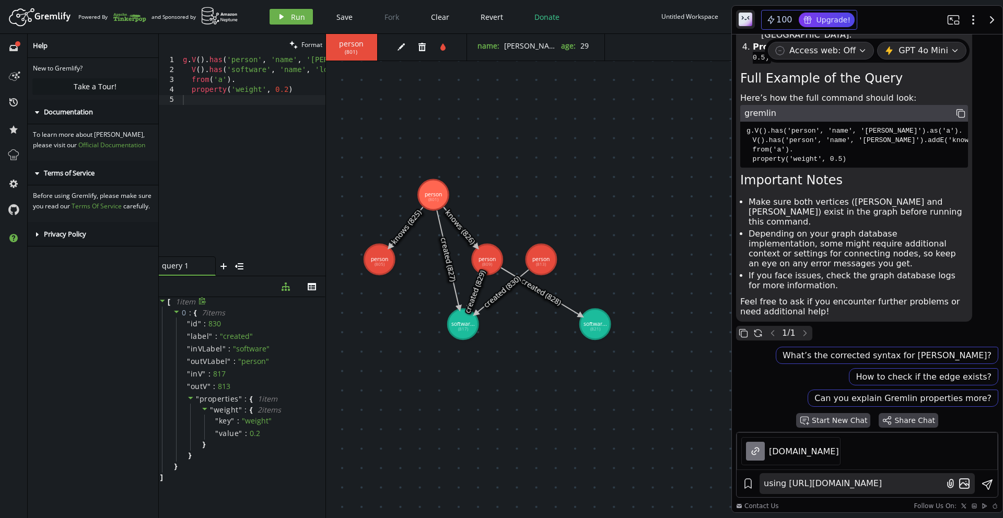
drag, startPoint x: 485, startPoint y: 239, endPoint x: 324, endPoint y: 238, distance: 160.9
click at [325, 238] on div at bounding box center [325, 276] width 1 height 484
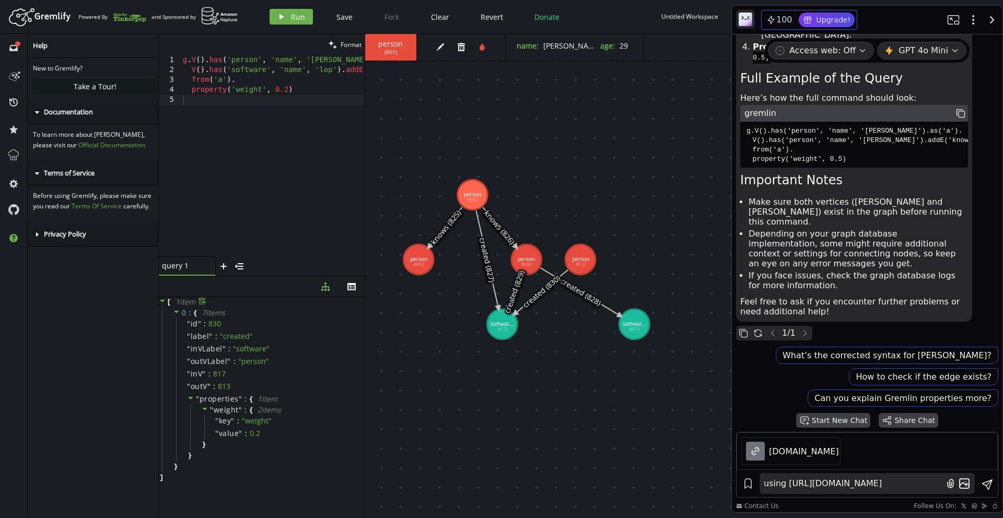
click at [365, 266] on div at bounding box center [365, 276] width 1 height 484
drag, startPoint x: 578, startPoint y: 262, endPoint x: 578, endPoint y: 412, distance: 150.5
type textarea "property('weight', 0.2)"
click at [311, 89] on div "g . V ( ) . has ( 'person' , 'name' , '[PERSON_NAME]' ) . as ( 'a' ) . V ( ) . …" at bounding box center [299, 163] width 237 height 217
click at [282, 15] on icon "play" at bounding box center [281, 17] width 8 height 8
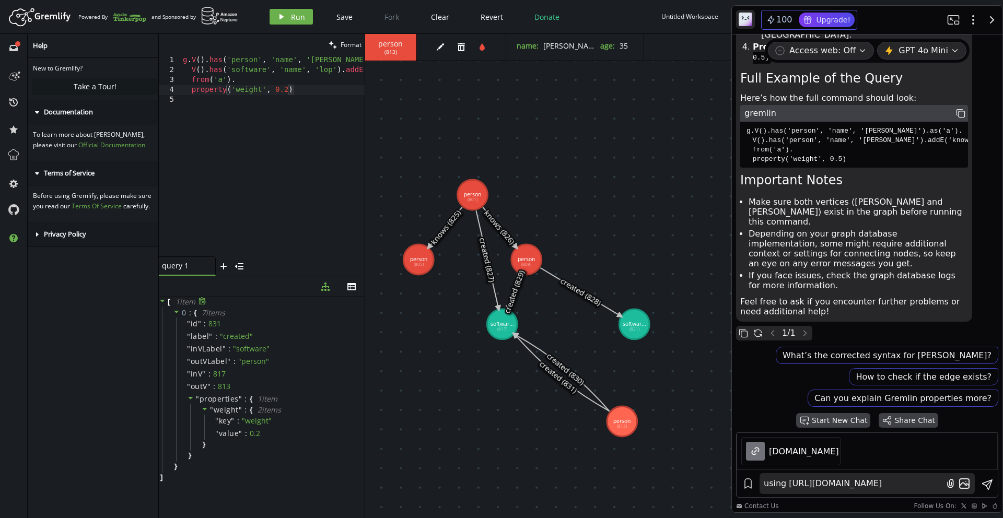
drag, startPoint x: 580, startPoint y: 265, endPoint x: 623, endPoint y: 420, distance: 161.0
click at [578, 374] on icon at bounding box center [562, 372] width 95 height 76
click at [572, 390] on icon at bounding box center [562, 372] width 95 height 76
click at [201, 127] on div "g . V ( ) . has ( 'person' , 'name' , '[PERSON_NAME]' ) . as ( 'a' ) . V ( ) . …" at bounding box center [299, 163] width 237 height 217
type textarea "property('weight', 0.2)"
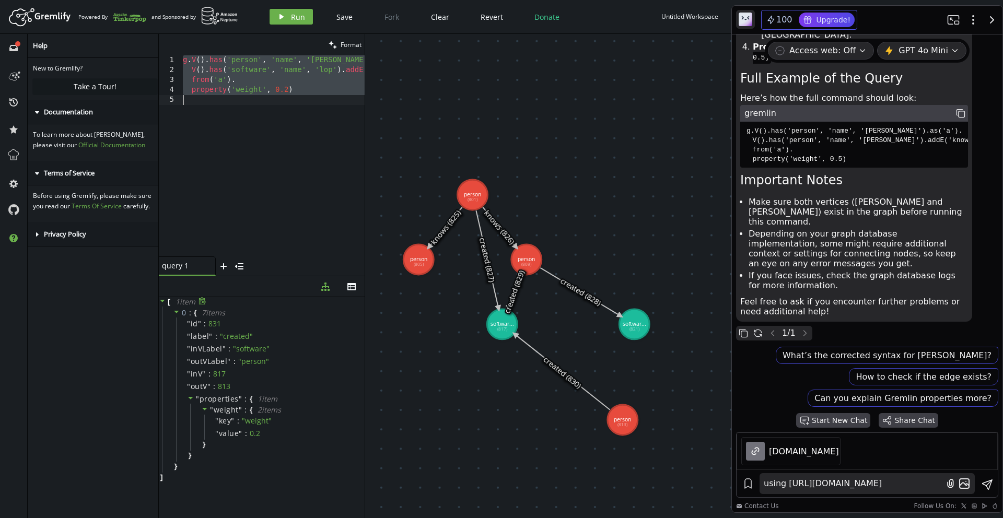
paste textarea
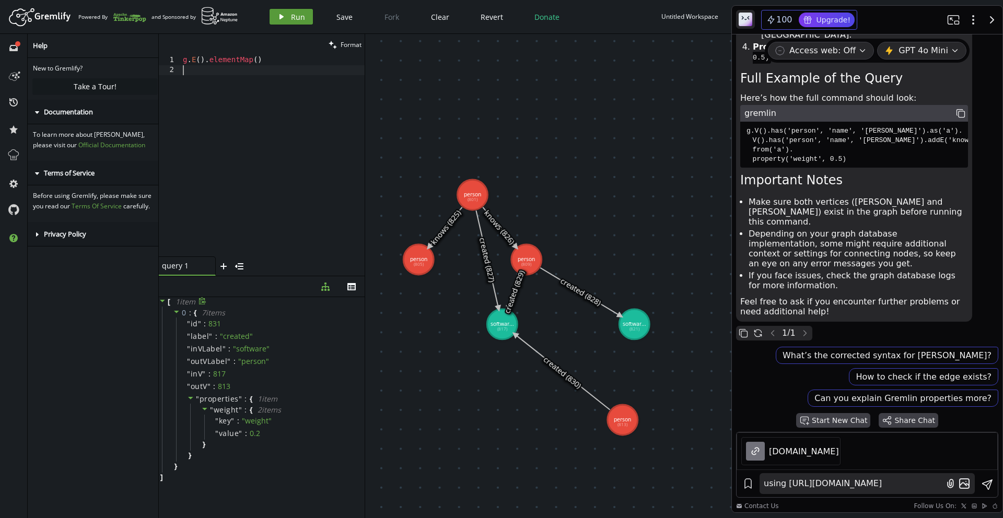
click at [291, 20] on span "Run" at bounding box center [298, 17] width 14 height 10
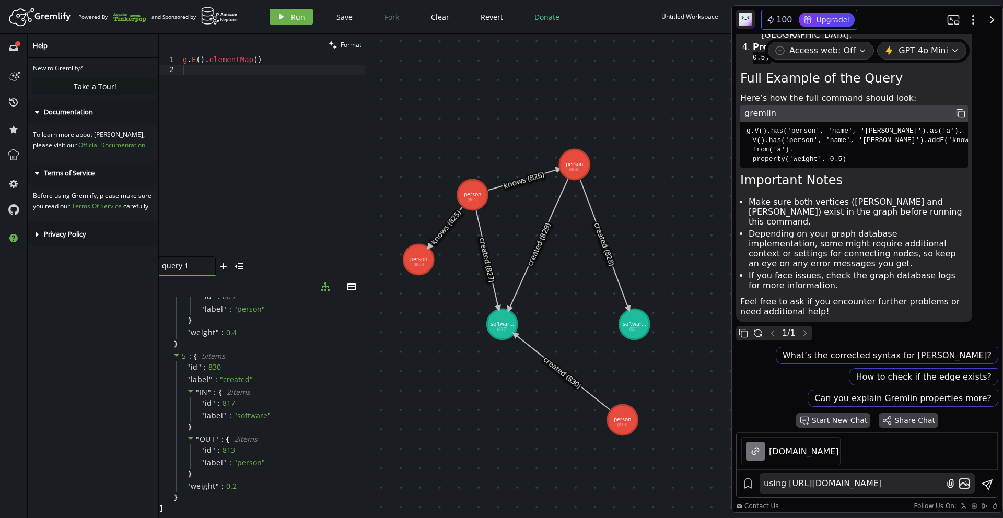
drag, startPoint x: 527, startPoint y: 257, endPoint x: 575, endPoint y: 166, distance: 103.3
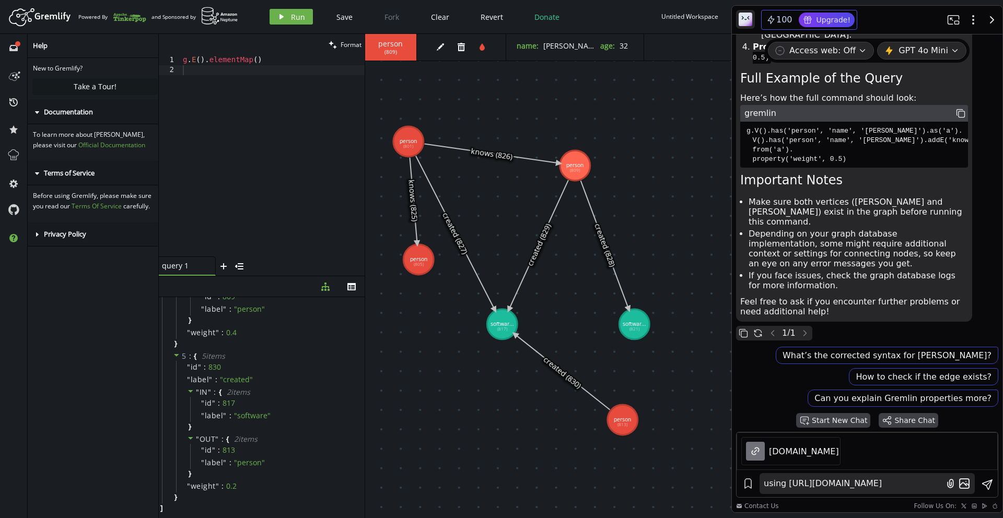
drag, startPoint x: 465, startPoint y: 199, endPoint x: 409, endPoint y: 142, distance: 80.2
drag, startPoint x: 624, startPoint y: 433, endPoint x: 395, endPoint y: 346, distance: 244.7
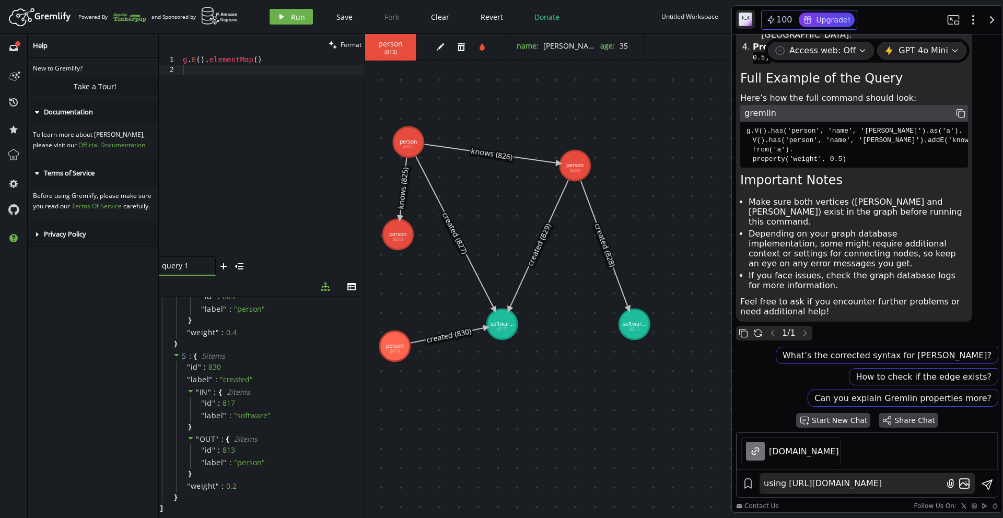
drag, startPoint x: 413, startPoint y: 256, endPoint x: 397, endPoint y: 237, distance: 24.9
drag, startPoint x: 407, startPoint y: 342, endPoint x: 460, endPoint y: 411, distance: 86.5
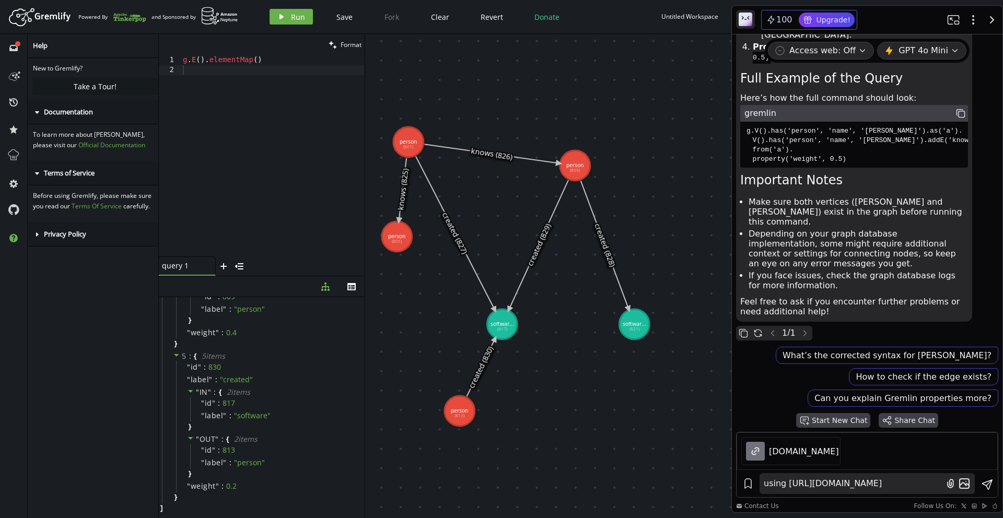
click at [480, 281] on icon at bounding box center [455, 234] width 79 height 154
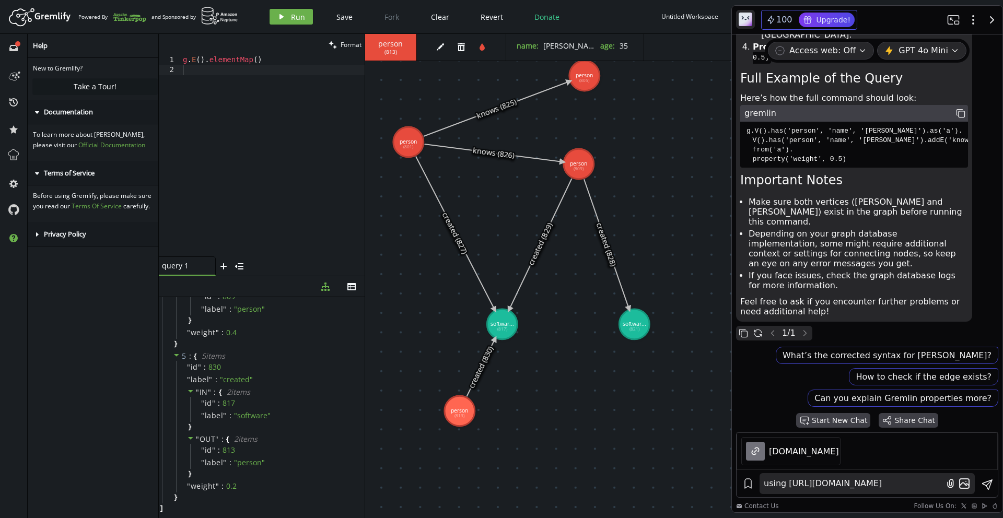
drag, startPoint x: 395, startPoint y: 227, endPoint x: 585, endPoint y: 76, distance: 242.4
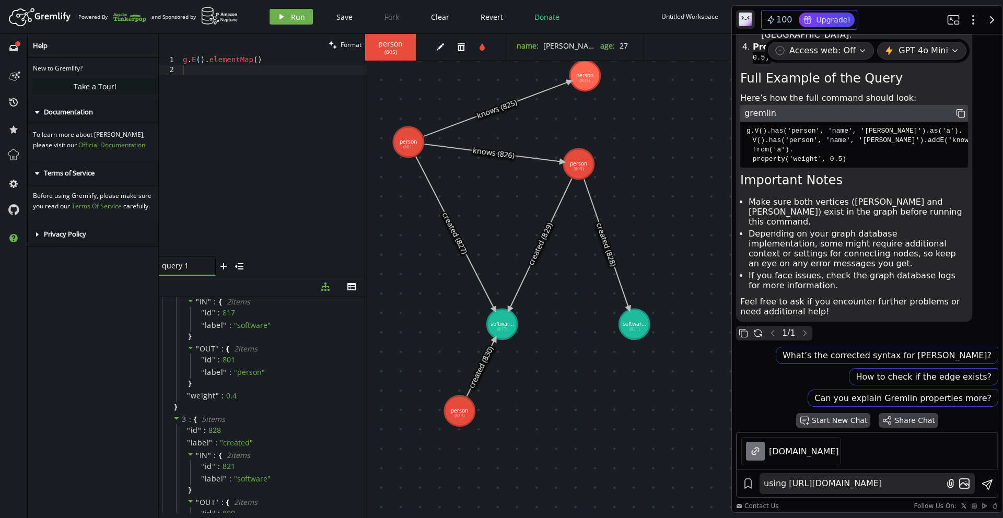
scroll to position [295, 0]
click at [255, 191] on div "g . E ( ) . elementMap ( )" at bounding box center [273, 165] width 184 height 221
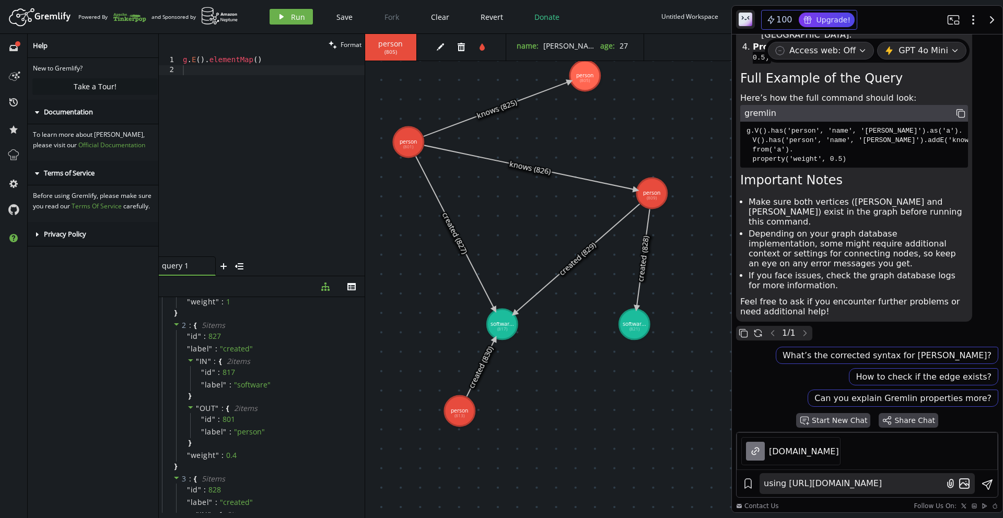
drag, startPoint x: 578, startPoint y: 157, endPoint x: 651, endPoint y: 194, distance: 82.2
click at [905, 165] on code "g.V().has('person', 'name', '[PERSON_NAME]').as('a'). V().has('person', 'name',…" at bounding box center [864, 145] width 240 height 40
click at [803, 168] on pre "g.V().has('person', 'name', '[PERSON_NAME]').as('a'). V().has('person', 'name',…" at bounding box center [854, 145] width 228 height 46
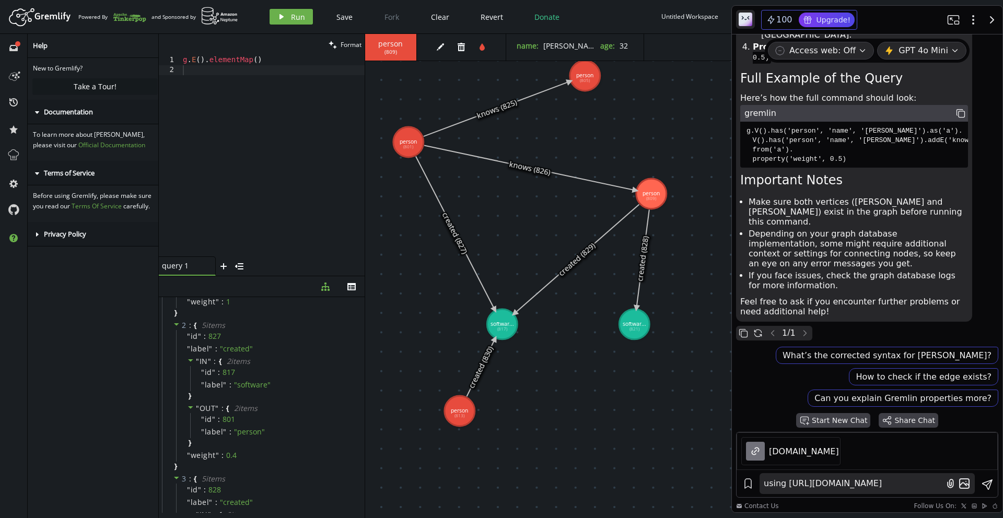
click at [884, 168] on pre "g.V().has('person', 'name', '[PERSON_NAME]').as('a'). V().has('person', 'name',…" at bounding box center [854, 145] width 228 height 46
click at [897, 165] on code "g.V().has('person', 'name', '[PERSON_NAME]').as('a'). V().has('person', 'name',…" at bounding box center [864, 145] width 240 height 40
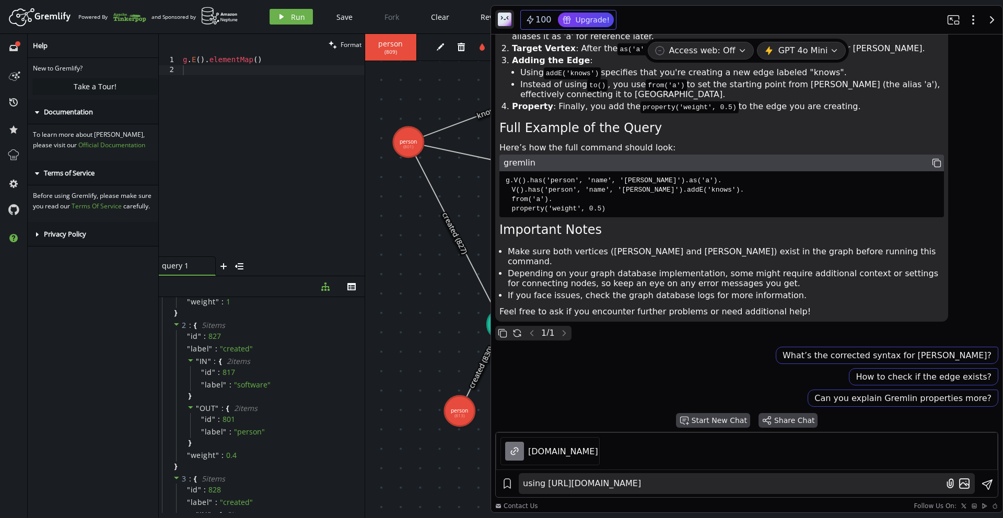
scroll to position [2179, 0]
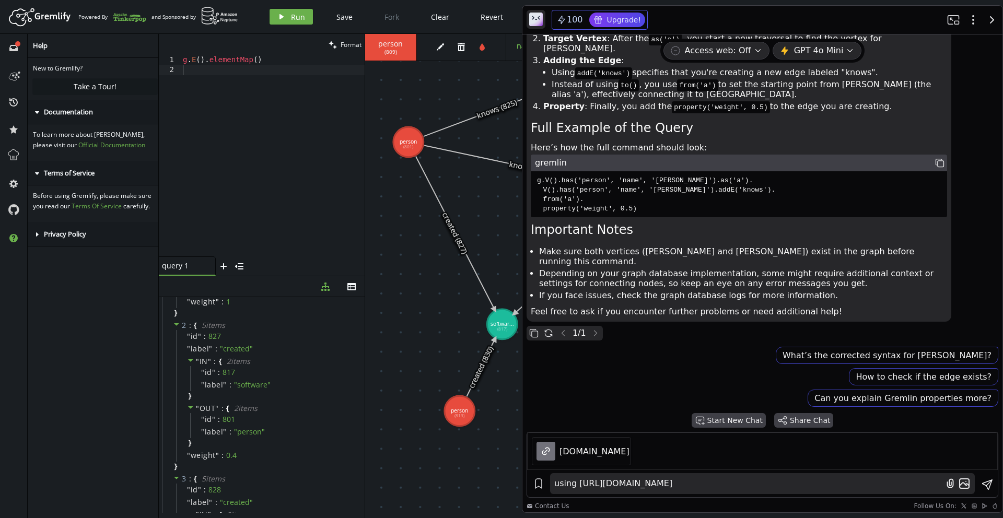
drag, startPoint x: 730, startPoint y: 193, endPoint x: 521, endPoint y: 209, distance: 210.1
click at [231, 50] on div "clean Format" at bounding box center [262, 44] width 206 height 21
click at [236, 75] on div "g . E ( ) . elementMap ( )" at bounding box center [273, 165] width 184 height 221
paste textarea "V().count()"
click at [283, 18] on icon "play" at bounding box center [281, 17] width 8 height 8
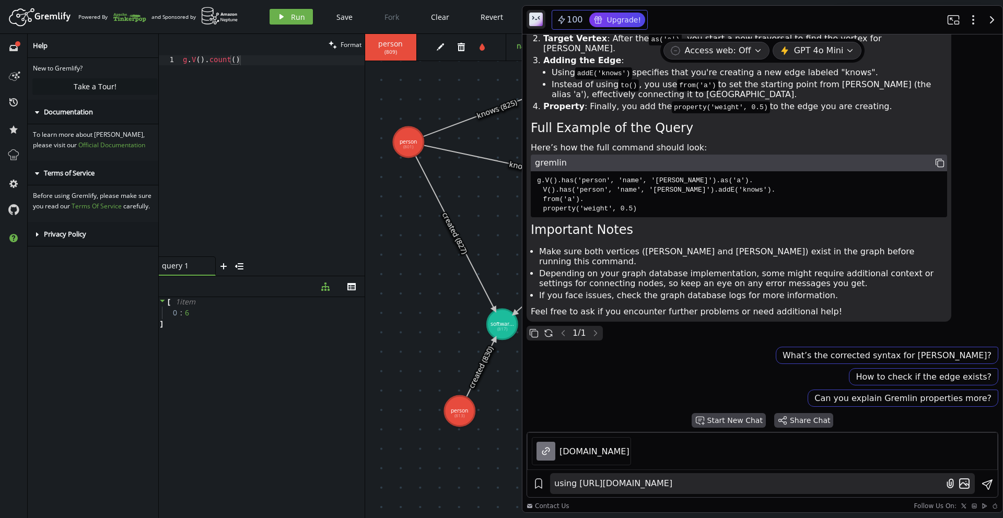
scroll to position [0, 0]
click at [281, 62] on div "g . V ( ) . count ( )" at bounding box center [273, 165] width 184 height 221
paste textarea "E"
click at [287, 20] on button "play Run" at bounding box center [291, 17] width 43 height 16
click at [293, 86] on div "g . E ( ) . count ( )" at bounding box center [273, 165] width 184 height 221
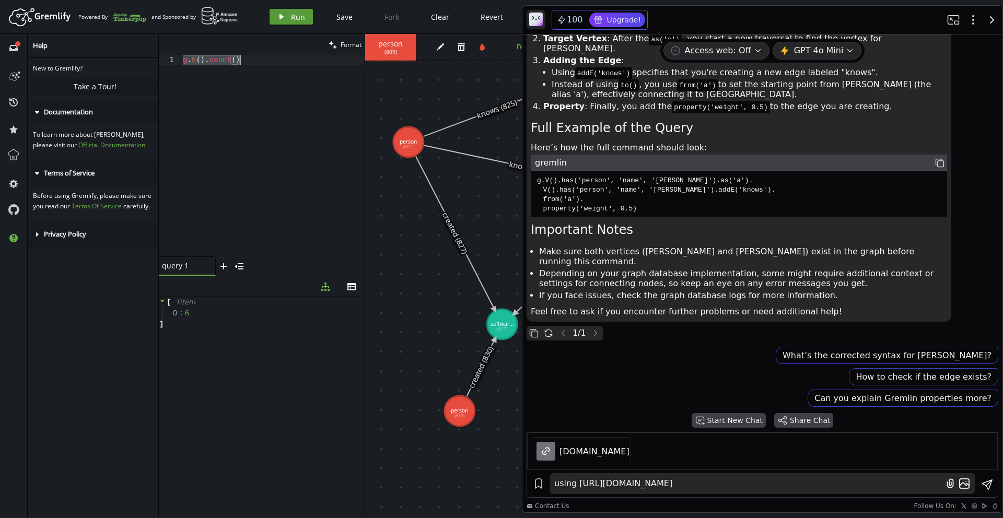
paste textarea "V().valueMap(true"
click at [285, 15] on button "play Run" at bounding box center [291, 17] width 43 height 16
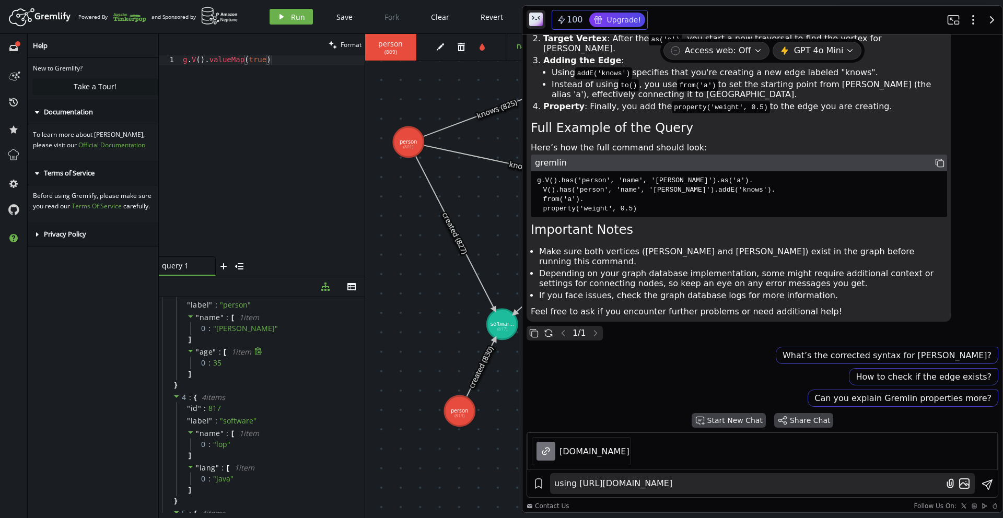
scroll to position [412, 0]
click at [185, 90] on div "g . V ( ) . valueMap ( true )" at bounding box center [273, 165] width 184 height 221
paste textarea "label().toBulkSet("
click at [302, 21] on span "Run" at bounding box center [298, 17] width 14 height 10
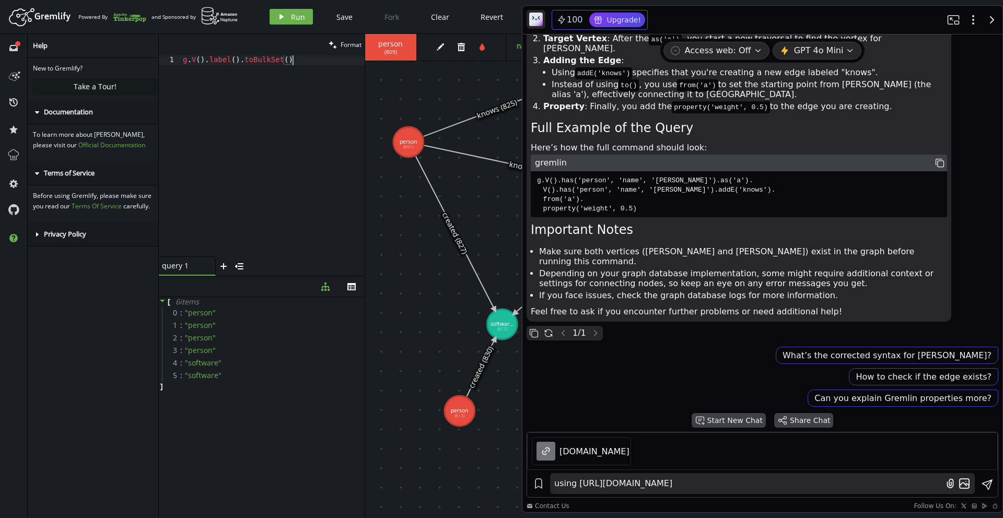
click at [232, 91] on div "g . V ( ) . label ( ) . toBulkSet ( )" at bounding box center [273, 165] width 184 height 221
paste textarea "E"
click at [288, 18] on button "play Run" at bounding box center [291, 17] width 43 height 16
click at [229, 147] on div "g . E ( ) . label ( ) . toBulkSet ( )" at bounding box center [273, 165] width 184 height 221
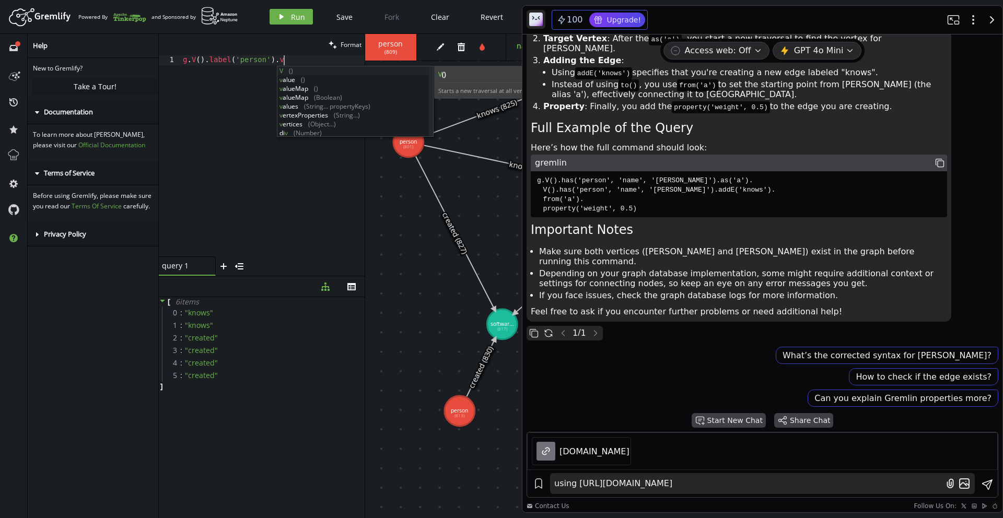
scroll to position [0, 104]
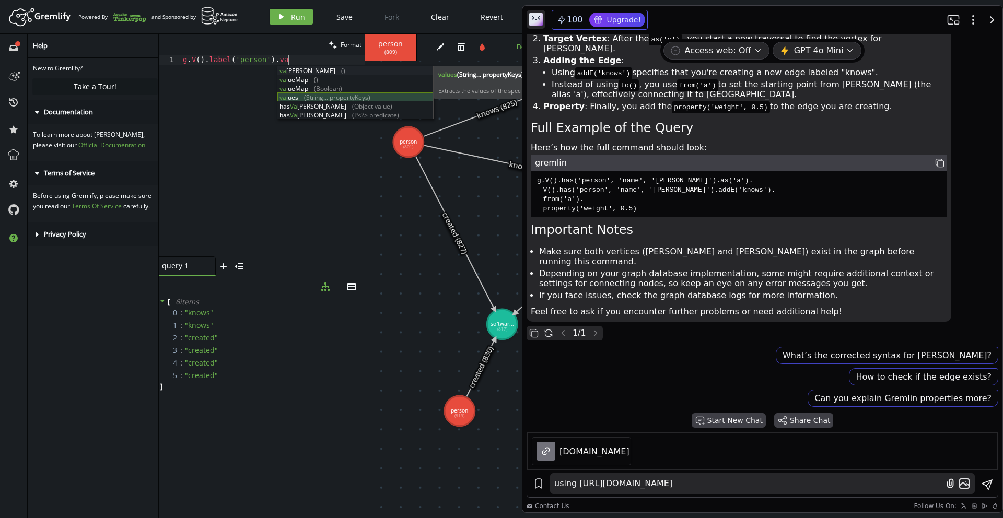
click at [300, 96] on div "va [PERSON_NAME] () va lueMap () va lueMap (Boolean) va lues (String... propert…" at bounding box center [355, 101] width 156 height 71
click at [300, 96] on div "g . V ( ) . label ( 'person' ) . va" at bounding box center [273, 165] width 184 height 221
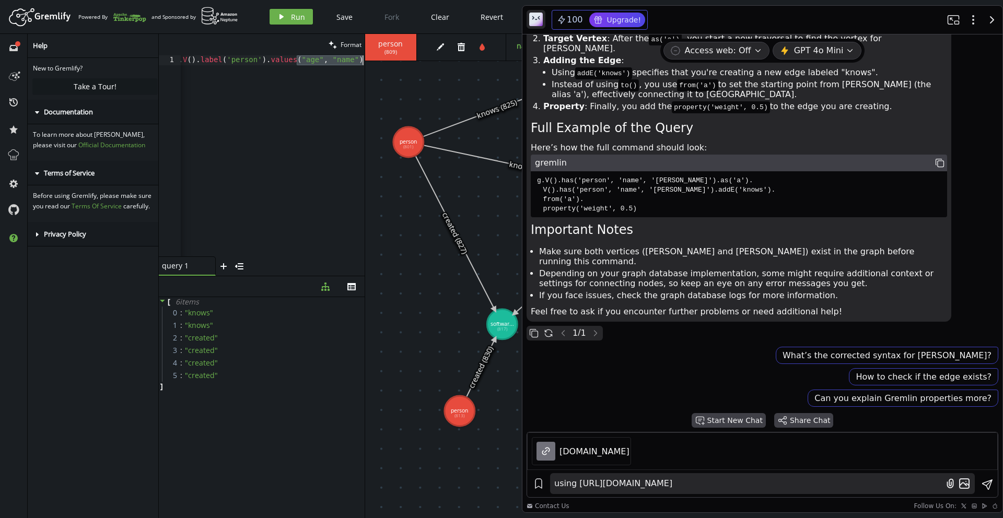
scroll to position [0, 9]
click at [252, 91] on div "g . V ( ) . label ( 'person' ) . values ( "age" , "name" )" at bounding box center [268, 163] width 193 height 217
drag, startPoint x: 202, startPoint y: 63, endPoint x: 505, endPoint y: 80, distance: 303.0
click at [505, 84] on div "clean Format g.V().label('person').values("age", "name") 1 g . V ( ) . label ( …" at bounding box center [581, 276] width 844 height 484
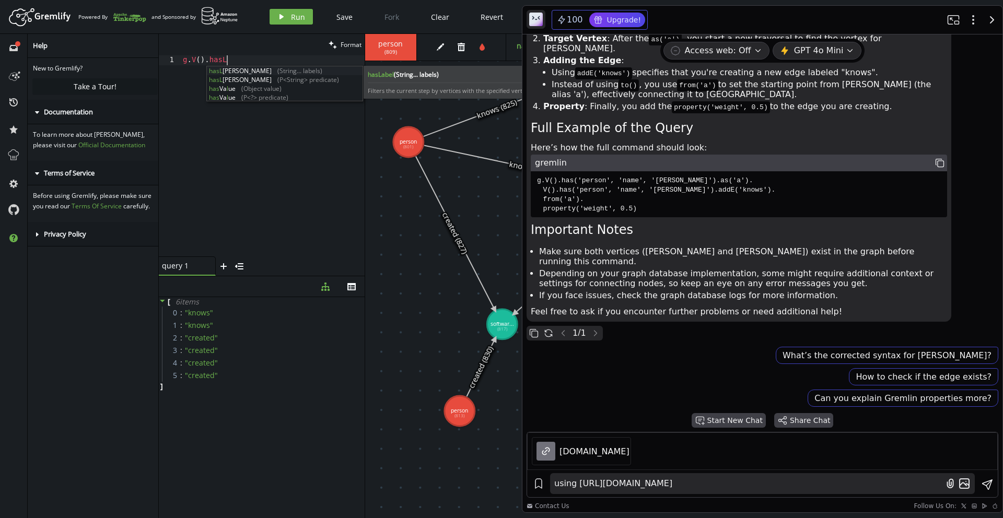
scroll to position [0, 43]
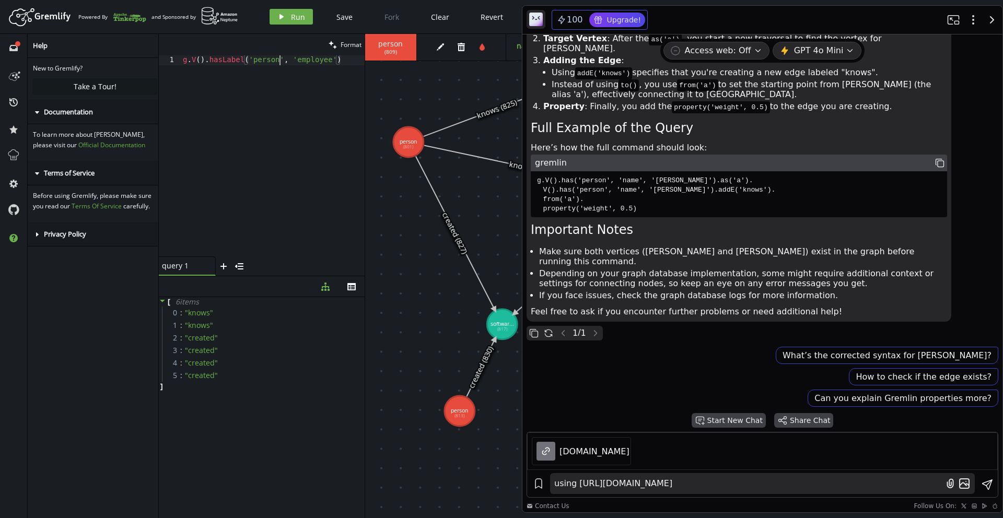
click at [282, 61] on div "g . V ( ) . hasLabel ( 'person' , 'employee' )" at bounding box center [273, 165] width 184 height 221
paste textarea ".values('name')"
click at [380, 42] on span "person" at bounding box center [390, 43] width 31 height 9
click at [287, 13] on button "play Run" at bounding box center [291, 17] width 43 height 16
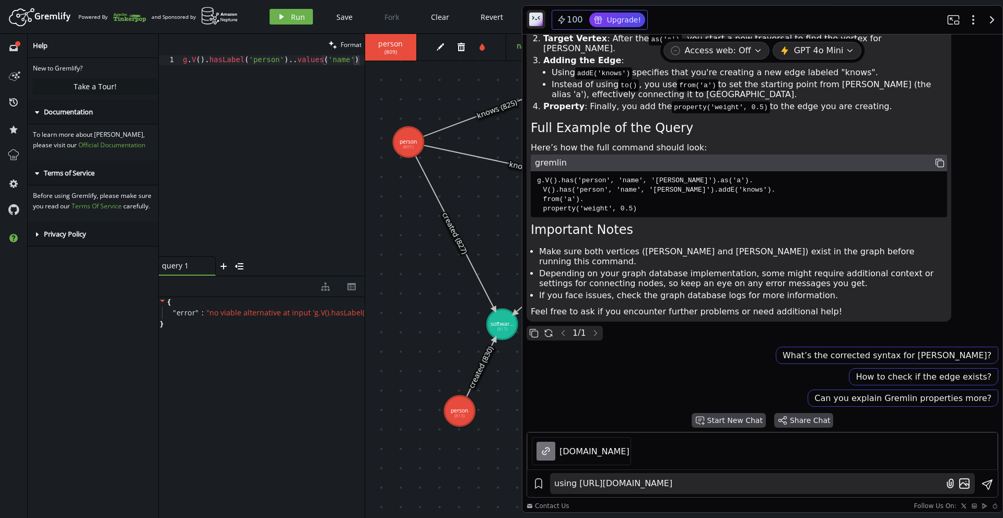
click at [292, 57] on div "g . V ( ) . hasLabel ( 'person' ) .. values ( 'name' )" at bounding box center [273, 165] width 184 height 221
click at [303, 17] on span "Run" at bounding box center [298, 17] width 14 height 10
click at [216, 86] on div "g . V ( ) . hasLabel ( 'person' ) . values ( 'name' )" at bounding box center [273, 165] width 184 height 221
click at [272, 62] on div "g . V ( ) . hasLabel ( 'person' ) . values ( 'name' )" at bounding box center [273, 165] width 184 height 221
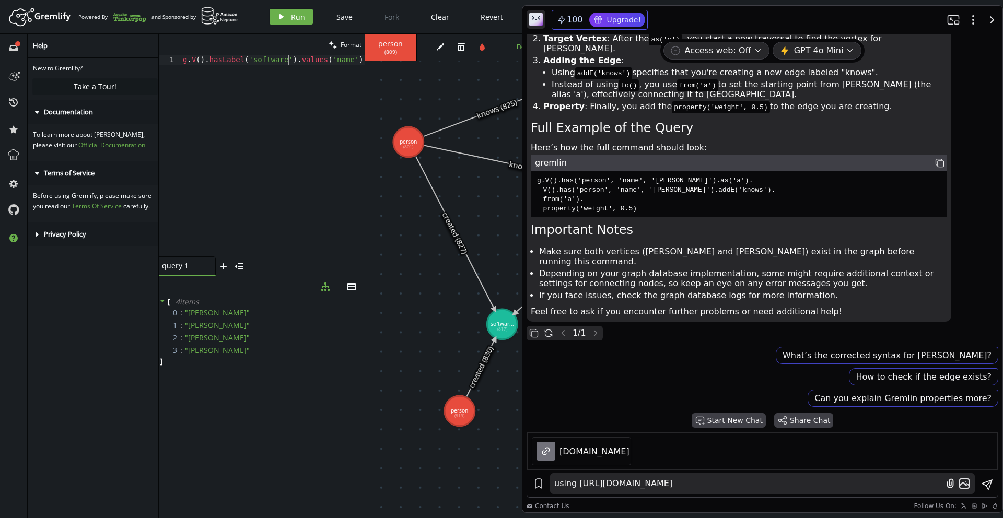
scroll to position [0, 105]
click at [288, 31] on header "Artboard Created with Sketch. Powered By and Sponsored by play Run Save Fork Cl…" at bounding box center [501, 17] width 1003 height 34
drag, startPoint x: 288, startPoint y: 31, endPoint x: 298, endPoint y: 18, distance: 16.5
click at [298, 18] on header "Artboard Created with Sketch. Powered By and Sponsored by play Run Save Fork Cl…" at bounding box center [501, 17] width 1003 height 34
click at [298, 18] on span "Run" at bounding box center [298, 17] width 14 height 10
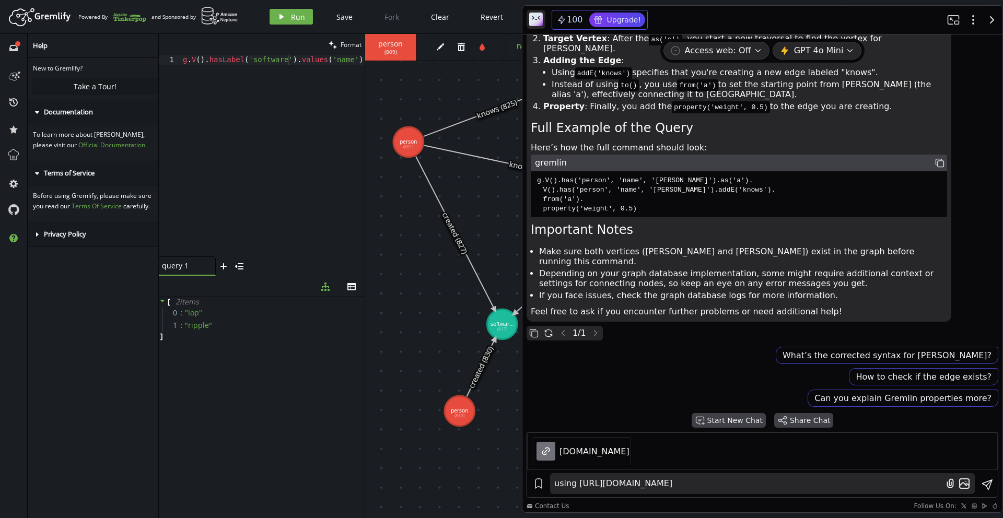
click at [269, 69] on div "g . V ( ) . hasLabel ( 'software' ) . values ( 'name' )" at bounding box center [273, 165] width 184 height 221
click at [330, 61] on div "g . V ( ) . hasLabel ( 'software' ) . values ( 'name' )" at bounding box center [273, 165] width 184 height 221
click at [346, 61] on div "g . V ( ) . hasLabel ( 'software' ) . values ( 'name' )" at bounding box center [273, 165] width 184 height 221
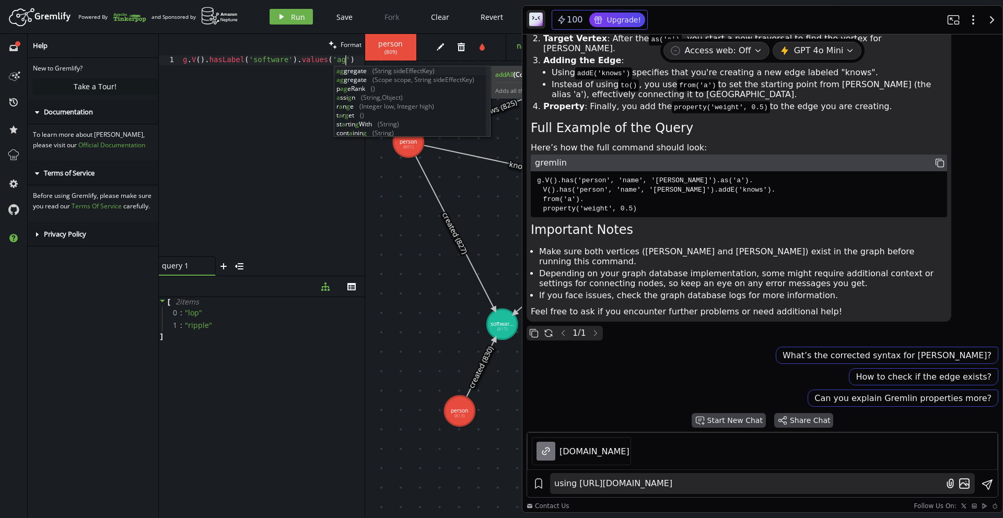
scroll to position [0, 167]
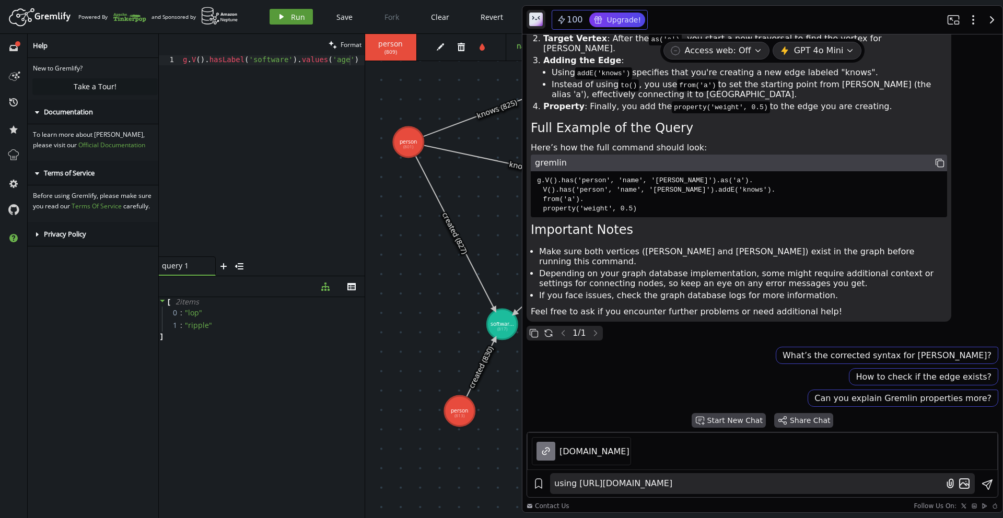
click at [310, 15] on button "play Run" at bounding box center [291, 17] width 43 height 16
click at [273, 64] on div "g . V ( ) . hasLabel ( 'software' ) . values ( 'age' )" at bounding box center [273, 165] width 184 height 221
type textarea "g.V().hasLabel('person').values('age')"
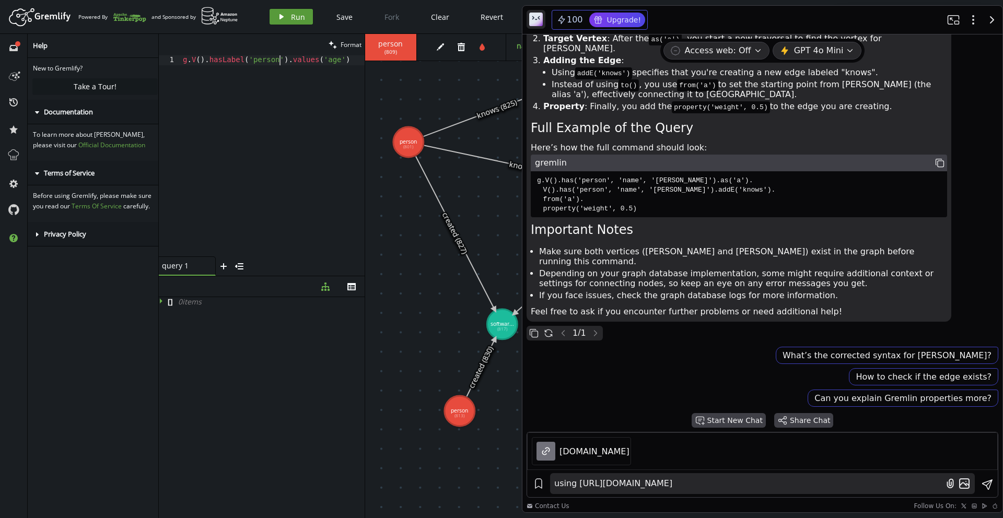
click at [298, 23] on button "play Run" at bounding box center [291, 17] width 43 height 16
click at [226, 65] on div "g . V ( ) . hasLabel ( 'person' ) . values ( 'age' )" at bounding box center [273, 165] width 184 height 221
click at [284, 62] on div "g . V ( ) . hasLabel ( 'person' ) . values ( 'age' )" at bounding box center [273, 165] width 184 height 221
click at [321, 61] on div "g . V ( ) . hasLabel ( 'person' ) . values ( 'age' )" at bounding box center [273, 165] width 184 height 221
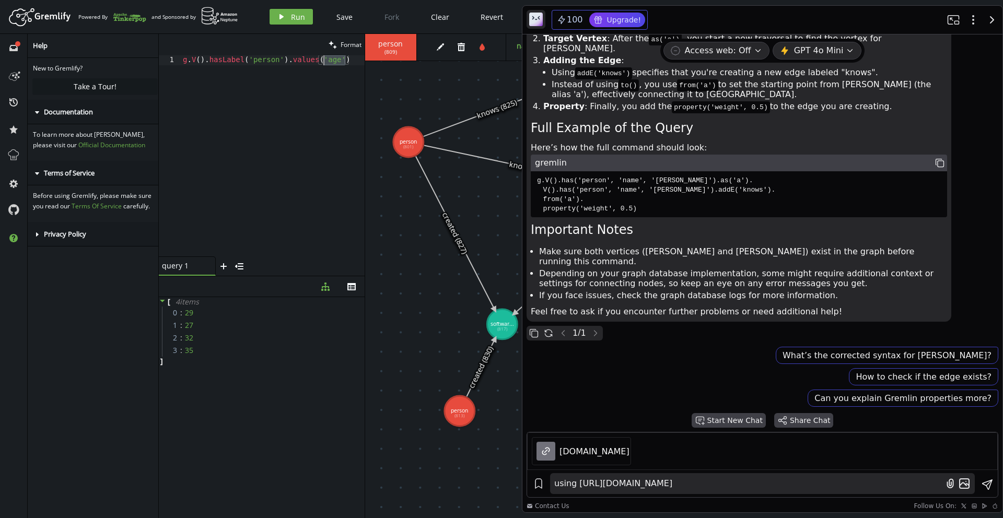
click at [238, 62] on div "g . V ( ) . hasLabel ( 'person' ) . values ( 'age' )" at bounding box center [273, 165] width 184 height 221
paste textarea
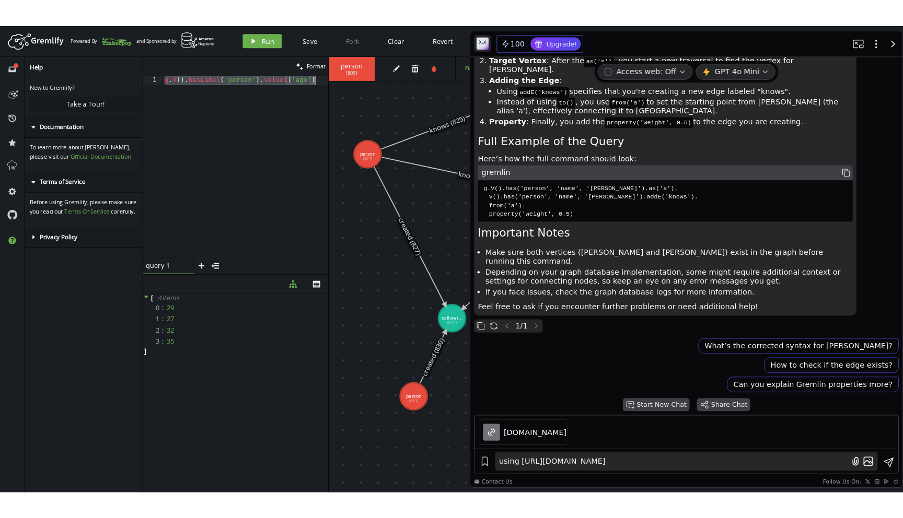
scroll to position [0, 0]
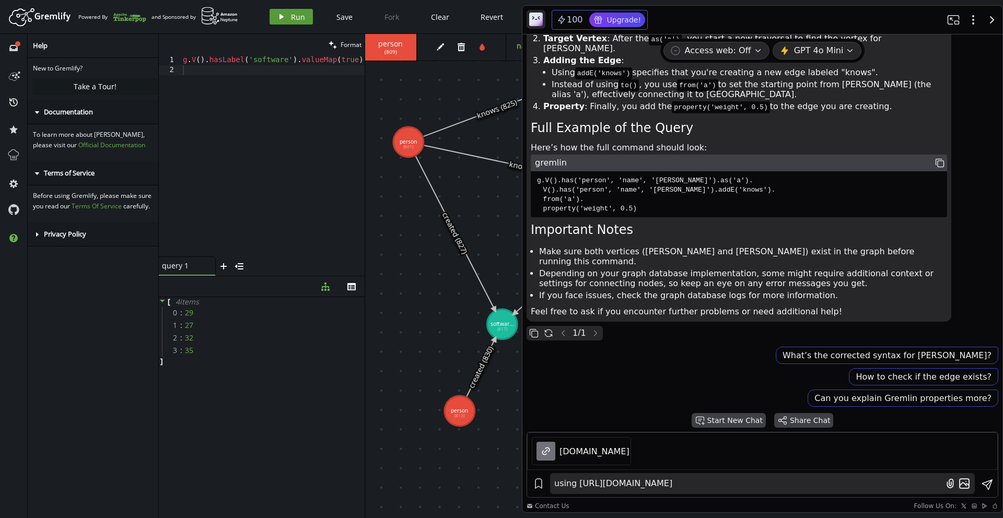
click at [289, 15] on button "play Run" at bounding box center [291, 17] width 43 height 16
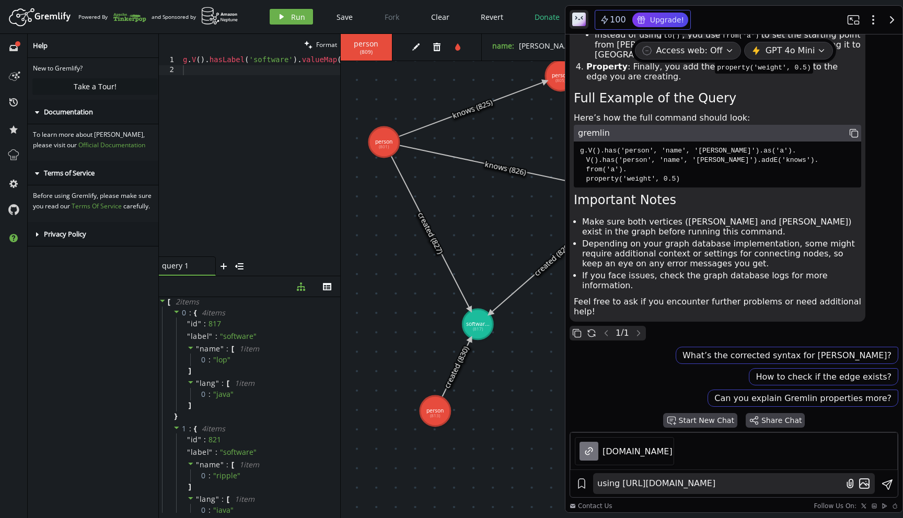
scroll to position [2322, 0]
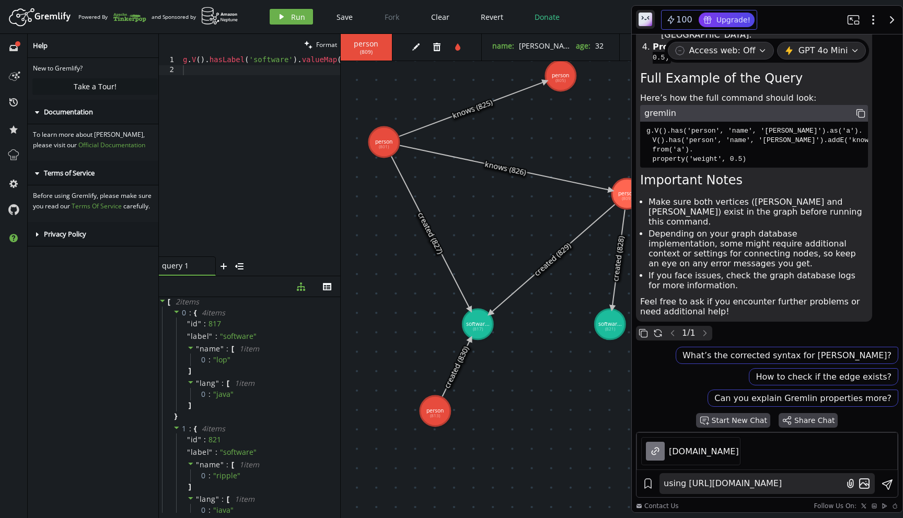
drag, startPoint x: 469, startPoint y: 226, endPoint x: 721, endPoint y: 270, distance: 255.6
click at [284, 163] on div "g . V ( ) . hasLabel ( 'software' ) . valueMap ( true )" at bounding box center [273, 165] width 184 height 221
click at [158, 60] on div "full-circle inbox history star cog help Help New to Gremlify? Take a Tour! care…" at bounding box center [79, 276] width 159 height 484
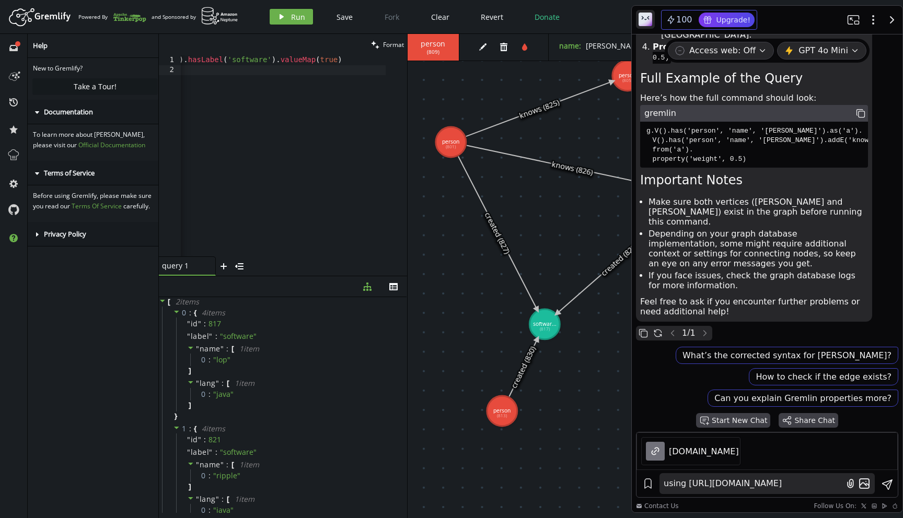
scroll to position [0, 0]
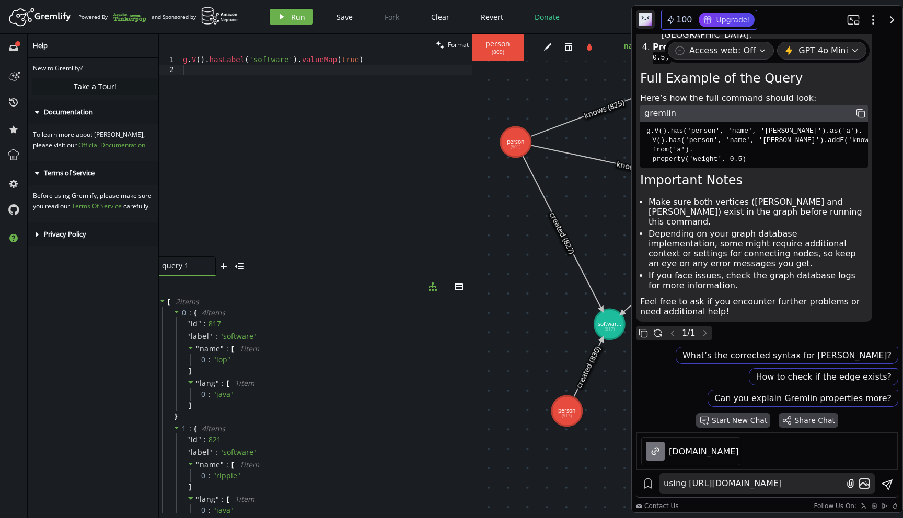
drag, startPoint x: 340, startPoint y: 141, endPoint x: 472, endPoint y: 181, distance: 138.0
click at [472, 181] on div at bounding box center [472, 276] width 1 height 484
click at [885, 20] on icon "button" at bounding box center [891, 20] width 13 height 13
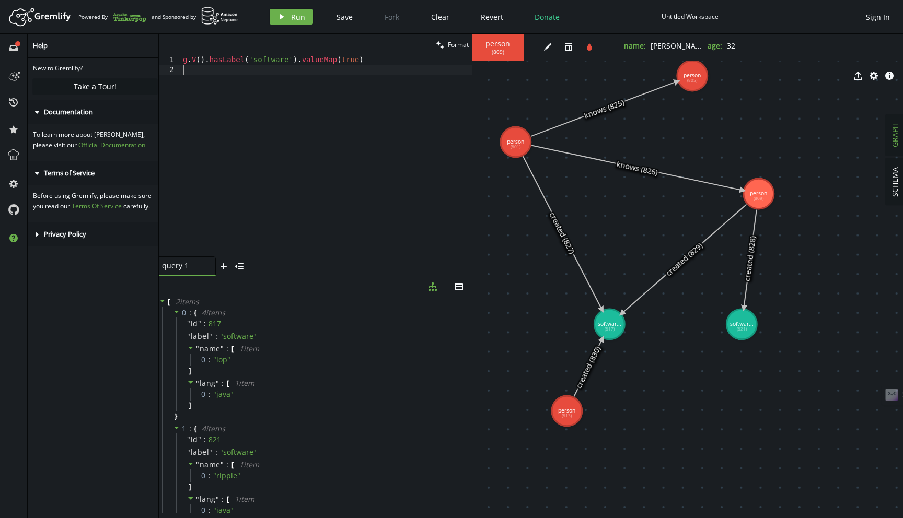
click at [204, 109] on div "g . V ( ) . hasLabel ( 'software' ) . valueMap ( true )" at bounding box center [326, 165] width 291 height 221
click at [292, 60] on div "g . V ( ) . hasLabel ( 'software' ) . valueMap ( true )" at bounding box center [326, 165] width 291 height 221
click at [258, 60] on div "g . V ( ) . hasLabel ( 'software' ) . valueMap ( true )" at bounding box center [326, 165] width 291 height 221
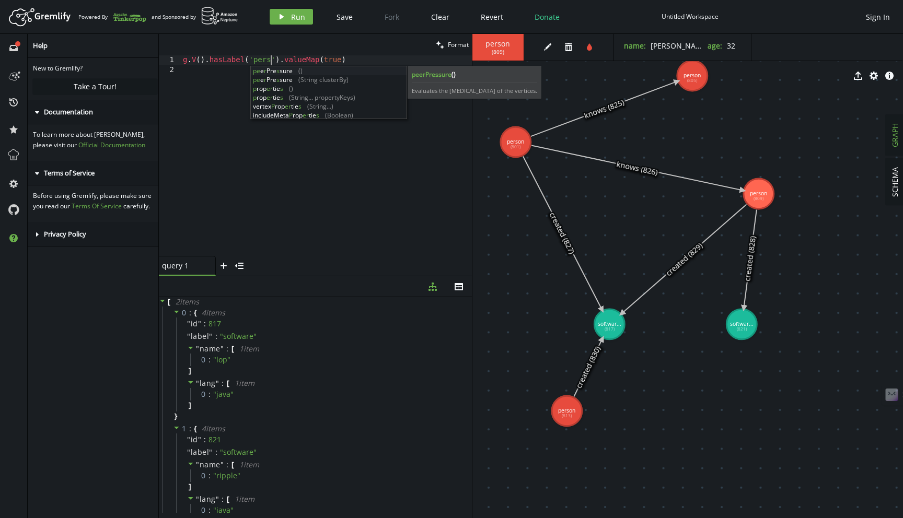
scroll to position [0, 96]
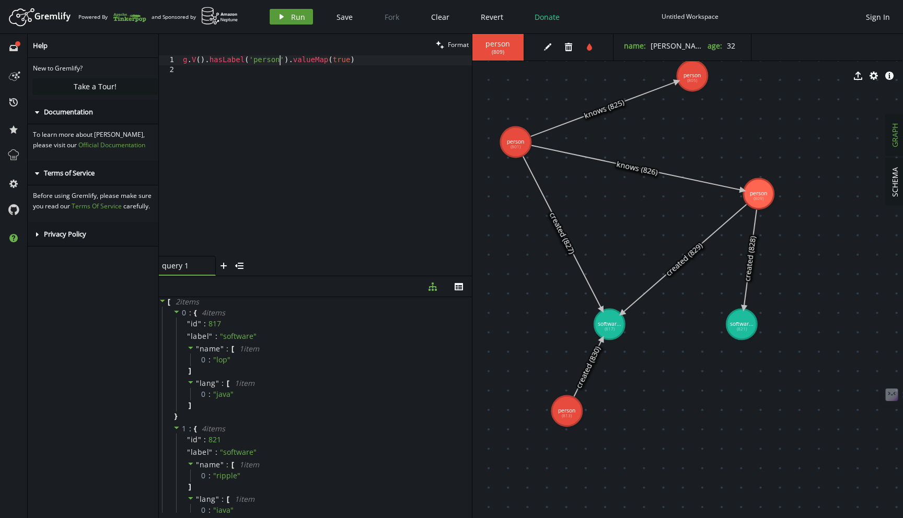
click at [287, 11] on button "play Run" at bounding box center [291, 17] width 43 height 16
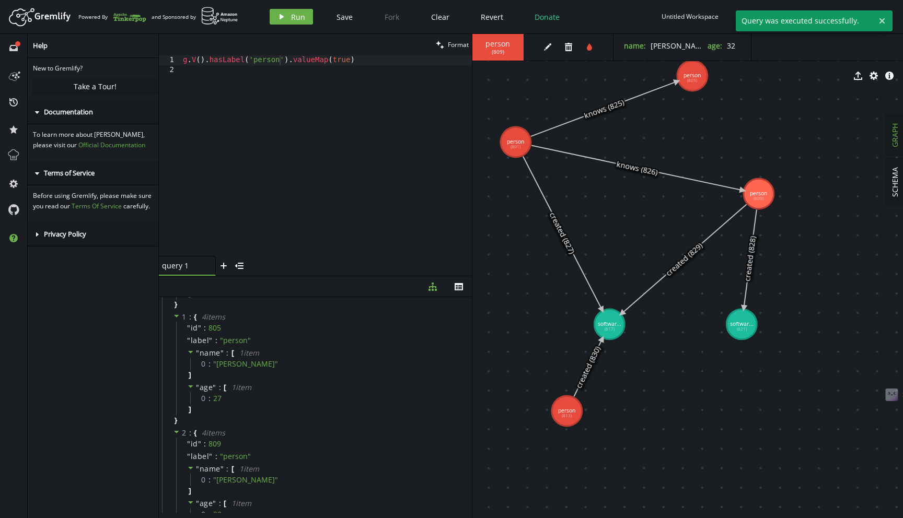
scroll to position [235, 0]
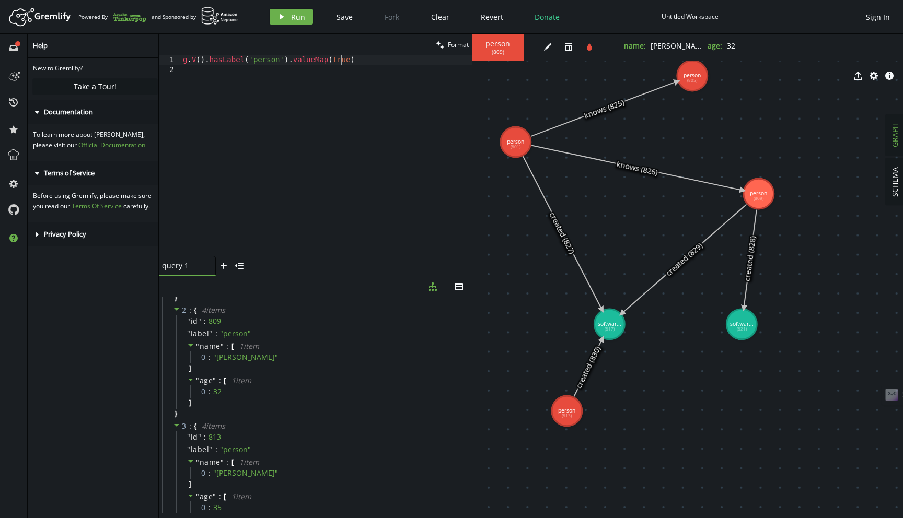
click at [340, 62] on div "g . V ( ) . hasLabel ( 'person' ) . valueMap ( true )" at bounding box center [326, 165] width 291 height 221
click at [362, 62] on div "g . V ( ) . hasLabel ( 'person' ) . valueMap ( true )" at bounding box center [326, 165] width 291 height 221
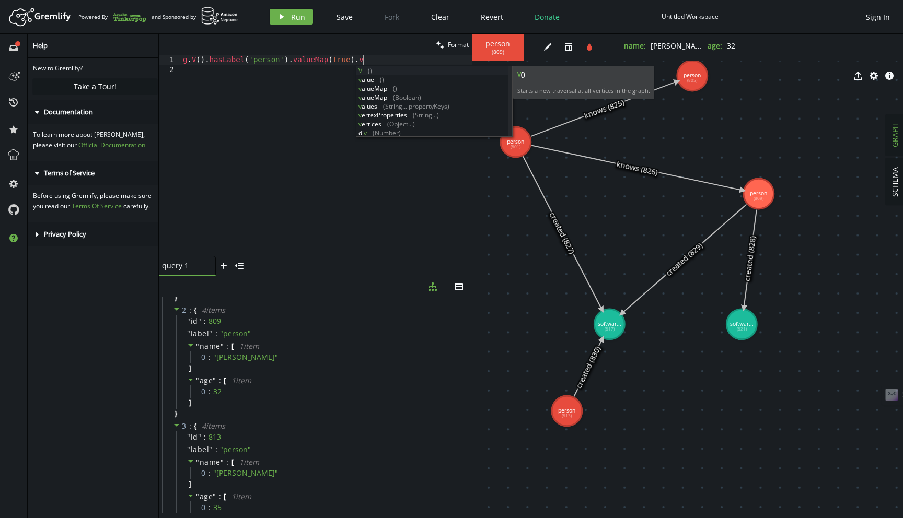
scroll to position [0, 183]
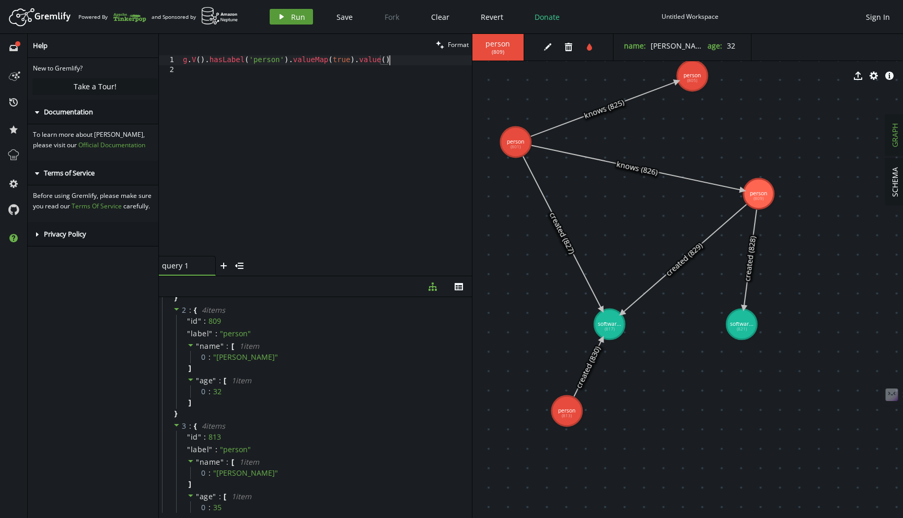
type textarea "g.V().hasLabel('person').valueMap(true).value()"
click at [295, 22] on button "play Run" at bounding box center [291, 17] width 43 height 16
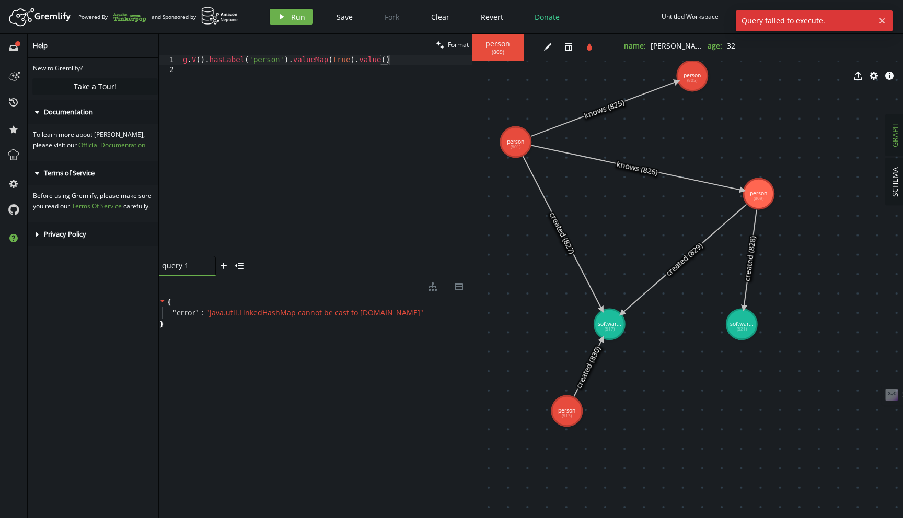
scroll to position [0, 0]
click at [358, 67] on div "g . V ( ) . hasLabel ( 'person' ) . valueMap ( true ) . value ( )" at bounding box center [326, 165] width 291 height 221
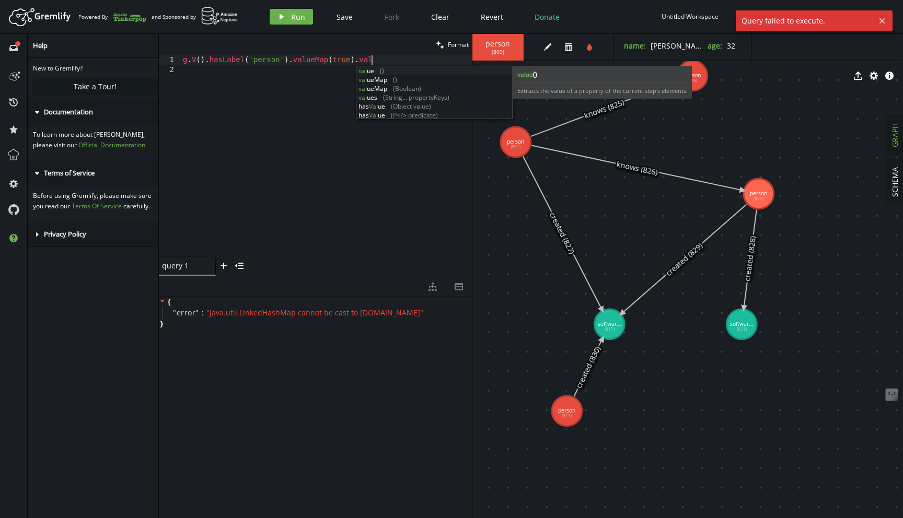
scroll to position [0, 188]
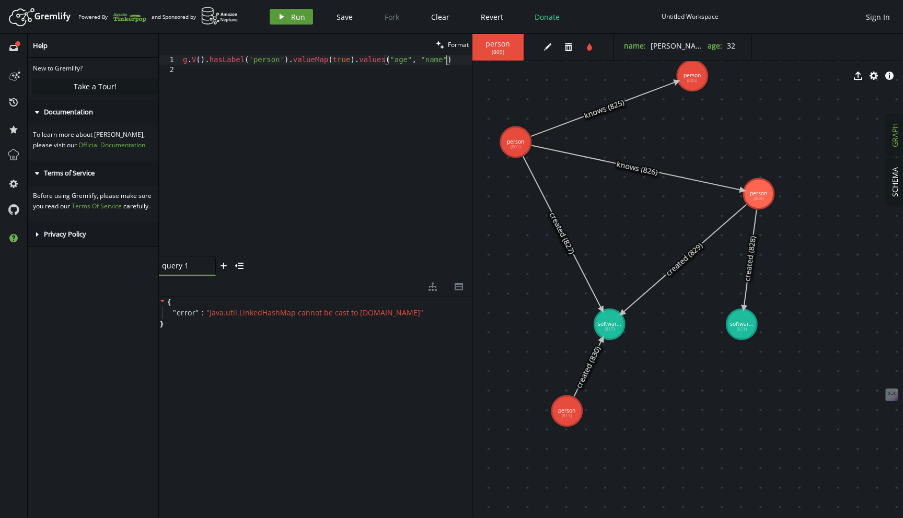
click at [298, 16] on span "Run" at bounding box center [298, 17] width 14 height 10
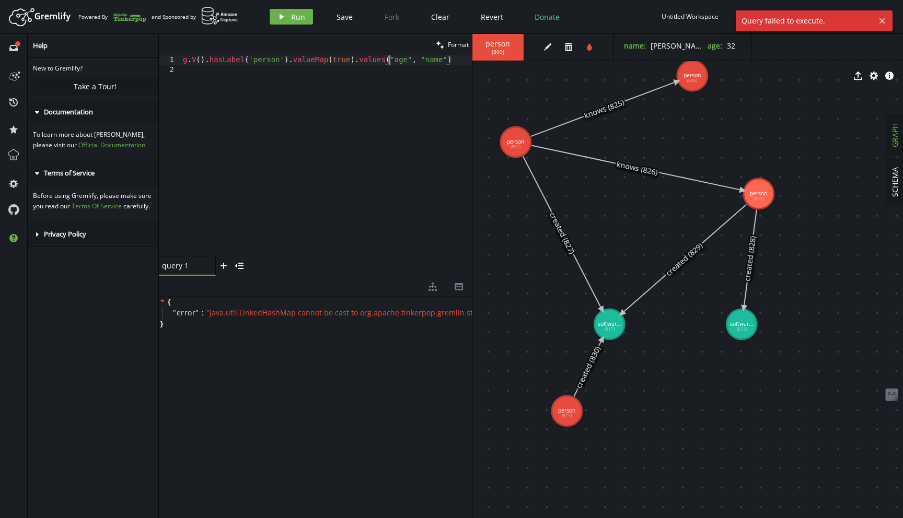
click at [389, 61] on div "g . V ( ) . hasLabel ( 'person' ) . valueMap ( true ) . values ( "age" , "name"…" at bounding box center [326, 165] width 291 height 221
click at [436, 57] on div "g . V ( ) . hasLabel ( 'person' ) . valueMap ( true ) . values ( "age" , "name"…" at bounding box center [326, 165] width 291 height 221
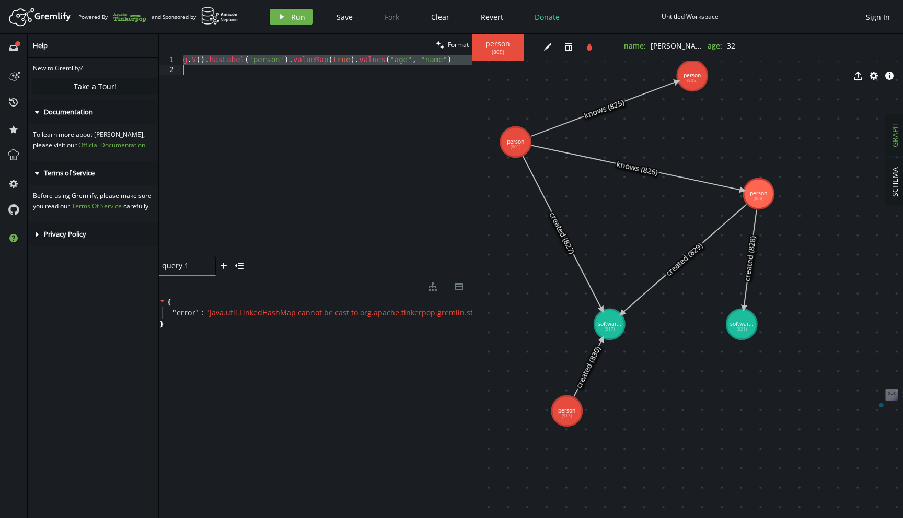
click at [436, 57] on div "g . V ( ) . hasLabel ( 'person' ) . valueMap ( true ) . values ( "age" , "name"…" at bounding box center [326, 165] width 291 height 221
click at [289, 11] on button "play Run" at bounding box center [291, 17] width 43 height 16
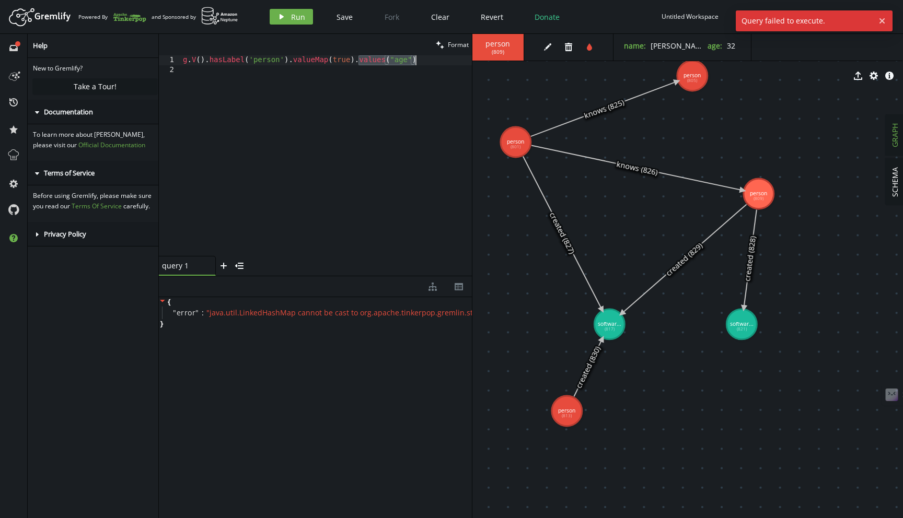
drag, startPoint x: 358, startPoint y: 58, endPoint x: 425, endPoint y: 58, distance: 67.4
click at [425, 58] on div "g . V ( ) . hasLabel ( 'person' ) . valueMap ( true ) . values ( "age" )" at bounding box center [326, 165] width 291 height 221
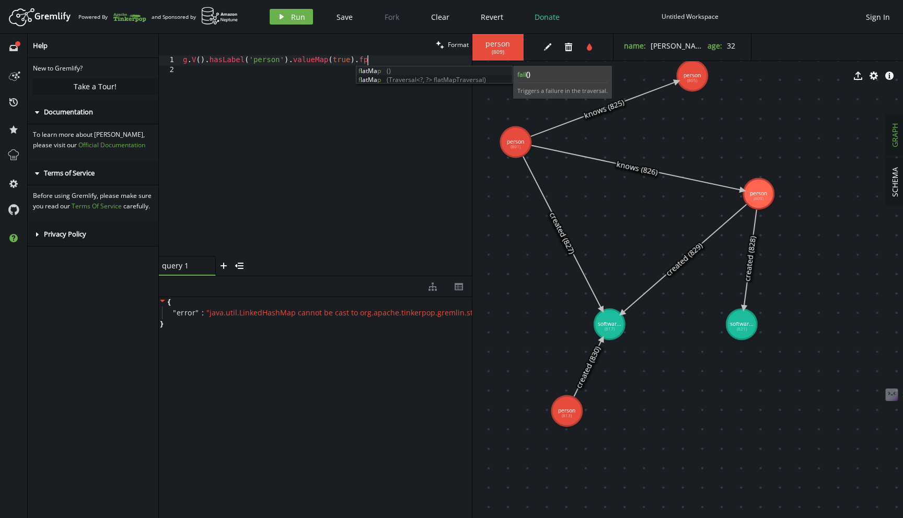
scroll to position [0, 179]
click at [289, 20] on button "play Run" at bounding box center [291, 17] width 43 height 16
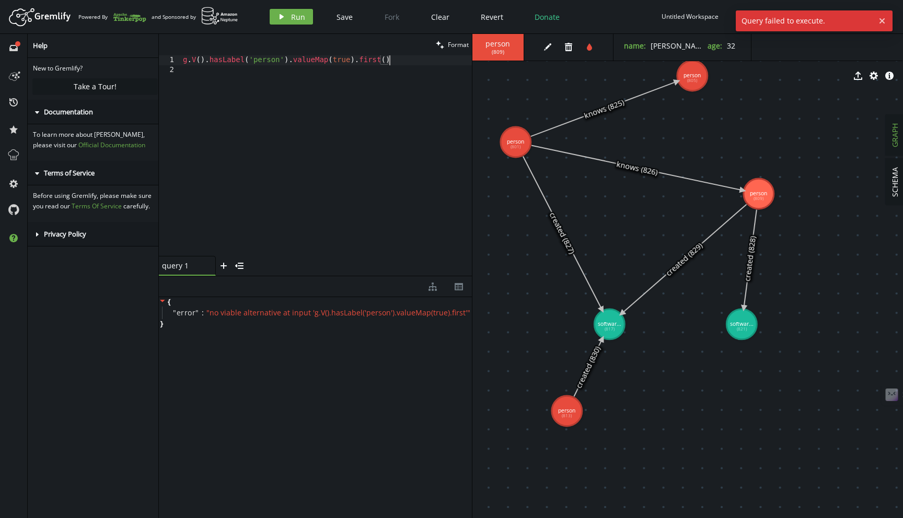
click at [402, 58] on div "g . V ( ) . hasLabel ( 'person' ) . valueMap ( true ) . first ( )" at bounding box center [326, 165] width 291 height 221
click at [286, 0] on header "Artboard Created with Sketch. Powered By and Sponsored by play Run Save Fork Cl…" at bounding box center [451, 17] width 903 height 34
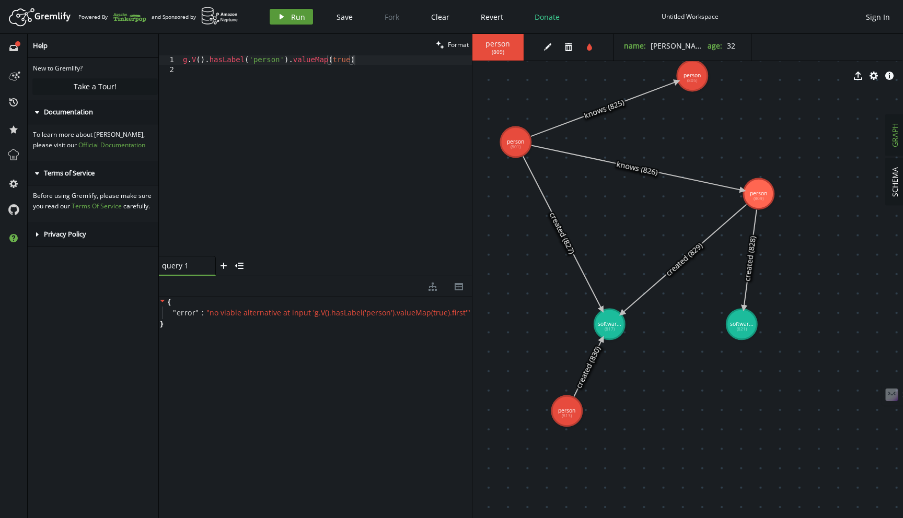
click at [286, 12] on button "play Run" at bounding box center [291, 17] width 43 height 16
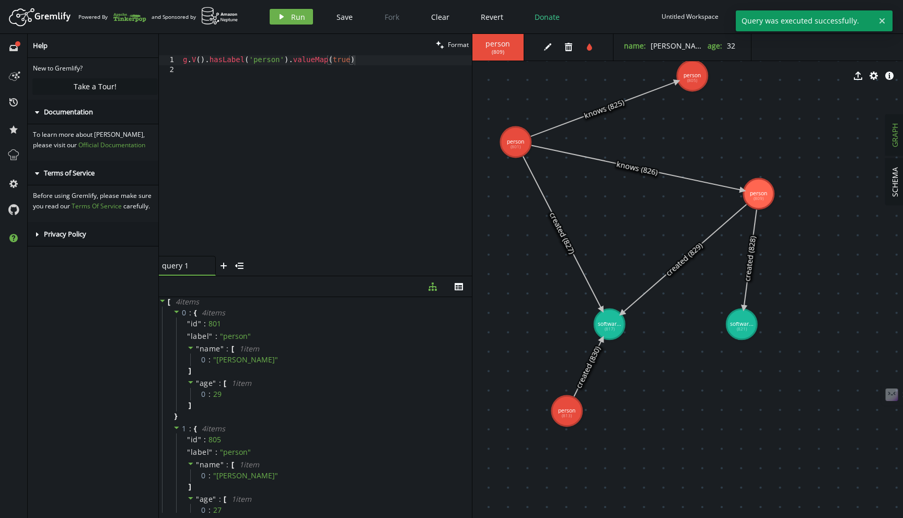
click at [378, 58] on div "g . V ( ) . hasLabel ( 'person' ) . valueMap ( true )" at bounding box center [326, 165] width 291 height 221
type textarea "g.V().hasLabel('person').valueMap(true).first()"
click at [501, 34] on div "person ( 809 )" at bounding box center [498, 47] width 52 height 27
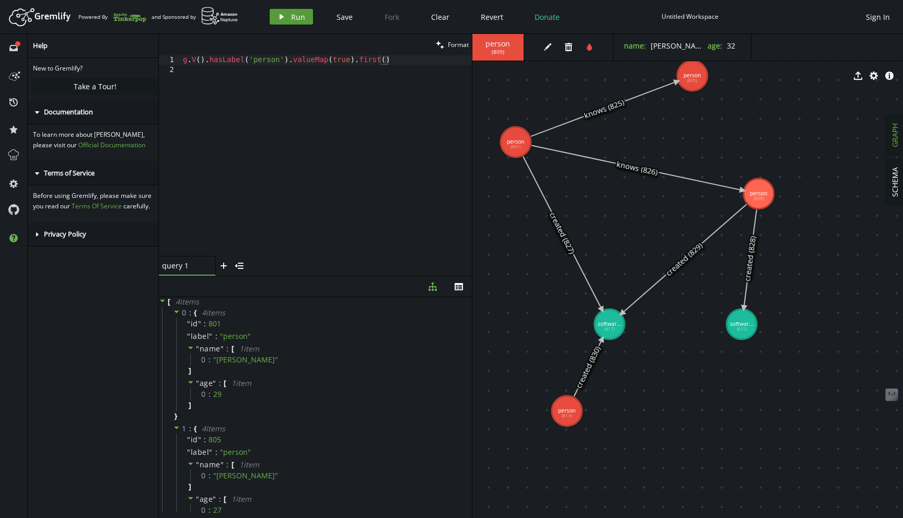
click at [295, 21] on span "Run" at bounding box center [298, 17] width 14 height 10
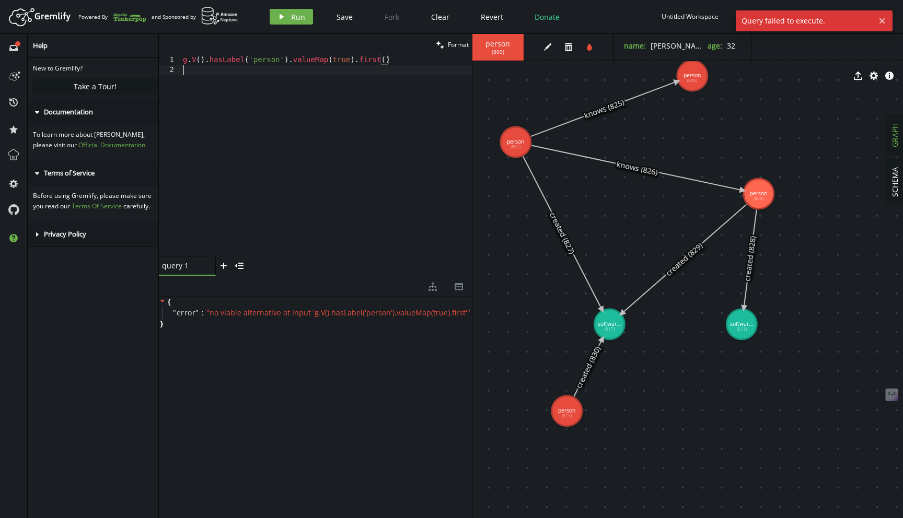
scroll to position [0, 0]
click at [381, 68] on div "g . V ( ) . hasLabel ( 'person' ) . valueMap ( true ) . first ( )" at bounding box center [326, 165] width 291 height 221
drag, startPoint x: 357, startPoint y: 62, endPoint x: 428, endPoint y: 62, distance: 71.6
click at [428, 62] on div "g . V ( ) . hasLabel ( 'person' ) . valueMap ( true ) . first ( )" at bounding box center [326, 165] width 291 height 221
type textarea "g.V().hasLabel('person').valueMap(true)"
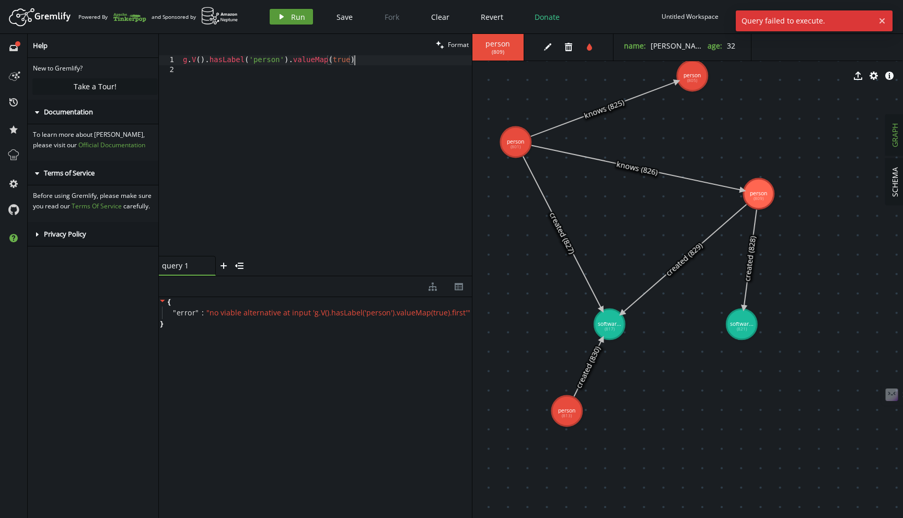
click at [281, 11] on button "play Run" at bounding box center [291, 17] width 43 height 16
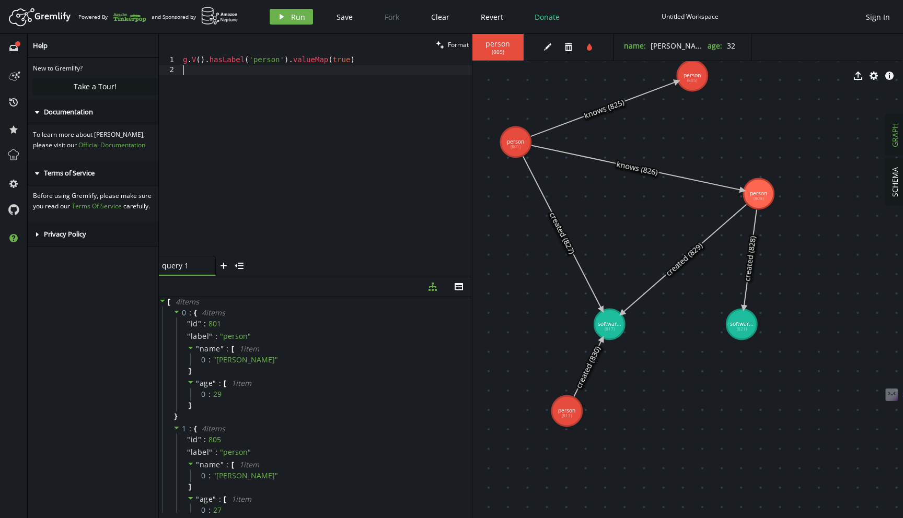
click at [259, 79] on div "g . V ( ) . hasLabel ( 'person' ) . valueMap ( true )" at bounding box center [326, 165] width 291 height 221
type textarea "g.V().hasLabel('person').valueMap(true)"
paste textarea
click at [285, 16] on button "play Run" at bounding box center [291, 17] width 43 height 16
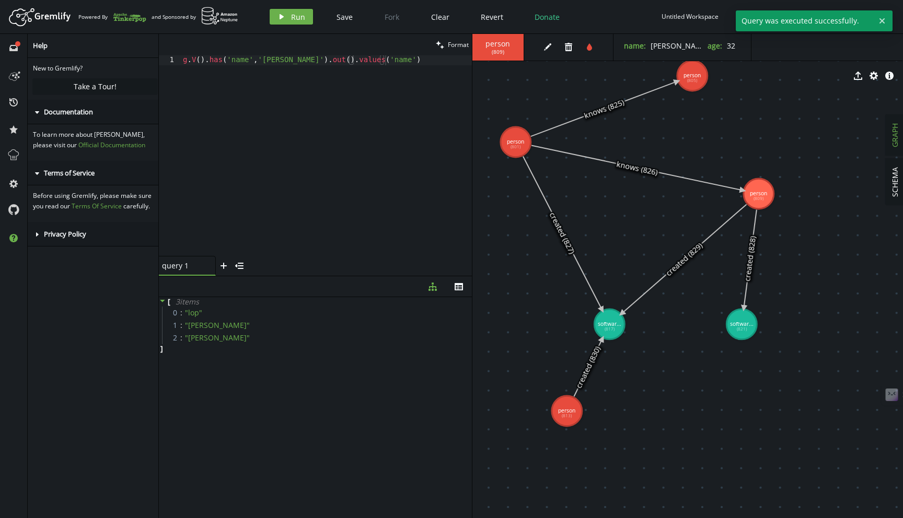
click at [367, 57] on div "g . V ( ) . has ( 'name' , '[PERSON_NAME]' ) . out ( ) . values ( 'name' )" at bounding box center [326, 165] width 291 height 221
click at [343, 57] on div "g . V ( ) . has ( 'name' , '[PERSON_NAME]' ) . out ( ) . values ( 'name' )" at bounding box center [326, 165] width 291 height 221
click at [354, 63] on div "g . V ( ) . has ( 'name' , '[PERSON_NAME]' ) . out ( ) . values ( 'name' )" at bounding box center [326, 165] width 291 height 221
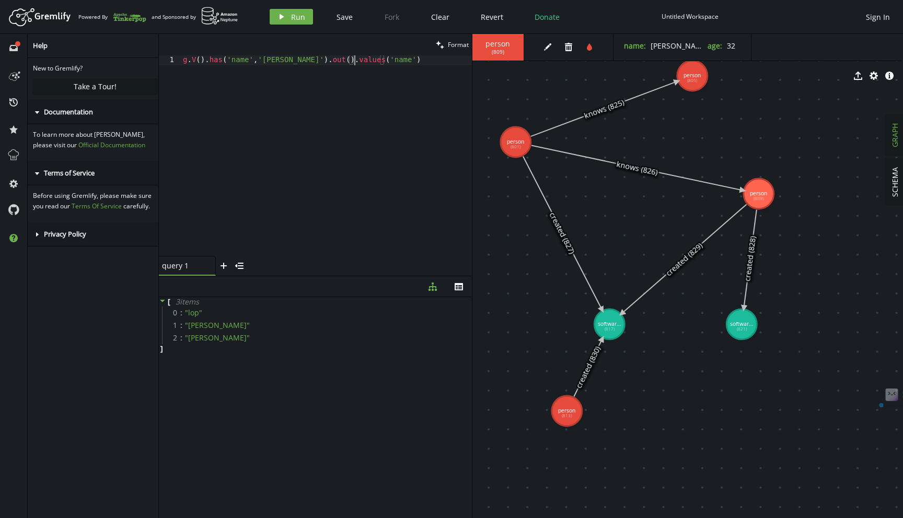
click at [354, 63] on div "g . V ( ) . has ( 'name' , '[PERSON_NAME]' ) . out ( ) . values ( 'name' )" at bounding box center [326, 165] width 291 height 221
click at [690, 69] on div "export cog info-sign" at bounding box center [687, 76] width 430 height 26
click at [694, 76] on div "export cog info-sign" at bounding box center [687, 76] width 430 height 26
click at [271, 63] on div "g . V ( ) . has ( 'name' , '[PERSON_NAME]' ) . out ( ) . values ( 'name' )" at bounding box center [326, 165] width 291 height 221
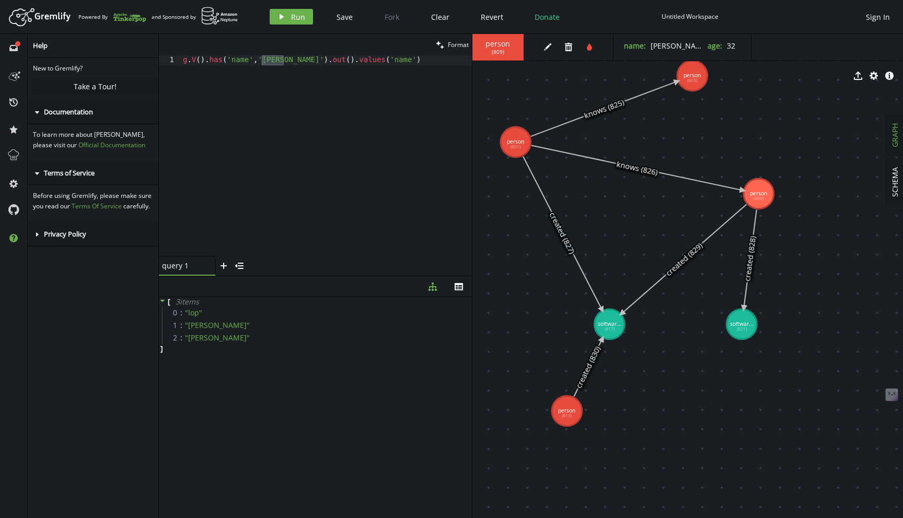
click at [272, 61] on div "g . V ( ) . has ( 'name' , '[PERSON_NAME]' ) . out ( ) . values ( 'name' )" at bounding box center [326, 165] width 291 height 221
click at [283, 11] on button "play Run" at bounding box center [291, 17] width 43 height 16
click at [269, 63] on div "g . V ( ) . has ( 'name' , '[PERSON_NAME]' ) . out ( ) . values ( 'name' )" at bounding box center [326, 165] width 291 height 221
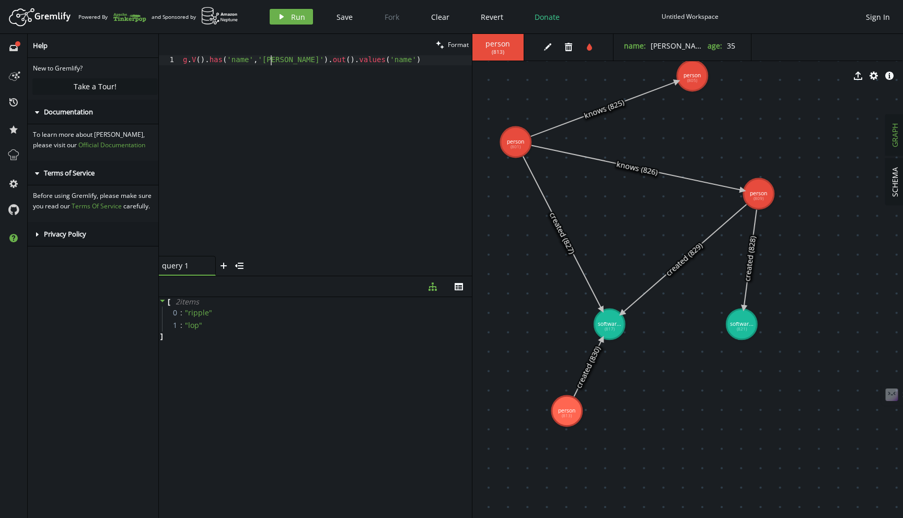
click at [269, 63] on div "g . V ( ) . has ( 'name' , '[PERSON_NAME]' ) . out ( ) . values ( 'name' )" at bounding box center [326, 165] width 291 height 221
click at [293, 22] on button "play Run" at bounding box center [291, 17] width 43 height 16
click at [275, 62] on div "g . V ( ) . has ( 'name' , '[PERSON_NAME]' ) . out ( ) . values ( 'name' )" at bounding box center [326, 165] width 291 height 221
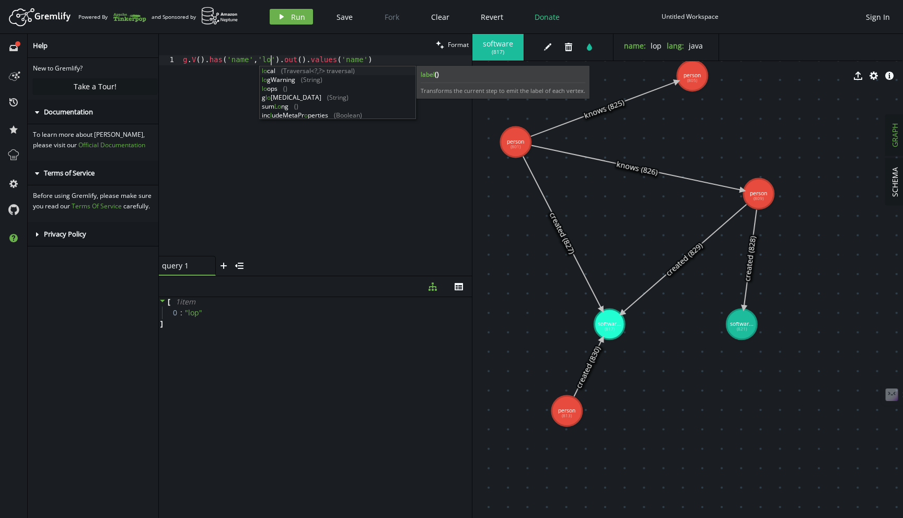
scroll to position [0, 92]
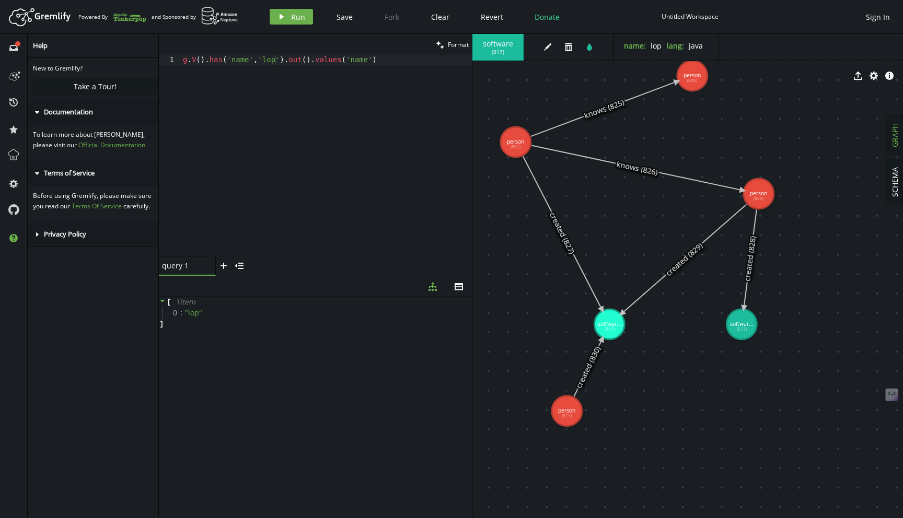
click at [297, 3] on header "Artboard Created with Sketch. Powered By and Sponsored by play Run Save Fork Cl…" at bounding box center [451, 17] width 903 height 34
click at [295, 16] on span "Run" at bounding box center [298, 17] width 14 height 10
click at [300, 59] on div "g . V ( ) . has ( 'name' , 'lop' ) . out ( ) . values ( 'name' )" at bounding box center [326, 165] width 291 height 221
click at [298, 60] on div "g . V ( ) . has ( 'name' , 'lop' ) . out ( ) . values ( 'name' )" at bounding box center [326, 165] width 291 height 221
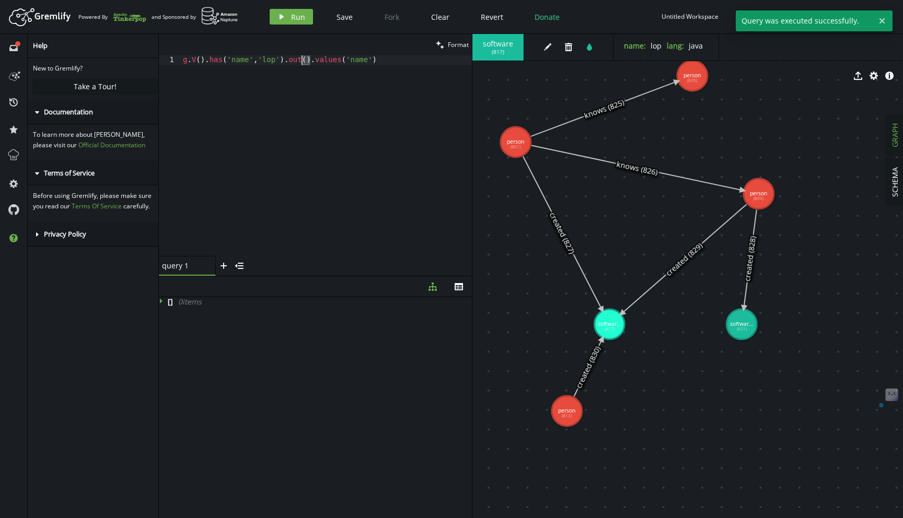
click at [298, 60] on div "g . V ( ) . has ( 'name' , 'lop' ) . out ( ) . values ( 'name' )" at bounding box center [326, 165] width 291 height 221
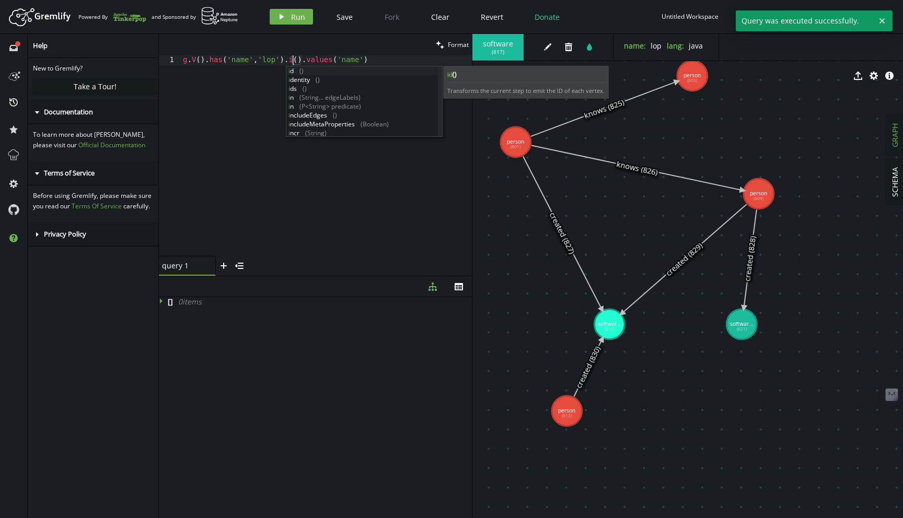
scroll to position [0, 114]
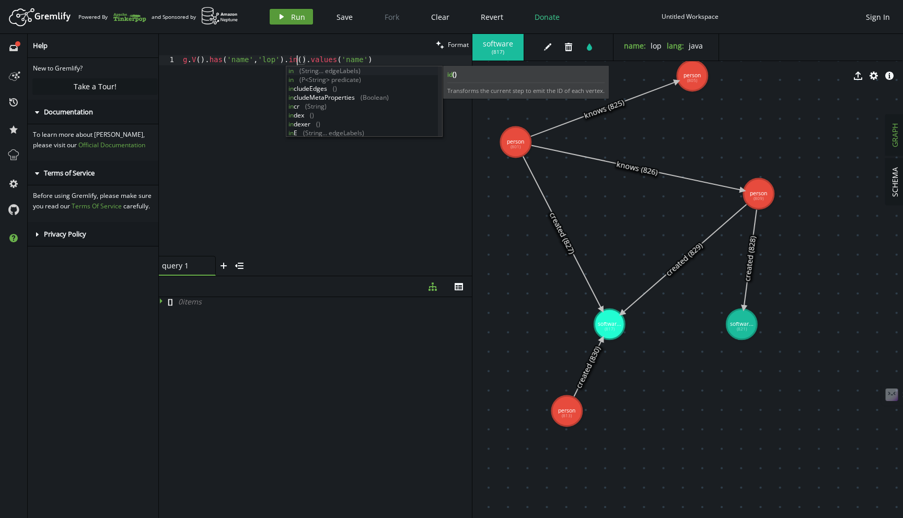
click at [288, 17] on button "play Run" at bounding box center [291, 17] width 43 height 16
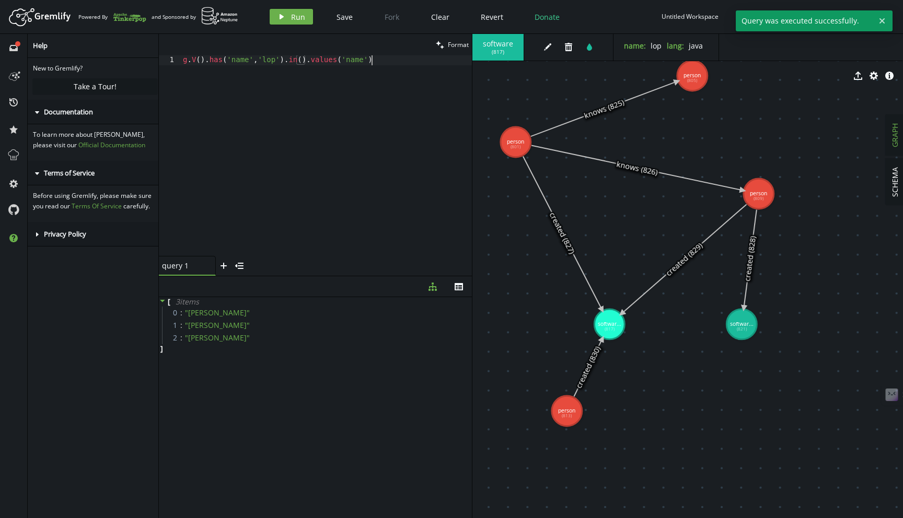
click at [285, 98] on div "g . V ( ) . has ( 'name' , 'lop' ) . in ( ) . values ( 'name' )" at bounding box center [326, 165] width 291 height 221
drag, startPoint x: 391, startPoint y: 83, endPoint x: 197, endPoint y: 50, distance: 196.6
click at [197, 50] on div "clean Format g.V().has('name','lop').in().values('name') 1 g . V ( ) . has ( 'n…" at bounding box center [315, 155] width 313 height 242
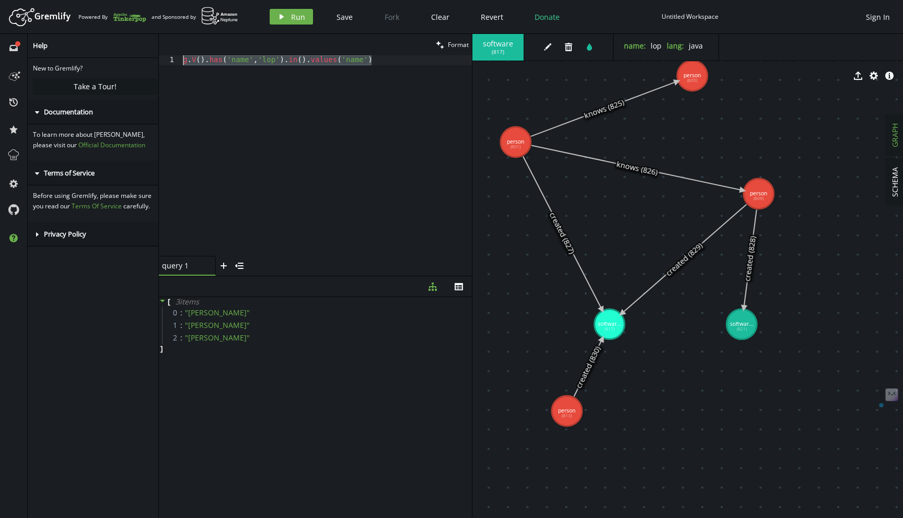
click at [438, 137] on div "g . V ( ) . has ( 'name' , 'lop' ) . in ( ) . values ( 'name' )" at bounding box center [326, 165] width 291 height 221
click at [354, 63] on div "g . V ( ) . has ( 'name' , 'lop' ) . in ( ) . values ( 'name' )" at bounding box center [326, 165] width 291 height 221
click at [354, 61] on div "g . V ( ) . has ( 'name' , 'lop' ) . in ( ) . values ( 'name' )" at bounding box center [326, 165] width 291 height 221
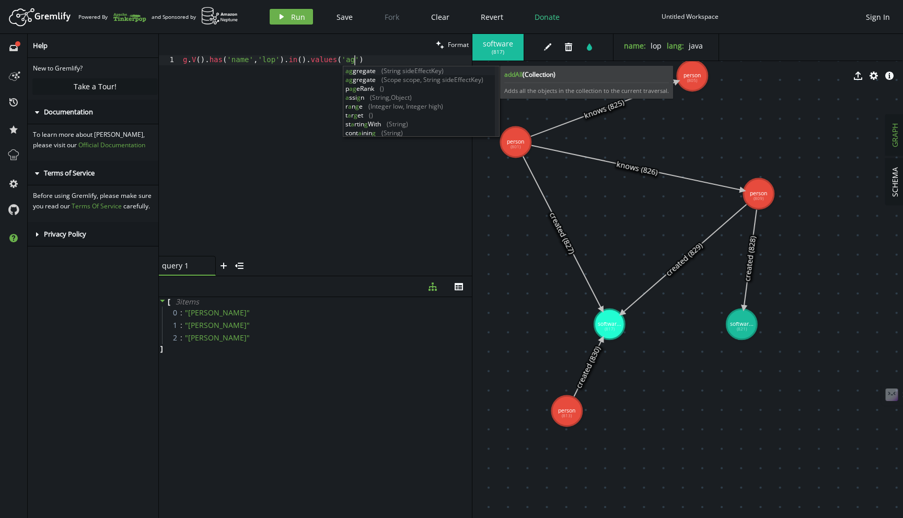
scroll to position [0, 175]
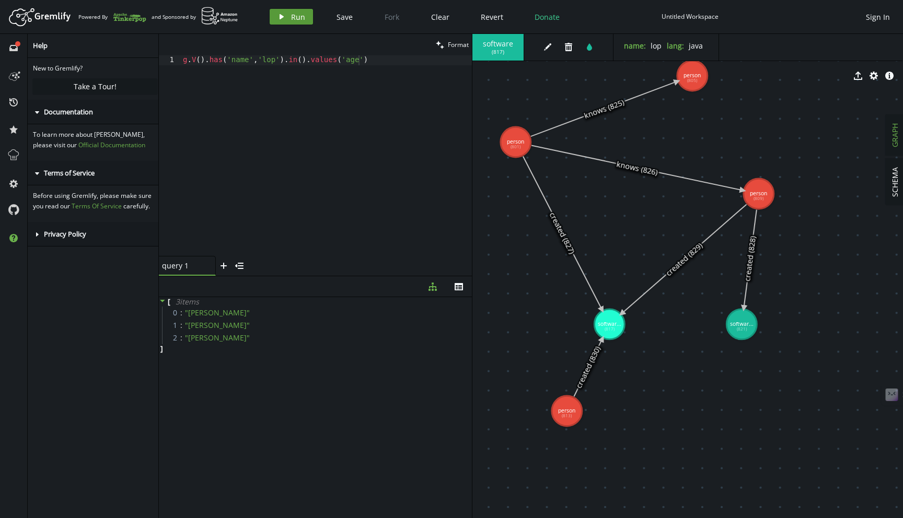
click at [290, 9] on button "play Run" at bounding box center [291, 17] width 43 height 16
click at [281, 108] on div "g . V ( ) . has ( 'name' , 'lop' ) . in ( ) . values ( 'age' )" at bounding box center [326, 165] width 291 height 221
paste textarea "[PERSON_NAME]').both().values('nam"
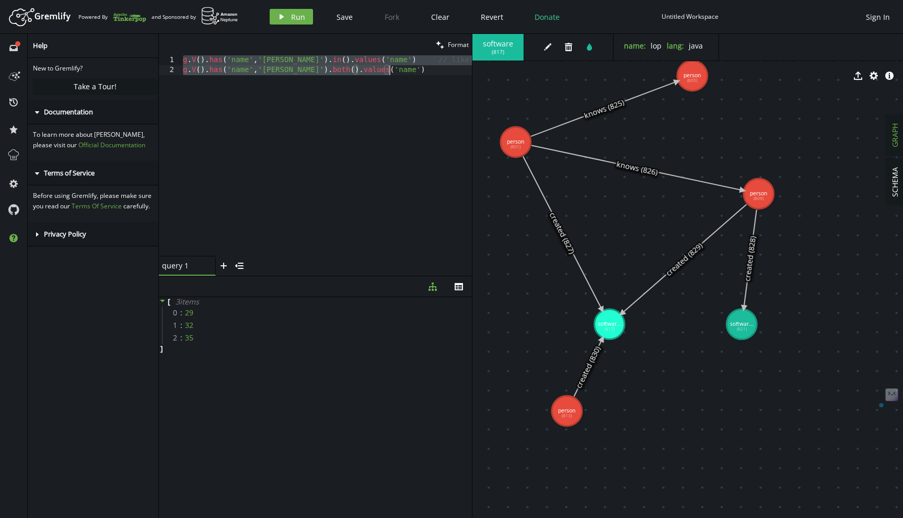
paste textarea
click at [189, 60] on div "g . V ( ) . has ( 'name' , '[PERSON_NAME]' ) . in ( ) . values ( 'name' ) // li…" at bounding box center [336, 163] width 311 height 217
type textarea "g.V().has('name','[PERSON_NAME]').in().values('name') // likely empty here"
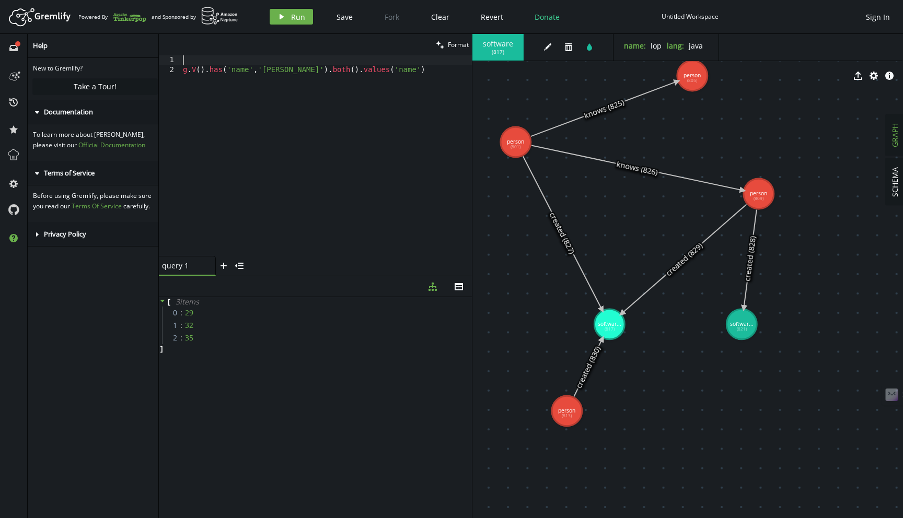
scroll to position [0, 0]
click at [291, 14] on span "Run" at bounding box center [298, 17] width 14 height 10
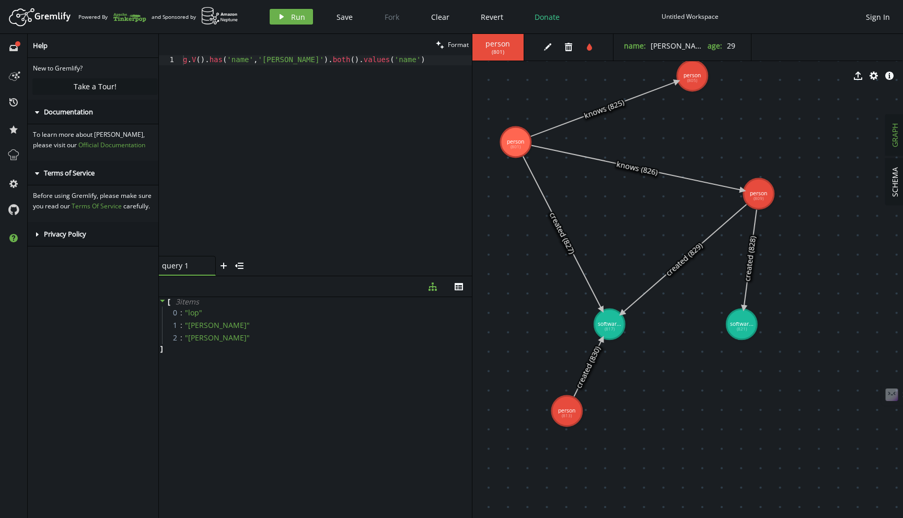
click at [701, 77] on div "export cog info-sign" at bounding box center [687, 76] width 430 height 26
click at [698, 86] on div "export cog info-sign" at bounding box center [687, 76] width 430 height 26
click at [698, 84] on div "export cog info-sign" at bounding box center [687, 76] width 430 height 26
click at [690, 81] on div "export cog info-sign" at bounding box center [687, 76] width 430 height 26
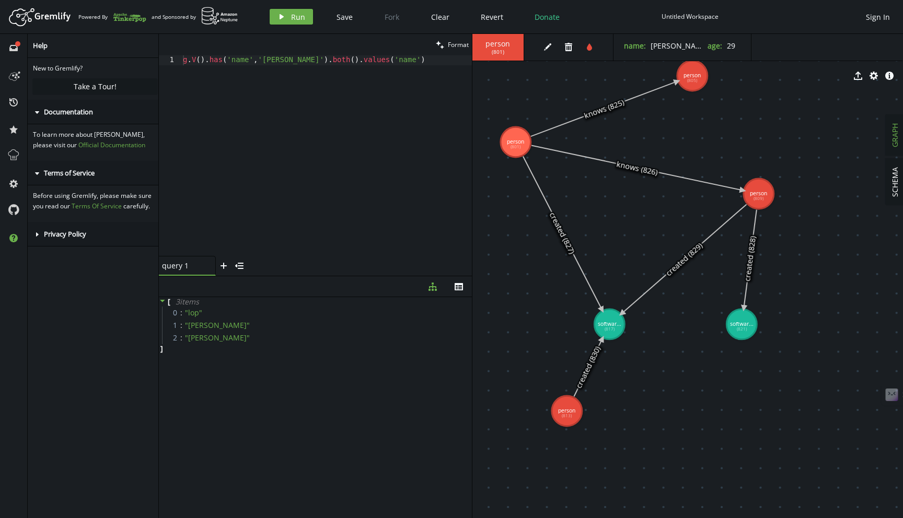
click at [690, 81] on div "export cog info-sign" at bounding box center [687, 76] width 430 height 26
click at [689, 81] on div "export cog info-sign" at bounding box center [687, 76] width 430 height 26
click at [695, 76] on div "export cog info-sign" at bounding box center [687, 76] width 430 height 26
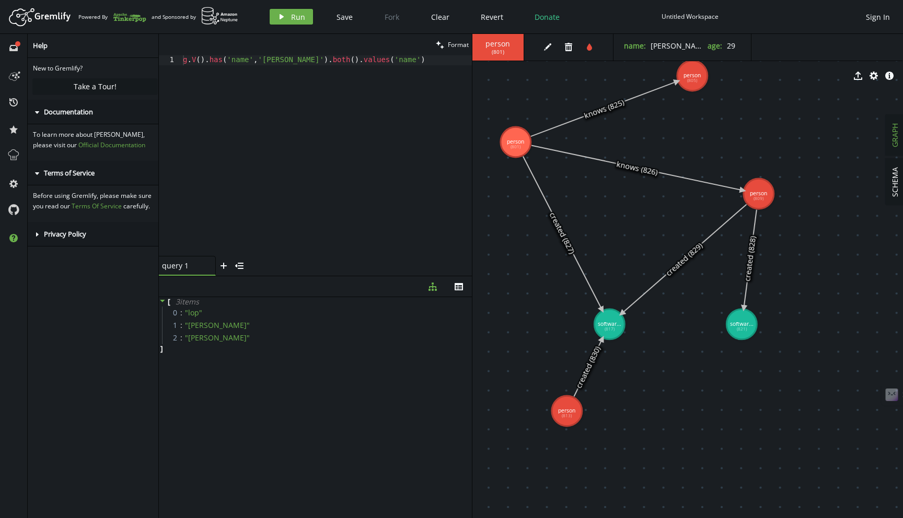
click at [681, 83] on div "export cog info-sign" at bounding box center [687, 76] width 430 height 26
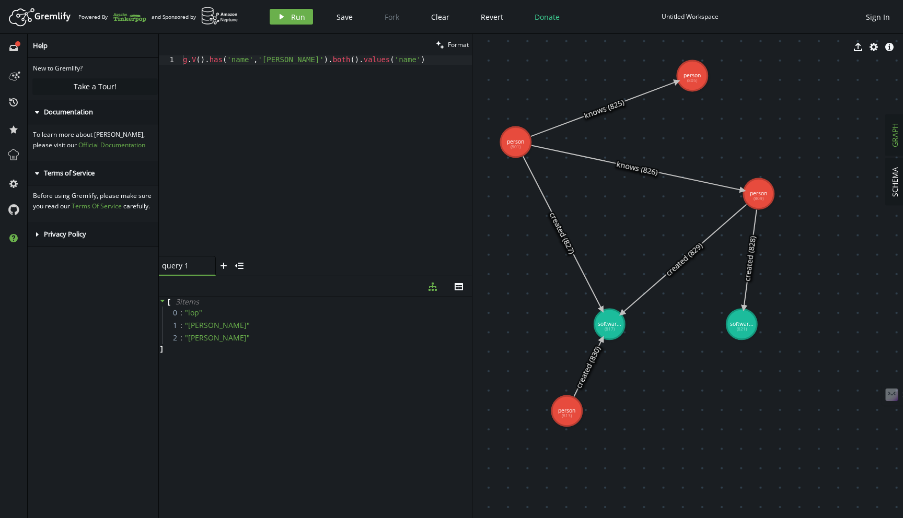
click at [597, 107] on text "knows (825)" at bounding box center [603, 109] width 43 height 24
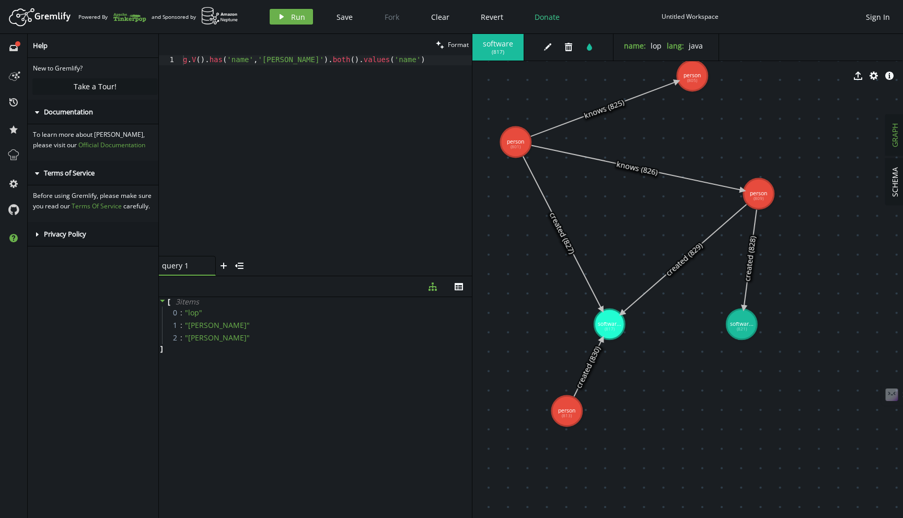
click at [107, 40] on div "Help" at bounding box center [93, 46] width 131 height 24
click at [323, 179] on div "g . V ( ) . has ( 'name' , '[PERSON_NAME]' ) . both ( ) . values ( 'name' )" at bounding box center [326, 165] width 291 height 221
paste textarea "age', gt(30)).values('name')"
click at [297, 22] on button "play Run" at bounding box center [291, 17] width 43 height 16
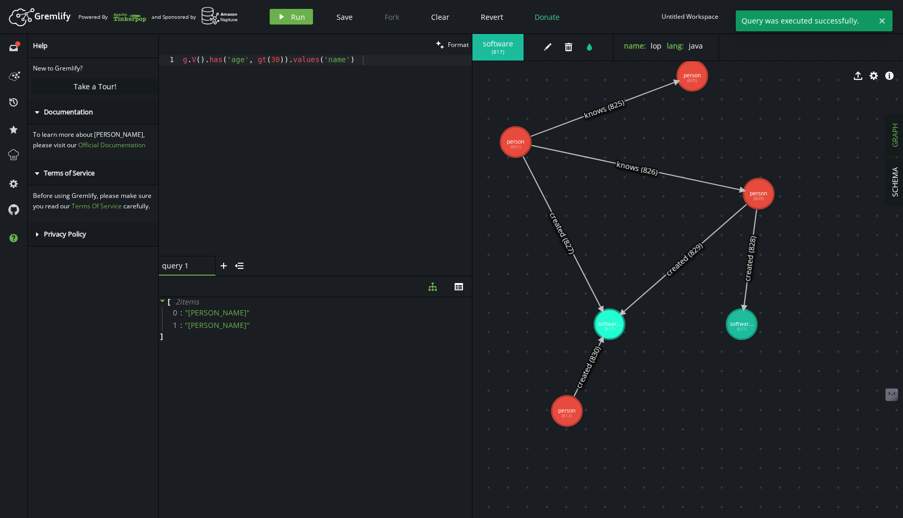
click at [220, 60] on div "g . V ( ) . has ( 'age' , gt ( 30 )) . values ( 'name' )" at bounding box center [326, 165] width 291 height 221
click at [195, 61] on div "g . V ( ) . has ( 'age' , gt ( 30 )) . values ( 'name' )" at bounding box center [326, 165] width 291 height 221
click at [222, 61] on div "g . V ( ) . has ( 'age' , gt ( 30 )) . values ( 'name' )" at bounding box center [326, 165] width 291 height 221
click at [245, 61] on div "g . V ( ) . has ( 'age' , gt ( 30 )) . values ( 'name' )" at bounding box center [326, 165] width 291 height 221
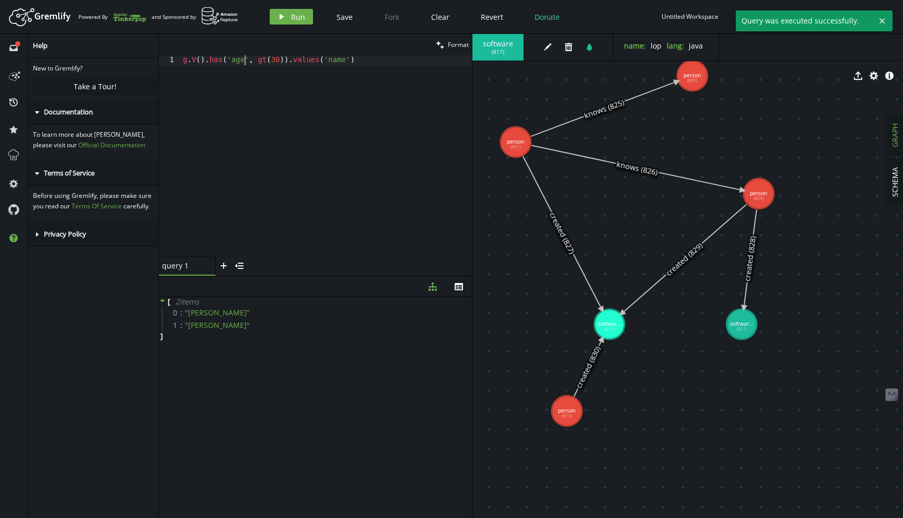
click at [245, 61] on div "g . V ( ) . has ( 'age' , gt ( 30 )) . values ( 'name' )" at bounding box center [326, 165] width 291 height 221
type textarea "g.V().has('name','[PERSON_NAME]').both().values('name')"
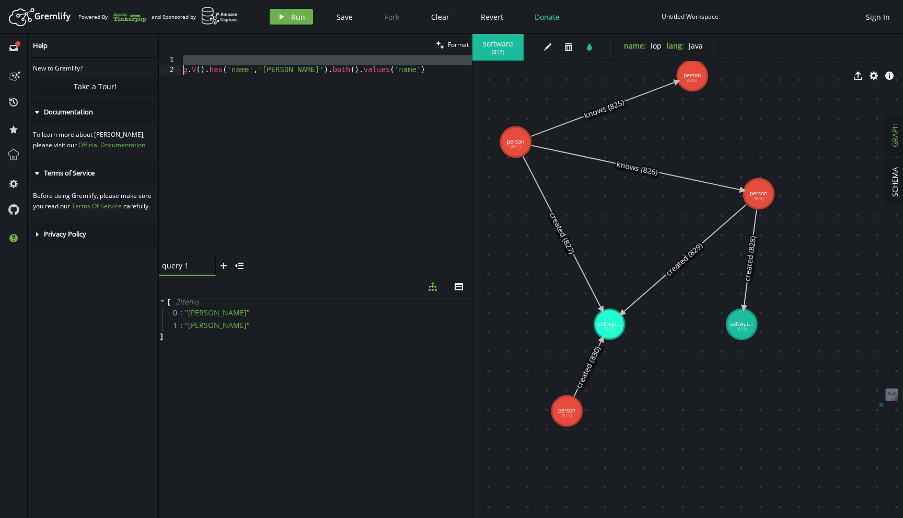
click at [245, 61] on div "g . V ( ) . has ( 'name' , '[PERSON_NAME]' ) . both ( ) . values ( 'name' )" at bounding box center [326, 165] width 291 height 221
paste textarea "g.V().has('age', gt(30)).values('name')"
click at [276, 60] on div "g . V ( ) . has ( 'age' , gt ( 30 )) . values ( 'name' )" at bounding box center [326, 165] width 291 height 221
click at [262, 59] on div "g . V ( ) . has ( 'age' , gt ( 30 )) . values ( 'name' )" at bounding box center [326, 165] width 291 height 221
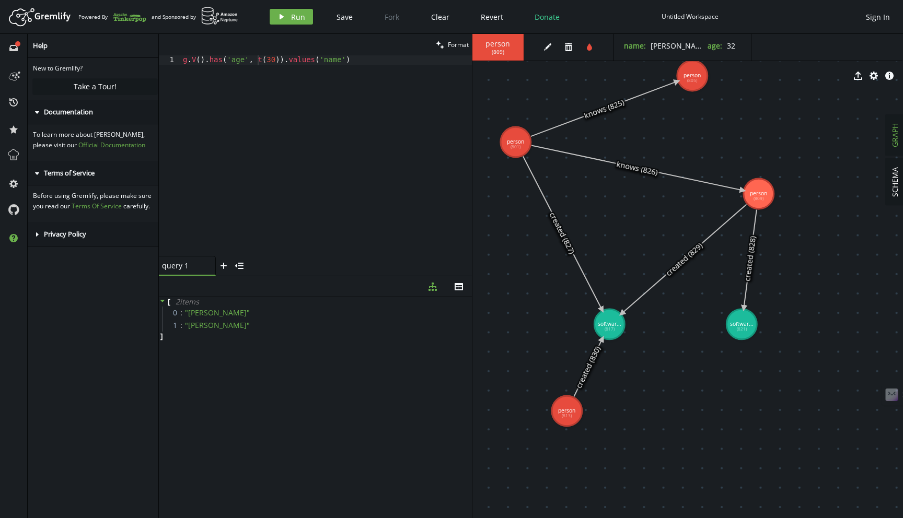
click at [695, 86] on div "export cog info-sign" at bounding box center [687, 76] width 430 height 26
click at [679, 74] on div "export cog info-sign" at bounding box center [687, 76] width 430 height 26
click at [688, 67] on div "export cog info-sign" at bounding box center [687, 76] width 430 height 26
click at [695, 81] on div "export cog info-sign" at bounding box center [687, 76] width 430 height 26
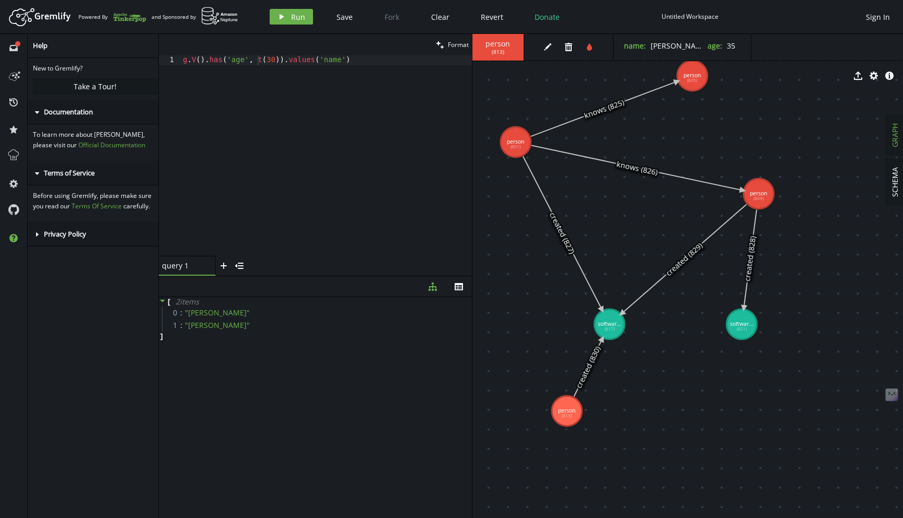
click at [256, 67] on div "g . V ( ) . has ( 'age' , t ( 30 )) . values ( 'name' )" at bounding box center [326, 165] width 291 height 221
click at [256, 63] on div "g . V ( ) . has ( 'age' , t ( 30 )) . values ( 'name' )" at bounding box center [326, 165] width 291 height 221
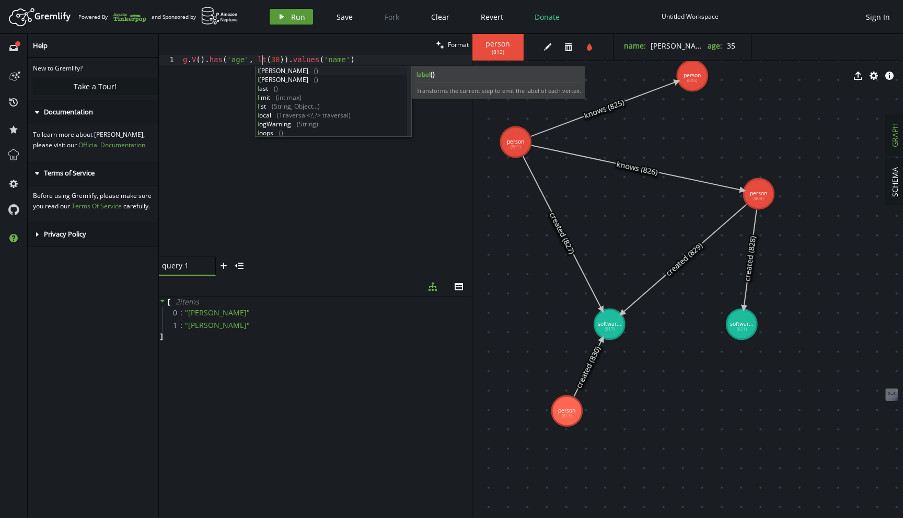
click at [288, 9] on button "play Run" at bounding box center [291, 17] width 43 height 16
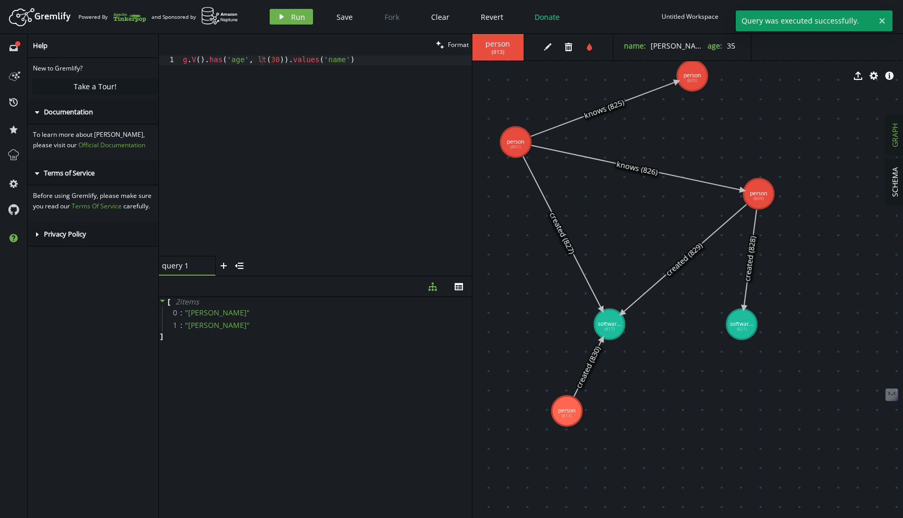
click at [701, 66] on div "export cog info-sign" at bounding box center [687, 76] width 430 height 26
click at [688, 74] on div "export cog info-sign" at bounding box center [687, 76] width 430 height 26
click at [277, 118] on div "g . V ( ) . has ( 'age' , lt ( 30 )) . values ( 'name' )" at bounding box center [326, 165] width 291 height 221
click at [188, 64] on div "g . V ( ) . has ( 'age' , lt ( 30 )) . values ( 'name' )" at bounding box center [326, 165] width 291 height 221
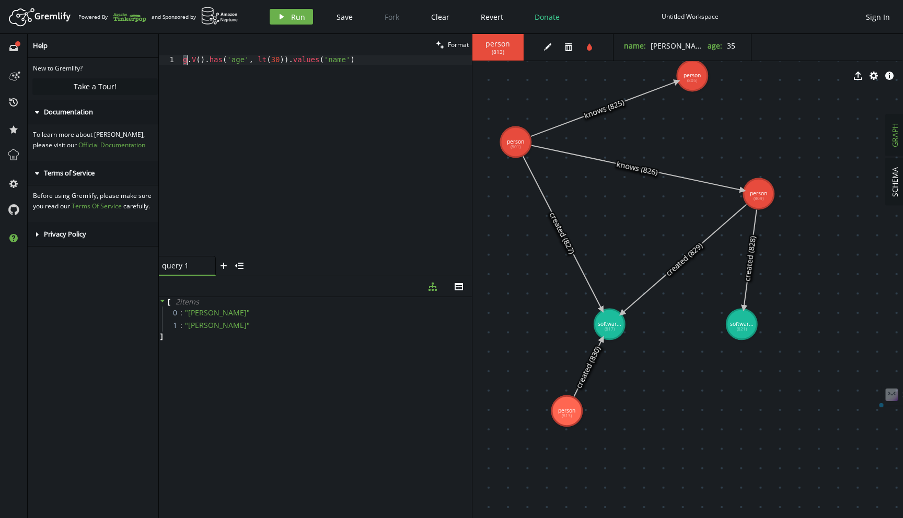
click at [207, 59] on div "g . V ( ) . has ( 'age' , lt ( 30 )) . values ( 'name' )" at bounding box center [326, 165] width 291 height 221
click at [218, 62] on div "g . V ( ) . has ( 'age' , lt ( 30 )) . values ( 'name' )" at bounding box center [326, 165] width 291 height 221
click at [289, 58] on div "g . V ( ) . has ( 'age' , lt ( 30 )) . values ( 'name' )" at bounding box center [326, 165] width 291 height 221
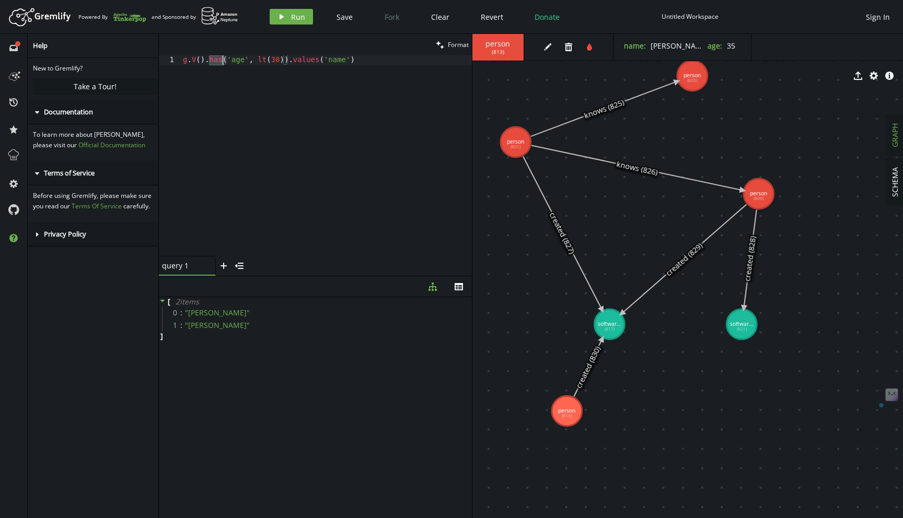
click at [289, 58] on div "g . V ( ) . has ( 'age' , lt ( 30 )) . values ( 'name' )" at bounding box center [326, 165] width 291 height 221
click at [271, 59] on div "g . V ( ) . has ( 'age' , lt ( 30 )) . values ( 'name' )" at bounding box center [326, 165] width 291 height 221
click at [306, 117] on div "g . V ( ) . has ( 'age' , lt ( 30 )) . values ( 'name' )" at bounding box center [326, 165] width 291 height 221
click at [259, 62] on div "g . V ( ) . has ( 'age' , lt ( 30 )) . values ( 'name' )" at bounding box center [326, 165] width 291 height 221
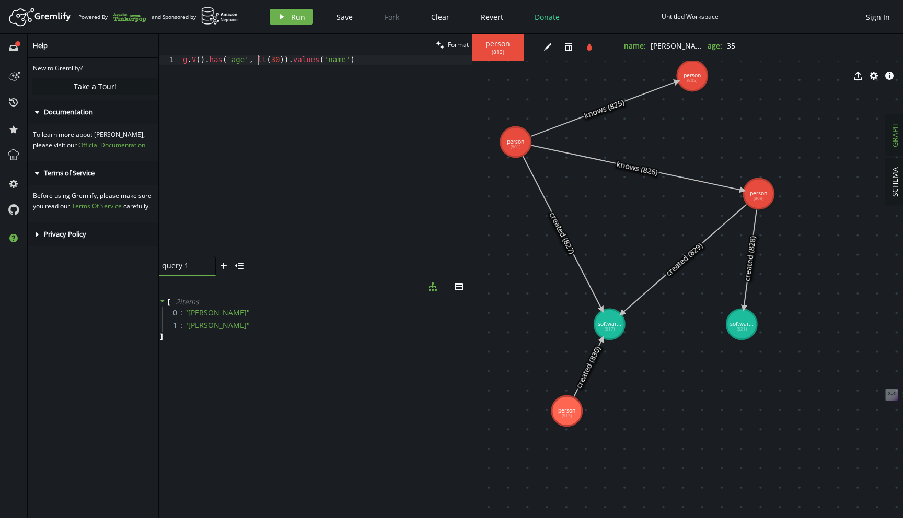
click at [235, 61] on div "g . V ( ) . has ( 'age' , lt ( 30 )) . values ( 'name' )" at bounding box center [326, 165] width 291 height 221
click at [243, 57] on div "g . V ( ) . has ( 'age' , lt ( 30 )) . values ( 'name' )" at bounding box center [326, 165] width 291 height 221
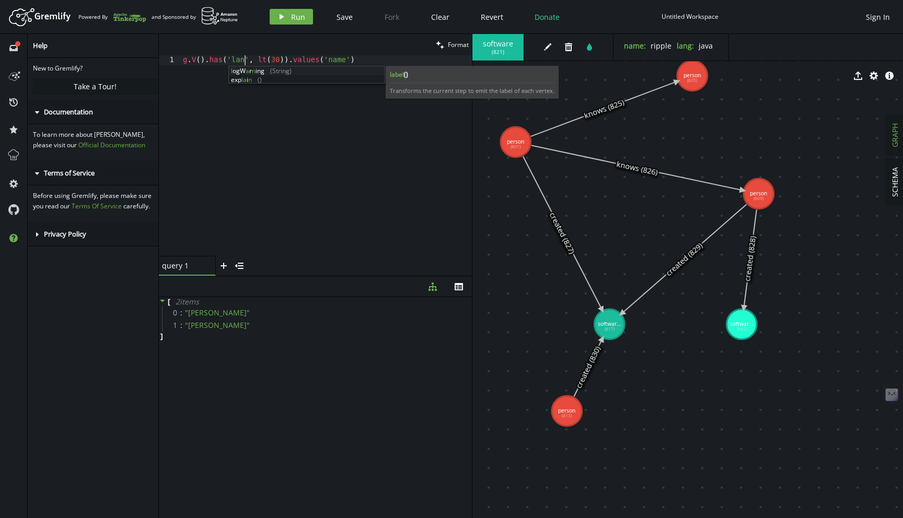
scroll to position [0, 65]
click at [278, 62] on div "g . V ( ) . has ( 'lang' , lt ( 30 )) . values ( 'name' )" at bounding box center [326, 165] width 291 height 221
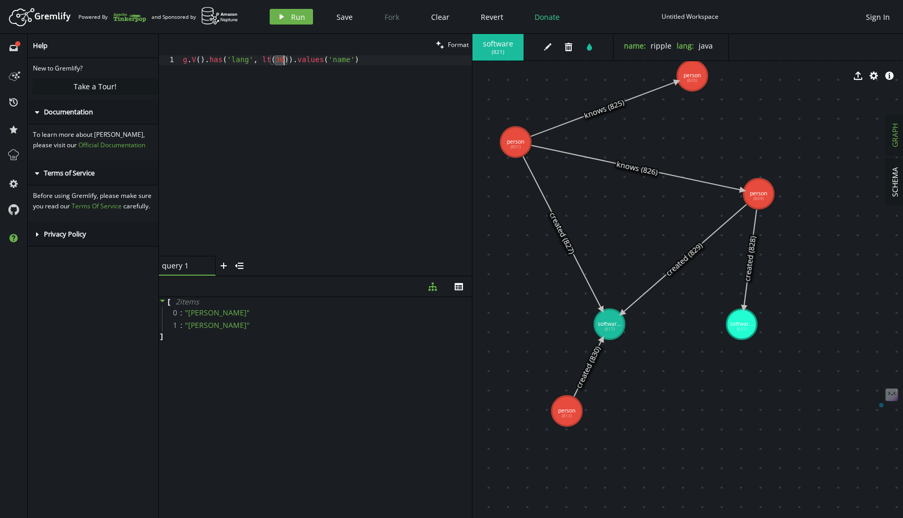
click at [264, 59] on div "g . V ( ) . has ( 'lang' , lt ( 30 )) . values ( 'name' )" at bounding box center [326, 165] width 291 height 221
type textarea "g.V().has('lang', 'java').values('name')"
click at [312, 16] on div "play Run Save Fork Clear Revert Donate" at bounding box center [426, 17] width 313 height 16
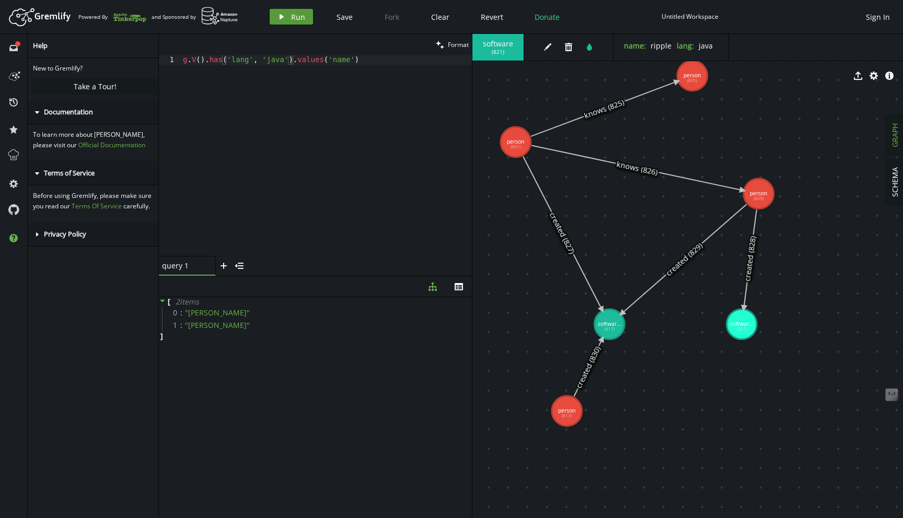
click at [297, 16] on span "Run" at bounding box center [298, 17] width 14 height 10
click at [269, 151] on div "g . V ( ) . has ( 'lang' , 'java' ) . values ( 'name' )" at bounding box center [326, 165] width 291 height 221
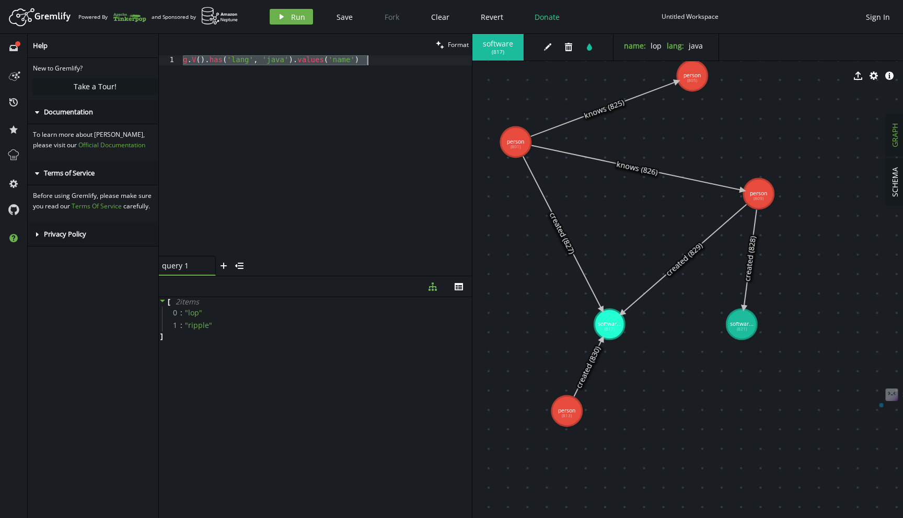
paste textarea
click at [304, 20] on button "play Run" at bounding box center [291, 17] width 43 height 16
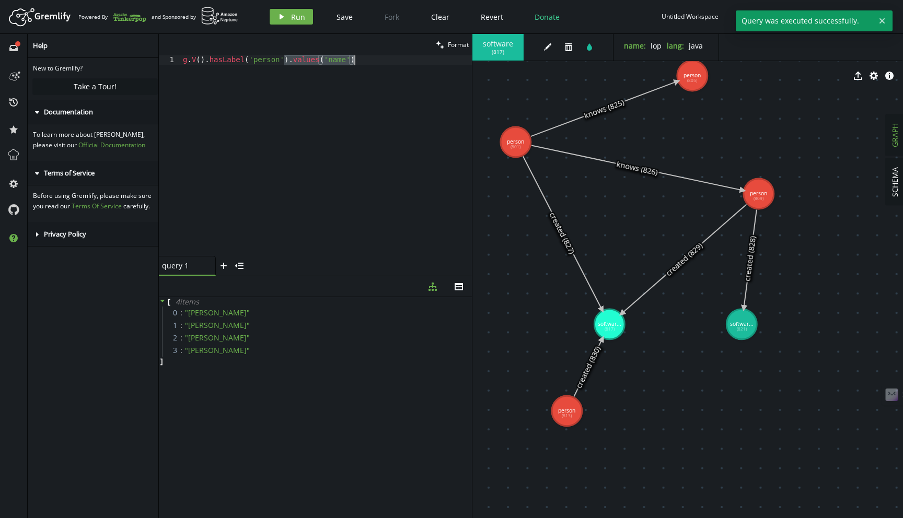
drag, startPoint x: 282, startPoint y: 59, endPoint x: 263, endPoint y: 100, distance: 45.4
click at [263, 100] on div "g . V ( ) . hasLabel ( 'person' ) . values ( 'name' )" at bounding box center [326, 165] width 291 height 221
click at [221, 50] on div "clean Format" at bounding box center [315, 44] width 313 height 21
click at [255, 62] on div "g . V ( ) . hasLabel ( 'person' ) . values ( 'name' )" at bounding box center [326, 165] width 291 height 221
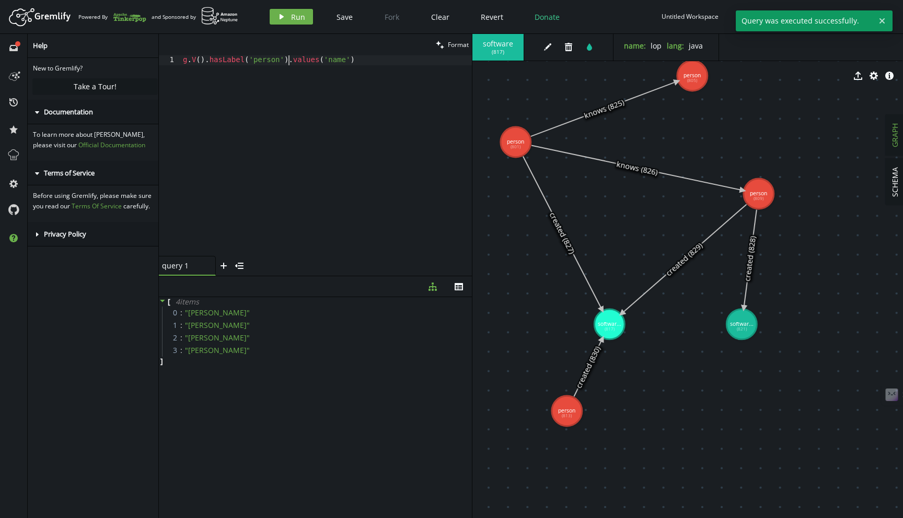
click at [288, 64] on div "g . V ( ) . hasLabel ( 'person' ) . values ( 'name' )" at bounding box center [326, 165] width 291 height 221
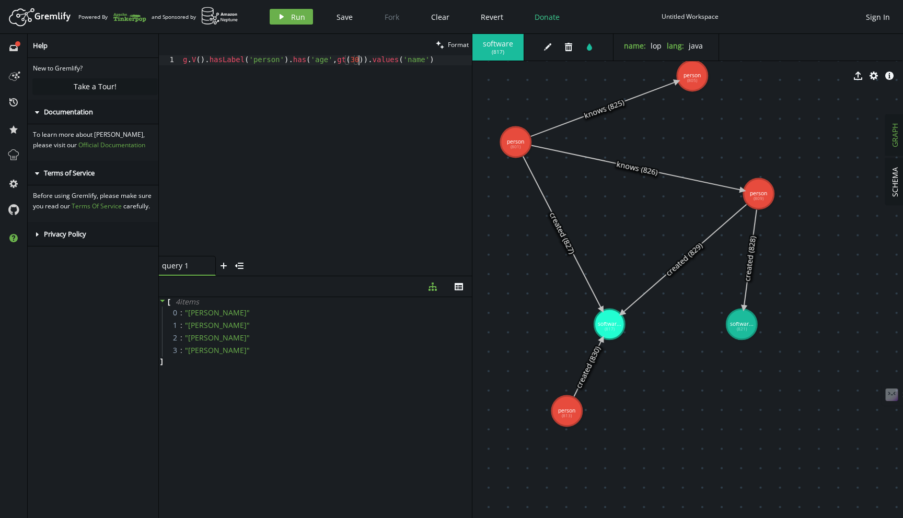
scroll to position [0, 175]
click at [294, 9] on button "play Run" at bounding box center [291, 17] width 43 height 16
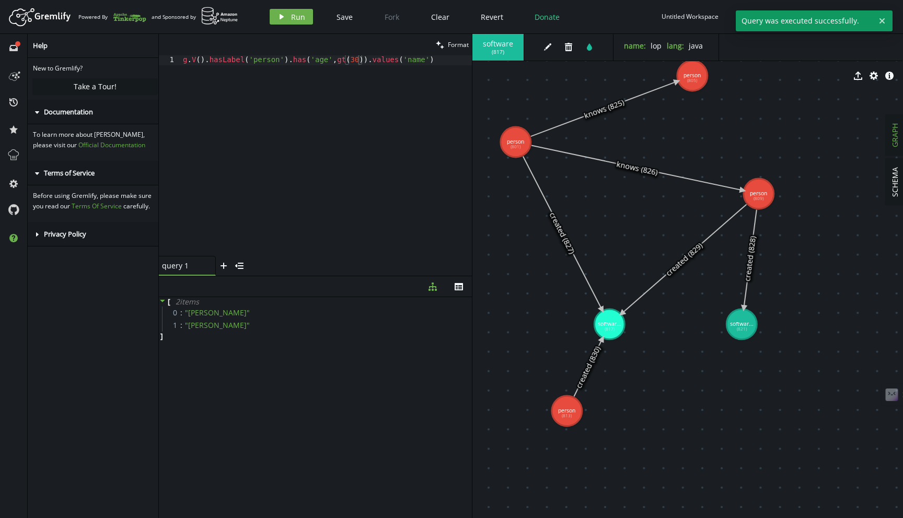
click at [281, 101] on div "g . V ( ) . hasLabel ( 'person' ) . has ( 'age' , gt ( 30 )) . values ( 'name' )" at bounding box center [326, 165] width 291 height 221
click at [313, 105] on div "g . V ( ) . hasLabel ( 'person' ) . has ( 'age' , gt ( 30 )) . values ( 'name' )" at bounding box center [326, 165] width 291 height 221
drag, startPoint x: 286, startPoint y: 63, endPoint x: 209, endPoint y: 62, distance: 77.3
click at [209, 62] on div "g . V ( ) . hasLabel ( 'person' ) . has ( 'age' , gt ( 30 )) . values ( 'name' )" at bounding box center [326, 165] width 291 height 221
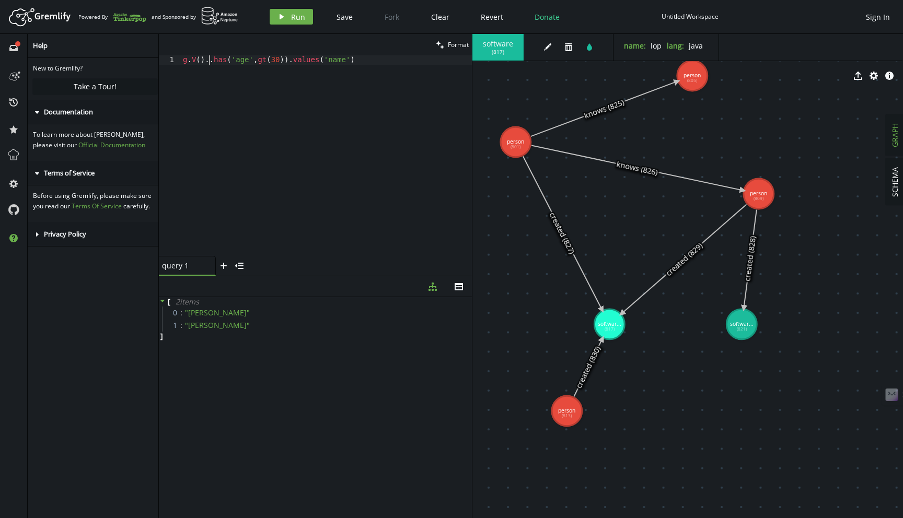
type textarea "g.V().has('age',gt(30)).values('name')"
click at [292, 26] on div "Artboard Created with Sketch. Powered By and Sponsored by play Run Save Fork Cl…" at bounding box center [451, 16] width 892 height 21
click at [304, 17] on button "play Run" at bounding box center [291, 17] width 43 height 16
click at [199, 57] on div "g . V ( ) . has ( 'age' , gt ( 30 )) . values ( 'name' )" at bounding box center [326, 165] width 291 height 221
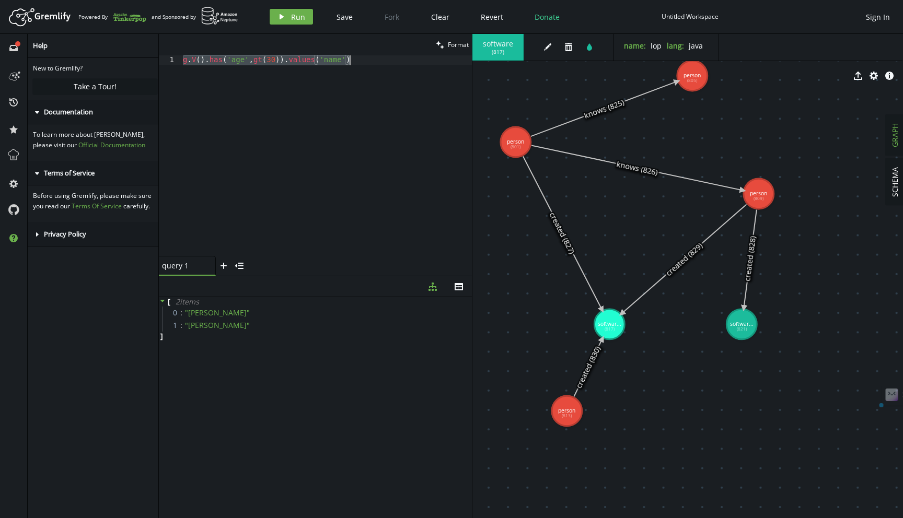
paste textarea
click at [293, 14] on span "Run" at bounding box center [298, 17] width 14 height 10
click at [701, 66] on div "export cog info-sign" at bounding box center [687, 76] width 430 height 26
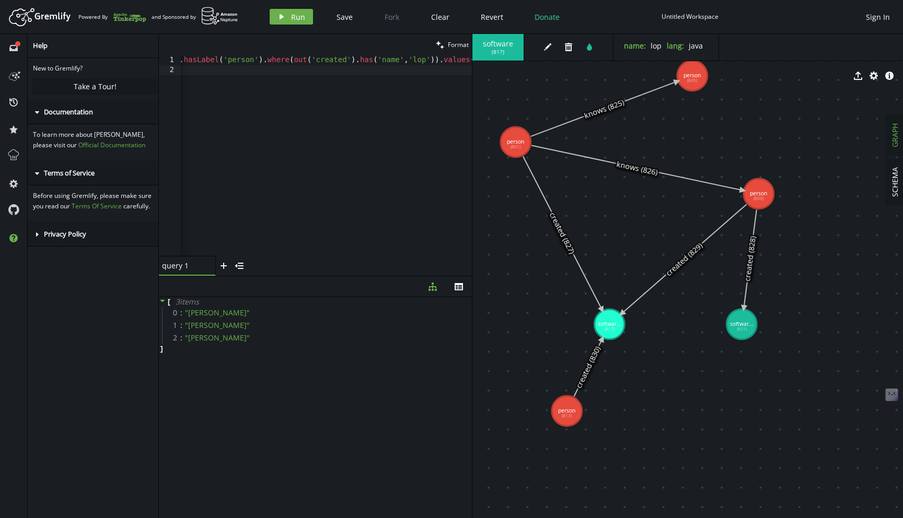
click at [694, 74] on div "export cog info-sign" at bounding box center [687, 76] width 430 height 26
click at [693, 72] on div "export cog info-sign" at bounding box center [687, 76] width 430 height 26
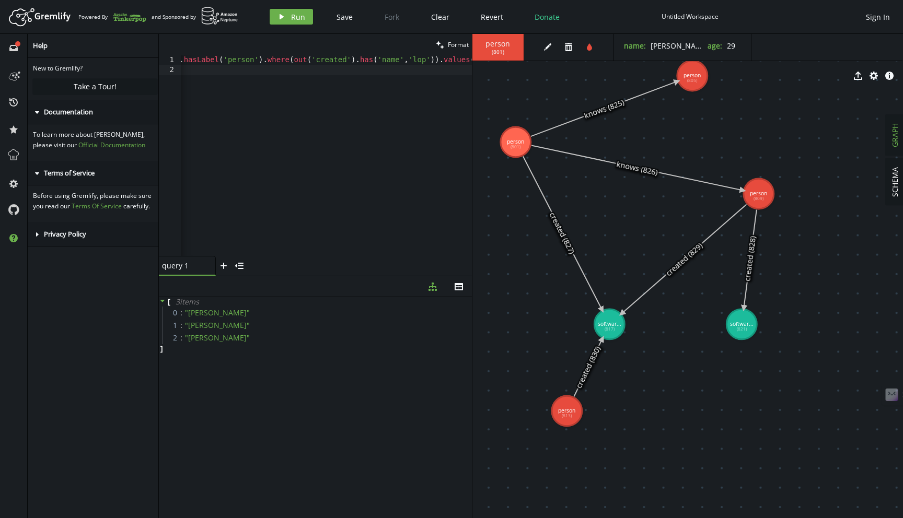
click at [693, 72] on div "export cog info-sign" at bounding box center [687, 76] width 430 height 26
drag, startPoint x: 693, startPoint y: 72, endPoint x: 721, endPoint y: 160, distance: 92.5
click at [721, 165] on div "person ( 801 ) edit trash tint name : [PERSON_NAME] : [DEMOGRAPHIC_DATA] export…" at bounding box center [687, 276] width 430 height 484
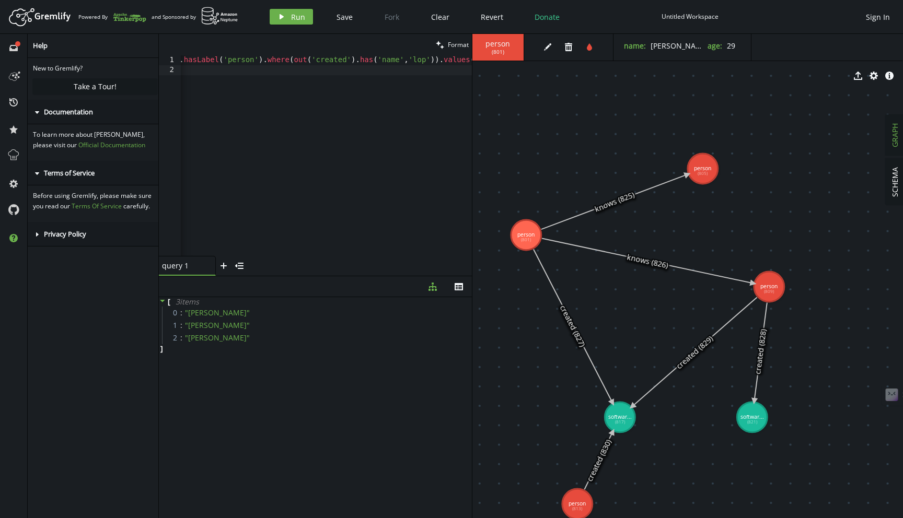
drag, startPoint x: 721, startPoint y: 160, endPoint x: 732, endPoint y: 258, distance: 98.9
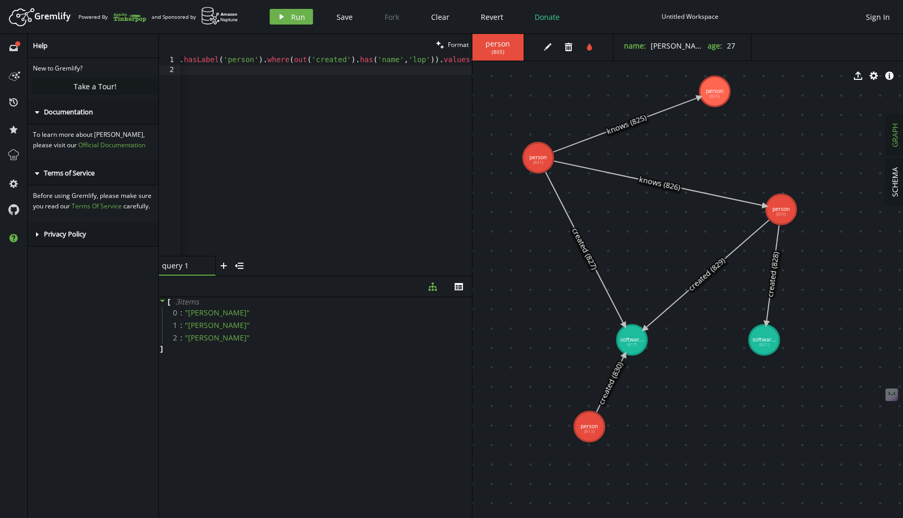
drag, startPoint x: 770, startPoint y: 194, endPoint x: 780, endPoint y: 112, distance: 83.3
click at [362, 66] on div "g . V ( ) . hasLabel ( 'person' ) . where ( out ( 'created' ) . has ( 'name' , …" at bounding box center [298, 163] width 351 height 217
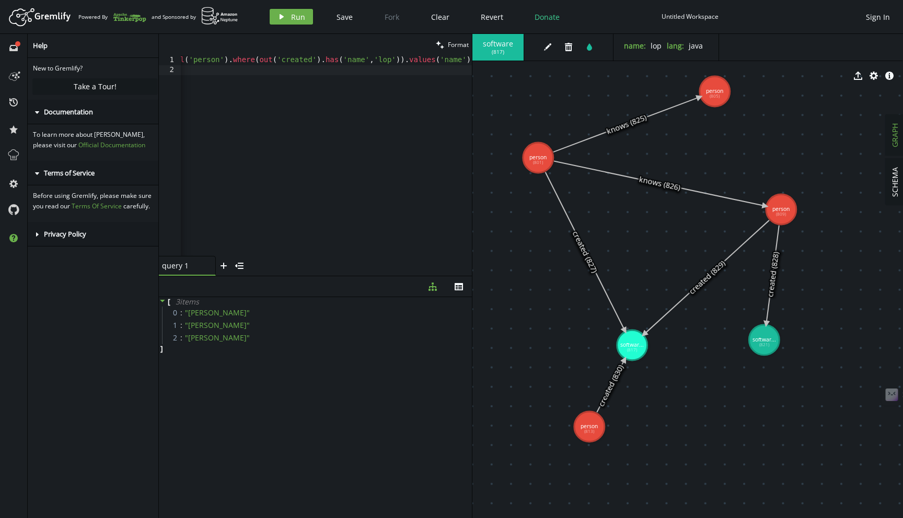
click at [290, 59] on div "g . V ( ) . hasLabel ( 'person' ) . where ( out ( 'created' ) . has ( 'name' , …" at bounding box center [296, 163] width 351 height 217
click at [309, 60] on div "g . V ( ) . hasLabel ( 'person' ) . where ( out ( 'created' ) . has ( 'name' , …" at bounding box center [296, 163] width 351 height 217
click at [343, 61] on div "g . V ( ) . hasLabel ( 'person' ) . where ( out ( 'created' ) . has ( 'name' , …" at bounding box center [296, 163] width 351 height 217
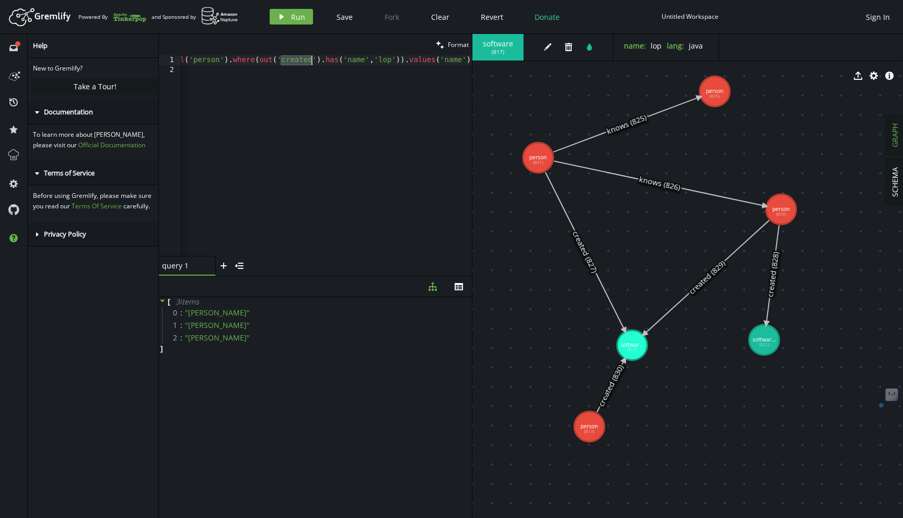
click at [343, 61] on div "g . V ( ) . hasLabel ( 'person' ) . where ( out ( 'created' ) . has ( 'name' , …" at bounding box center [296, 163] width 351 height 217
click at [379, 61] on div "g . V ( ) . hasLabel ( 'person' ) . where ( out ( 'created' ) . has ( 'name' , …" at bounding box center [296, 163] width 351 height 217
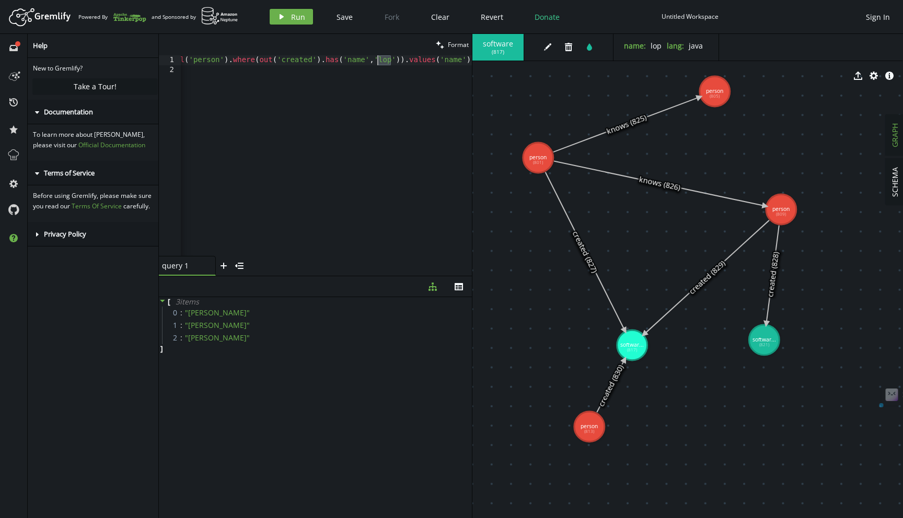
click at [379, 61] on div "g . V ( ) . hasLabel ( 'person' ) . where ( out ( 'created' ) . has ( 'name' , …" at bounding box center [296, 163] width 351 height 217
click at [319, 61] on div "g . V ( ) . hasLabel ( 'person' ) . where ( out ( 'created' ) . has ( 'name' , …" at bounding box center [296, 163] width 351 height 217
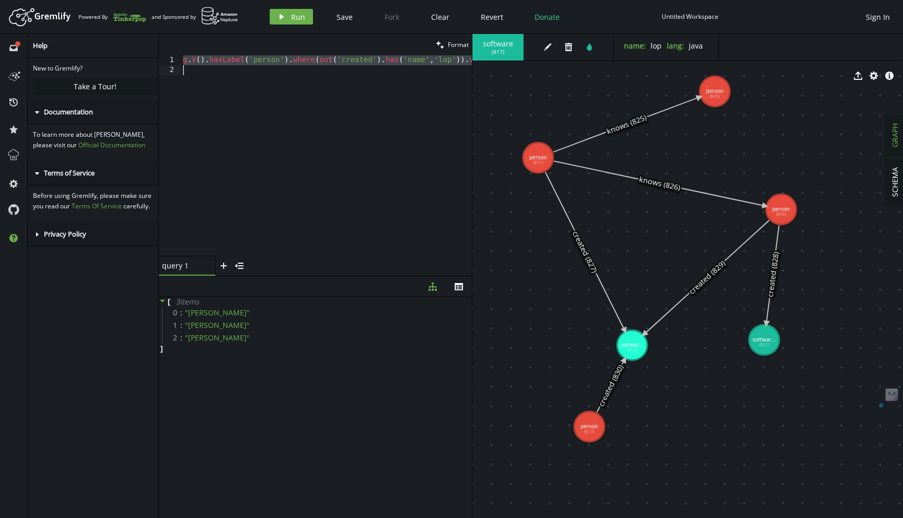
click at [319, 61] on div "g . V ( ) . hasLabel ( 'person' ) . where ( out ( 'created' ) . has ( 'name' , …" at bounding box center [356, 163] width 351 height 217
type textarea "g.V().hasLabel('person').where(out('created').has('name','lop')).values('name')"
click at [228, 36] on div "clean Format" at bounding box center [315, 44] width 313 height 21
click at [230, 54] on div "clean Format" at bounding box center [315, 44] width 313 height 21
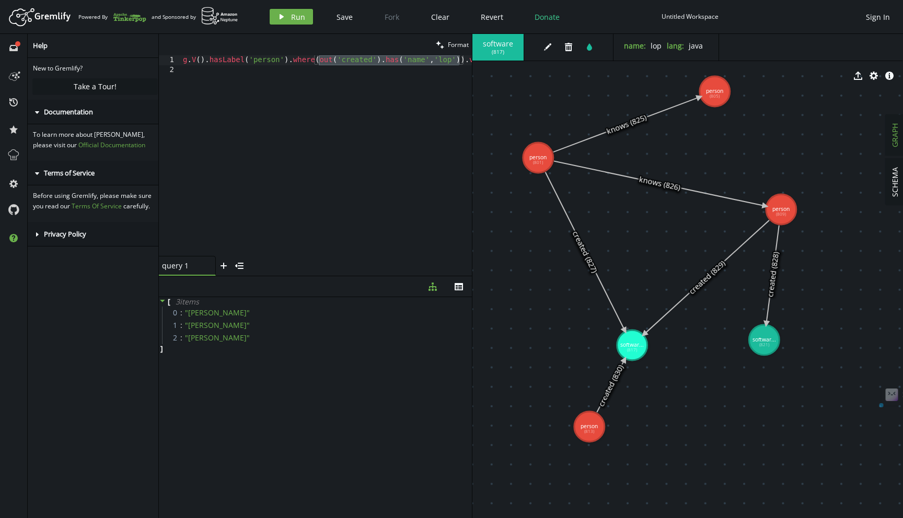
click at [262, 78] on div "g . V ( ) . hasLabel ( 'person' ) . where ( out ( 'created' ) . has ( 'name' , …" at bounding box center [356, 163] width 351 height 217
type textarea "g.V().hasLabel('person').where(out('created').has('name','lop')).values('name')"
paste textarea
click at [303, 13] on span "Run" at bounding box center [298, 17] width 14 height 10
type textarea "g.V().hasLabel('person').not(out('created')).values('name')"
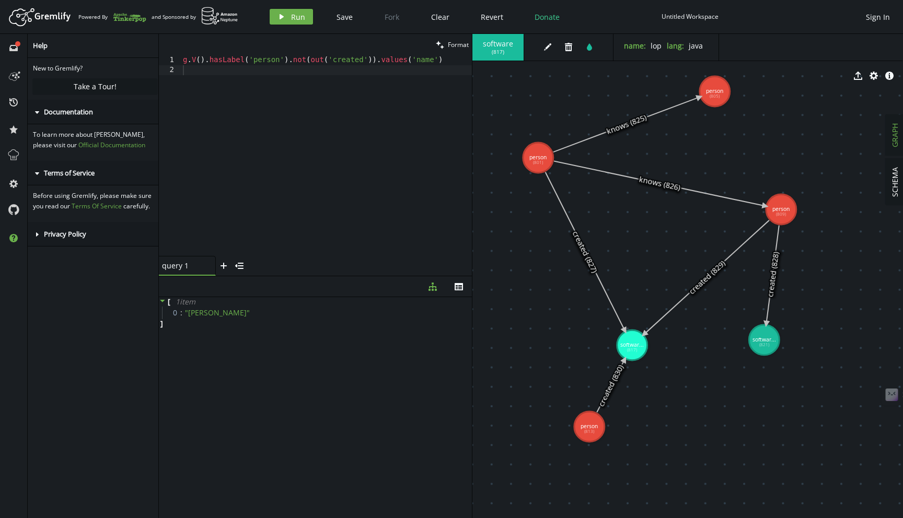
click at [301, 62] on div "g . V ( ) . hasLabel ( 'person' ) . not ( out ( 'created' )) . values ( 'name' )" at bounding box center [326, 165] width 291 height 221
click at [328, 62] on div "g . V ( ) . hasLabel ( 'person' ) . not ( out ( 'created' )) . values ( 'name' )" at bounding box center [326, 165] width 291 height 221
click at [720, 85] on div "export cog info-sign" at bounding box center [687, 76] width 430 height 26
click at [250, 122] on div "g . V ( ) . hasLabel ( 'person' ) . not ( out ( 'created' )) . values ( 'name' )" at bounding box center [326, 165] width 291 height 221
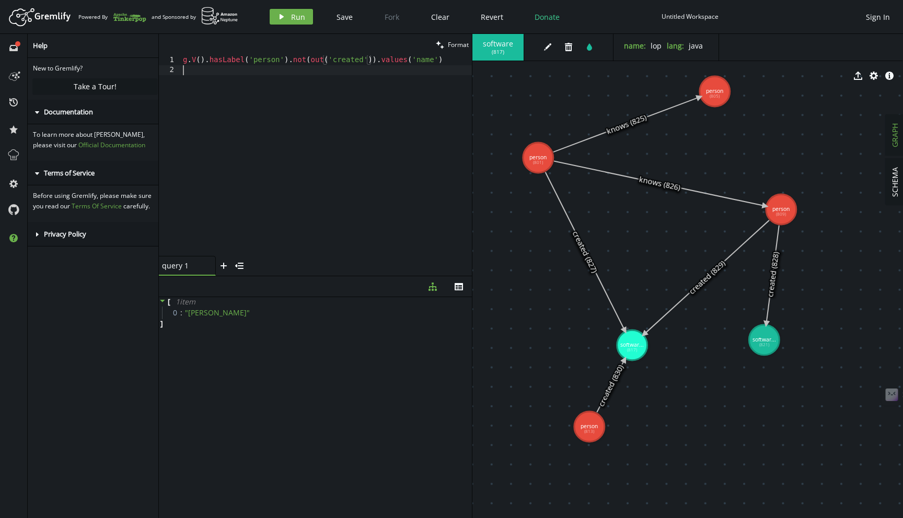
type textarea "g.V().hasLabel('person').not(out('created')).values('name')"
paste textarea
click at [300, 21] on span "Run" at bounding box center [298, 17] width 14 height 10
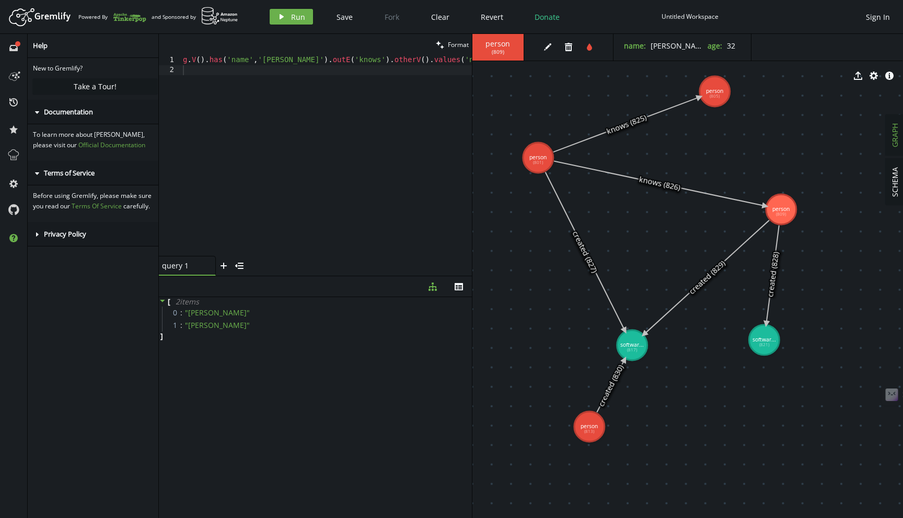
click at [268, 113] on div "g . V ( ) . has ( 'name' , '[PERSON_NAME]' ) . outE ( 'knows' ) . otherV ( ) . …" at bounding box center [326, 165] width 291 height 221
type textarea "g.V().has('name','[PERSON_NAME]').outE('knows').otherV().values('name')"
paste textarea
click at [299, 20] on span "Run" at bounding box center [298, 17] width 14 height 10
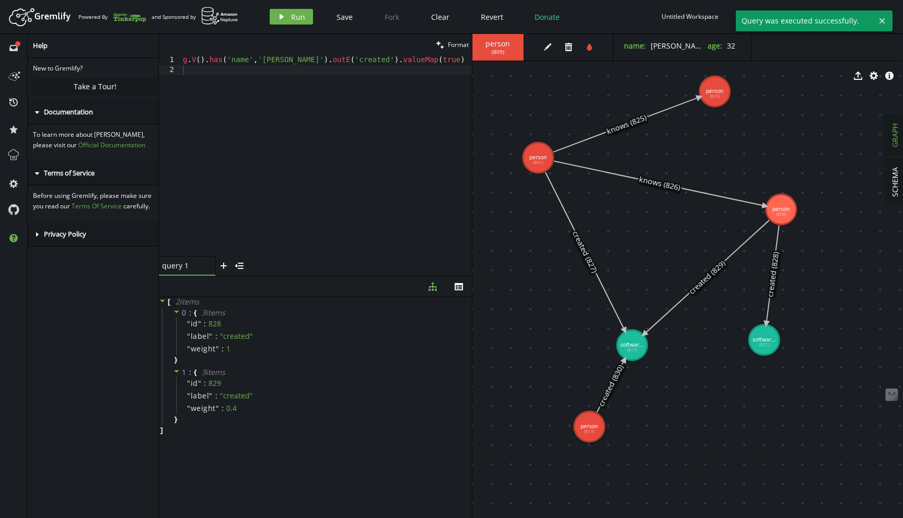
click at [351, 55] on div "g . V ( ) . has ( 'name' , '[PERSON_NAME]' ) . outE ( 'created' ) . valueMap ( …" at bounding box center [326, 165] width 291 height 221
type textarea "g.V().has('name','[PERSON_NAME]').outE('created').valueMap(true)"
click at [281, 54] on div "clean Format" at bounding box center [315, 44] width 313 height 21
click at [339, 55] on div "clean Format" at bounding box center [315, 44] width 313 height 21
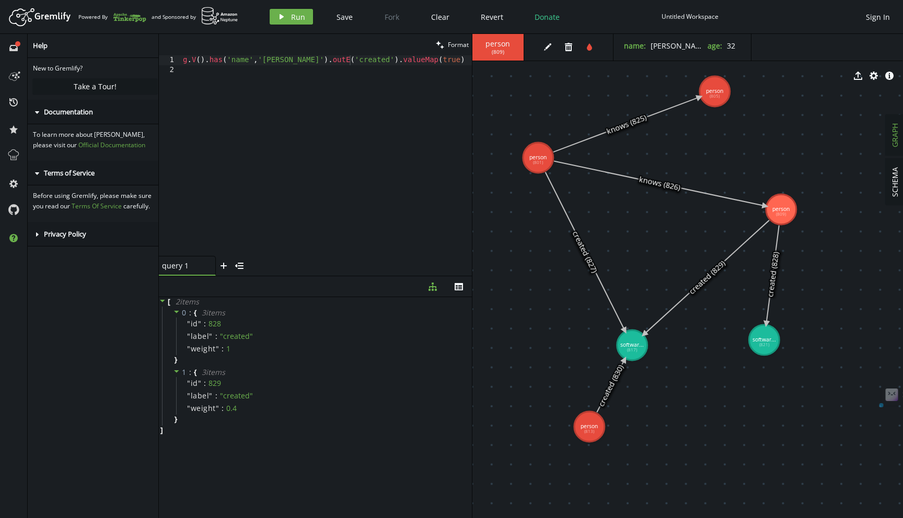
click at [255, 59] on div "g . V ( ) . has ( 'name' , '[PERSON_NAME]' ) . outE ( 'created' ) . valueMap ( …" at bounding box center [326, 165] width 291 height 221
click at [272, 59] on div "g . V ( ) . has ( 'name' , '[PERSON_NAME]' ) . outE ( 'created' ) . valueMap ( …" at bounding box center [326, 165] width 291 height 221
click at [346, 73] on div "g . V ( ) . has ( 'name' , '[PERSON_NAME]' ) . outE ( 'created' ) . valueMap ( …" at bounding box center [326, 165] width 291 height 221
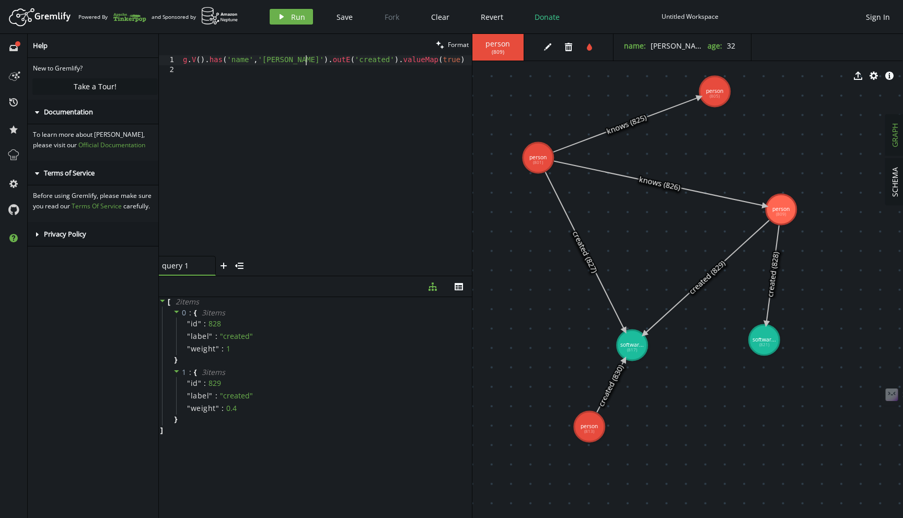
click at [307, 64] on div "g . V ( ) . has ( 'name' , '[PERSON_NAME]' ) . outE ( 'created' ) . valueMap ( …" at bounding box center [326, 165] width 291 height 221
click at [341, 63] on div "g . V ( ) . has ( 'name' , '[PERSON_NAME]' ) . outE ( 'created' ) . valueMap ( …" at bounding box center [326, 165] width 291 height 221
click at [379, 64] on div "g . V ( ) . has ( 'name' , '[PERSON_NAME]' ) . outE ( 'created' ) . valueMap ( …" at bounding box center [326, 165] width 291 height 221
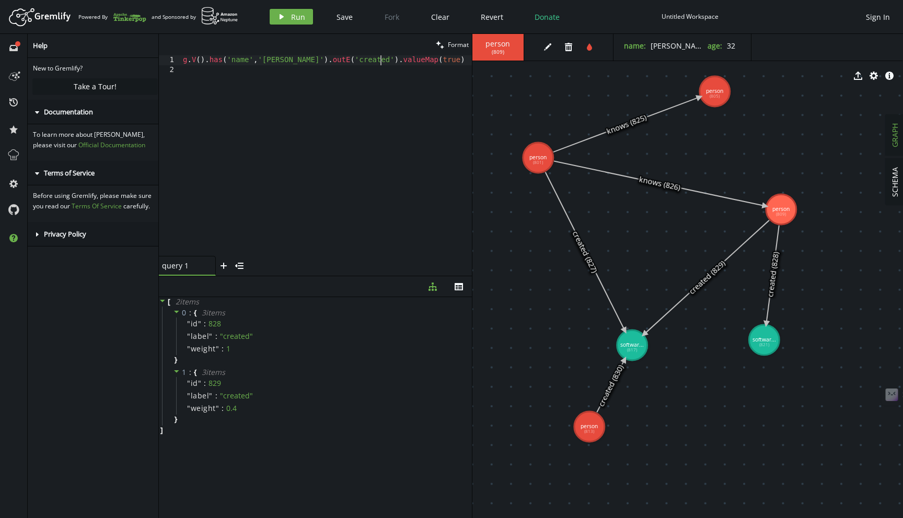
click at [237, 64] on div "g . V ( ) . has ( 'name' , '[PERSON_NAME]' ) . outE ( 'created' ) . valueMap ( …" at bounding box center [326, 165] width 291 height 221
click at [310, 60] on div "g . V ( ) . has ( 'name' , '[PERSON_NAME]' ) . outE ( 'created' ) . valueMap ( …" at bounding box center [326, 165] width 291 height 221
click at [306, 59] on div "g . V ( ) . has ( 'name' , '[PERSON_NAME]' ) . outE ( 'created' ) . valueMap ( …" at bounding box center [326, 165] width 291 height 221
type textarea "g.V().has('name','[PERSON_NAME]').out('created').valueMap(true)"
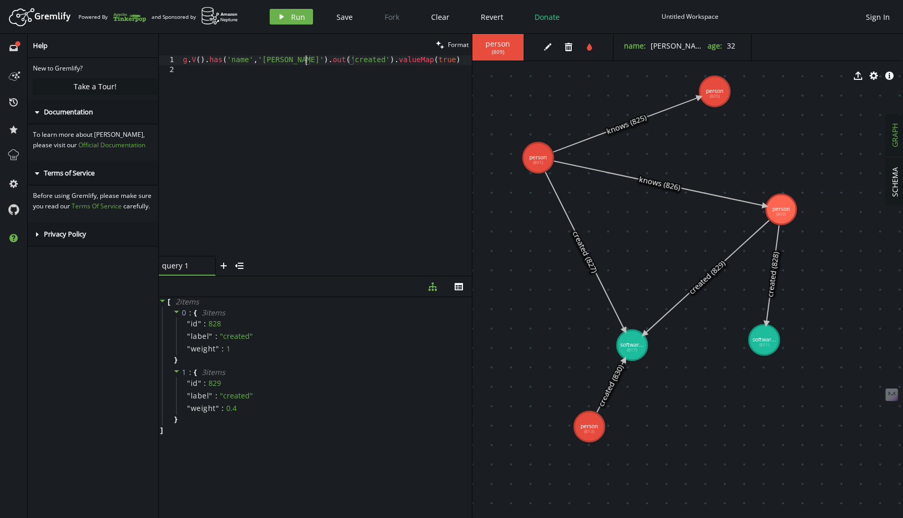
click at [289, 25] on div "Artboard Created with Sketch. Powered By and Sponsored by play Run Save Fork Cl…" at bounding box center [451, 16] width 892 height 21
click at [308, 16] on button "play Run" at bounding box center [291, 17] width 43 height 16
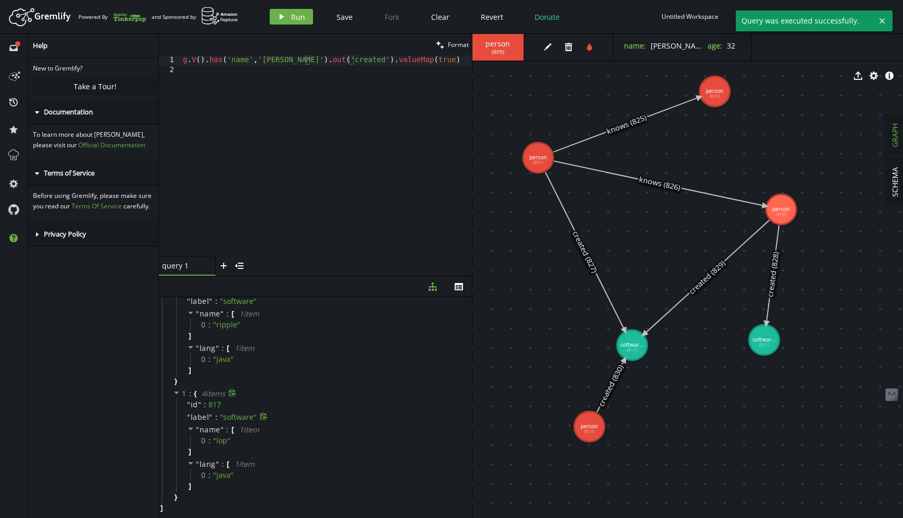
scroll to position [33, 0]
click at [340, 194] on div "g . V ( ) . has ( 'name' , '[PERSON_NAME]' ) . out ( 'created' ) . valueMap ( t…" at bounding box center [326, 165] width 291 height 221
type textarea "g.V().has('name','[PERSON_NAME]').outE('created').valueMap(true)"
click at [285, 25] on div "Artboard Created with Sketch. Powered By and Sponsored by play Run Save Fork Cl…" at bounding box center [451, 16] width 892 height 21
click at [297, 7] on div "Artboard Created with Sketch. Powered By and Sponsored by play Run Save Fork Cl…" at bounding box center [451, 16] width 892 height 21
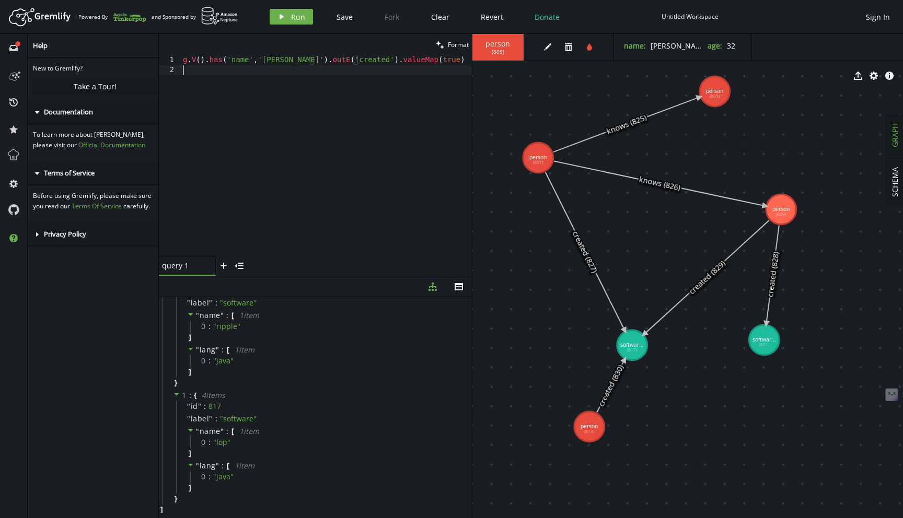
click at [404, 122] on div "g . V ( ) . has ( 'name' , '[PERSON_NAME]' ) . outE ( 'created' ) . valueMap ( …" at bounding box center [326, 165] width 291 height 221
click at [298, 21] on button "play Run" at bounding box center [291, 17] width 43 height 16
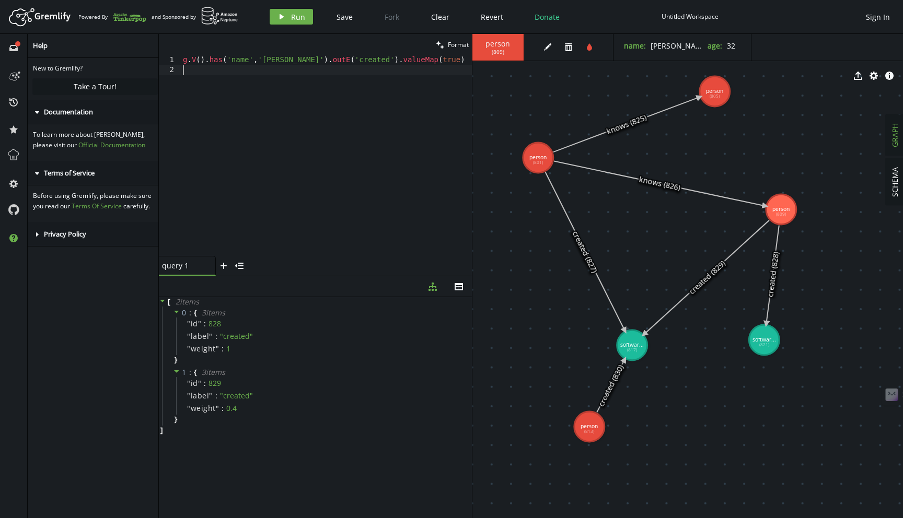
click at [282, 180] on div "g . V ( ) . has ( 'name' , '[PERSON_NAME]' ) . outE ( 'created' ) . valueMap ( …" at bounding box center [326, 165] width 291 height 221
type textarea "g.V().has('name','[PERSON_NAME]').outE('created').valueMap(true)"
paste textarea
click at [294, 17] on span "Run" at bounding box center [298, 17] width 14 height 10
click at [230, 150] on div "g . V ( ) . has ( 'name' , '[PERSON_NAME]' ) . outE ( 'created' ) . valueMap ( …" at bounding box center [326, 165] width 291 height 221
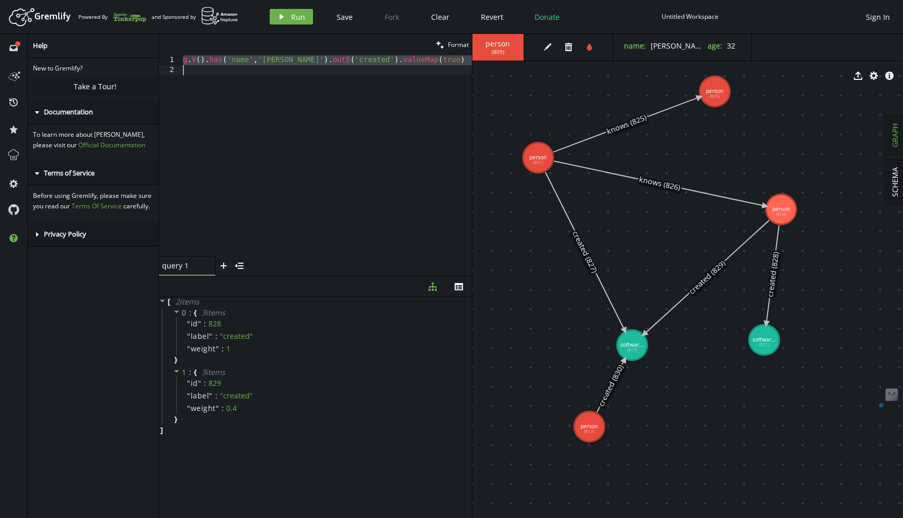
paste textarea "by(out('created').count())"
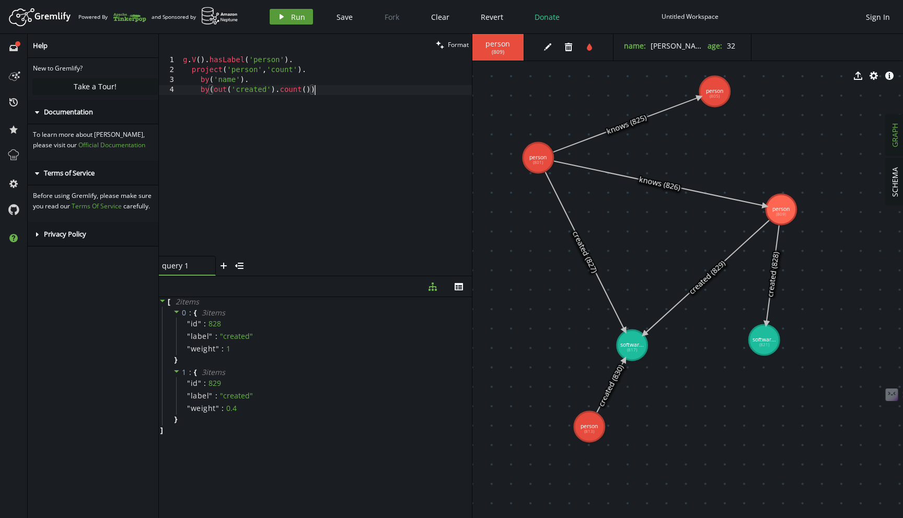
click at [292, 17] on span "Run" at bounding box center [298, 17] width 14 height 10
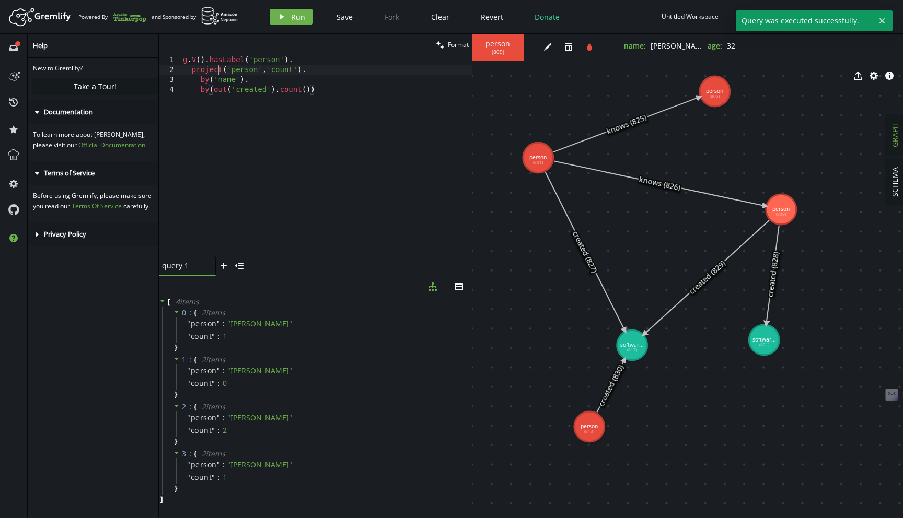
click at [218, 69] on div "g . V ( ) . hasLabel ( 'person' ) . project ( 'person' , 'count' ) . by ( 'name…" at bounding box center [326, 165] width 291 height 221
click at [265, 63] on div "g . V ( ) . hasLabel ( 'person' ) . project ( 'person' , 'count' ) . by ( 'name…" at bounding box center [326, 165] width 291 height 221
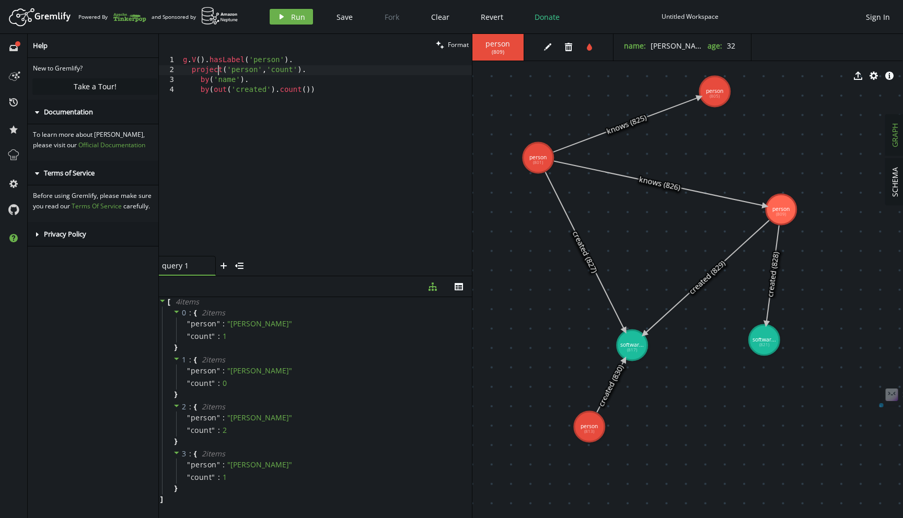
click at [219, 68] on div "g . V ( ) . hasLabel ( 'person' ) . project ( 'person' , 'count' ) . by ( 'name…" at bounding box center [326, 165] width 291 height 221
click at [233, 68] on div "g . V ( ) . hasLabel ( 'person' ) . project ( 'person' , 'count' ) . by ( 'name…" at bounding box center [326, 165] width 291 height 221
click at [288, 74] on div "g . V ( ) . hasLabel ( 'person' ) . project ( 'person' , 'count' ) . by ( 'name…" at bounding box center [326, 165] width 291 height 221
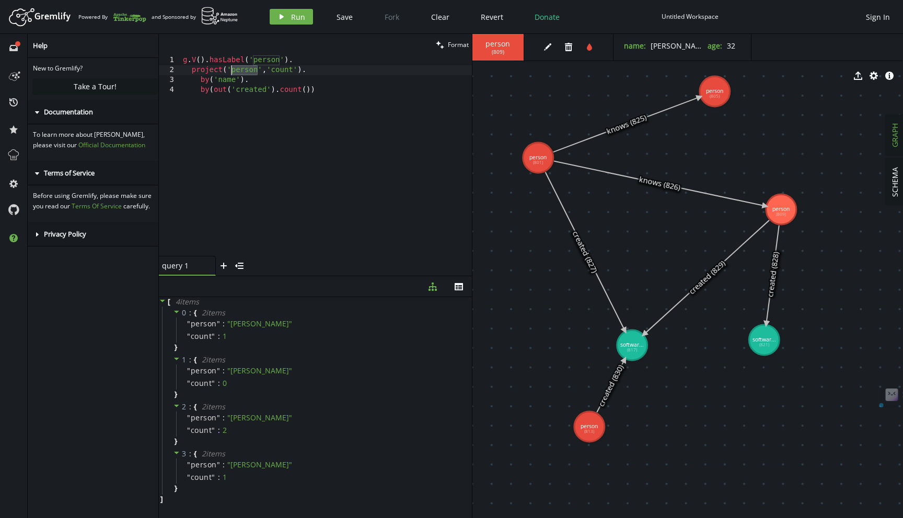
click at [288, 74] on div "g . V ( ) . hasLabel ( 'person' ) . project ( 'person' , 'count' ) . by ( 'name…" at bounding box center [326, 165] width 291 height 221
click at [226, 79] on div "g . V ( ) . hasLabel ( 'person' ) . project ( 'person' , 'count' ) . by ( 'name…" at bounding box center [326, 165] width 291 height 221
click at [269, 103] on div "g . V ( ) . hasLabel ( 'person' ) . project ( 'person' , 'count' ) . by ( 'name…" at bounding box center [326, 165] width 291 height 221
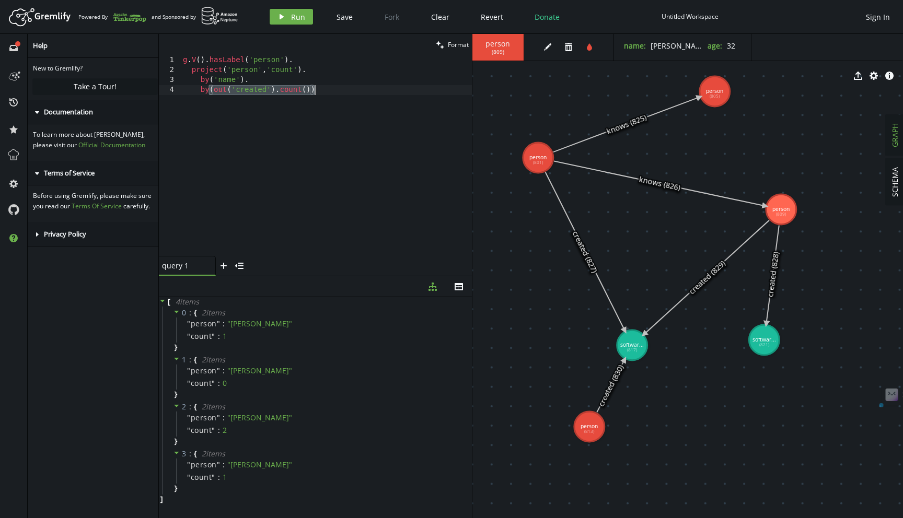
click at [243, 95] on div "g . V ( ) . hasLabel ( 'person' ) . project ( 'person' , 'count' ) . by ( 'name…" at bounding box center [326, 165] width 291 height 221
click at [211, 79] on div "g . V ( ) . hasLabel ( 'person' ) . project ( 'person' , 'count' ) . by ( 'name…" at bounding box center [326, 165] width 291 height 221
type textarea "by('name'). by(out('created').count())"
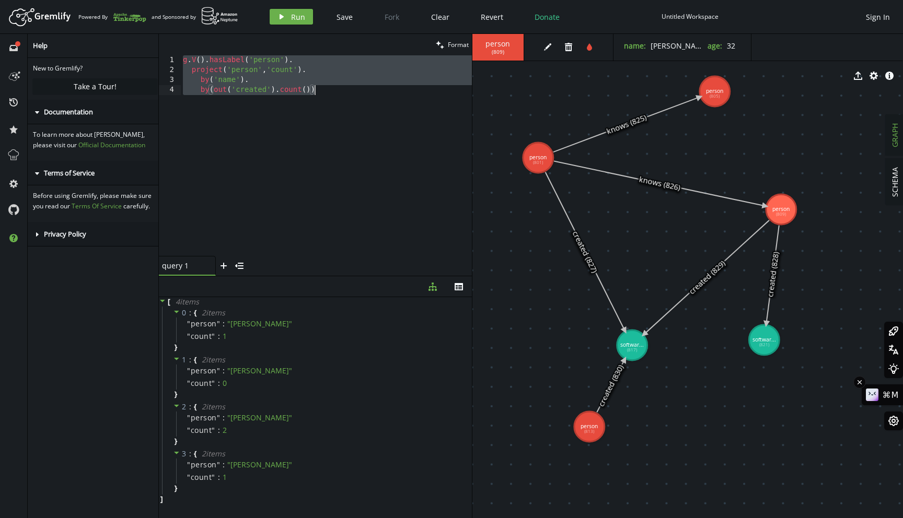
click at [887, 394] on div "⌘M" at bounding box center [881, 394] width 41 height 21
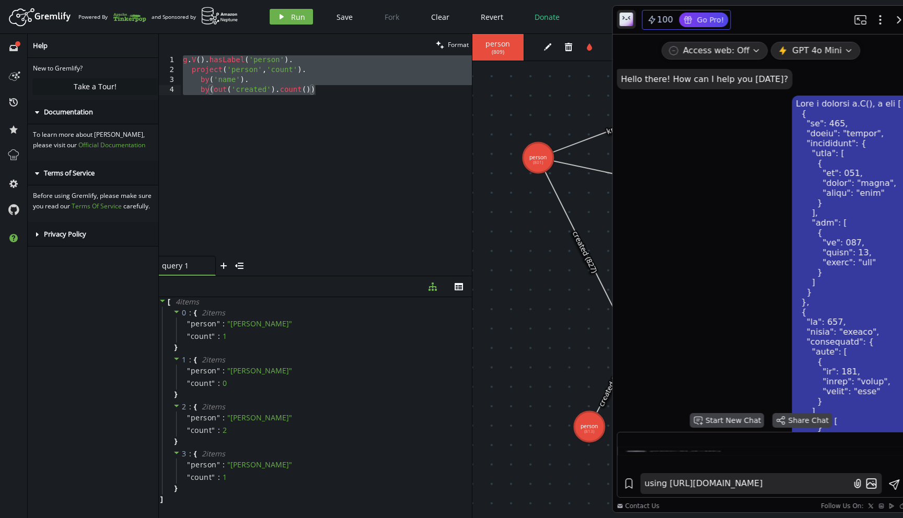
scroll to position [2377, 0]
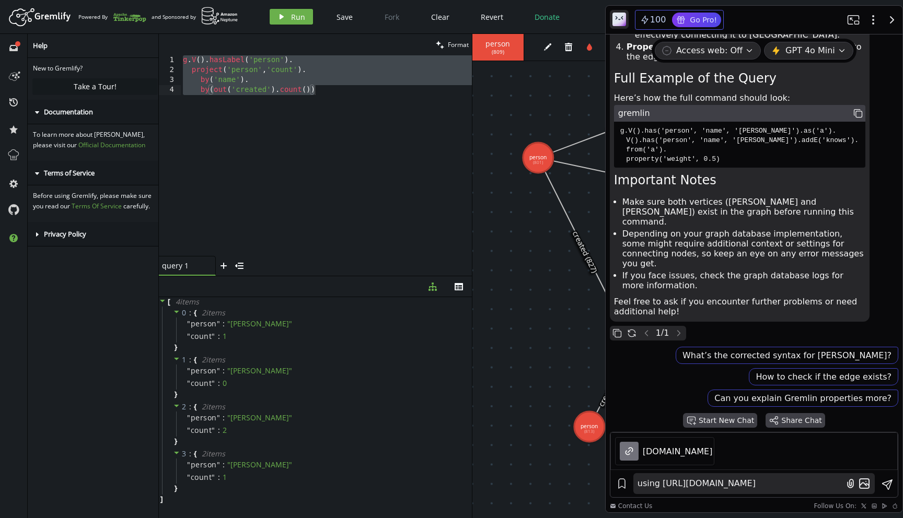
click at [715, 479] on textarea "using [URL][DOMAIN_NAME]" at bounding box center [739, 483] width 209 height 17
type textarea "g.V().hasLabel('person'). project('person','count'). by('name'). by(out('create…"
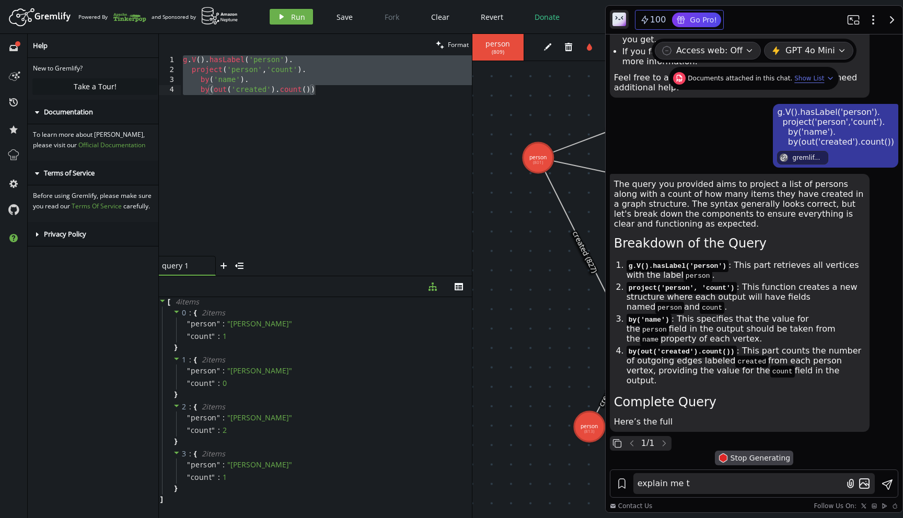
scroll to position [2621, 0]
type textarea "explain me t"
drag, startPoint x: 670, startPoint y: 316, endPoint x: 824, endPoint y: 323, distance: 154.8
click at [824, 312] on p "project('person', 'count') : This function creates a new structure where each o…" at bounding box center [745, 297] width 239 height 30
click at [243, 75] on div "g . V ( ) . hasLabel ( 'person' ) . project ( 'person' , 'count' ) . by ( 'name…" at bounding box center [326, 165] width 291 height 221
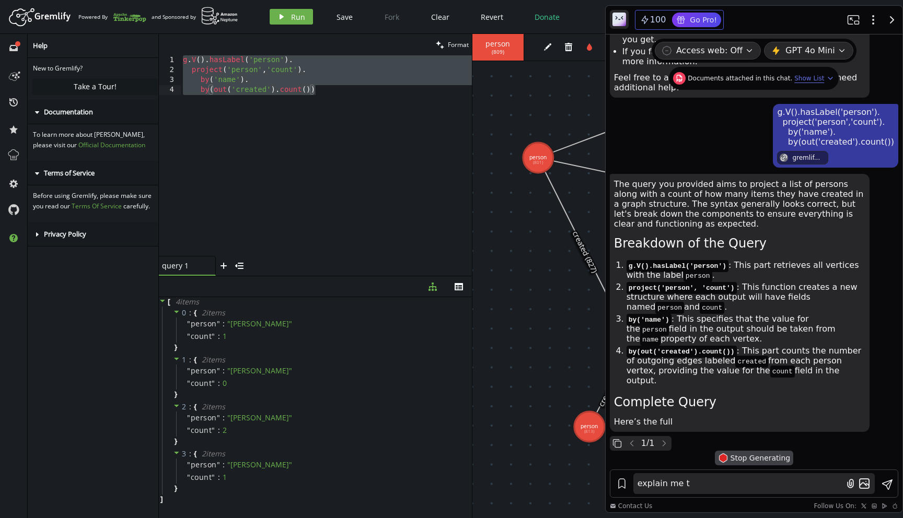
click at [243, 75] on div "g . V ( ) . hasLabel ( 'person' ) . project ( 'person' , 'count' ) . by ( 'name…" at bounding box center [326, 165] width 291 height 221
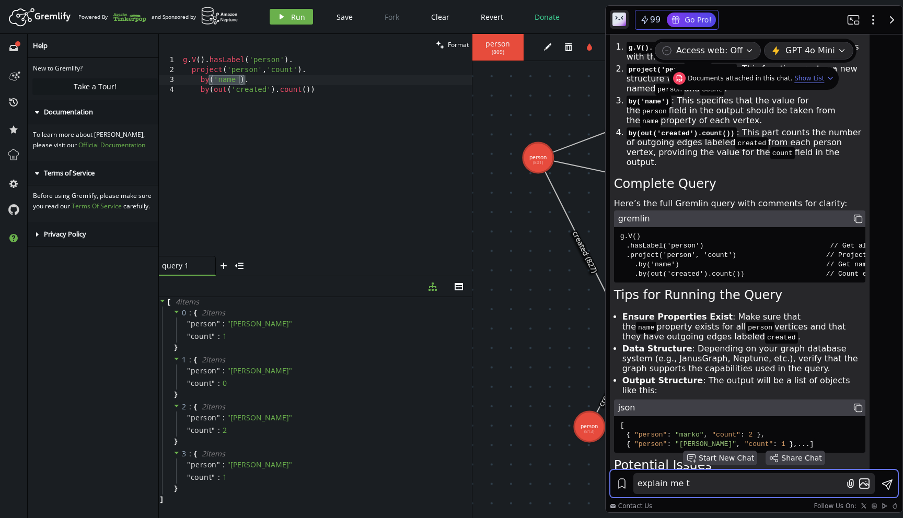
scroll to position [2698, 0]
click at [220, 80] on div "g . V ( ) . hasLabel ( 'person' ) . project ( 'person' , 'count' ) . by ( 'name…" at bounding box center [326, 165] width 291 height 221
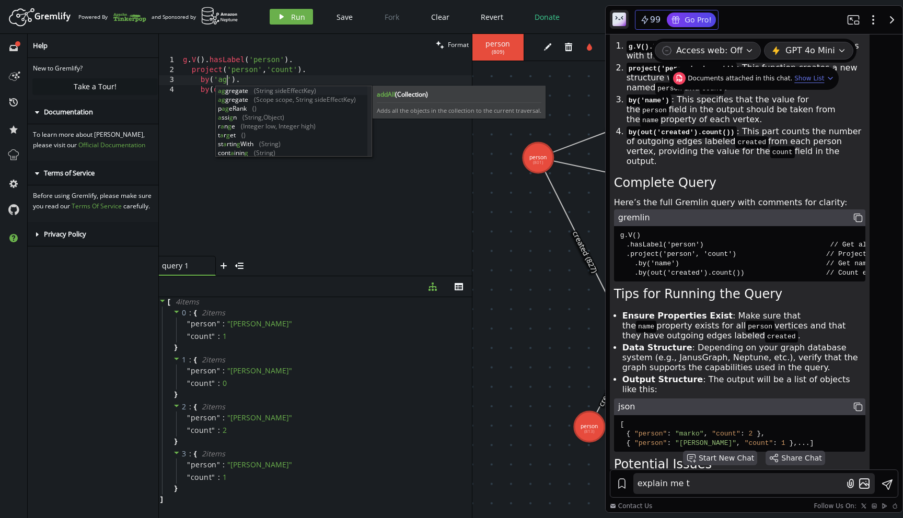
scroll to position [0, 48]
click at [489, 41] on span "person" at bounding box center [497, 43] width 31 height 9
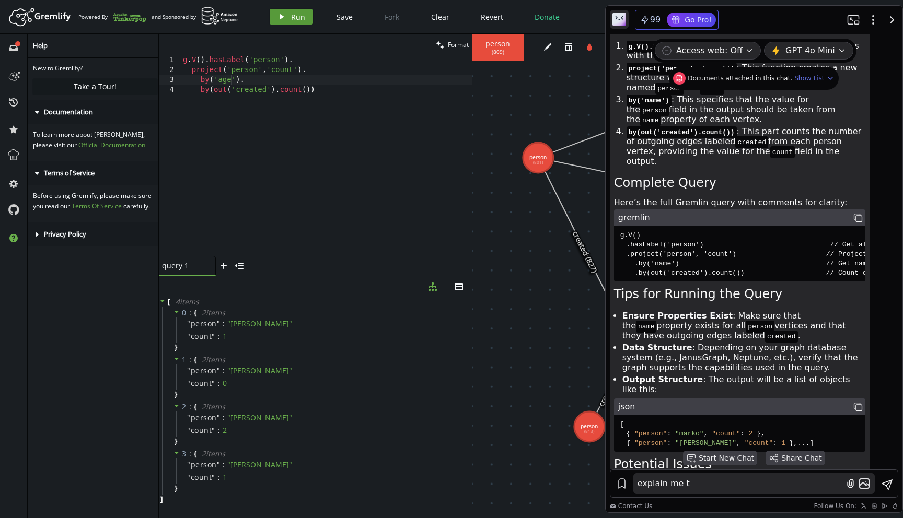
click at [292, 19] on span "Run" at bounding box center [298, 17] width 14 height 10
click at [237, 90] on div "g . V ( ) . hasLabel ( 'person' ) . project ( 'person' , 'count' ) . by ( 'age'…" at bounding box center [326, 165] width 291 height 221
click at [294, 20] on span "Run" at bounding box center [298, 17] width 14 height 10
click at [208, 92] on div "g . V ( ) . hasLabel ( 'person' ) . project ( 'person' , 'count' ) . by ( 'name…" at bounding box center [326, 165] width 291 height 221
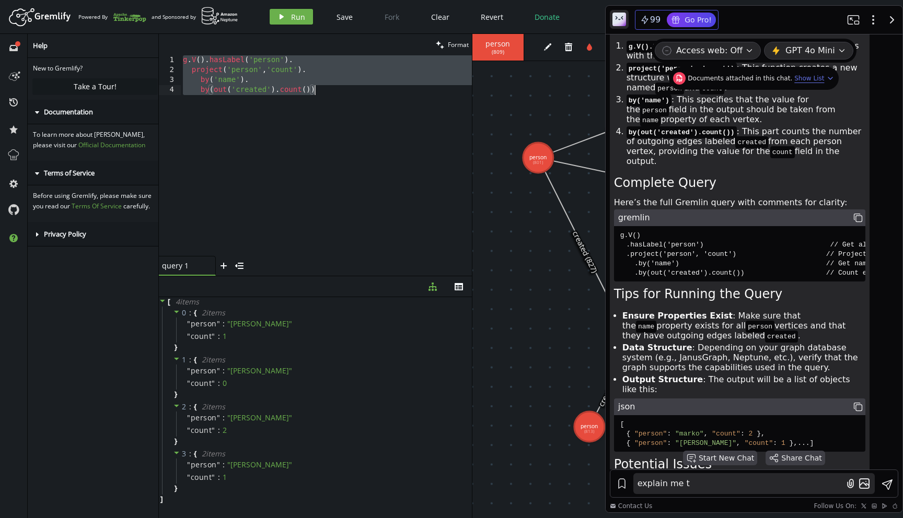
paste textarea "groupCount().by('[PERSON_NAME]'"
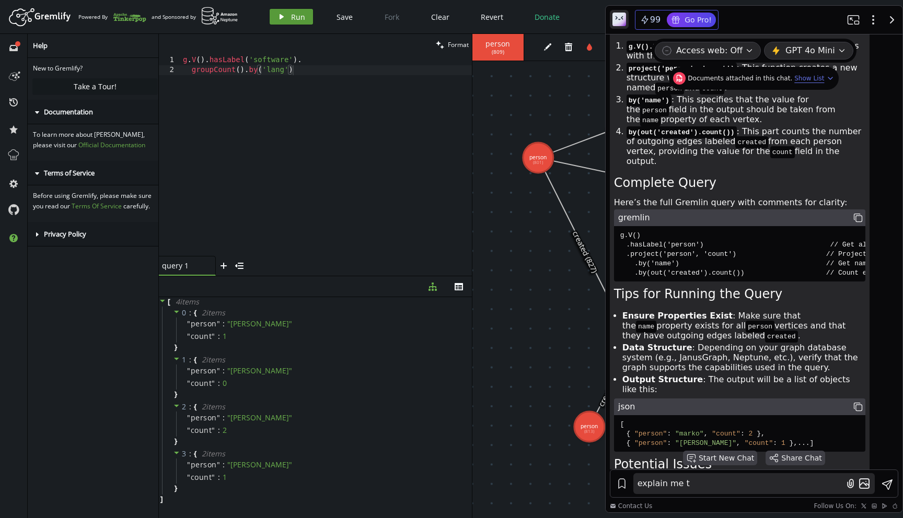
click at [301, 13] on span "Run" at bounding box center [298, 17] width 14 height 10
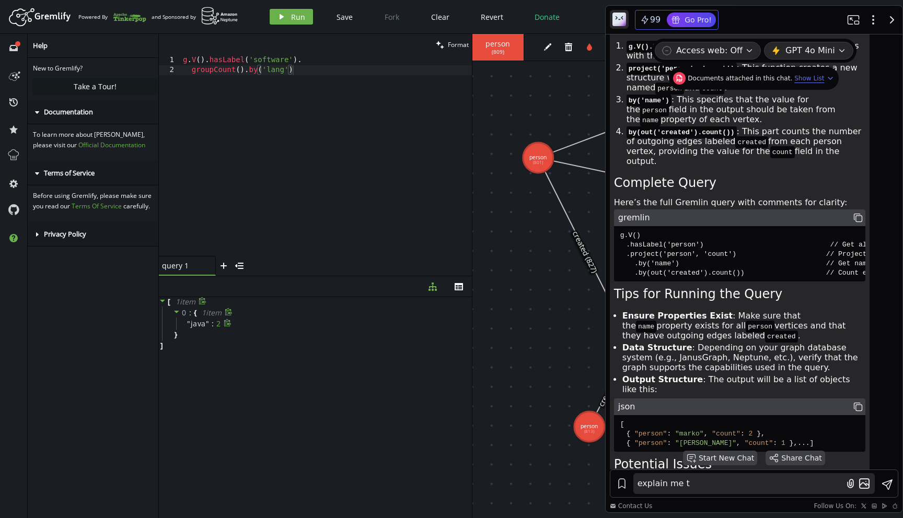
click at [185, 322] on div "" java " : 2" at bounding box center [322, 324] width 293 height 13
click at [276, 72] on div "g . V ( ) . hasLabel ( 'software' ) . groupCount ( ) . by ( 'lang' )" at bounding box center [326, 165] width 291 height 221
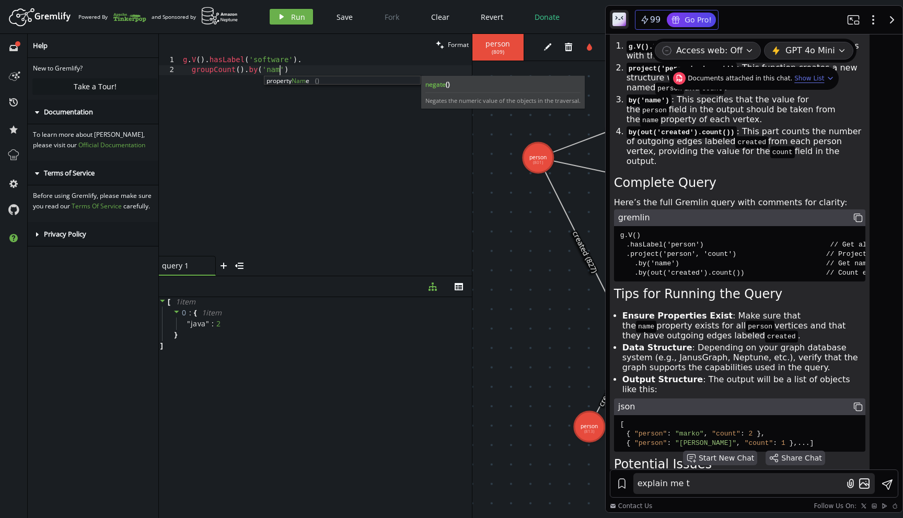
scroll to position [0, 100]
click at [308, 2] on header "Artboard Created with Sketch. Powered By and Sponsored by play Run Save Fork Cl…" at bounding box center [451, 17] width 903 height 34
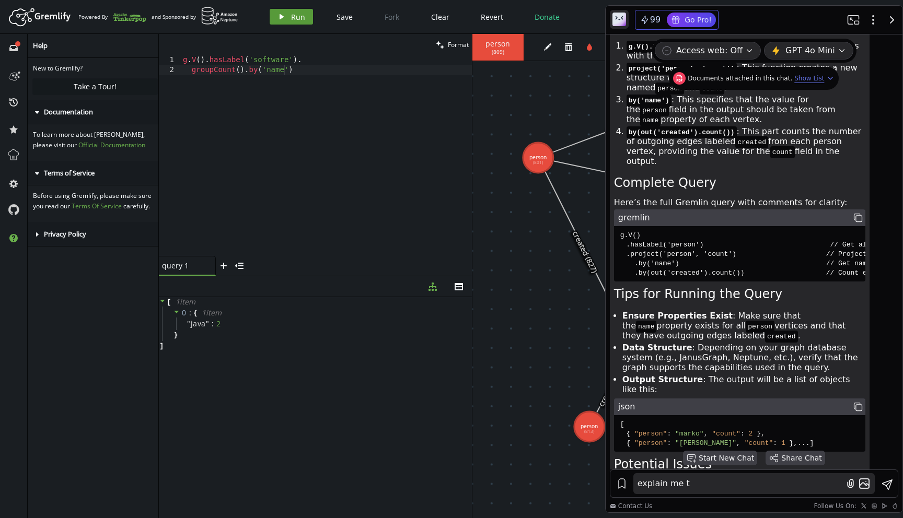
click at [297, 17] on span "Run" at bounding box center [298, 17] width 14 height 10
click at [327, 122] on div "g . V ( ) . hasLabel ( 'software' ) . groupCount ( ) . by ( 'name' )" at bounding box center [326, 165] width 291 height 221
click at [292, 18] on span "Run" at bounding box center [298, 17] width 14 height 10
click at [286, 41] on div "clean Format" at bounding box center [315, 44] width 313 height 21
click at [281, 75] on div "g . V ( ) . hasLabel ( 'software' ) . groupCount ( ) . by ( 'lang' )" at bounding box center [326, 165] width 291 height 221
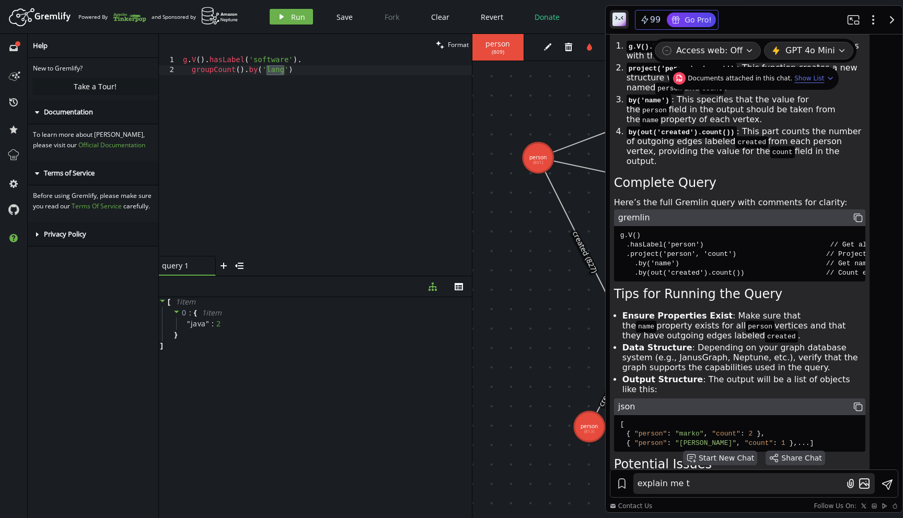
click at [281, 75] on div "g . V ( ) . hasLabel ( 'software' ) . groupCount ( ) . by ( 'lang' )" at bounding box center [326, 165] width 291 height 221
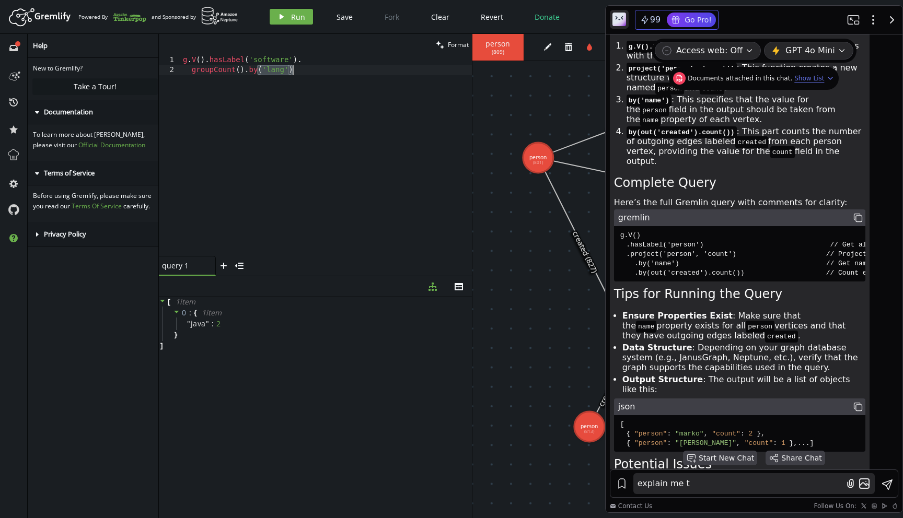
click at [281, 75] on div "g . V ( ) . hasLabel ( 'software' ) . groupCount ( ) . by ( 'lang' )" at bounding box center [326, 165] width 291 height 221
click at [285, 149] on div "g . V ( ) . hasLabel ( 'software' ) . groupCount ( ) . by ( 'lang' )" at bounding box center [326, 165] width 291 height 221
paste textarea "by(out('created').count())."
click at [307, 11] on button "play Run" at bounding box center [291, 17] width 43 height 16
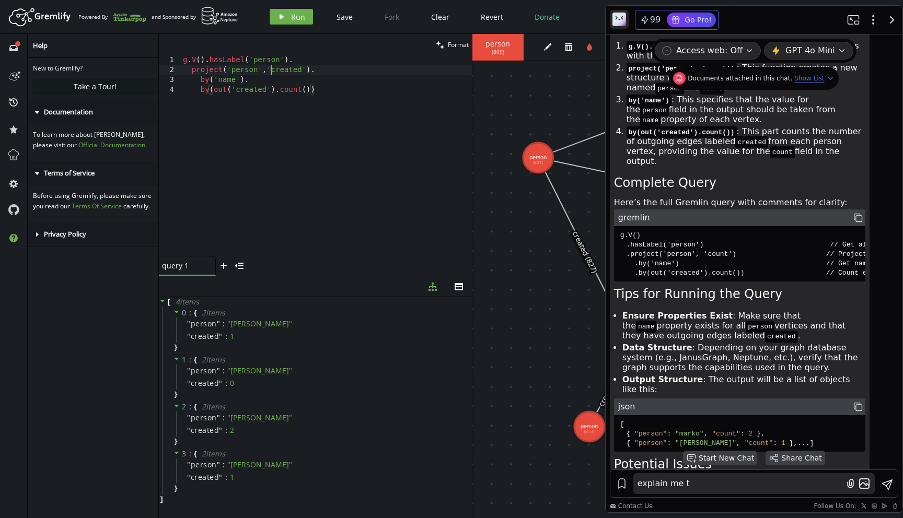
click at [269, 72] on div "g . V ( ) . hasLabel ( 'person' ) . project ( 'person' , 'created' ) . by ( 'na…" at bounding box center [326, 165] width 291 height 221
click at [248, 68] on div "g . V ( ) . hasLabel ( 'person' ) . project ( 'person' , 'created' ) . by ( 'na…" at bounding box center [326, 165] width 291 height 221
click at [228, 311] on div "2 item s" at bounding box center [216, 312] width 41 height 9
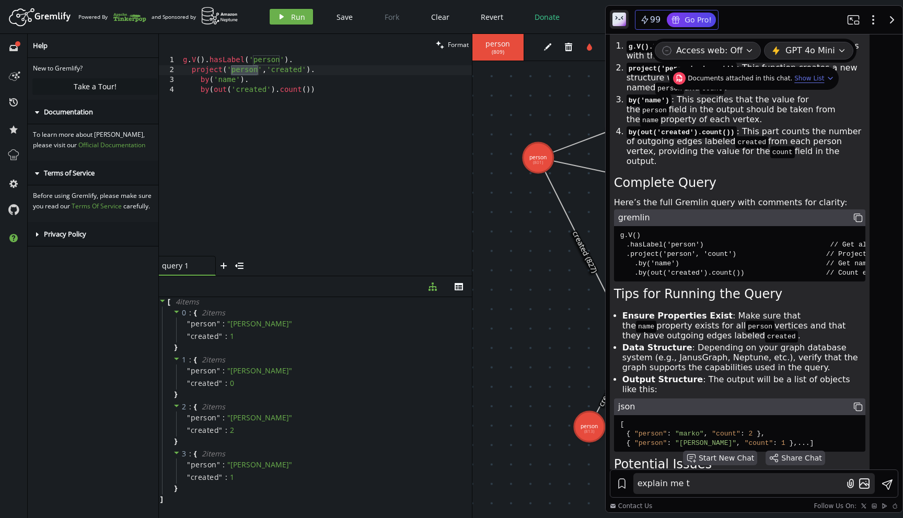
click at [332, 92] on div "g . V ( ) . hasLabel ( 'person' ) . project ( 'person' , 'created' ) . by ( 'na…" at bounding box center [326, 165] width 291 height 221
type textarea "by(out('created').count())."
paste textarea "order().by(select('created'), decr)"
type textarea "order().by(select('created'), decr)"
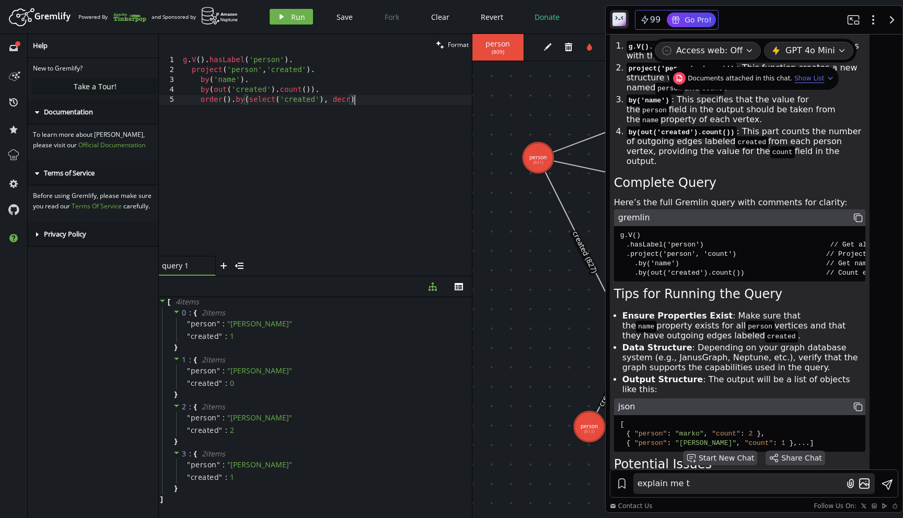
click at [290, 25] on div "Artboard Created with Sketch. Powered By and Sponsored by play Run Save Fork Cl…" at bounding box center [451, 16] width 892 height 21
click at [302, 13] on span "Run" at bounding box center [298, 17] width 14 height 10
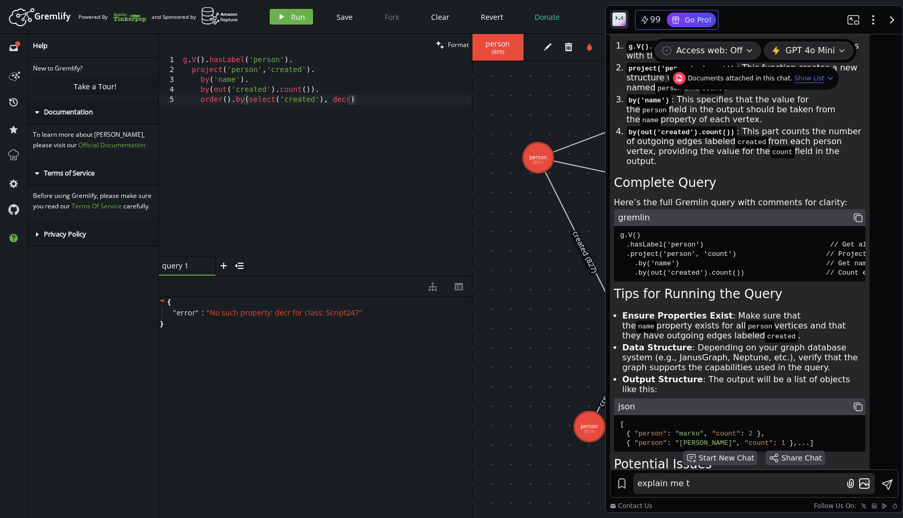
click at [378, 104] on div "g . V ( ) . hasLabel ( 'person' ) . project ( 'person' , 'created' ) . by ( 'na…" at bounding box center [326, 165] width 291 height 221
click at [278, 21] on button "play Run" at bounding box center [291, 17] width 43 height 16
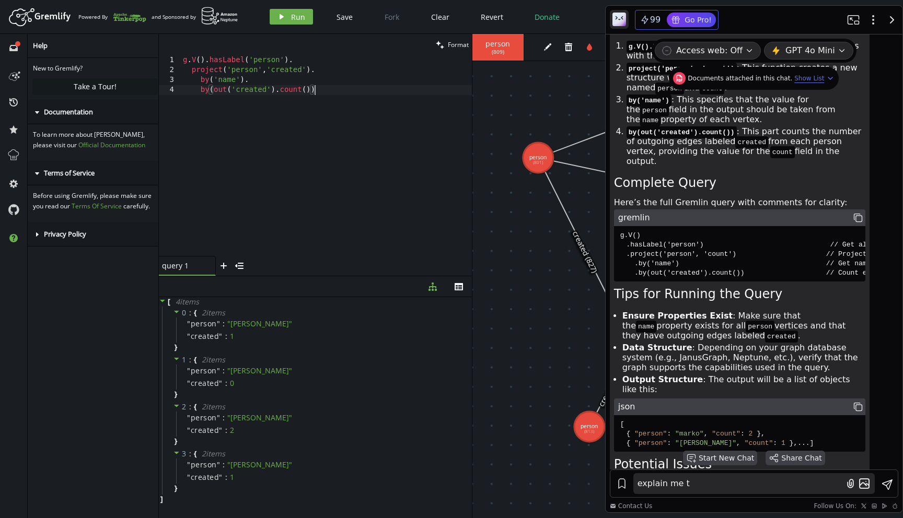
click at [344, 97] on div "g . V ( ) . hasLabel ( 'person' ) . project ( 'person' , 'created' ) . by ( 'na…" at bounding box center [326, 165] width 291 height 221
paste textarea "order().by(select('created'), decr"
click at [291, 15] on span "Run" at bounding box center [298, 17] width 14 height 10
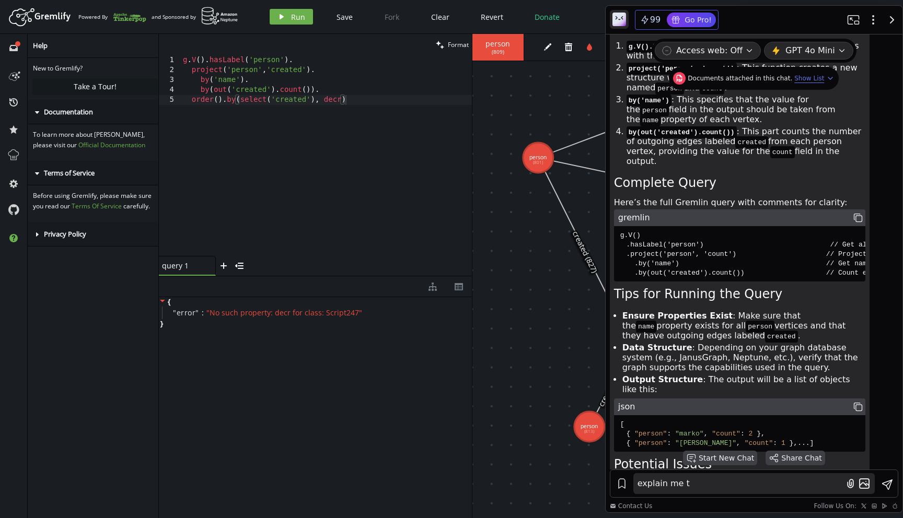
click at [344, 102] on div "g . V ( ) . hasLabel ( 'person' ) . project ( 'person' , 'created' ) . by ( 'na…" at bounding box center [326, 165] width 291 height 221
click at [281, 16] on icon "button" at bounding box center [281, 16] width 4 height 5
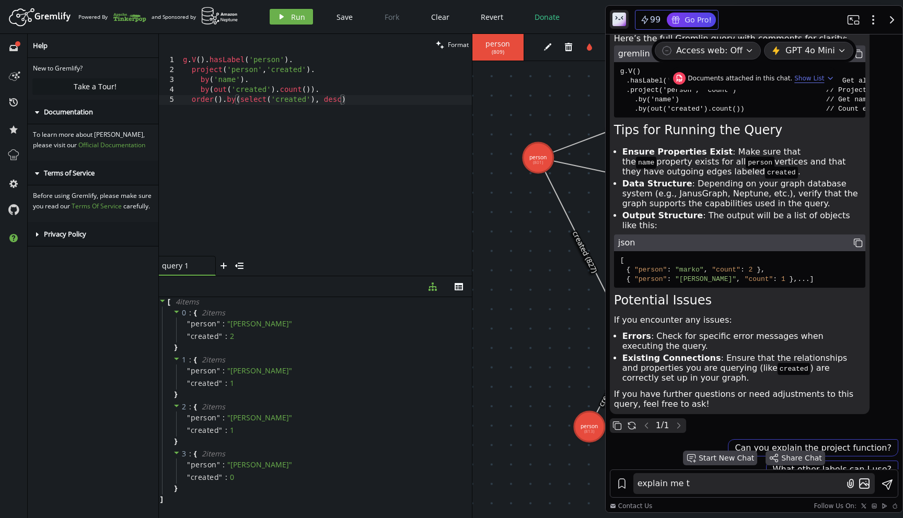
scroll to position [2876, 0]
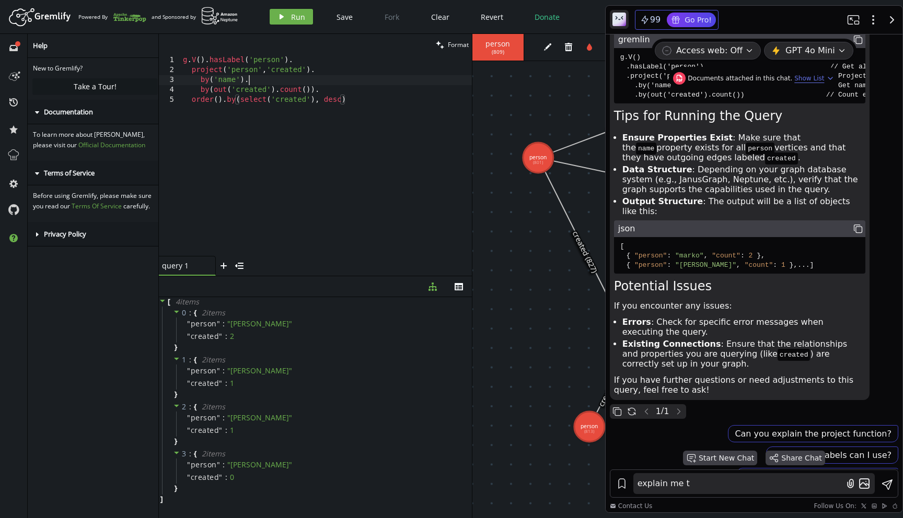
click at [310, 84] on div "g . V ( ) . hasLabel ( 'person' ) . project ( 'person' , 'created' ) . by ( 'na…" at bounding box center [326, 165] width 291 height 221
click at [312, 85] on div "g . V ( ) . hasLabel ( 'person' ) . project ( 'person' , 'created' ) . by ( 'na…" at bounding box center [326, 165] width 291 height 221
click at [314, 86] on div "g . V ( ) . hasLabel ( 'person' ) . project ( 'person' , 'created' ) . by ( 'na…" at bounding box center [326, 165] width 291 height 221
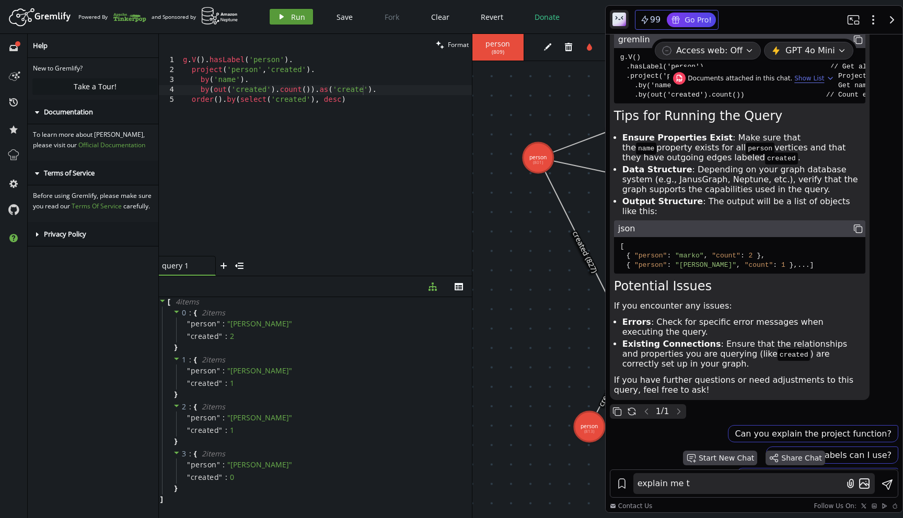
click at [307, 11] on button "play Run" at bounding box center [291, 17] width 43 height 16
click at [291, 14] on span "Run" at bounding box center [298, 17] width 14 height 10
click at [289, 13] on button "play Run" at bounding box center [291, 17] width 43 height 16
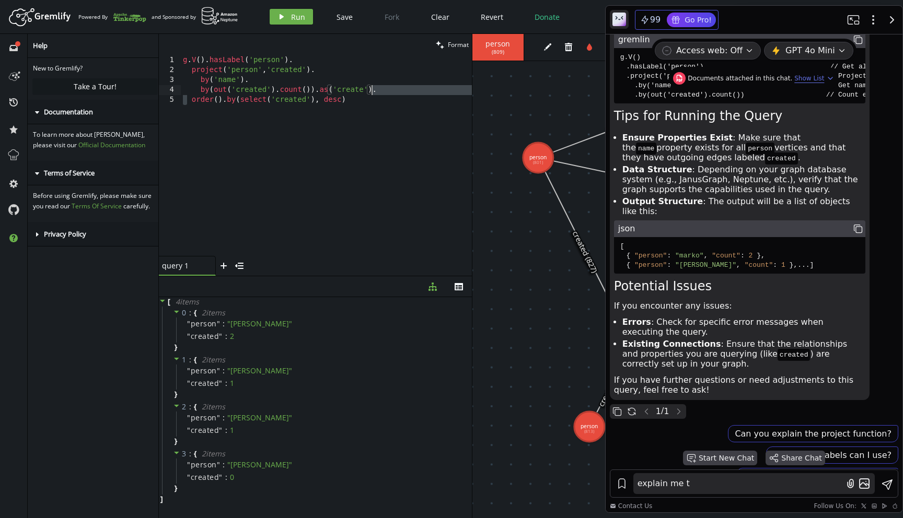
drag, startPoint x: 187, startPoint y: 99, endPoint x: 373, endPoint y: 94, distance: 186.6
click at [373, 94] on div "g . V ( ) . hasLabel ( 'person' ) . project ( 'person' , 'created' ) . by ( 'na…" at bounding box center [326, 165] width 291 height 221
drag, startPoint x: 373, startPoint y: 94, endPoint x: 373, endPoint y: 106, distance: 11.5
click at [373, 106] on div "g . V ( ) . hasLabel ( 'person' ) . project ( 'person' , 'created' ) . by ( 'na…" at bounding box center [326, 165] width 291 height 221
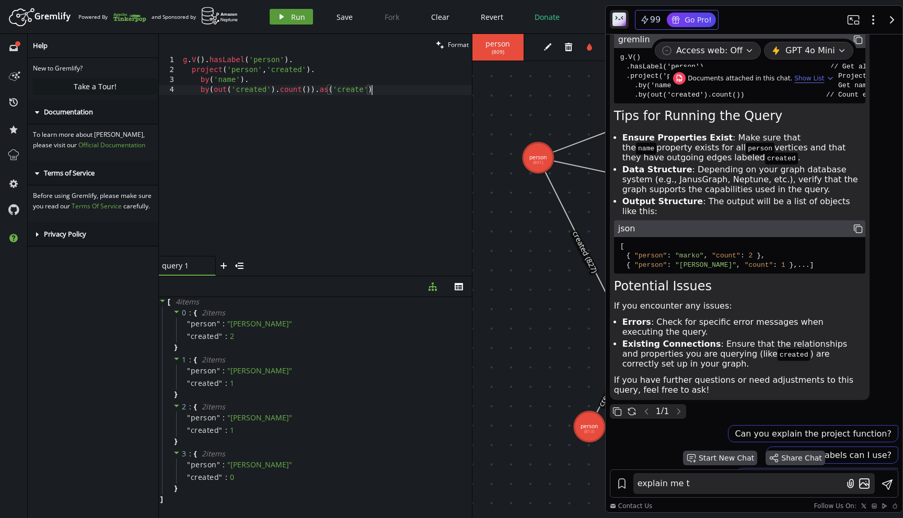
click at [297, 21] on span "Run" at bounding box center [298, 17] width 14 height 10
click at [417, 98] on div "g . V ( ) . hasLabel ( 'person' ) . project ( 'person' , 'created' ) . by ( 'na…" at bounding box center [326, 165] width 291 height 221
click at [285, 25] on div "Artboard Created with Sketch. Powered By and Sponsored by play Run Save Fork Cl…" at bounding box center [451, 16] width 892 height 21
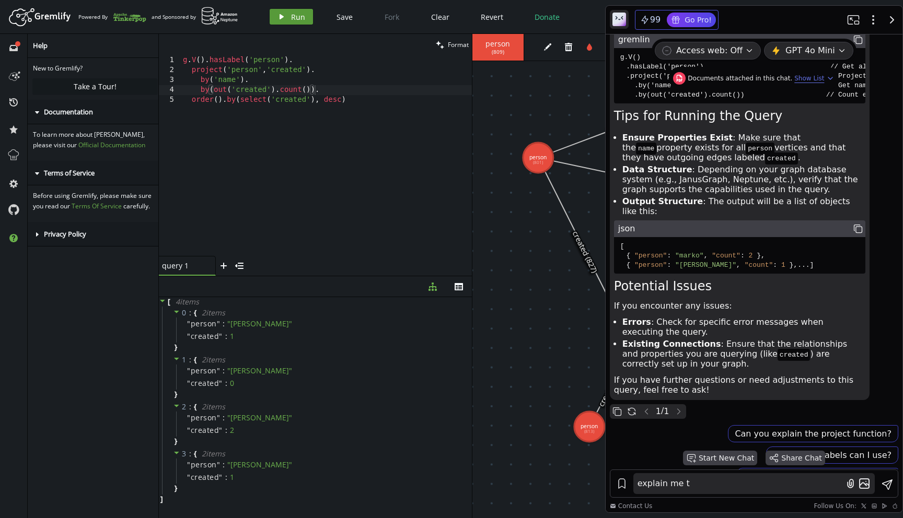
click at [297, 19] on span "Run" at bounding box center [298, 17] width 14 height 10
click at [248, 83] on div "g . V ( ) . hasLabel ( 'person' ) . project ( 'person' , 'created' ) . by ( 'na…" at bounding box center [326, 165] width 291 height 221
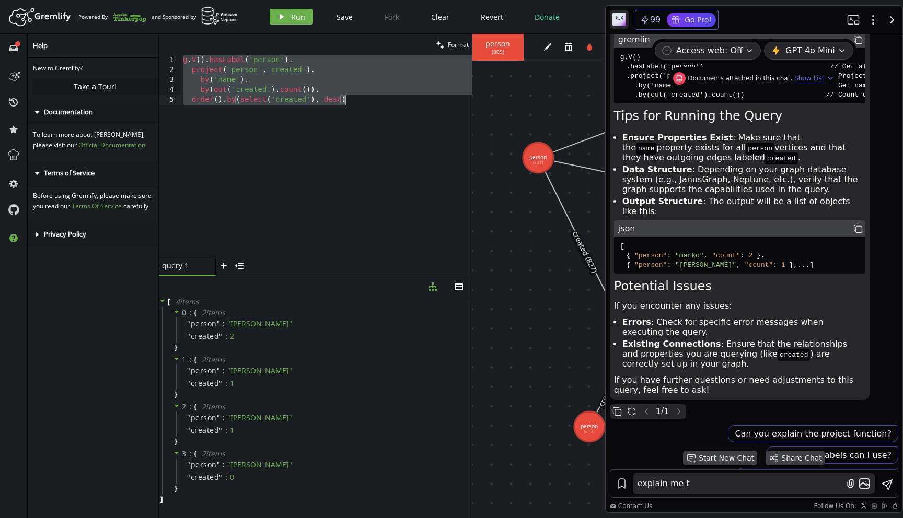
paste textarea "g.V().has('name','[PERSON_NAME]').out('knows').out('created'"
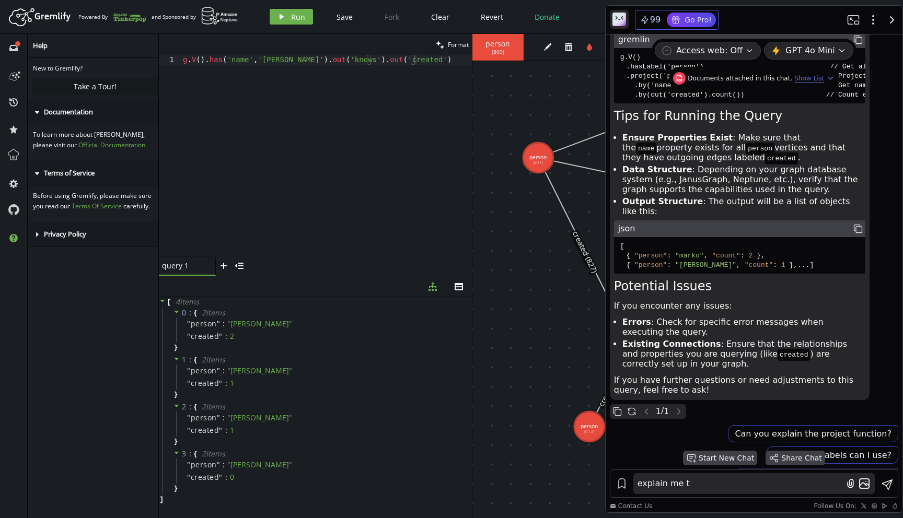
click at [292, 8] on div "Artboard Created with Sketch. Powered By and Sponsored by play Run Save Fork Cl…" at bounding box center [451, 16] width 892 height 21
click at [292, 24] on button "play Run" at bounding box center [291, 17] width 43 height 16
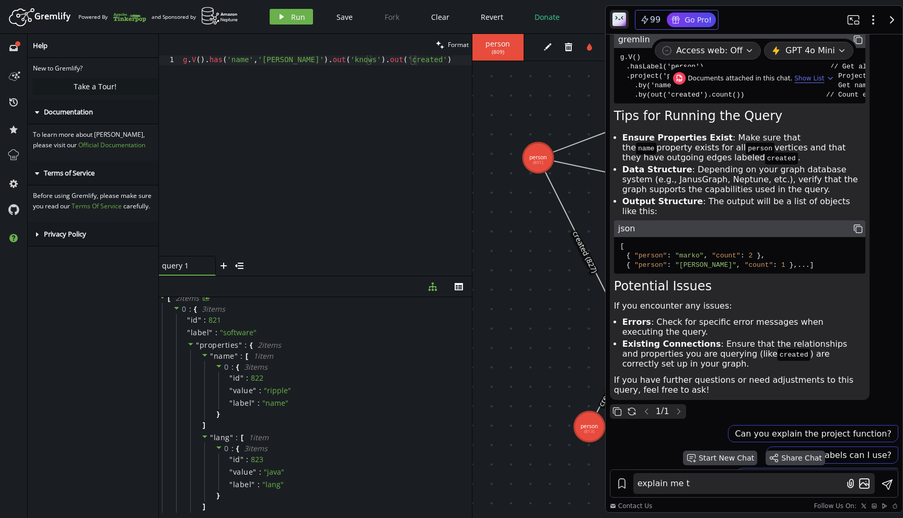
scroll to position [0, 0]
click at [176, 316] on span at bounding box center [176, 313] width 7 height 10
click at [175, 322] on icon at bounding box center [176, 324] width 7 height 7
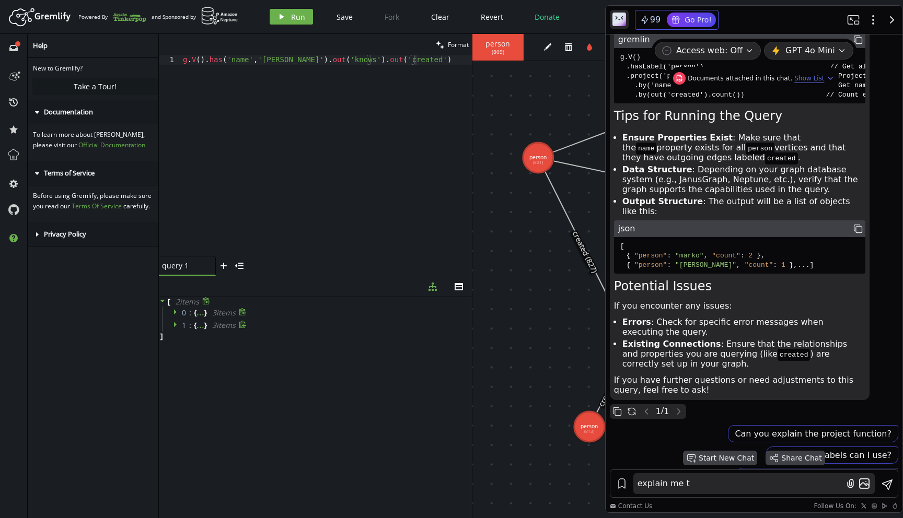
click at [172, 312] on div "0 : { ... } 3 item s" at bounding box center [317, 313] width 310 height 13
click at [176, 313] on icon at bounding box center [176, 311] width 7 height 7
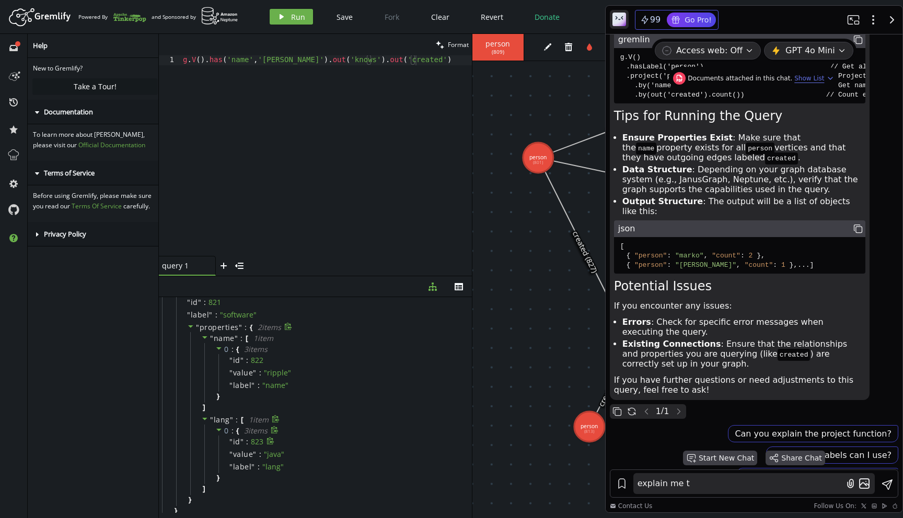
scroll to position [48, 0]
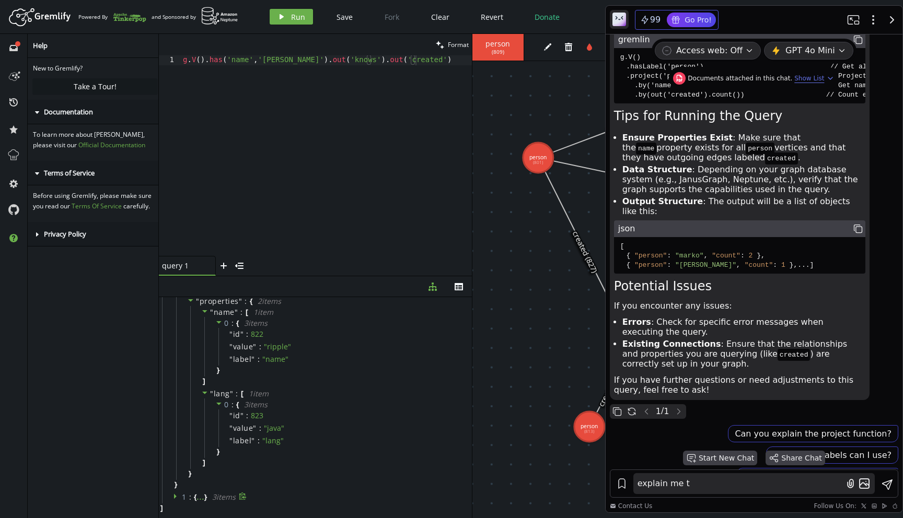
click at [171, 498] on div "1 : { ... } 3 item s" at bounding box center [317, 497] width 310 height 13
click at [173, 495] on icon at bounding box center [176, 496] width 7 height 7
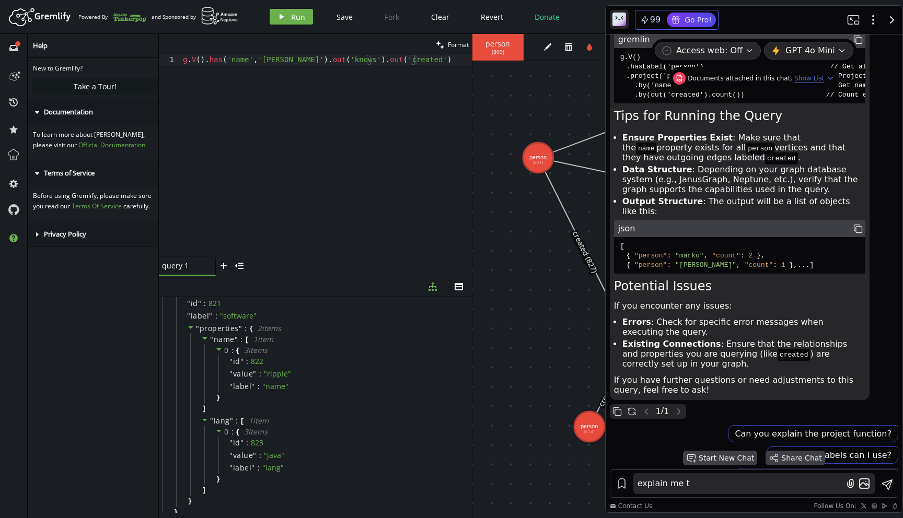
scroll to position [0, 0]
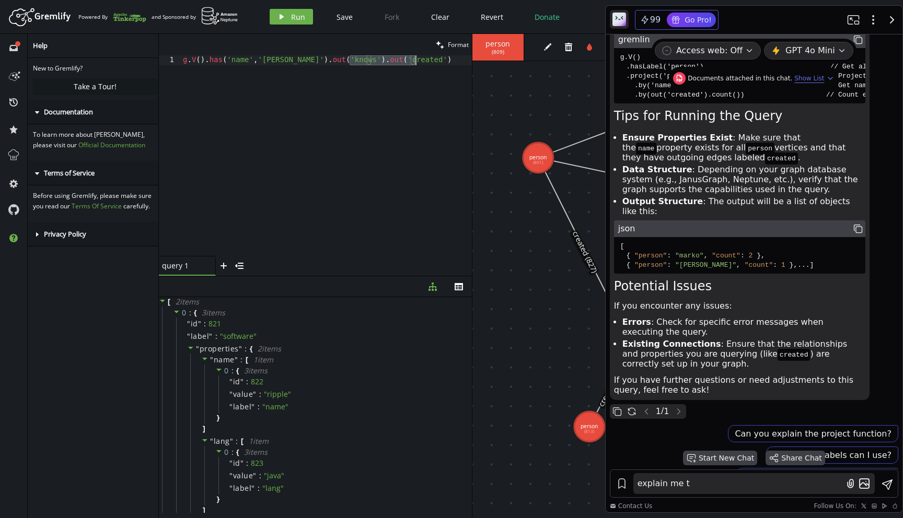
drag, startPoint x: 351, startPoint y: 60, endPoint x: 440, endPoint y: 63, distance: 88.9
click at [440, 63] on div "g . V ( ) . has ( 'name' , '[PERSON_NAME]' ) . out ( 'knows' ) . out ( 'created…" at bounding box center [326, 165] width 291 height 221
click at [284, 14] on icon "play" at bounding box center [281, 17] width 8 height 8
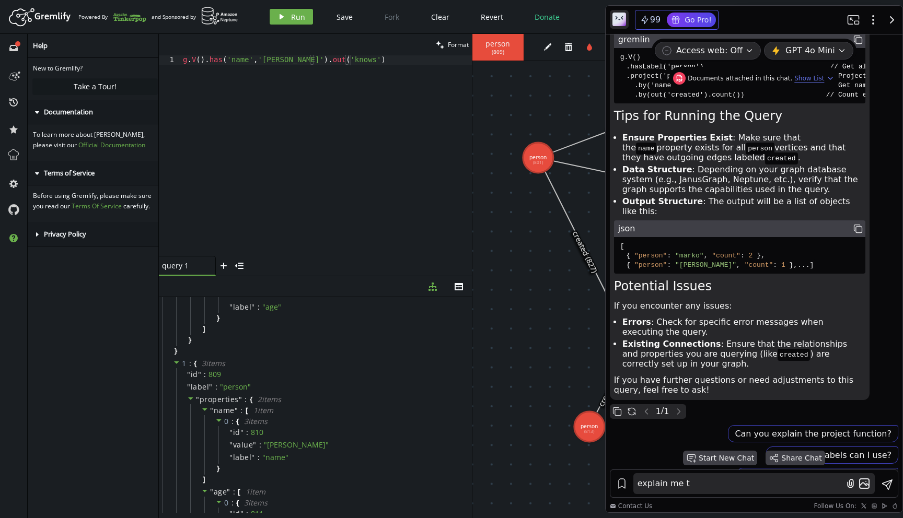
scroll to position [267, 0]
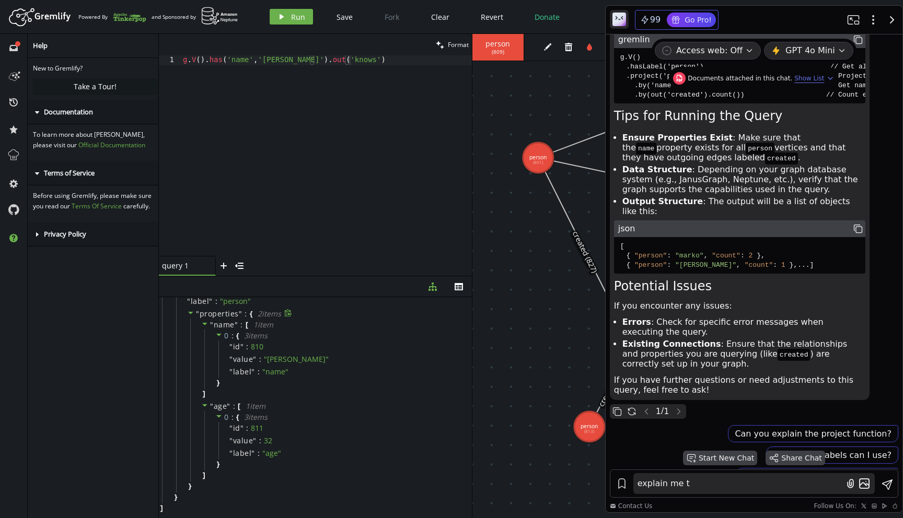
click at [193, 314] on icon at bounding box center [190, 312] width 7 height 7
click at [191, 324] on icon at bounding box center [190, 321] width 7 height 7
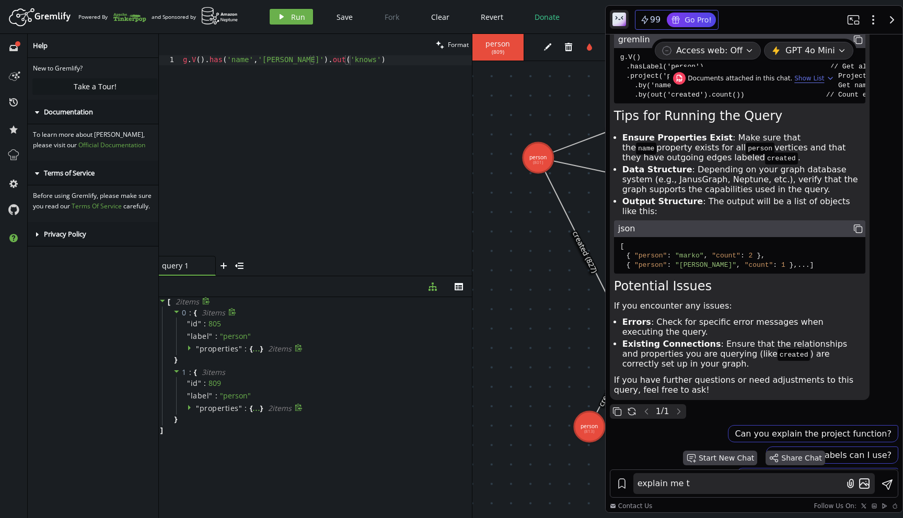
click at [192, 351] on icon at bounding box center [190, 347] width 7 height 7
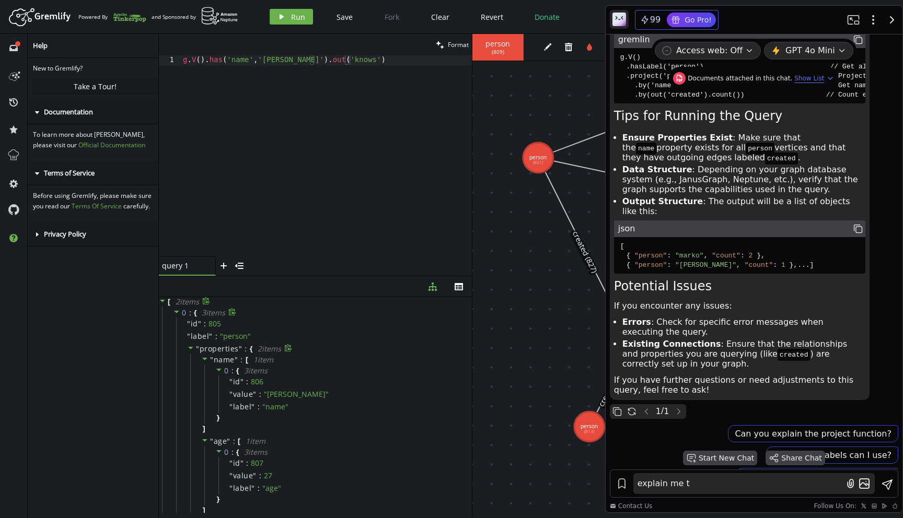
click at [192, 351] on icon at bounding box center [190, 347] width 7 height 7
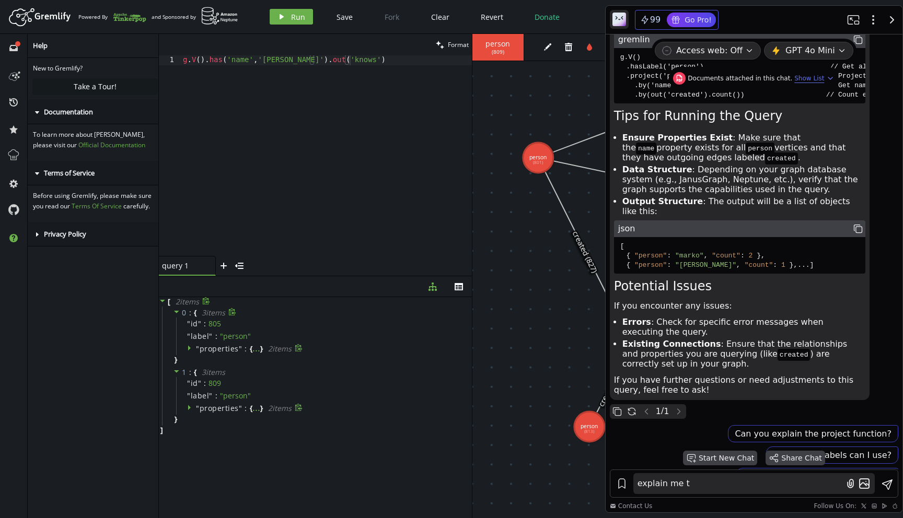
click at [178, 313] on icon at bounding box center [176, 311] width 7 height 7
click at [177, 325] on icon at bounding box center [176, 324] width 5 height 3
click at [396, 63] on div "g . V ( ) . has ( 'name' , '[PERSON_NAME]' ) . out ( 'knows' )" at bounding box center [326, 165] width 291 height 221
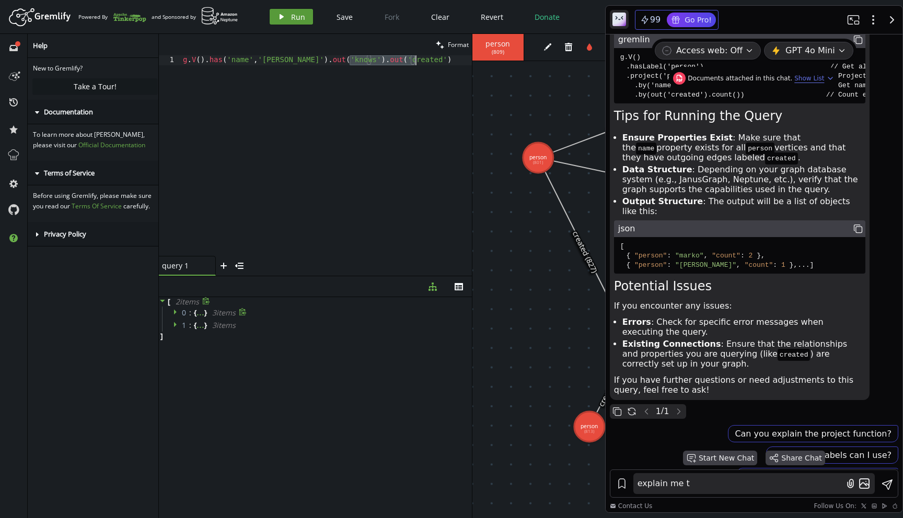
click at [294, 20] on span "Run" at bounding box center [298, 17] width 14 height 10
click at [296, 14] on span "Run" at bounding box center [298, 17] width 14 height 10
click at [411, 64] on div "g . V ( ) . has ( 'name' , '[PERSON_NAME]' ) . out ( 'knows' ) . out ( 'created…" at bounding box center [326, 165] width 291 height 221
click at [415, 108] on div "g . V ( ) . has ( 'name' , '[PERSON_NAME]' ) . out ( 'knows' ) . out ( 'created…" at bounding box center [326, 165] width 291 height 221
click at [173, 314] on icon at bounding box center [176, 311] width 7 height 7
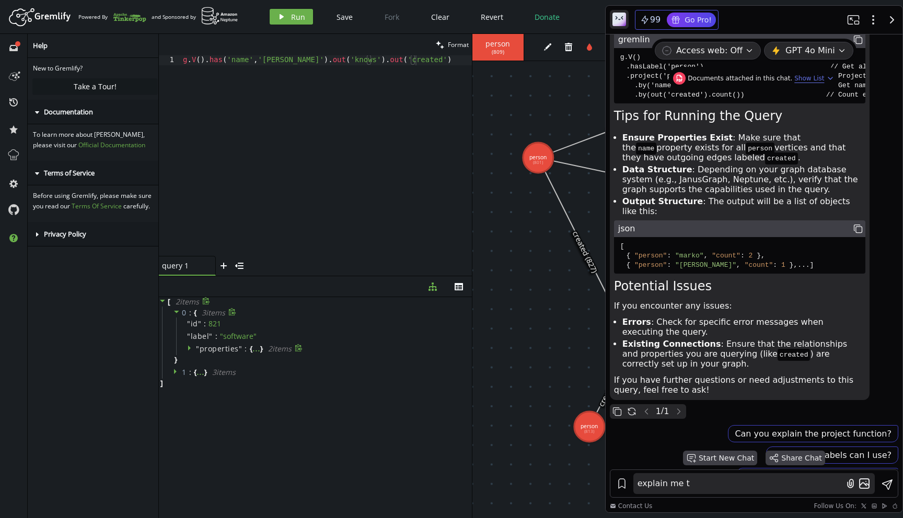
click at [186, 348] on div "" properties " : { ... } 2 item s" at bounding box center [322, 349] width 293 height 13
click at [189, 348] on icon at bounding box center [189, 348] width 3 height 5
click at [190, 347] on icon at bounding box center [190, 348] width 5 height 3
click at [174, 375] on icon at bounding box center [176, 371] width 7 height 7
click at [333, 55] on div "g . V ( ) . has ( 'name' , '[PERSON_NAME]' ) . out ( 'knows' ) . out ( 'created…" at bounding box center [326, 165] width 291 height 221
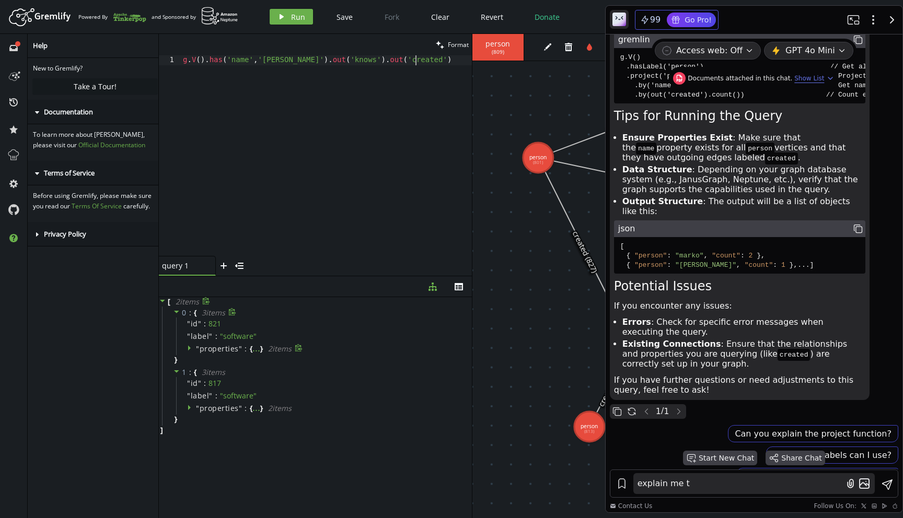
click at [267, 159] on div "g . V ( ) . has ( 'name' , '[PERSON_NAME]' ) . out ( 'knows' ) . out ( 'created…" at bounding box center [326, 165] width 291 height 221
click at [192, 346] on icon at bounding box center [190, 347] width 7 height 7
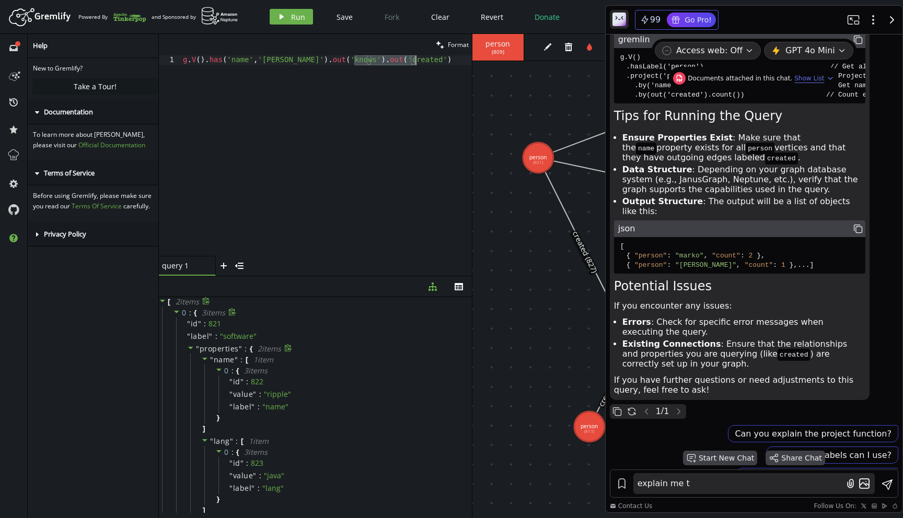
drag, startPoint x: 353, startPoint y: 61, endPoint x: 471, endPoint y: 79, distance: 119.9
click at [471, 79] on div "clean Format g.V().has('name','marko').out('knows').out('created') 1 g . V ( ) …" at bounding box center [531, 276] width 744 height 484
click at [283, 17] on icon "play" at bounding box center [281, 17] width 8 height 8
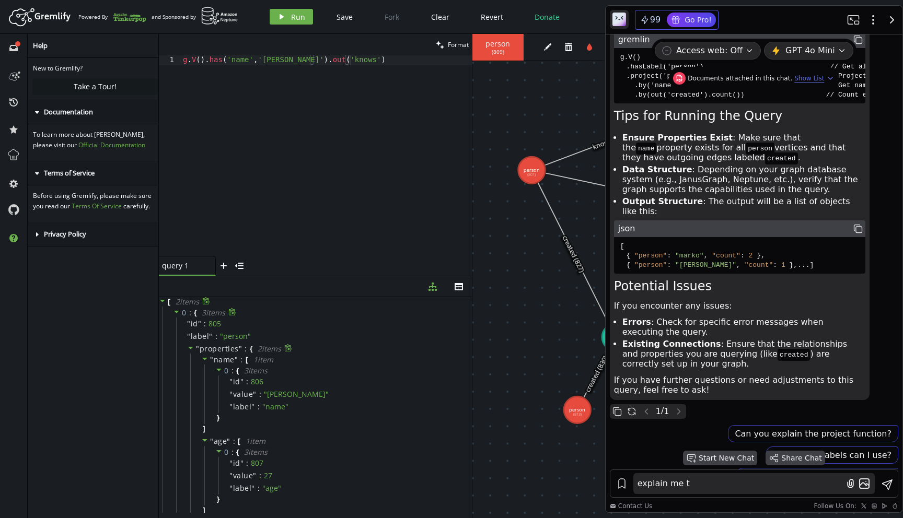
click at [188, 350] on icon at bounding box center [190, 347] width 7 height 7
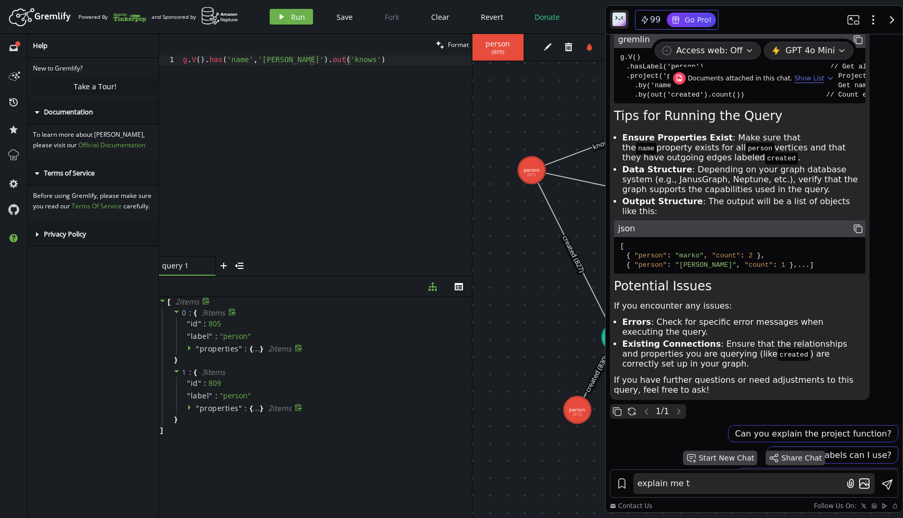
click at [188, 404] on icon at bounding box center [190, 407] width 7 height 7
click at [888, 23] on icon "button" at bounding box center [891, 20] width 13 height 13
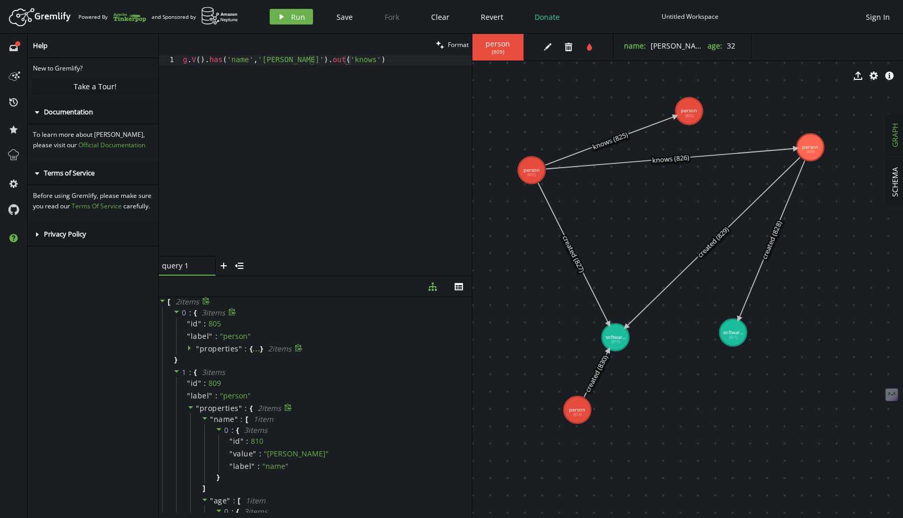
drag, startPoint x: 748, startPoint y: 222, endPoint x: 812, endPoint y: 147, distance: 98.2
drag, startPoint x: 690, startPoint y: 113, endPoint x: 670, endPoint y: 97, distance: 25.7
click at [367, 65] on div "g . V ( ) . has ( 'name' , '[PERSON_NAME]' ) . out ( 'knows' )" at bounding box center [326, 165] width 291 height 221
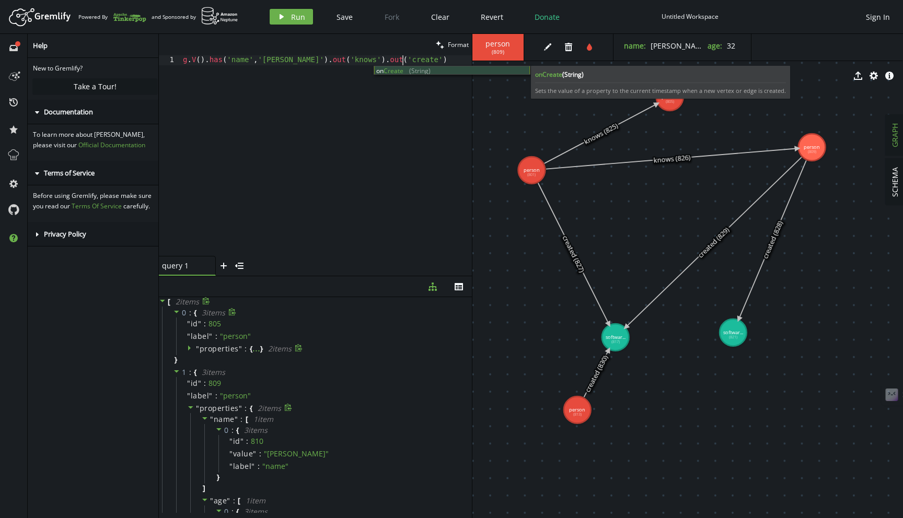
scroll to position [0, 224]
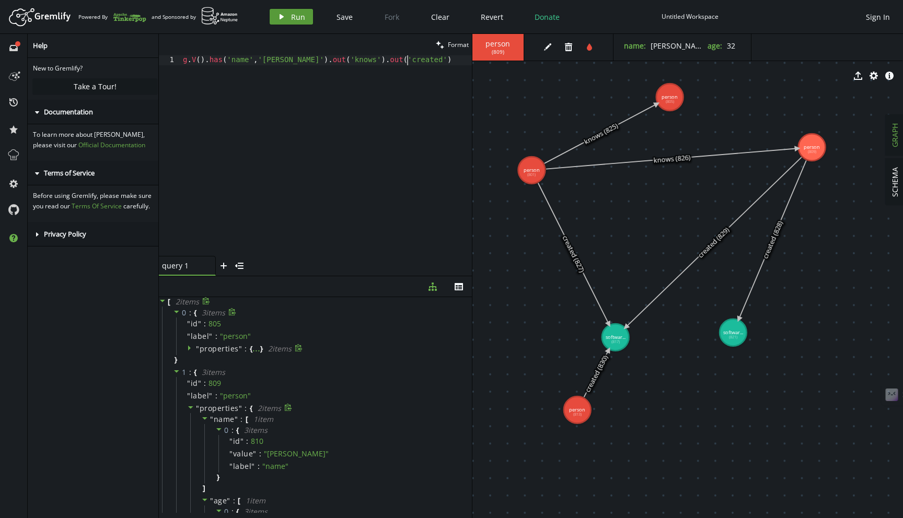
click at [298, 21] on span "Run" at bounding box center [298, 17] width 14 height 10
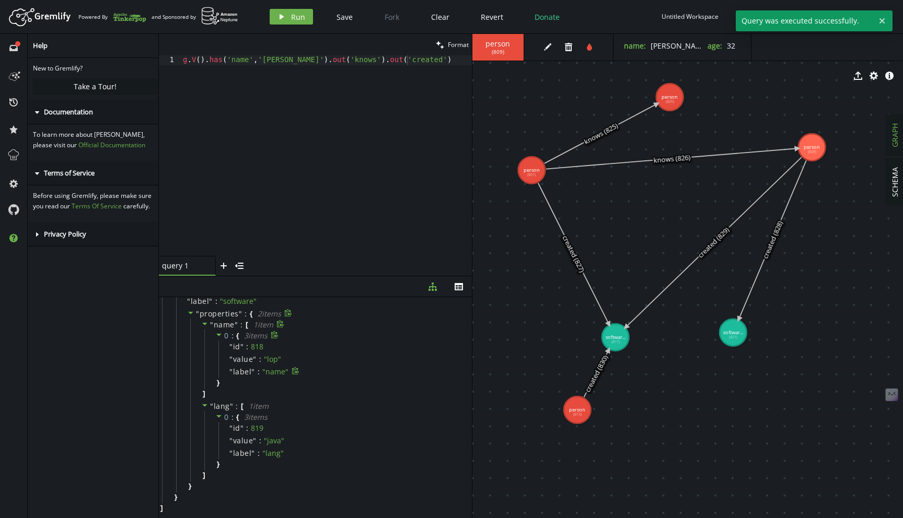
scroll to position [0, 0]
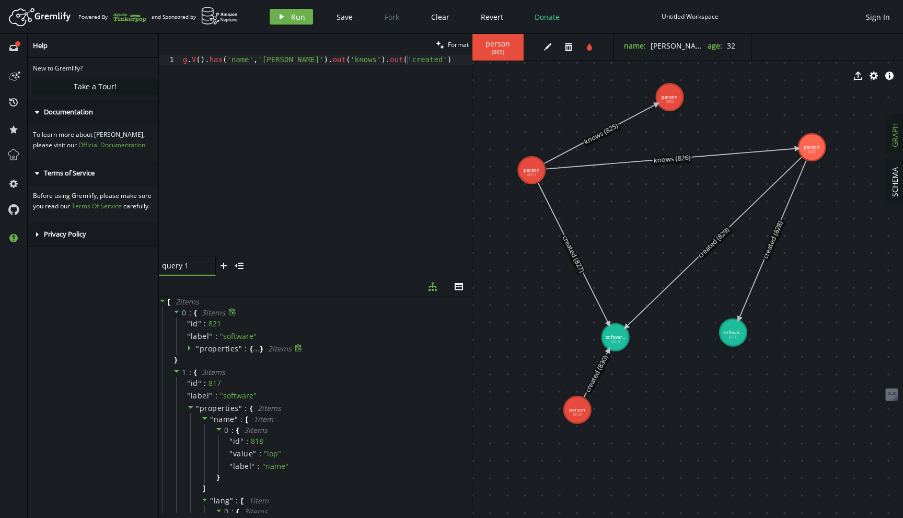
click at [187, 349] on icon at bounding box center [190, 347] width 7 height 7
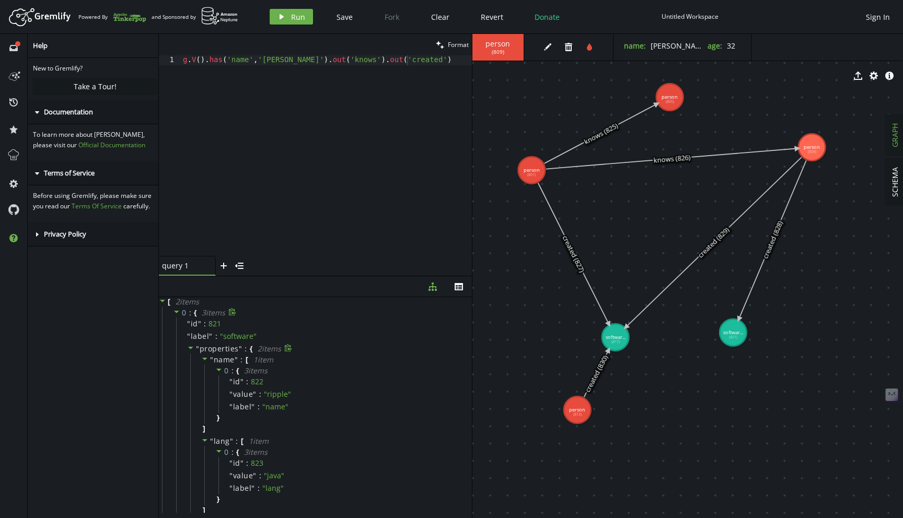
click at [187, 349] on div "" properties " : { 2 item s " name " : [ 1 item 0 : { 3 item s " id " : 822 " v…" at bounding box center [322, 435] width 293 height 185
click at [172, 314] on div "0 : { 3 item s " id " : 821 " label " : " software " " properties " : { 2 item …" at bounding box center [317, 423] width 310 height 232
click at [175, 312] on icon at bounding box center [176, 311] width 7 height 7
click at [176, 324] on icon at bounding box center [176, 324] width 5 height 3
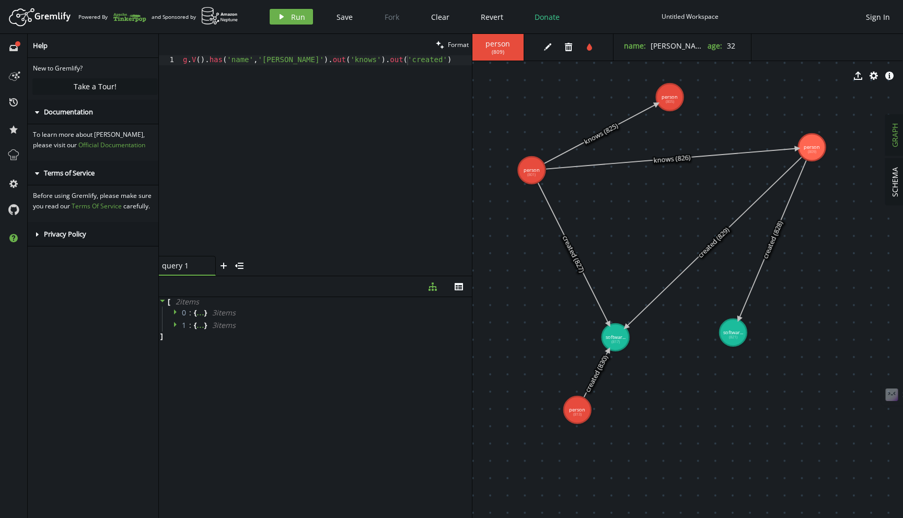
click at [176, 325] on icon at bounding box center [176, 324] width 7 height 7
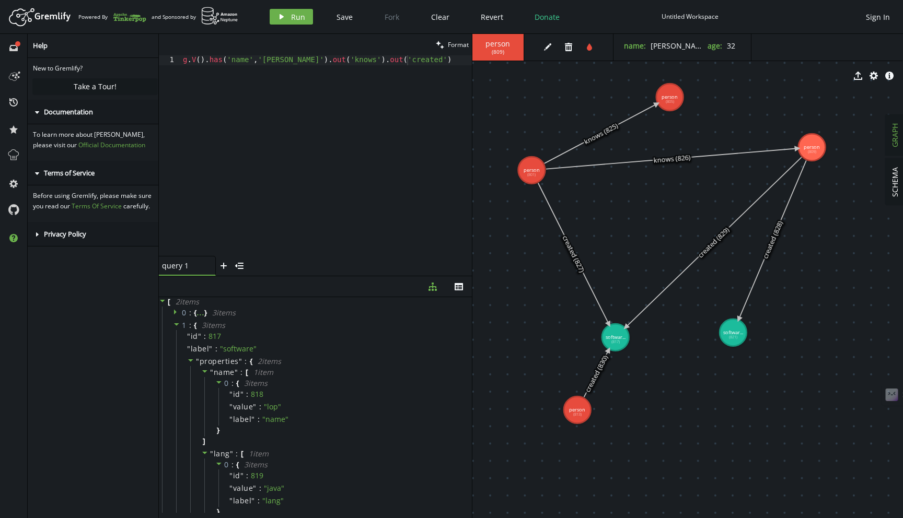
click at [176, 317] on span at bounding box center [176, 313] width 7 height 10
click at [352, 63] on div "g . V ( ) . has ( 'name' , '[PERSON_NAME]' ) . out ( 'knows' ) . out ( 'created…" at bounding box center [326, 165] width 291 height 221
type textarea "g.V().has('name','[PERSON_NAME]').out('knows').out('created')"
click at [328, 146] on div "g . V ( ) . has ( 'name' , '[PERSON_NAME]' ) . out ( 'knows' ) . out ( 'created…" at bounding box center [326, 165] width 291 height 221
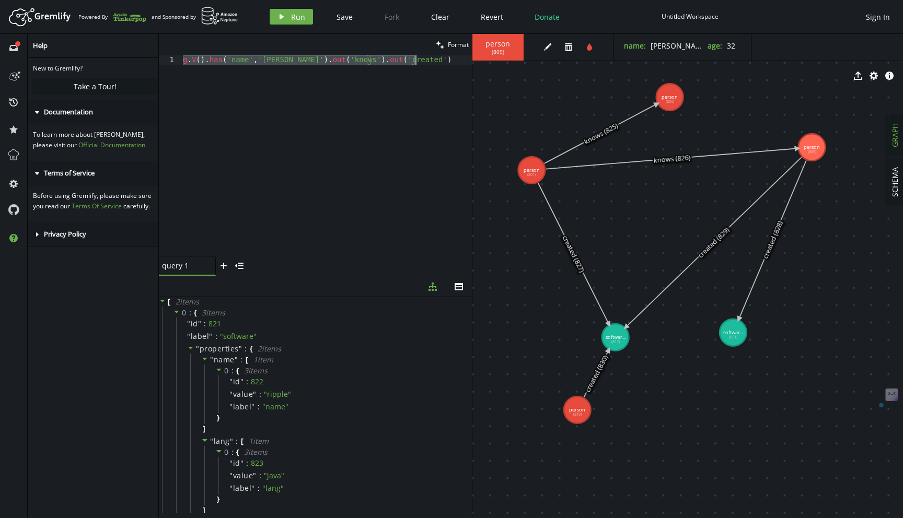
paste textarea
click at [291, 12] on span "Run" at bounding box center [298, 17] width 14 height 10
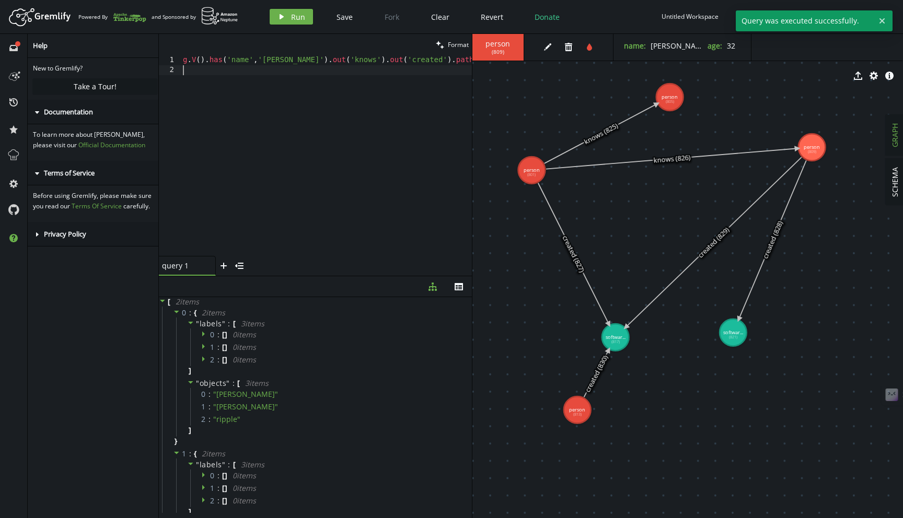
click at [259, 133] on div "g . V ( ) . has ( 'name' , '[PERSON_NAME]' ) . out ( 'knows' ) . out ( 'created…" at bounding box center [339, 163] width 316 height 217
click at [192, 324] on icon at bounding box center [190, 322] width 7 height 7
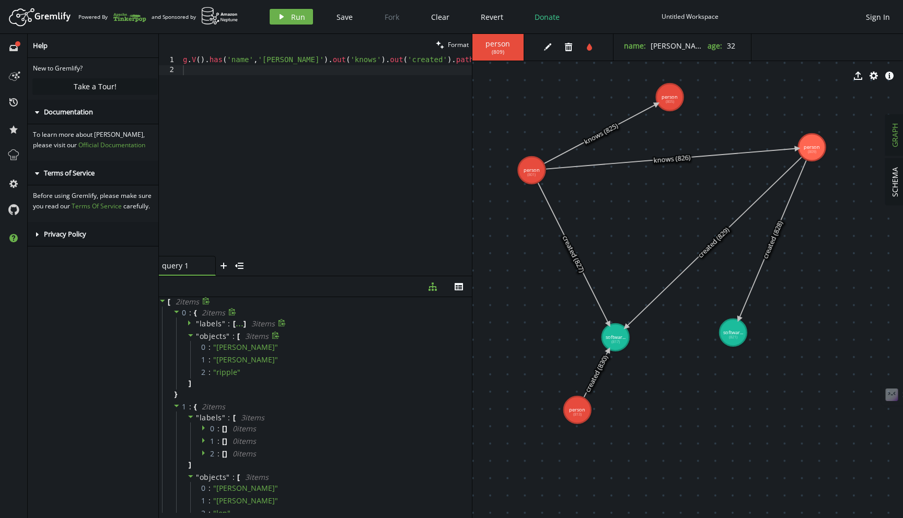
click at [190, 333] on icon at bounding box center [190, 335] width 7 height 7
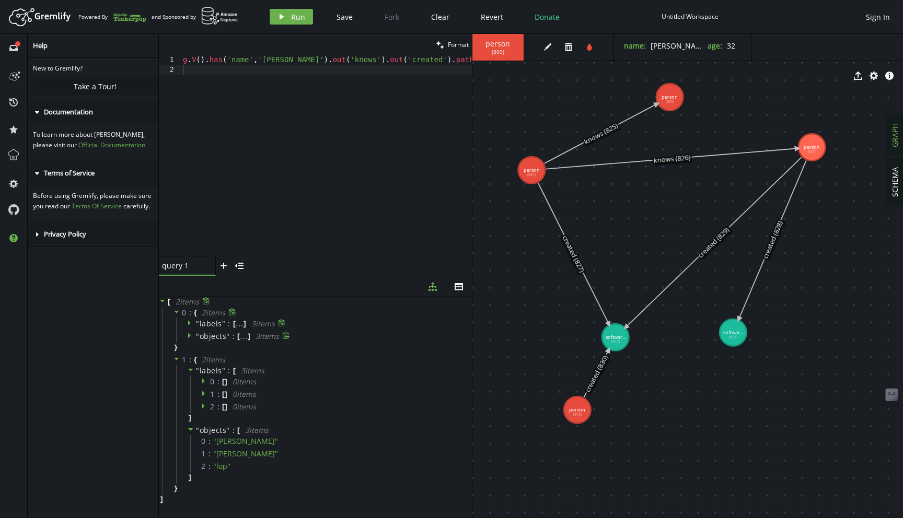
click at [178, 316] on span at bounding box center [176, 313] width 7 height 10
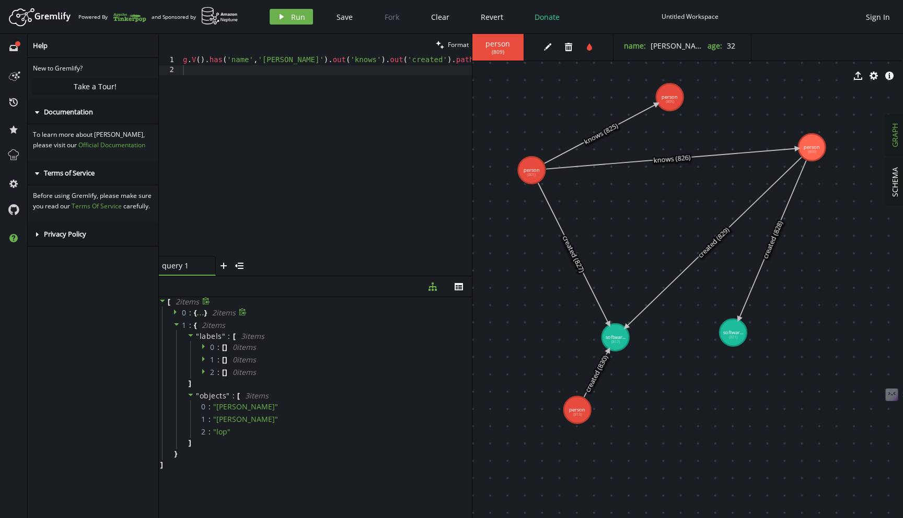
click at [174, 314] on icon at bounding box center [176, 311] width 7 height 7
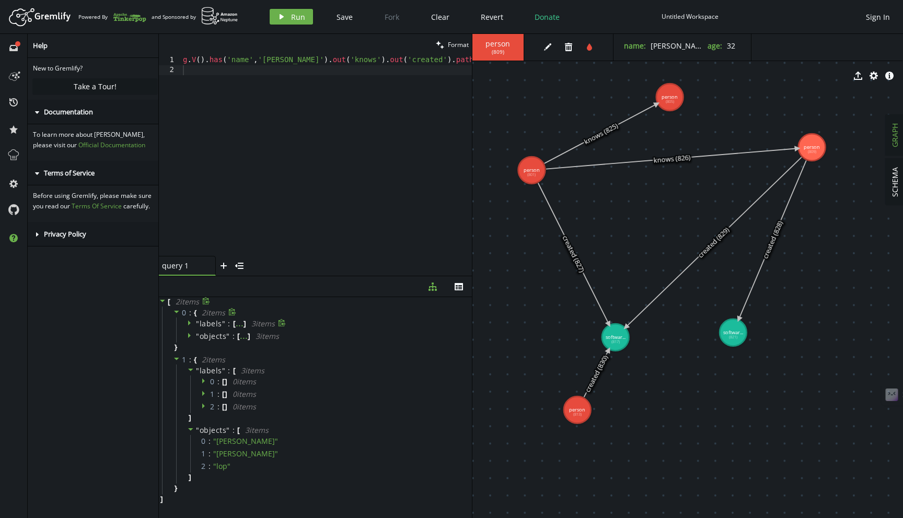
click at [192, 326] on icon at bounding box center [190, 322] width 7 height 7
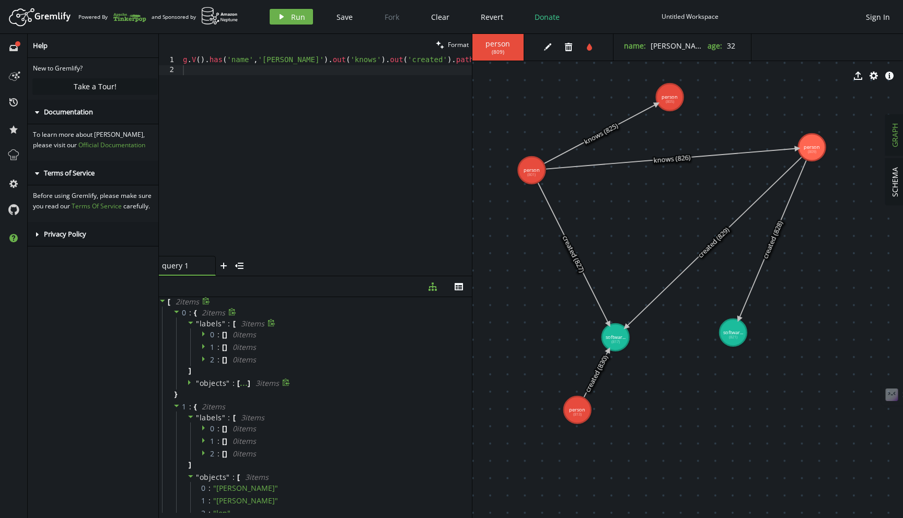
click at [185, 382] on div "" objects " : [ ... ] 3 item s" at bounding box center [322, 383] width 293 height 13
click at [190, 384] on icon at bounding box center [190, 382] width 7 height 7
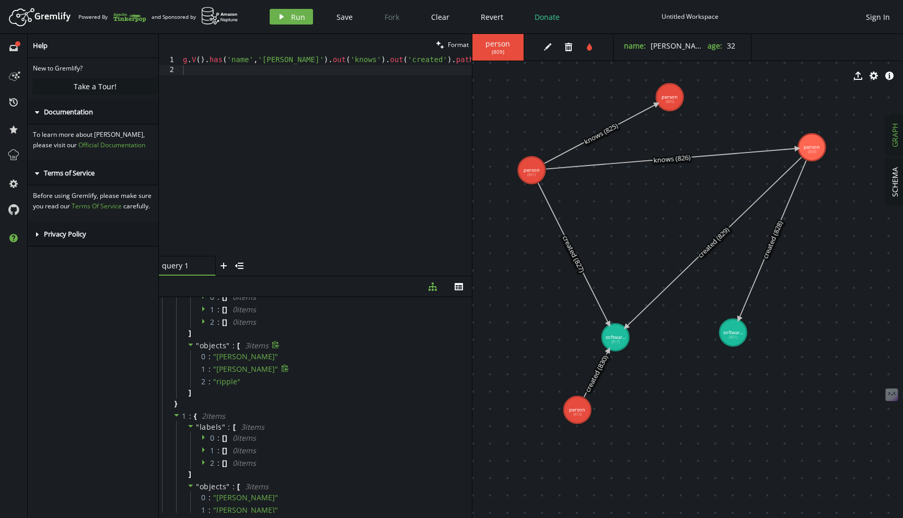
scroll to position [42, 0]
click at [236, 117] on div "g . V ( ) . has ( 'name' , '[PERSON_NAME]' ) . out ( 'knows' ) . out ( 'created…" at bounding box center [339, 163] width 316 height 217
type textarea "g.V().has('name','[PERSON_NAME]').out('knows').out('created').path().by('name')"
paste textarea
click at [294, 14] on span "Run" at bounding box center [298, 17] width 14 height 10
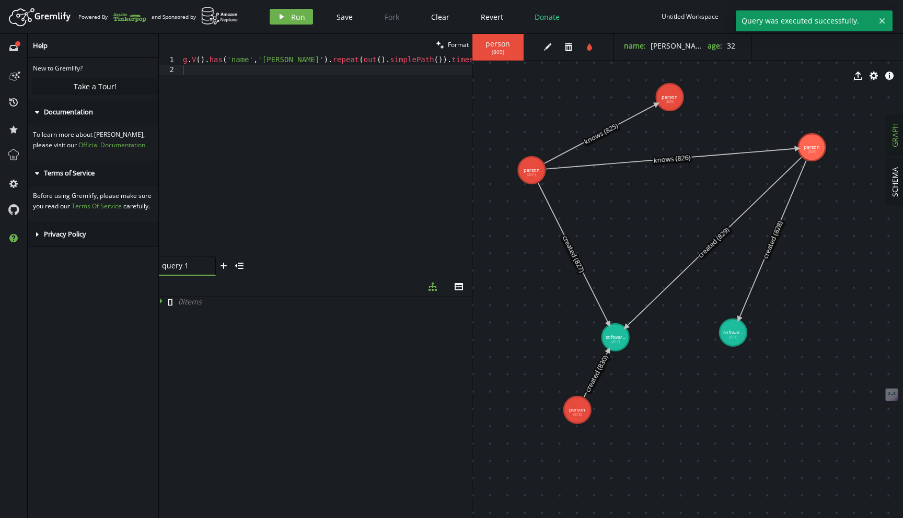
scroll to position [0, 0]
click at [164, 300] on icon at bounding box center [162, 300] width 7 height 7
click at [240, 56] on div "g . V ( ) . has ( 'name' , '[PERSON_NAME]' ) . repeat ( out ( ) . simplePath ( …" at bounding box center [356, 163] width 351 height 217
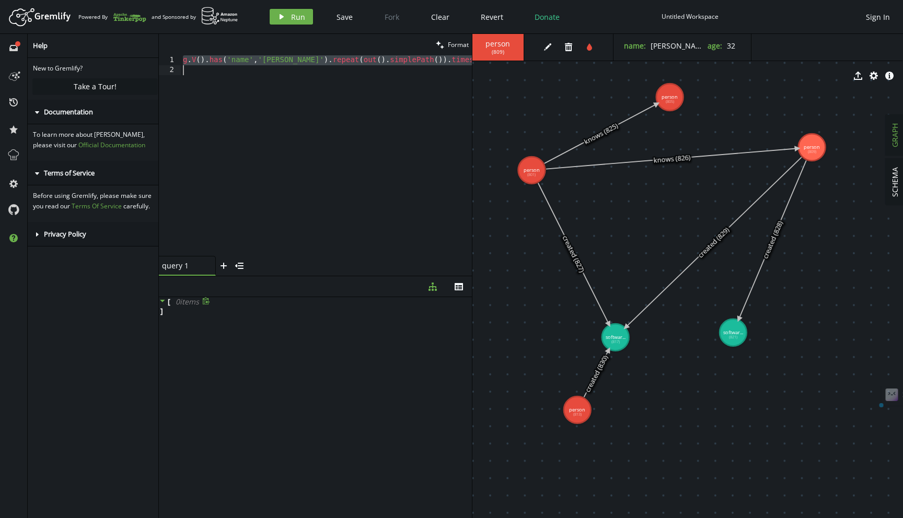
paste textarea "by(loops())"
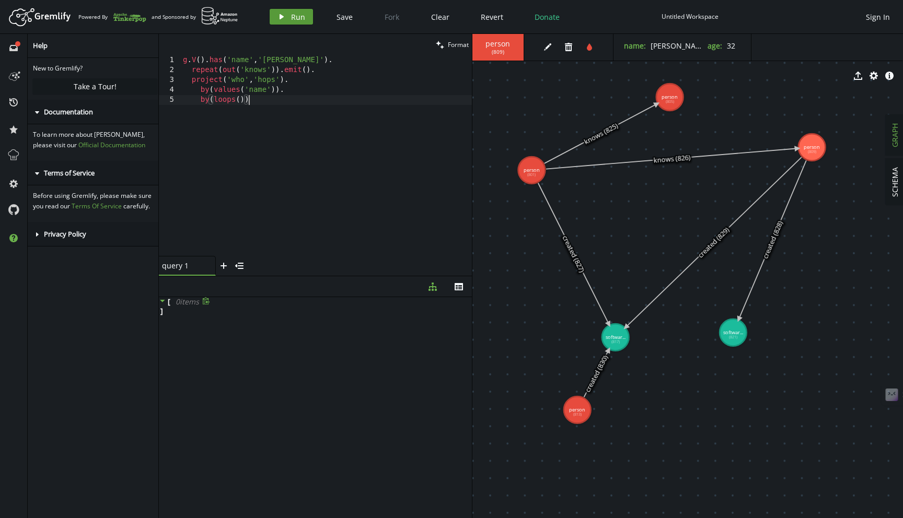
click at [294, 19] on span "Run" at bounding box center [298, 17] width 14 height 10
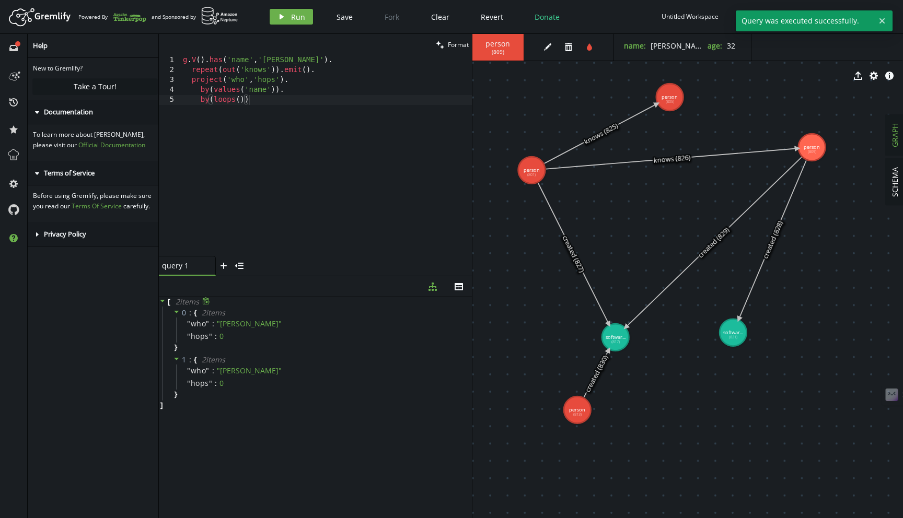
click at [273, 106] on div "g . V ( ) . has ( 'name' , '[PERSON_NAME]' ) . repeat ( out ( 'knows' )) . emit…" at bounding box center [326, 165] width 291 height 221
click at [237, 69] on div "g . V ( ) . has ( 'name' , '[PERSON_NAME]' ) . repeat ( out ( 'knows' )) . emit…" at bounding box center [326, 165] width 291 height 221
click at [244, 69] on div "g . V ( ) . has ( 'name' , '[PERSON_NAME]' ) . repeat ( out ( 'knows' )) . emit…" at bounding box center [326, 165] width 291 height 221
click at [234, 62] on div "g . V ( ) . has ( 'name' , '[PERSON_NAME]' ) . repeat ( out ( 'knows' )) . emit…" at bounding box center [326, 165] width 291 height 221
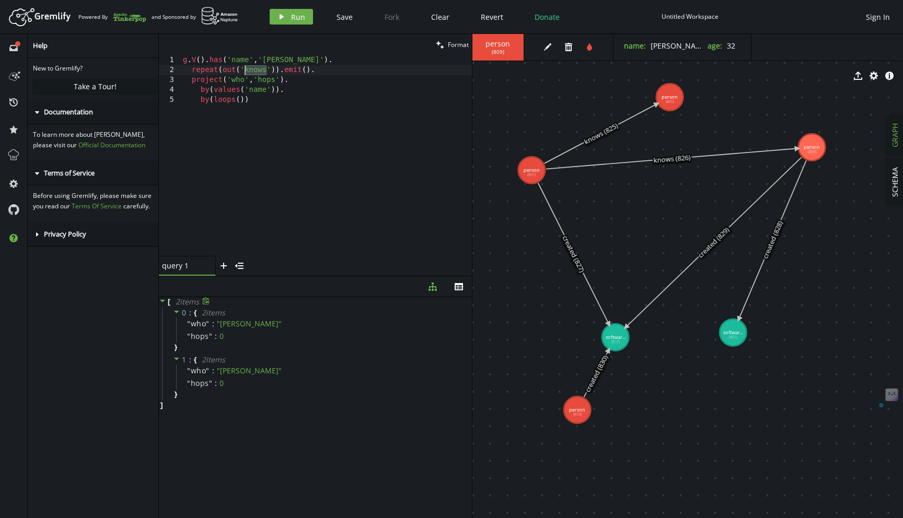
click at [234, 62] on div "g . V ( ) . has ( 'name' , '[PERSON_NAME]' ) . repeat ( out ( 'knows' )) . emit…" at bounding box center [326, 165] width 291 height 221
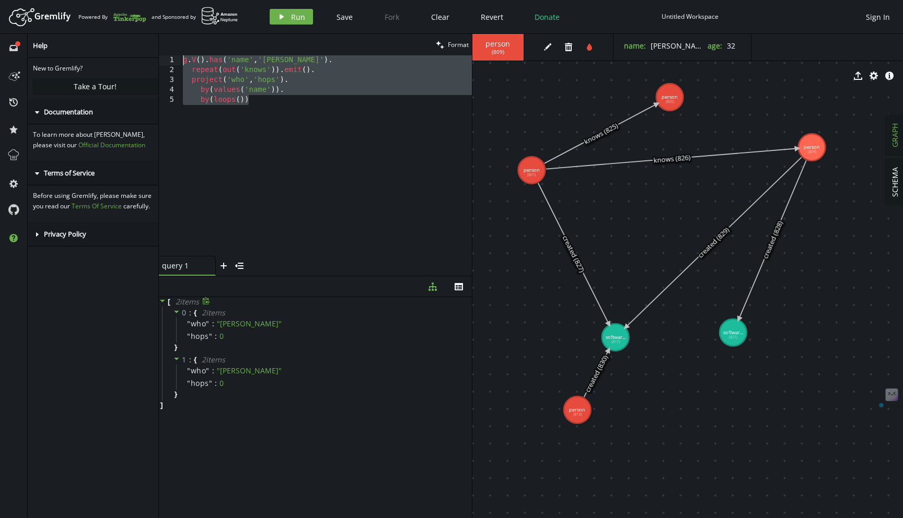
drag, startPoint x: 304, startPoint y: 119, endPoint x: 183, endPoint y: 59, distance: 135.3
click at [183, 59] on div "g . V ( ) . has ( 'name' , '[PERSON_NAME]' ) . repeat ( out ( 'knows' )) . emit…" at bounding box center [326, 165] width 291 height 221
type textarea "g.V().has('name','[PERSON_NAME]'). repeat(out('knows')).emit()."
click at [883, 390] on span "⌘M" at bounding box center [890, 395] width 16 height 10
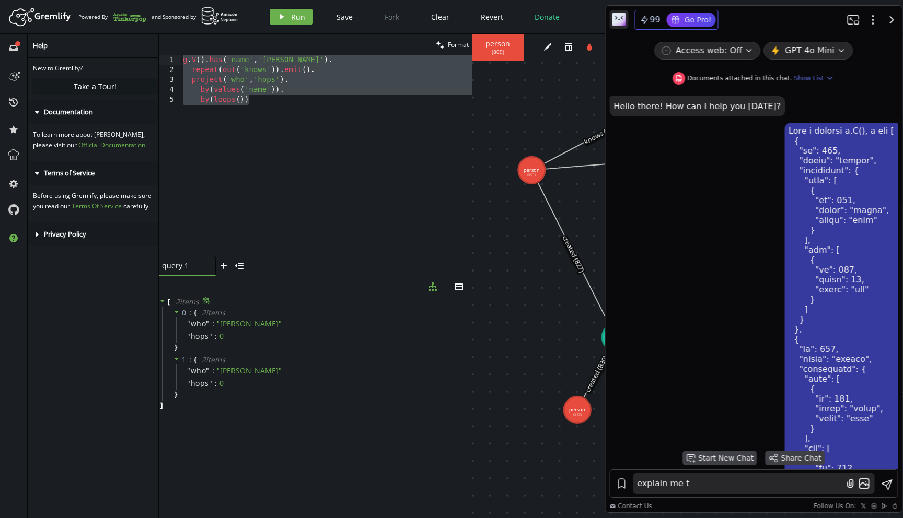
scroll to position [3108, 0]
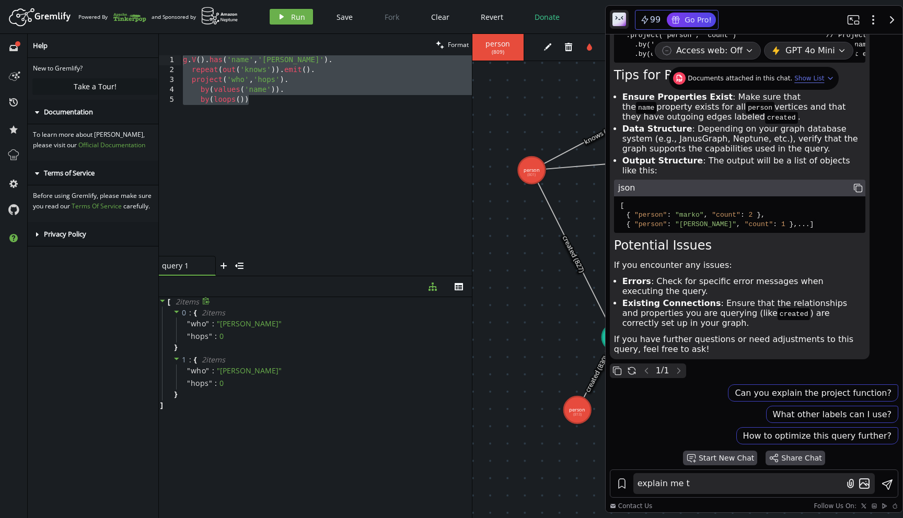
type textarea "g.V().has('name','[PERSON_NAME]'). repeat(out('knows')).emit(). project('who','…"
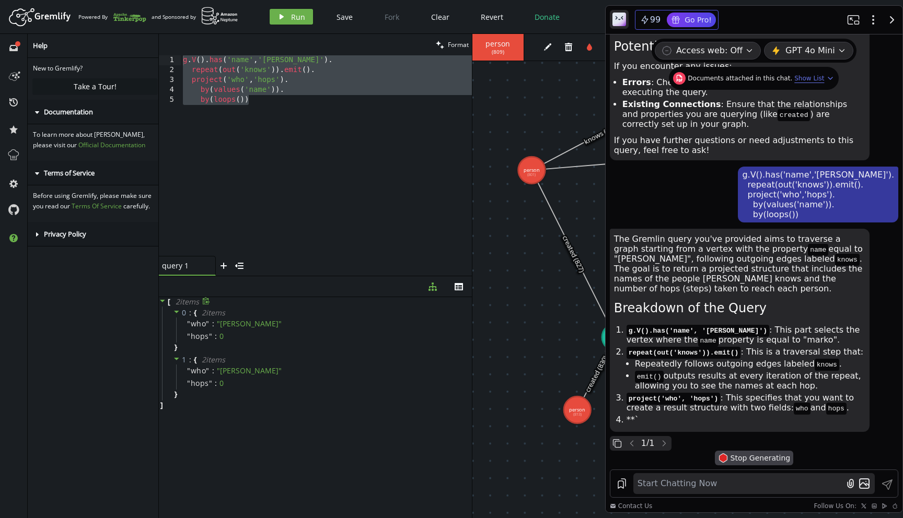
scroll to position [3325, 0]
drag, startPoint x: 641, startPoint y: 356, endPoint x: 827, endPoint y: 363, distance: 186.6
click at [827, 363] on li "Repeatedly follows outgoing edges labeled knows ." at bounding box center [750, 364] width 230 height 10
drag, startPoint x: 686, startPoint y: 363, endPoint x: 774, endPoint y: 375, distance: 88.6
click at [774, 375] on ul "Repeatedly follows outgoing edges labeled knows . emit() outputs results at eve…" at bounding box center [745, 375] width 239 height 32
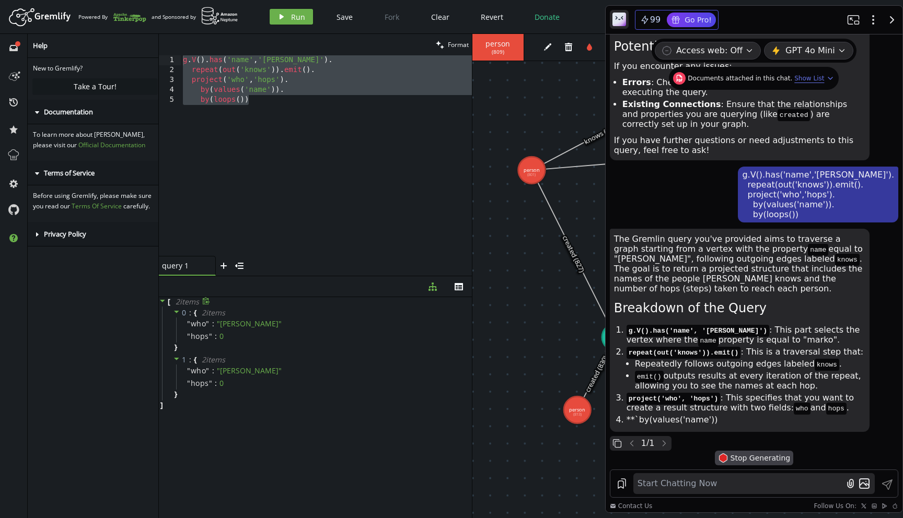
click at [774, 375] on li "emit() outputs results at every iteration of the repeat, allowing you to see th…" at bounding box center [750, 381] width 230 height 20
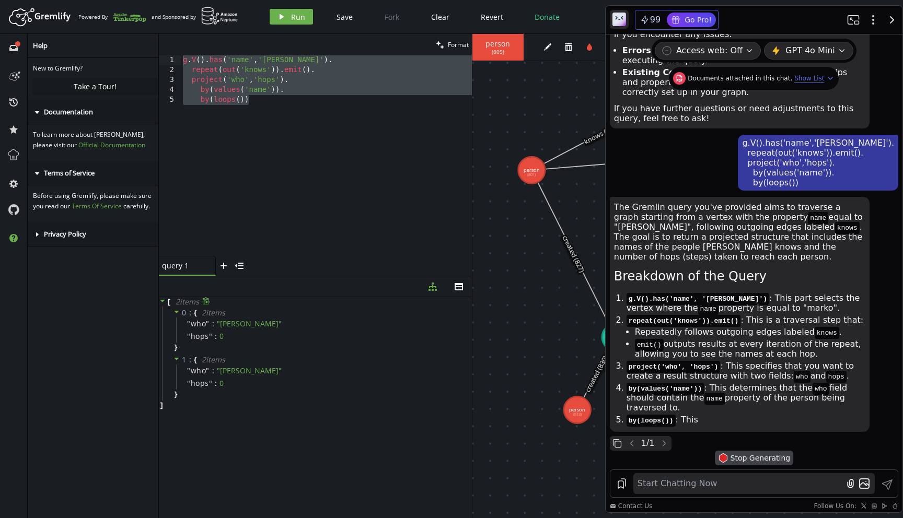
scroll to position [3396, 0]
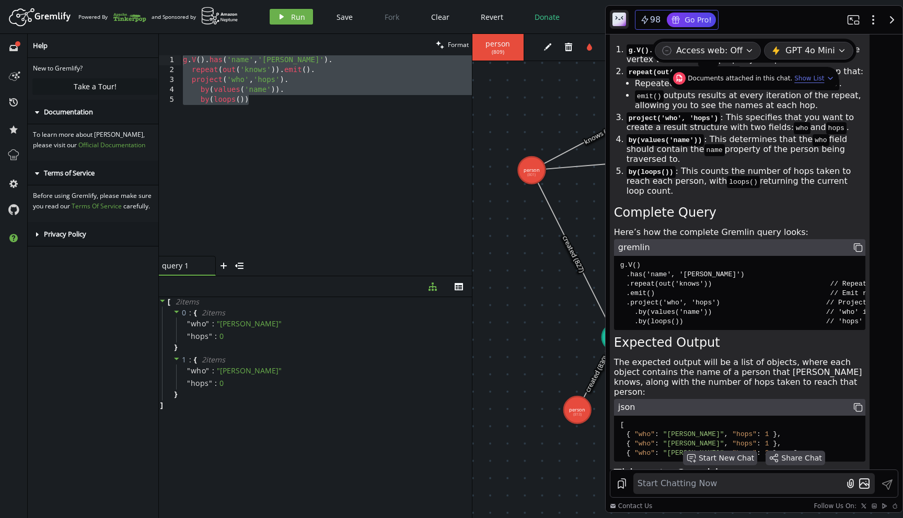
click at [215, 50] on div "clean Format" at bounding box center [315, 44] width 313 height 21
click at [202, 63] on div "g . V ( ) . has ( 'name' , '[PERSON_NAME]' ) . repeat ( out ( 'knows' )) . emit…" at bounding box center [326, 165] width 291 height 221
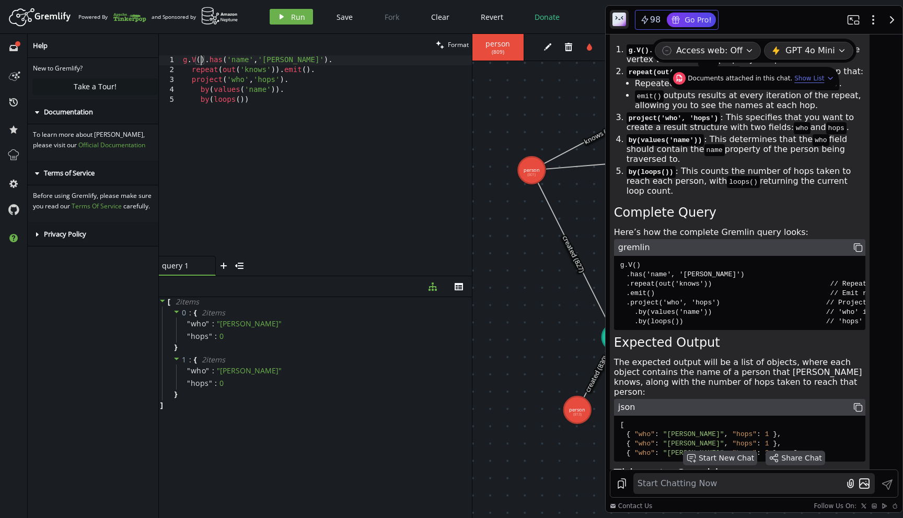
click at [284, 69] on div "g . V ( ) . has ( 'name' , '[PERSON_NAME]' ) . repeat ( out ( 'knows' )) . emit…" at bounding box center [326, 165] width 291 height 221
click at [242, 62] on div "g . V ( ) . has ( 'name' , '[PERSON_NAME]' ) . repeat ( out ( 'knows' )) . emit…" at bounding box center [326, 165] width 291 height 221
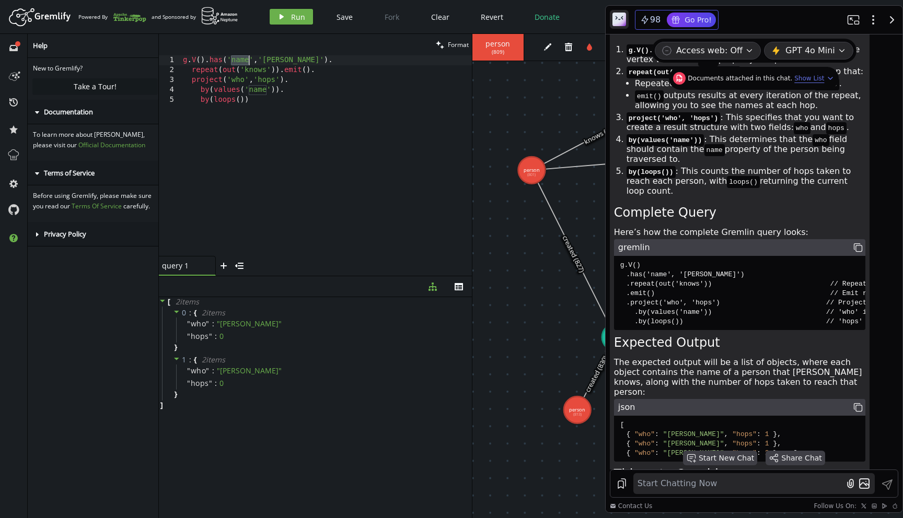
click at [242, 62] on div "g . V ( ) . has ( 'name' , '[PERSON_NAME]' ) . repeat ( out ( 'knows' )) . emit…" at bounding box center [326, 165] width 291 height 221
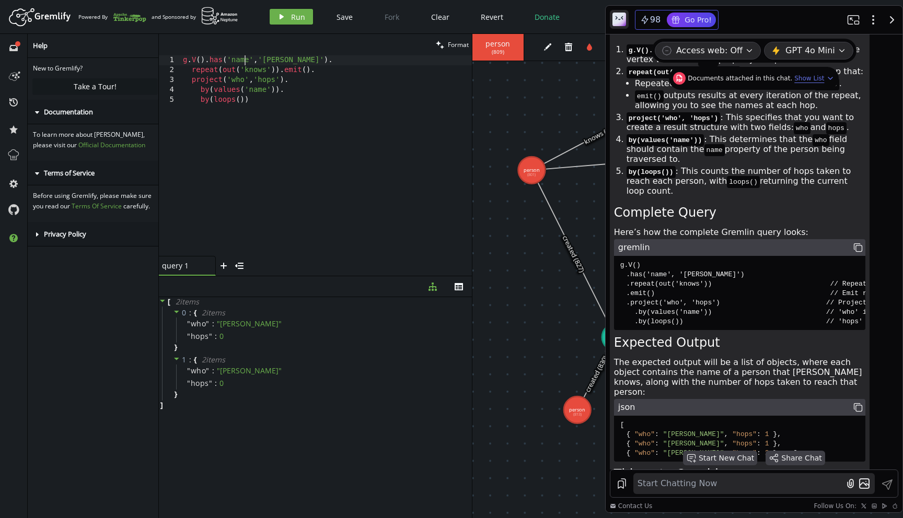
click at [242, 62] on div "g . V ( ) . has ( 'name' , '[PERSON_NAME]' ) . repeat ( out ( 'knows' )) . emit…" at bounding box center [326, 165] width 291 height 221
click at [256, 76] on div "g . V ( ) . has ( 'name' , '[PERSON_NAME]' ) . repeat ( out ( 'knows' )) . emit…" at bounding box center [326, 165] width 291 height 221
type textarea "by(values('name')). by(loops())"
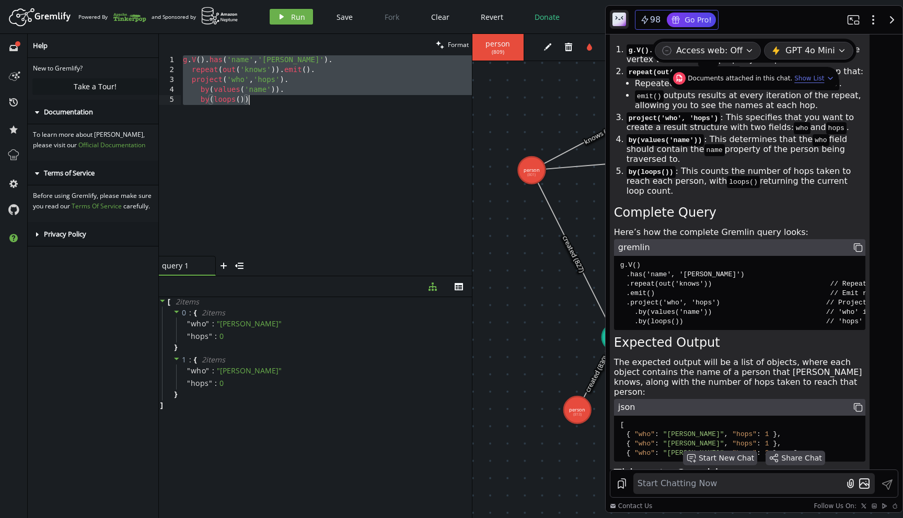
paste textarea
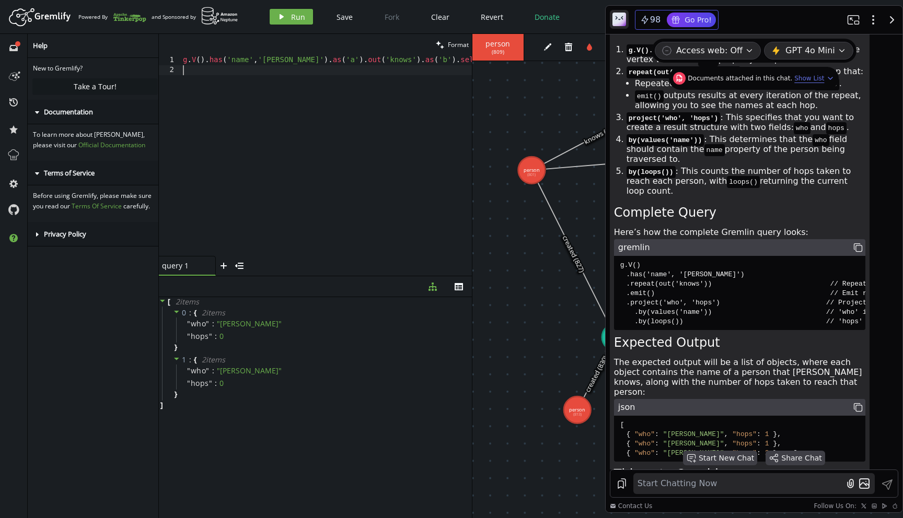
click at [213, 57] on div "g . V ( ) . has ( 'name' , '[PERSON_NAME]' ) . as ( 'a' ) . out ( 'knows' ) . a…" at bounding box center [336, 163] width 311 height 217
click at [285, 73] on div "g . V ( ) . has ( 'name' , '[PERSON_NAME]' ) . as ( 'a' ) . out ( 'knows' ) . a…" at bounding box center [326, 165] width 291 height 221
click at [210, 79] on div "g . V ( ) . has ( 'name' , '[PERSON_NAME]' ) . as ( 'a' ) . out ( 'knows' ) . a…" at bounding box center [326, 165] width 291 height 221
click at [250, 91] on div "g . V ( ) . has ( 'name' , '[PERSON_NAME]' ) . as ( 'a' ) . out ( 'knows' ) . a…" at bounding box center [326, 165] width 291 height 221
click at [224, 99] on div "g . V ( ) . has ( 'name' , '[PERSON_NAME]' ) . as ( 'a' ) . out ( 'knows' ) . a…" at bounding box center [326, 165] width 291 height 221
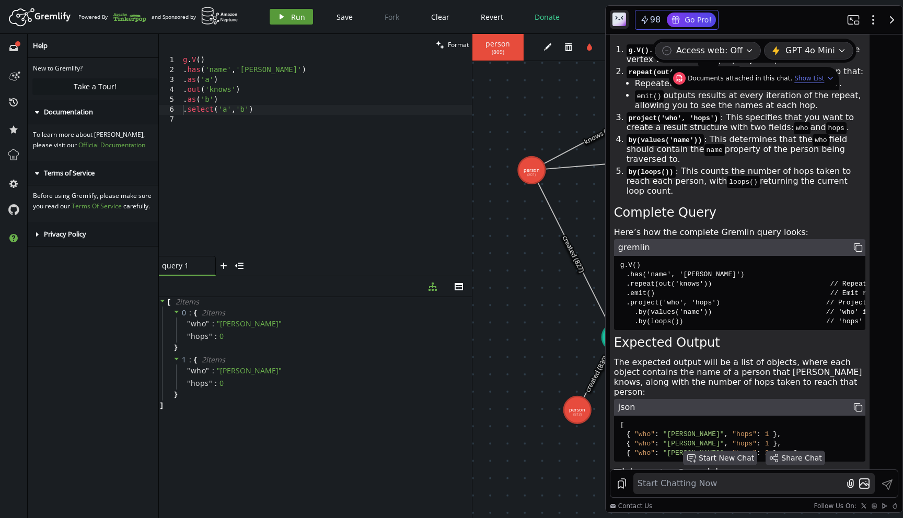
click at [294, 18] on span "Run" at bounding box center [298, 17] width 14 height 10
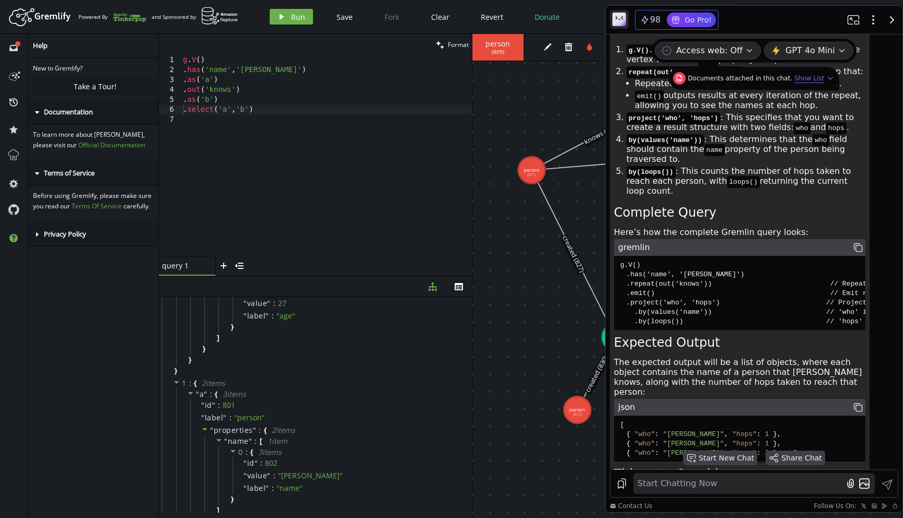
scroll to position [0, 0]
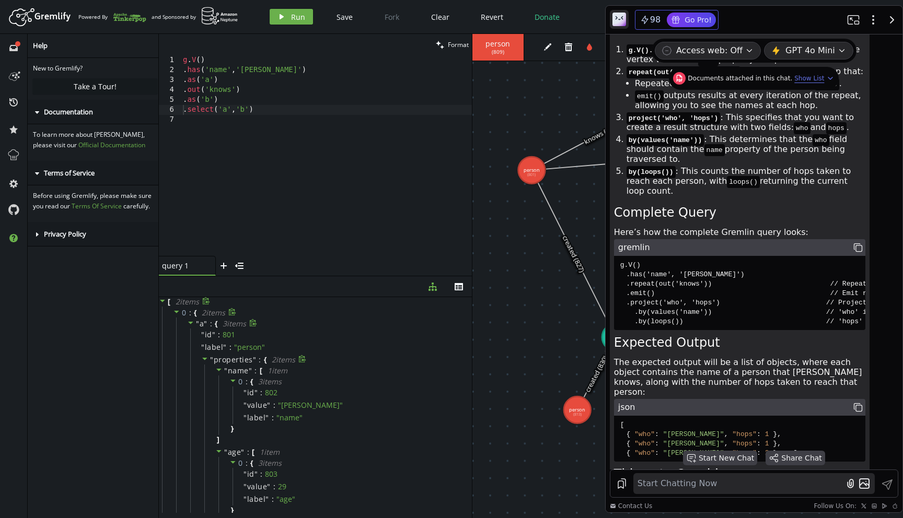
click at [205, 359] on icon at bounding box center [204, 359] width 5 height 3
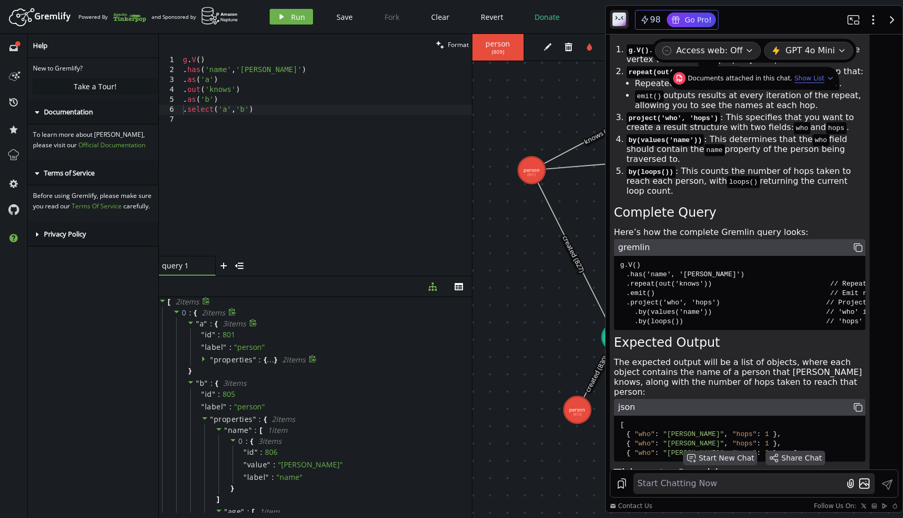
click at [188, 319] on icon at bounding box center [190, 322] width 7 height 7
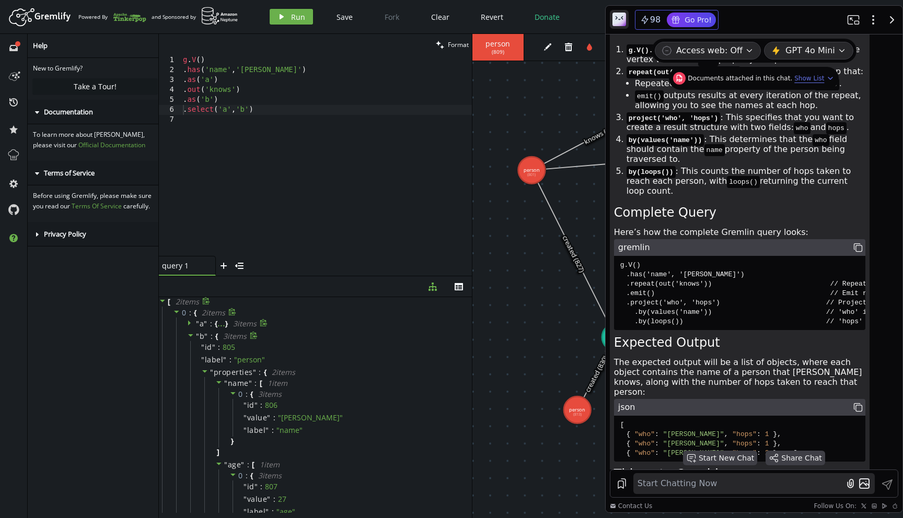
click at [187, 337] on icon at bounding box center [190, 335] width 7 height 7
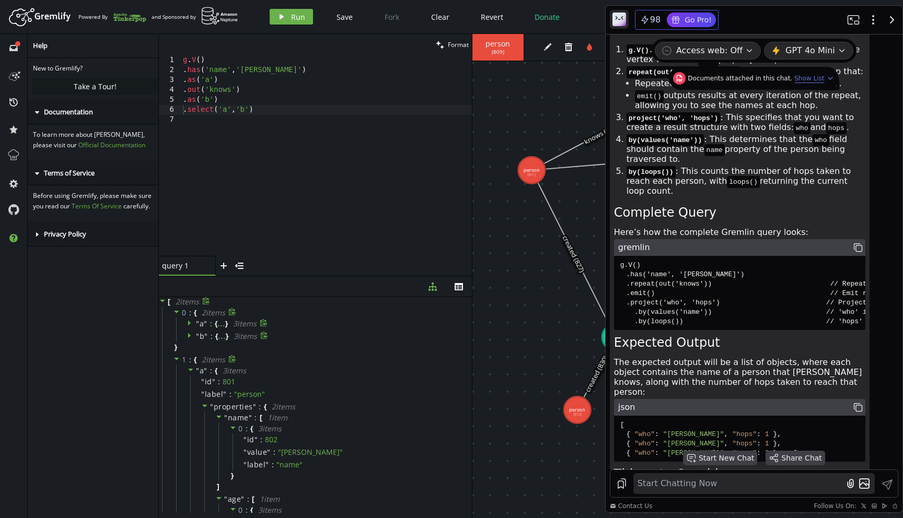
click at [180, 360] on icon at bounding box center [176, 358] width 7 height 7
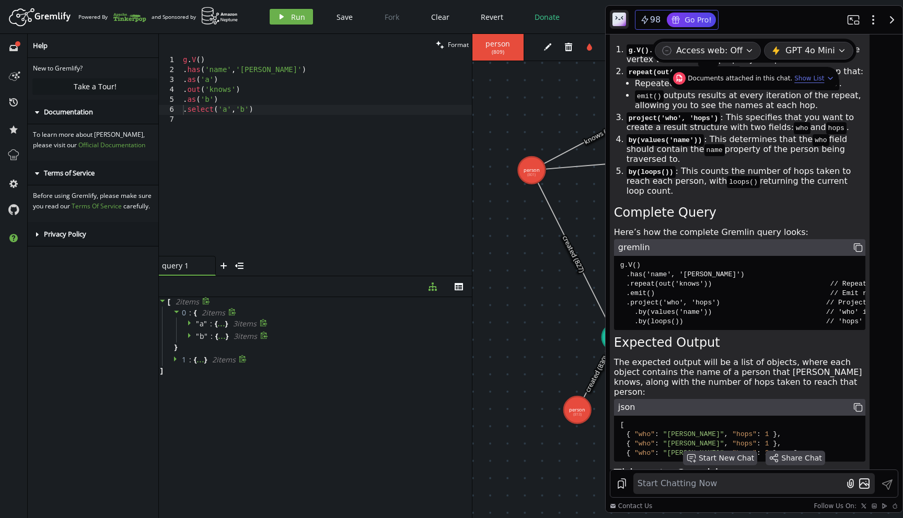
click at [189, 327] on span at bounding box center [190, 324] width 7 height 10
click at [191, 359] on div "" properties " : { ... } 2 item s" at bounding box center [328, 360] width 276 height 13
click at [203, 359] on icon at bounding box center [203, 359] width 3 height 5
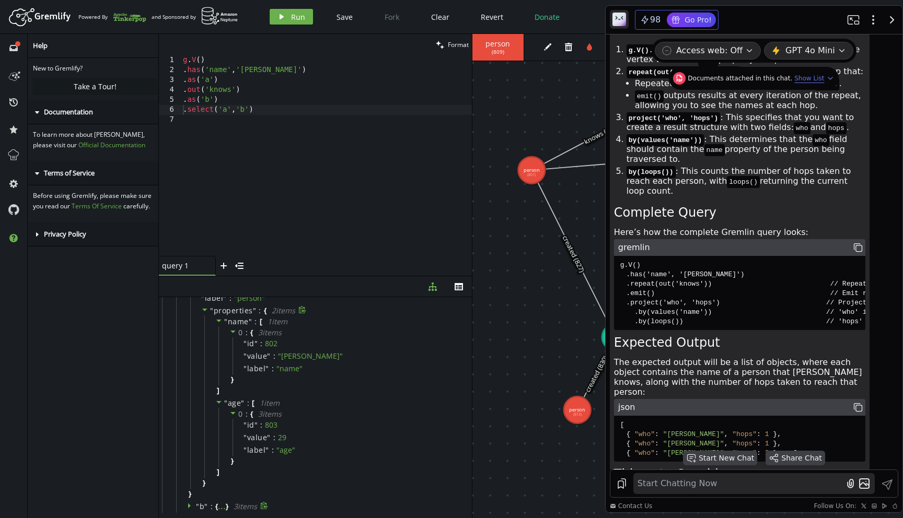
scroll to position [17, 0]
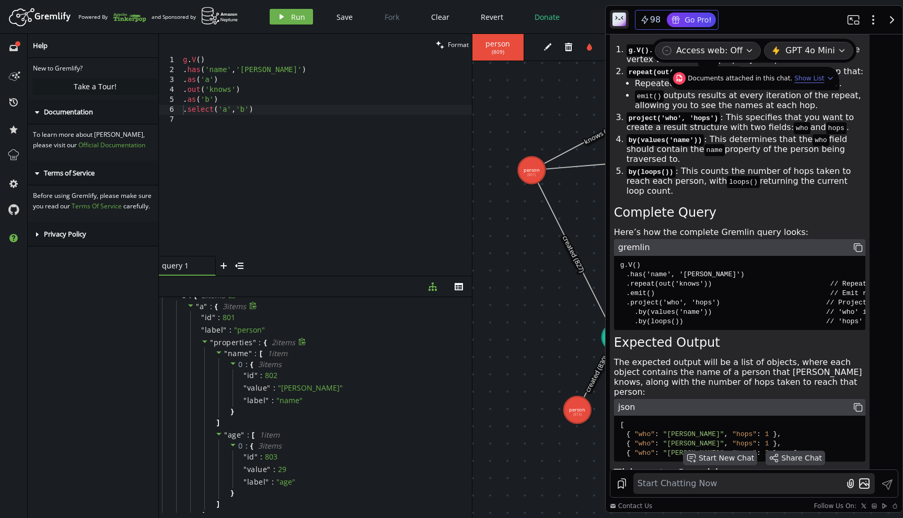
click at [206, 340] on icon at bounding box center [204, 341] width 7 height 7
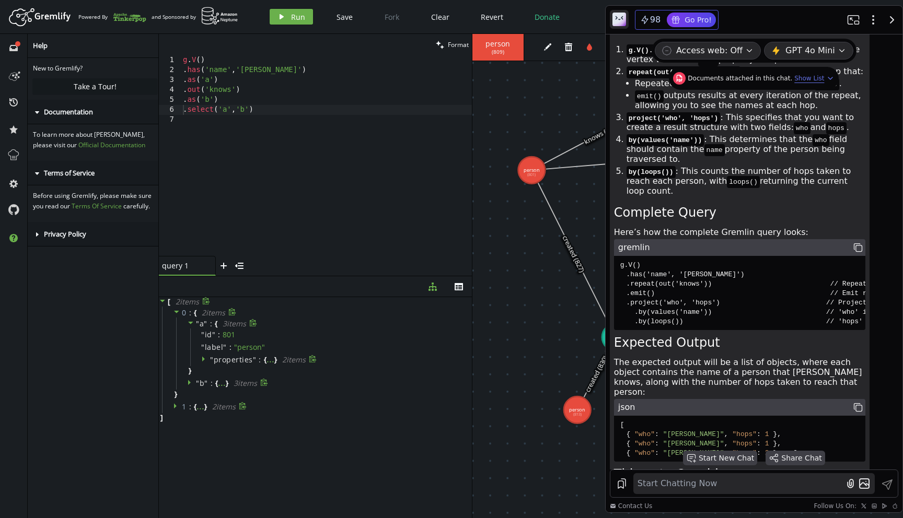
click at [206, 361] on icon at bounding box center [204, 358] width 7 height 7
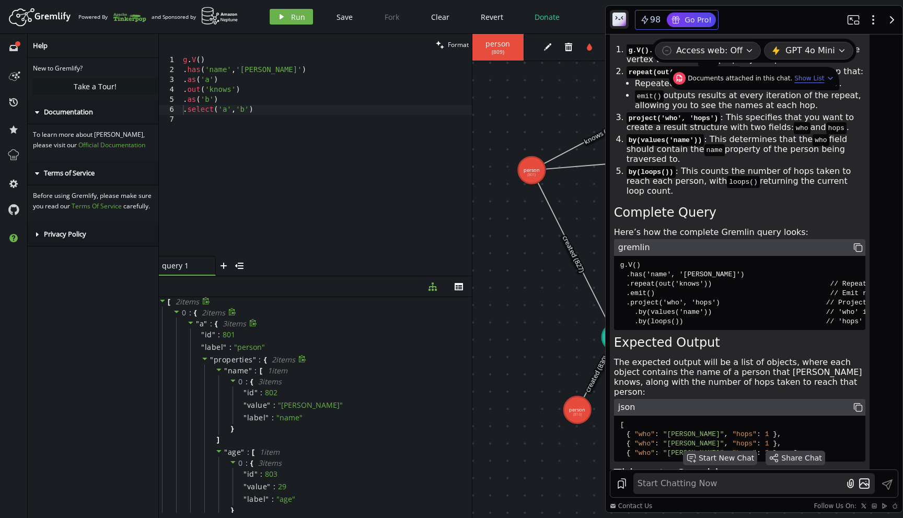
click at [206, 361] on icon at bounding box center [204, 358] width 7 height 7
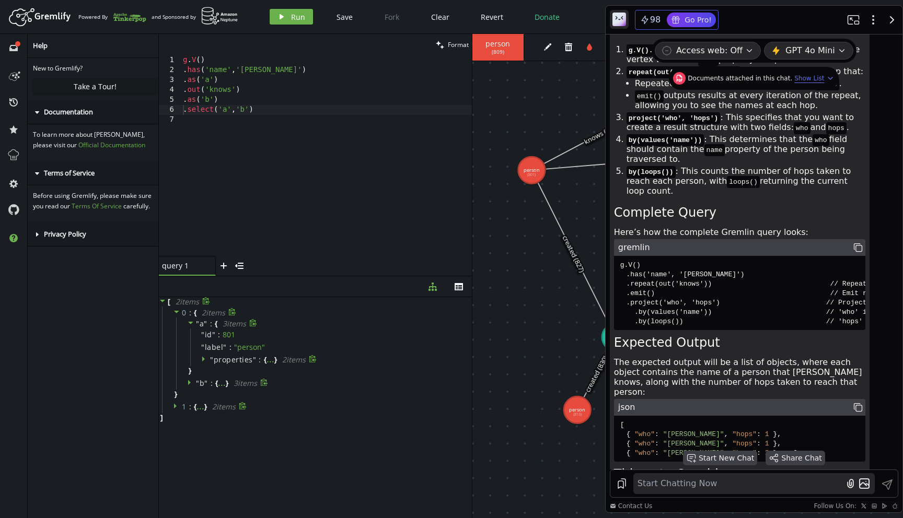
click at [192, 383] on icon at bounding box center [190, 382] width 7 height 7
click at [180, 408] on div at bounding box center [177, 406] width 9 height 9
type textarea ".has('name','[PERSON_NAME]')"
click at [218, 68] on div "g . V ( ) . has ( 'name' , '[PERSON_NAME]' ) . as ( 'a' ) . out ( 'knows' ) . a…" at bounding box center [326, 165] width 291 height 221
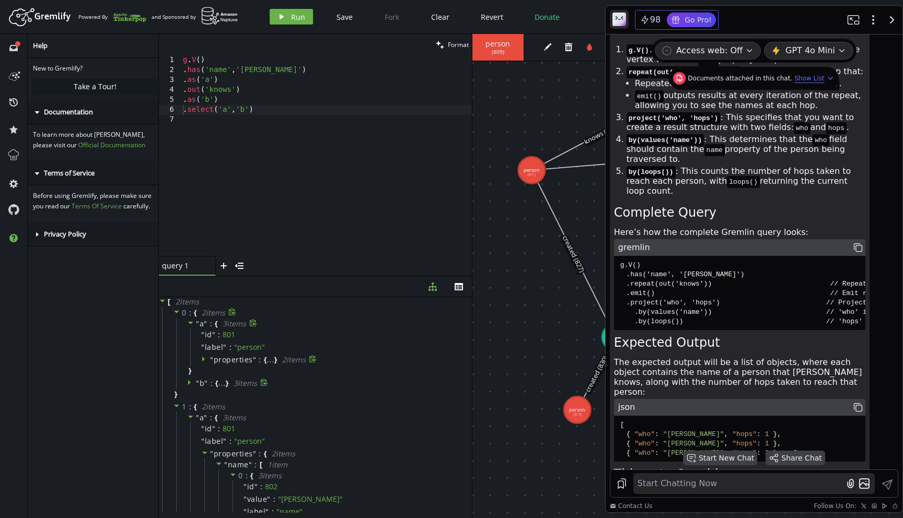
click at [218, 68] on div "g . V ( ) . has ( 'name' , '[PERSON_NAME]' ) . as ( 'a' ) . out ( 'knows' ) . a…" at bounding box center [326, 165] width 291 height 221
click at [174, 312] on icon at bounding box center [176, 311] width 7 height 7
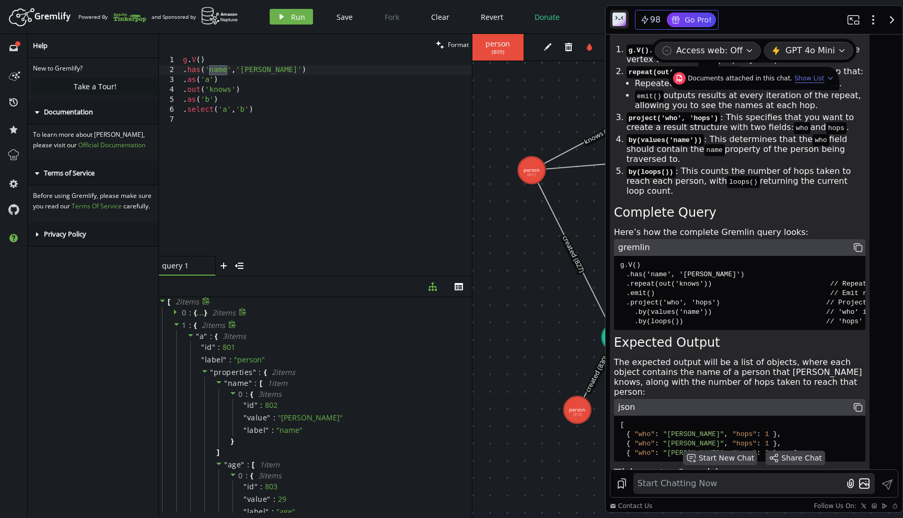
click at [177, 326] on icon at bounding box center [176, 324] width 7 height 7
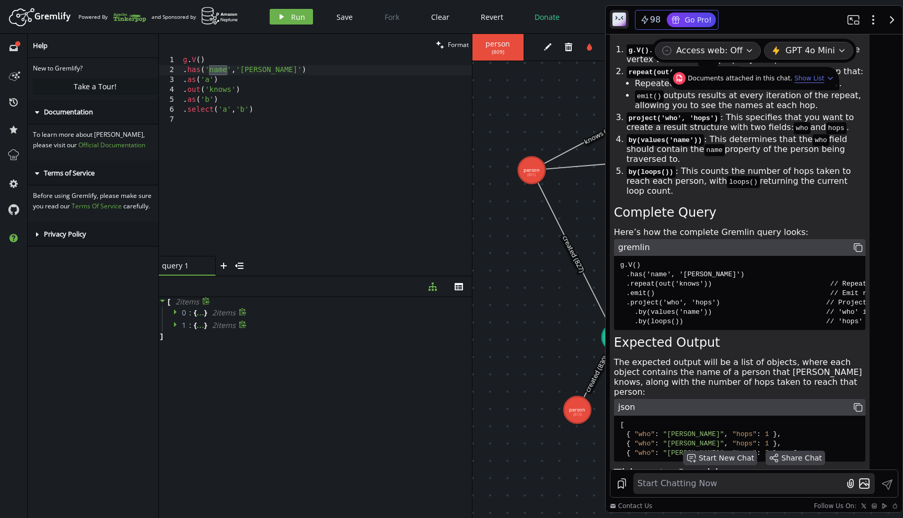
click at [175, 309] on icon at bounding box center [176, 311] width 7 height 7
click at [188, 385] on icon at bounding box center [190, 382] width 7 height 7
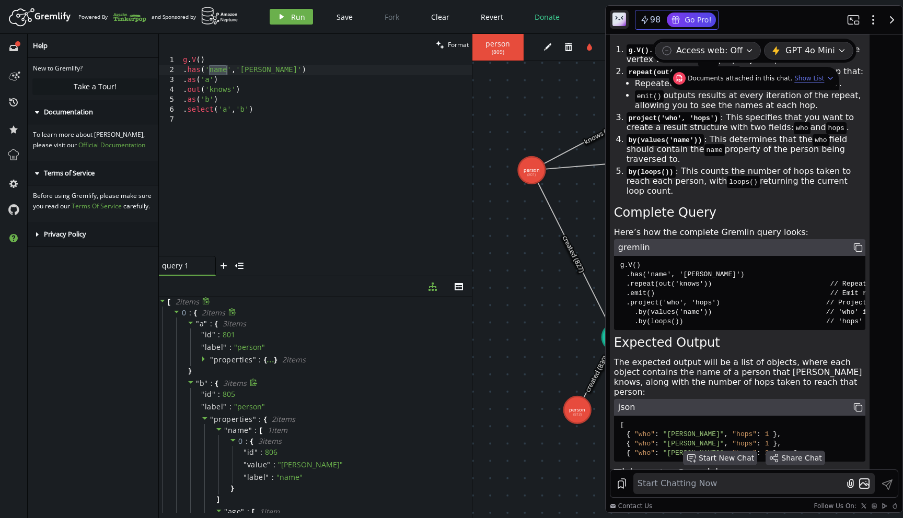
click at [188, 385] on icon at bounding box center [190, 382] width 7 height 7
click at [175, 406] on icon at bounding box center [175, 406] width 3 height 5
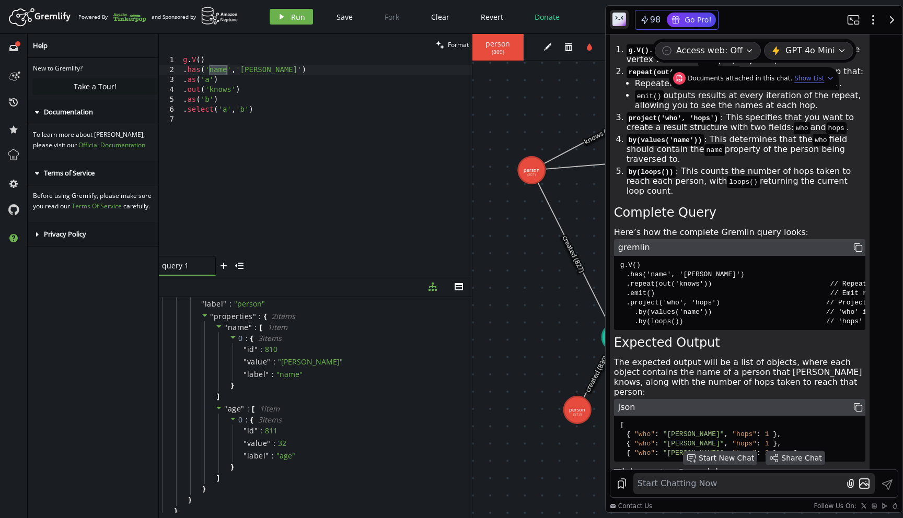
scroll to position [383, 0]
click at [290, 137] on div "g . V ( ) . has ( 'name' , '[PERSON_NAME]' ) . as ( 'a' ) . out ( 'knows' ) . a…" at bounding box center [326, 165] width 291 height 221
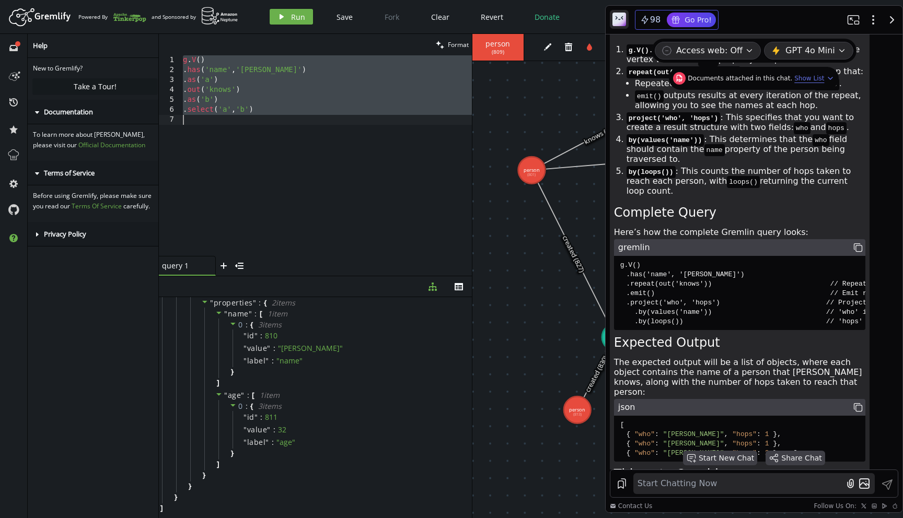
paste textarea "by('age')"
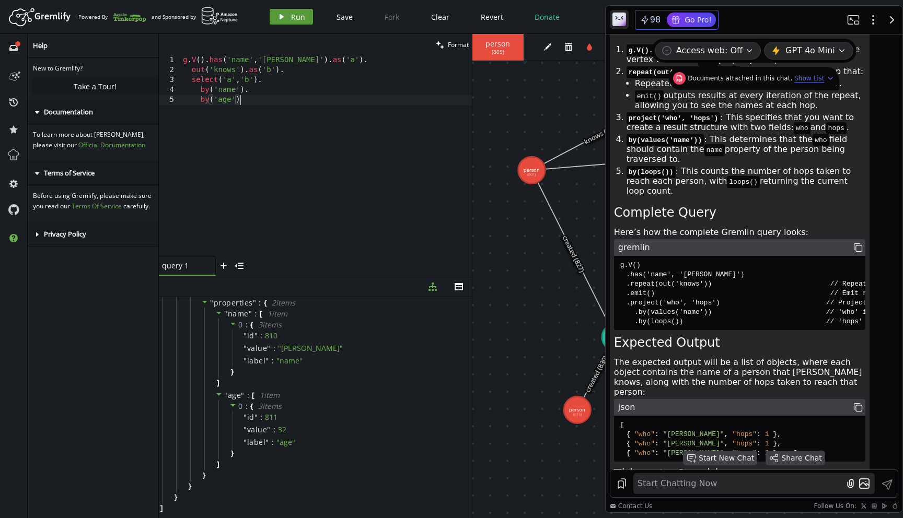
click at [302, 17] on span "Run" at bounding box center [298, 17] width 14 height 10
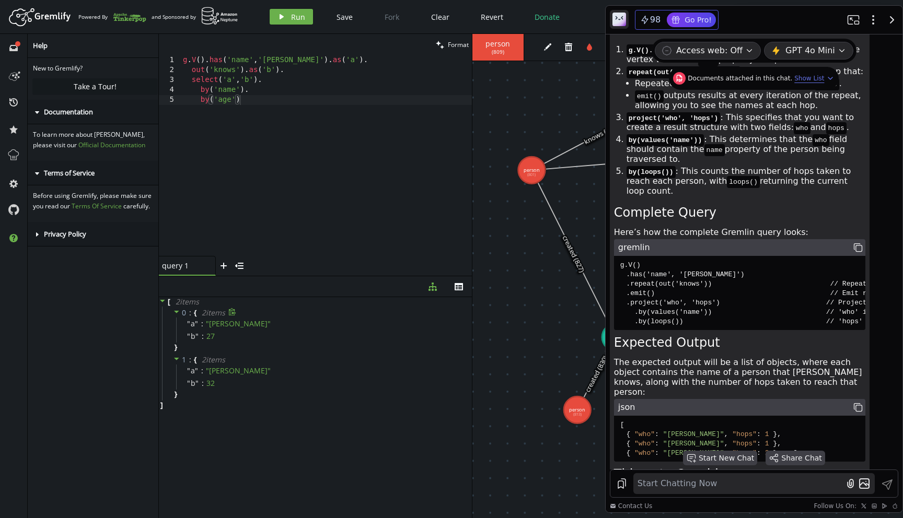
click at [236, 60] on div "g . V ( ) . has ( 'name' , '[PERSON_NAME]' ) . as ( 'a' ) . out ( 'knows' ) . a…" at bounding box center [326, 165] width 291 height 221
click at [289, 60] on div "g . V ( ) . has ( 'name' , '[PERSON_NAME]' ) . as ( 'a' ) . out ( 'knows' ) . a…" at bounding box center [326, 165] width 291 height 221
click at [218, 80] on div "g . V ( ) . has ( 'name' , '[PERSON_NAME]' ) . as ( 'a' ) . out ( 'knows' ) . a…" at bounding box center [326, 165] width 291 height 221
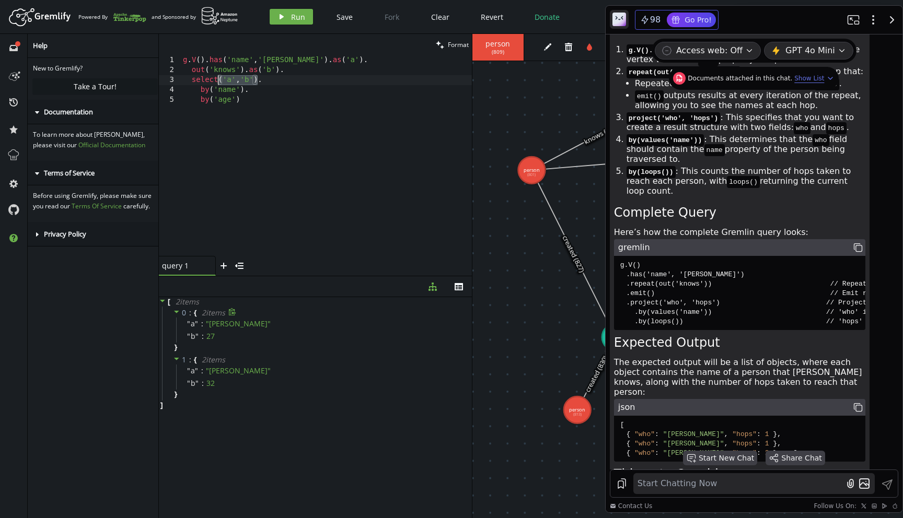
click at [229, 80] on div "g . V ( ) . has ( 'name' , '[PERSON_NAME]' ) . as ( 'a' ) . out ( 'knows' ) . a…" at bounding box center [326, 165] width 291 height 221
click at [216, 81] on div "g . V ( ) . has ( 'name' , '[PERSON_NAME]' ) . as ( 'a' ) . out ( 'knows' ) . a…" at bounding box center [326, 165] width 291 height 221
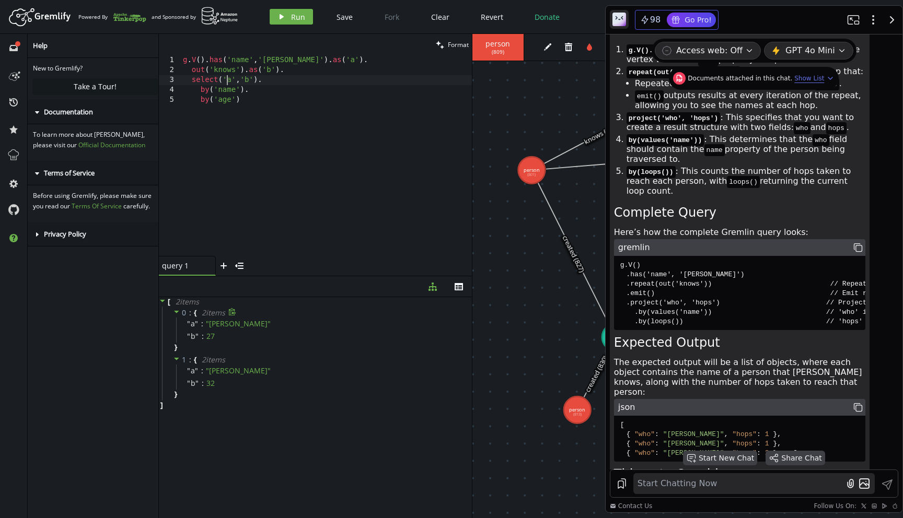
click at [216, 81] on div "g . V ( ) . has ( 'name' , '[PERSON_NAME]' ) . as ( 'a' ) . out ( 'knows' ) . a…" at bounding box center [326, 165] width 291 height 221
click at [228, 94] on div "g . V ( ) . has ( 'name' , '[PERSON_NAME]' ) . as ( 'a' ) . out ( 'knows' ) . a…" at bounding box center [326, 165] width 291 height 221
click at [226, 96] on div "g . V ( ) . has ( 'name' , '[PERSON_NAME]' ) . as ( 'a' ) . out ( 'knows' ) . a…" at bounding box center [326, 165] width 291 height 221
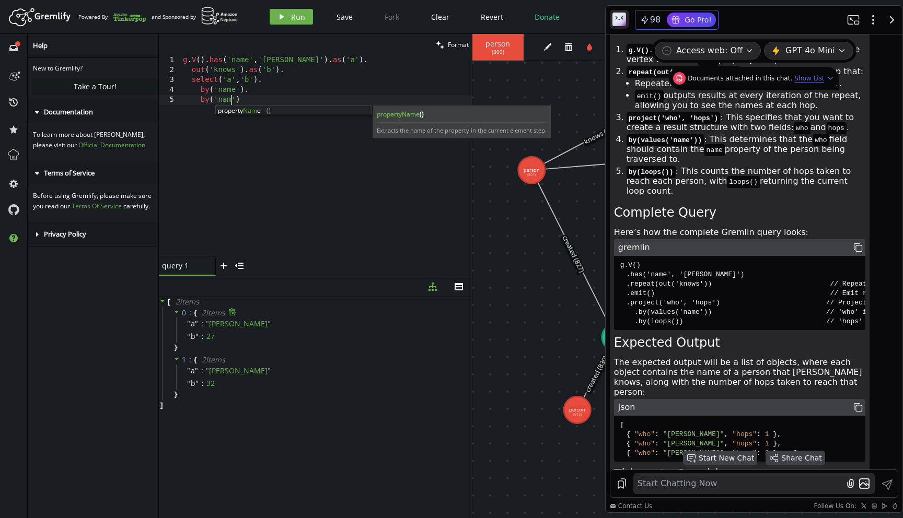
scroll to position [0, 52]
click at [293, 23] on button "play Run" at bounding box center [291, 17] width 43 height 16
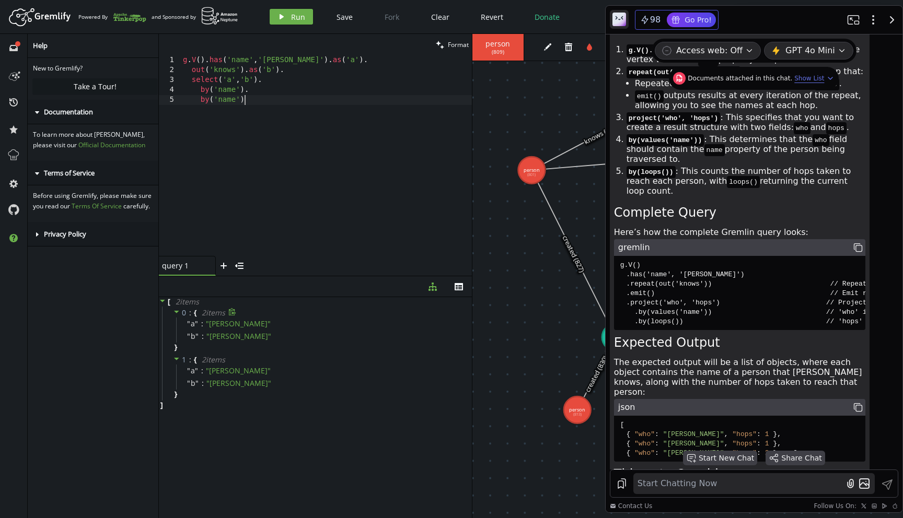
click at [296, 138] on div "g . V ( ) . has ( 'name' , '[PERSON_NAME]' ) . as ( 'a' ) . out ( 'knows' ) . a…" at bounding box center [326, 165] width 291 height 221
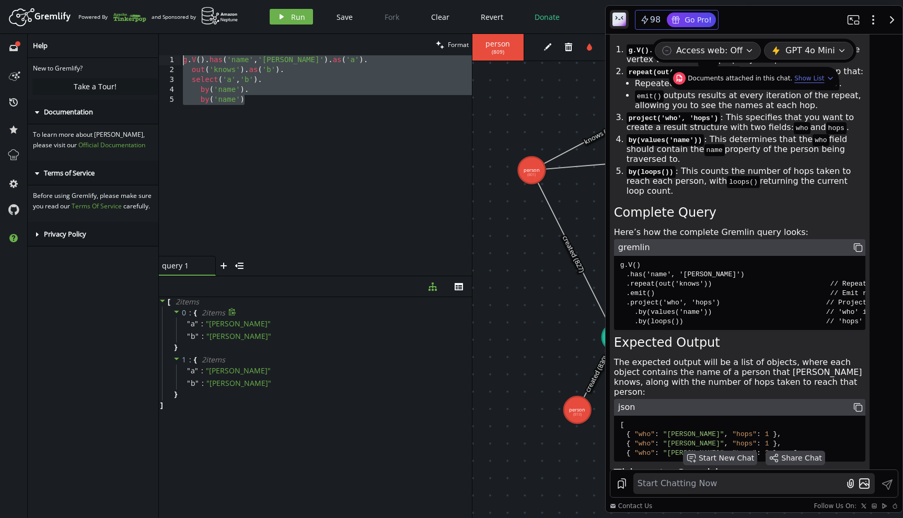
drag, startPoint x: 269, startPoint y: 114, endPoint x: 154, endPoint y: 52, distance: 130.7
click at [155, 55] on div "full-circle inbox history star cog help Help New to Gremlify? Take a Tour! care…" at bounding box center [451, 276] width 903 height 484
click at [321, 84] on div "g . V ( ) . has ( 'name' , '[PERSON_NAME]' ) . as ( 'a' ) . out ( 'knows' ) . a…" at bounding box center [326, 165] width 291 height 221
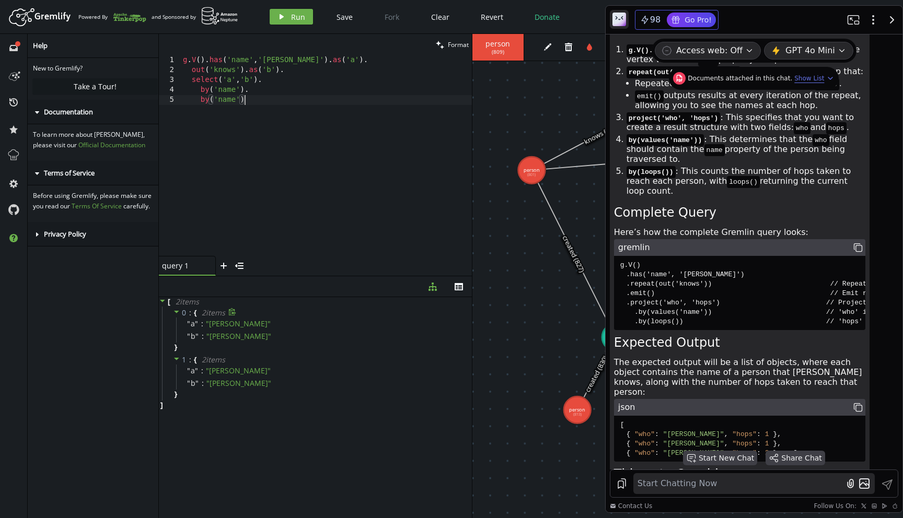
click at [279, 98] on div "g . V ( ) . has ( 'name' , '[PERSON_NAME]' ) . as ( 'a' ) . out ( 'knows' ) . a…" at bounding box center [326, 165] width 291 height 221
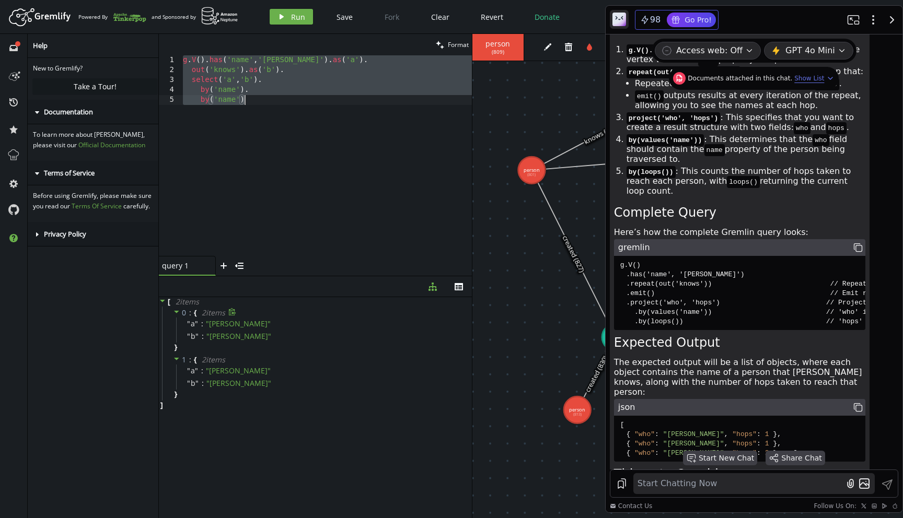
paste textarea "select('a','b')."
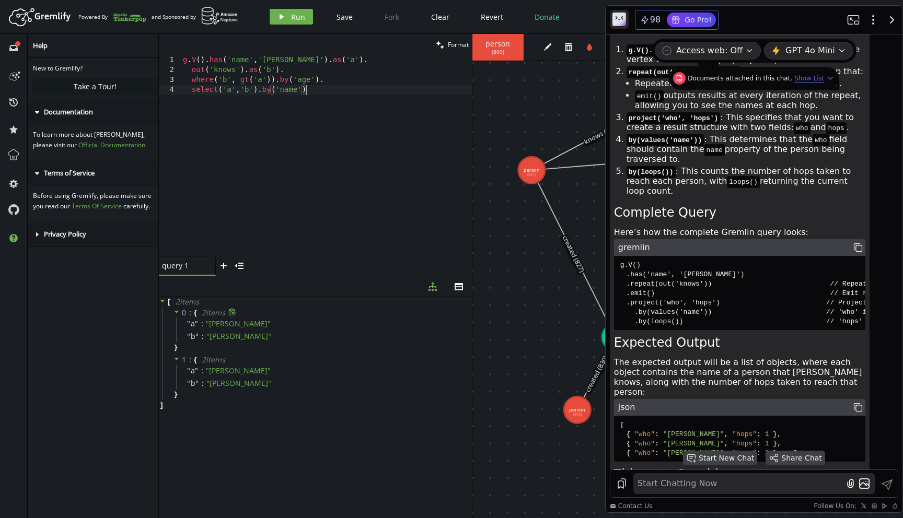
click at [226, 83] on div "g . V ( ) . has ( 'name' , '[PERSON_NAME]' ) . as ( 'a' ) . out ( 'knows' ) . a…" at bounding box center [326, 165] width 291 height 221
click at [248, 84] on div "g . V ( ) . has ( 'name' , '[PERSON_NAME]' ) . as ( 'a' ) . out ( 'knows' ) . a…" at bounding box center [326, 165] width 291 height 221
click at [223, 84] on div "g . V ( ) . has ( 'name' , '[PERSON_NAME]' ) . as ( 'a' ) . out ( 'knows' ) . a…" at bounding box center [326, 165] width 291 height 221
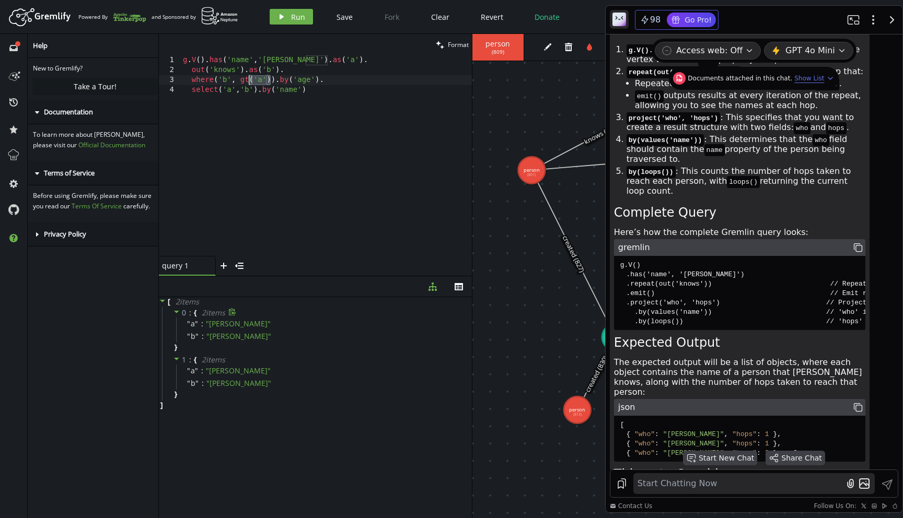
click at [223, 84] on div "g . V ( ) . has ( 'name' , '[PERSON_NAME]' ) . as ( 'a' ) . out ( 'knows' ) . a…" at bounding box center [326, 165] width 291 height 221
click at [251, 84] on div "g . V ( ) . has ( 'name' , '[PERSON_NAME]' ) . as ( 'a' ) . out ( 'knows' ) . a…" at bounding box center [326, 165] width 291 height 221
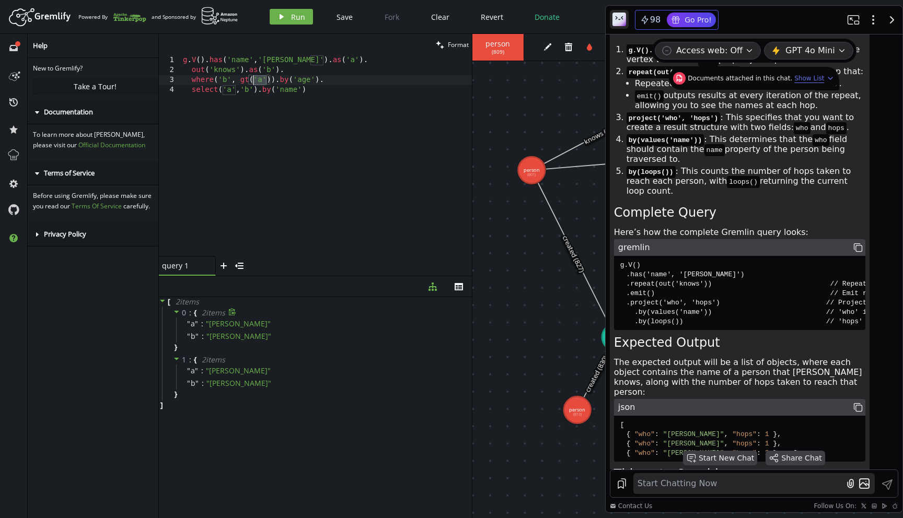
click at [270, 82] on div "g . V ( ) . has ( 'name' , '[PERSON_NAME]' ) . as ( 'a' ) . out ( 'knows' ) . a…" at bounding box center [326, 165] width 291 height 221
click at [318, 86] on div "g . V ( ) . has ( 'name' , '[PERSON_NAME]' ) . as ( 'a' ) . out ( 'knows' ) . a…" at bounding box center [326, 165] width 291 height 221
click at [301, 18] on span "Run" at bounding box center [298, 17] width 14 height 10
drag, startPoint x: 301, startPoint y: 61, endPoint x: 331, endPoint y: 61, distance: 30.3
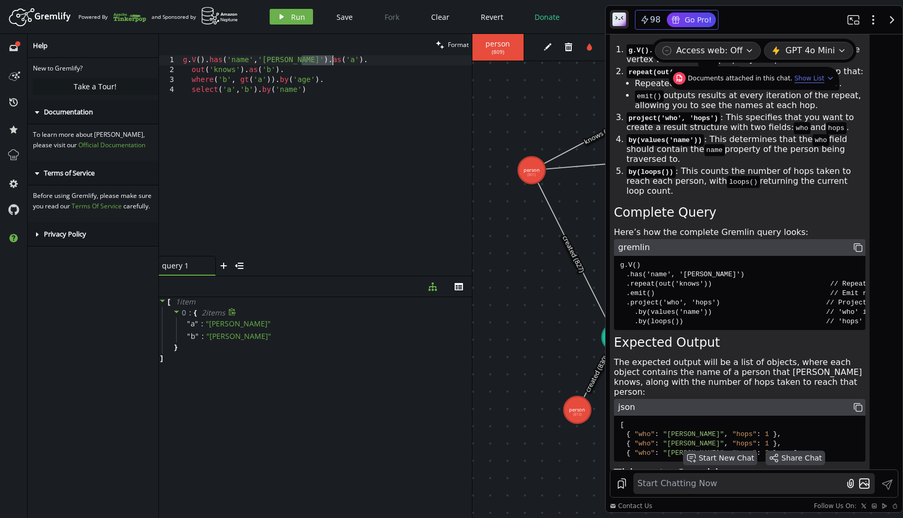
click at [331, 61] on div "g . V ( ) . has ( 'name' , '[PERSON_NAME]' ) . as ( 'a' ) . out ( 'knows' ) . a…" at bounding box center [326, 165] width 291 height 221
drag, startPoint x: 199, startPoint y: 65, endPoint x: 271, endPoint y: 65, distance: 72.1
click at [271, 66] on div "g . V ( ) . has ( 'name' , '[PERSON_NAME]' ) . as ( 'a' ) . out ( 'knows' ) . a…" at bounding box center [326, 165] width 291 height 221
click at [271, 65] on div "g . V ( ) . has ( 'name' , '[PERSON_NAME]' ) . as ( 'a' ) . out ( 'knows' ) . a…" at bounding box center [326, 165] width 291 height 221
click at [348, 69] on div "g . V ( ) . has ( 'name' , '[PERSON_NAME]' ) . as ( 'a' ) . out ( 'knows' ) . a…" at bounding box center [326, 165] width 291 height 221
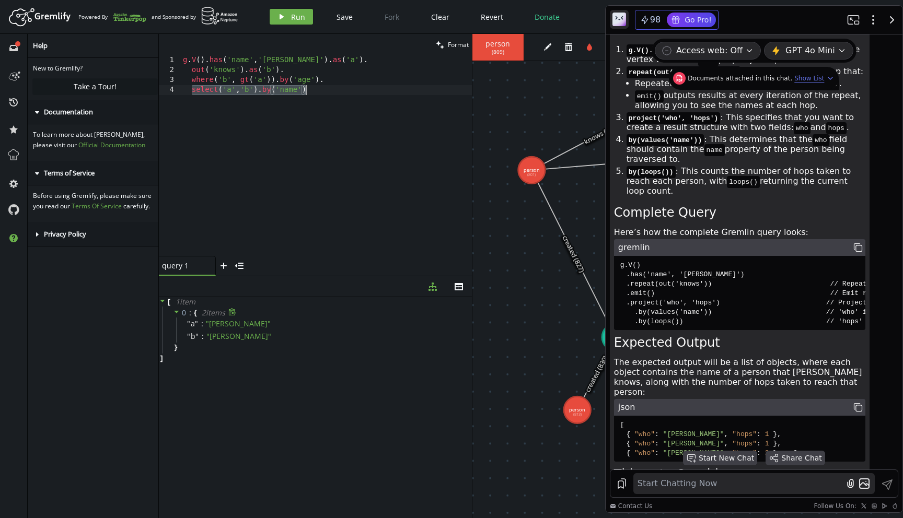
drag, startPoint x: 193, startPoint y: 92, endPoint x: 337, endPoint y: 91, distance: 144.2
click at [337, 91] on div "g . V ( ) . has ( 'name' , '[PERSON_NAME]' ) . as ( 'a' ) . out ( 'knows' ) . a…" at bounding box center [326, 165] width 291 height 221
click at [311, 89] on div "g . V ( ) . has ( 'name' , '[PERSON_NAME]' ) . as ( 'a' ) . out ( 'knows' ) . a…" at bounding box center [326, 165] width 291 height 221
click at [319, 83] on div "g . V ( ) . has ( 'name' , '[PERSON_NAME]' ) . as ( 'a' ) . out ( 'knows' ) . a…" at bounding box center [326, 165] width 291 height 221
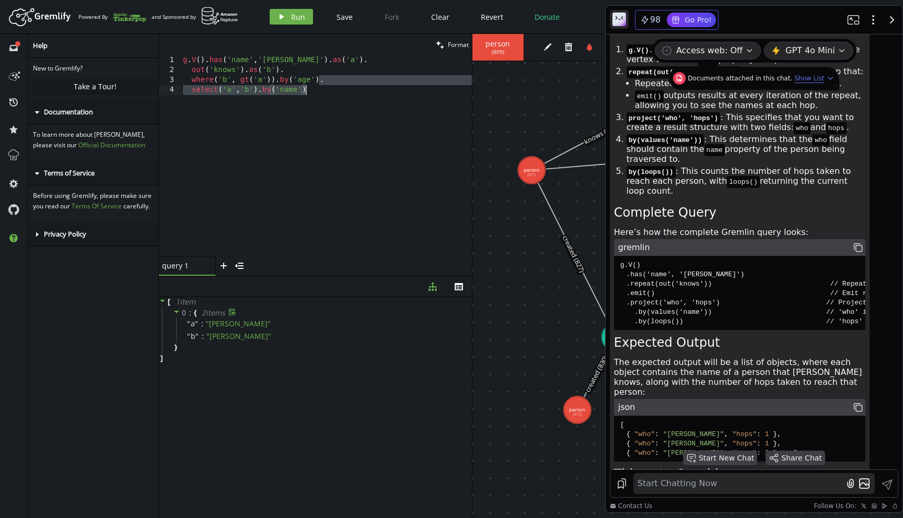
drag, startPoint x: 319, startPoint y: 83, endPoint x: 325, endPoint y: 98, distance: 16.9
click at [325, 98] on div "g . V ( ) . has ( 'name' , '[PERSON_NAME]' ) . as ( 'a' ) . out ( 'knows' ) . a…" at bounding box center [326, 165] width 291 height 221
click at [302, 9] on button "play Run" at bounding box center [291, 17] width 43 height 16
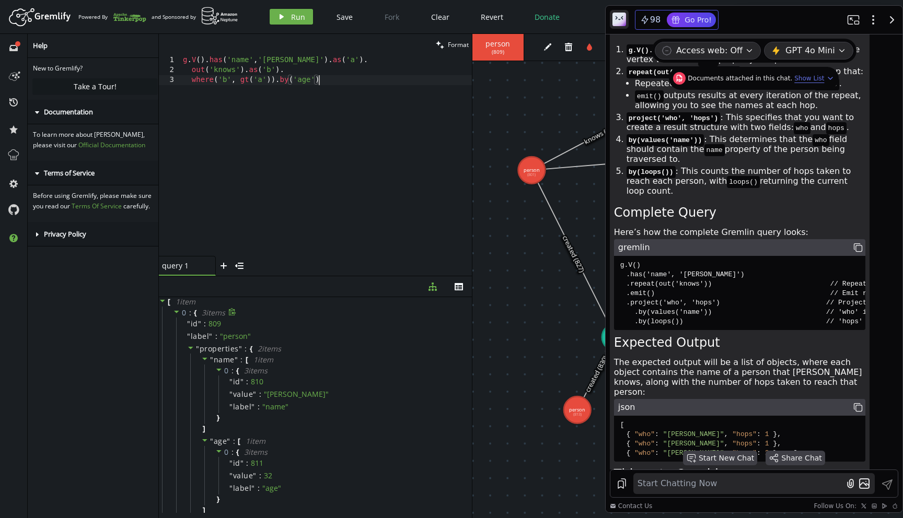
click at [390, 122] on div "g . V ( ) . has ( 'name' , '[PERSON_NAME]' ) . as ( 'a' ) . out ( 'knows' ) . a…" at bounding box center [326, 165] width 291 height 221
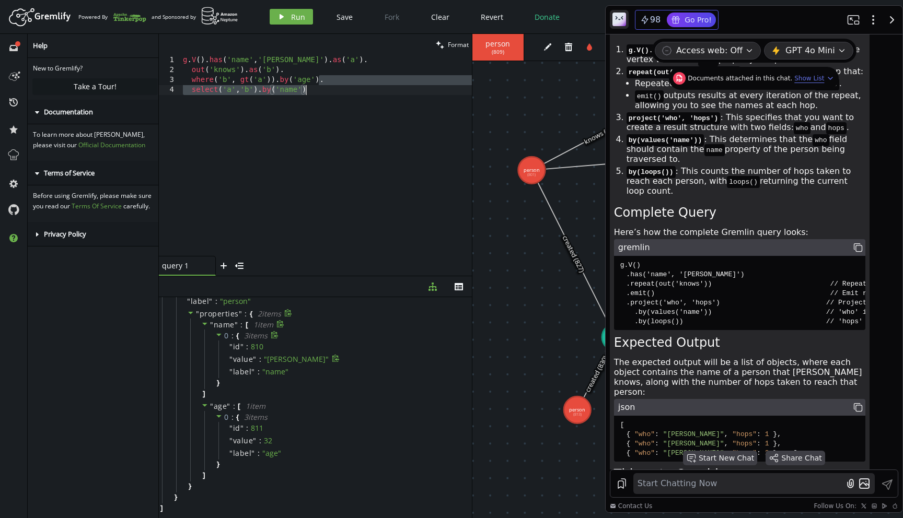
scroll to position [0, 0]
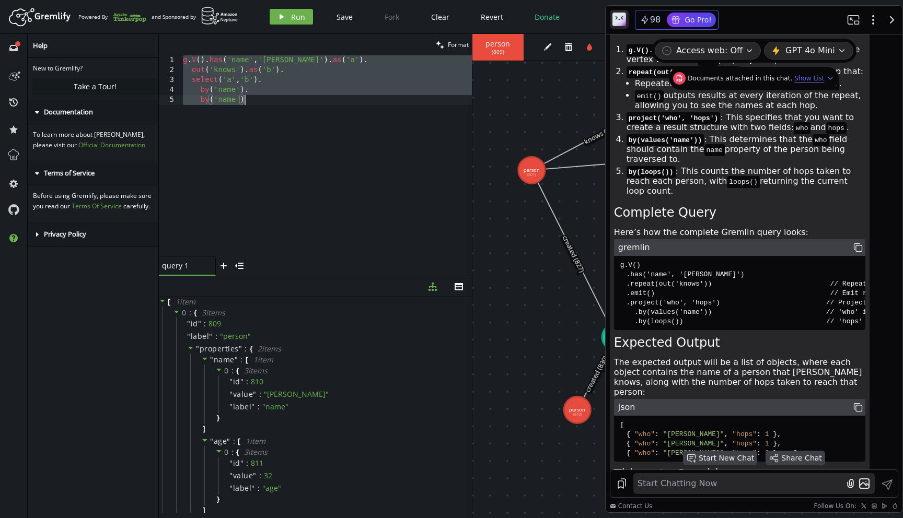
click at [338, 145] on div "g . V ( ) . has ( 'name' , '[PERSON_NAME]' ) . as ( 'a' ) . out ( 'knows' ) . a…" at bounding box center [326, 165] width 291 height 221
paste textarea "select('a','b')."
type textarea "select('a','b').by('name')"
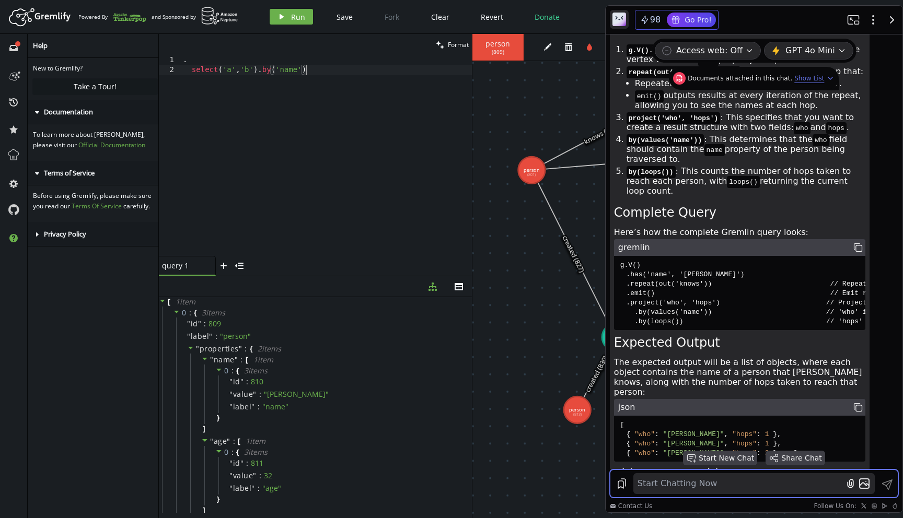
click at [748, 477] on textarea at bounding box center [739, 483] width 209 height 17
type textarea "g.V().has('name','[PERSON_NAME]').as('a'). out('knows').as('b'). where('b', gt(…"
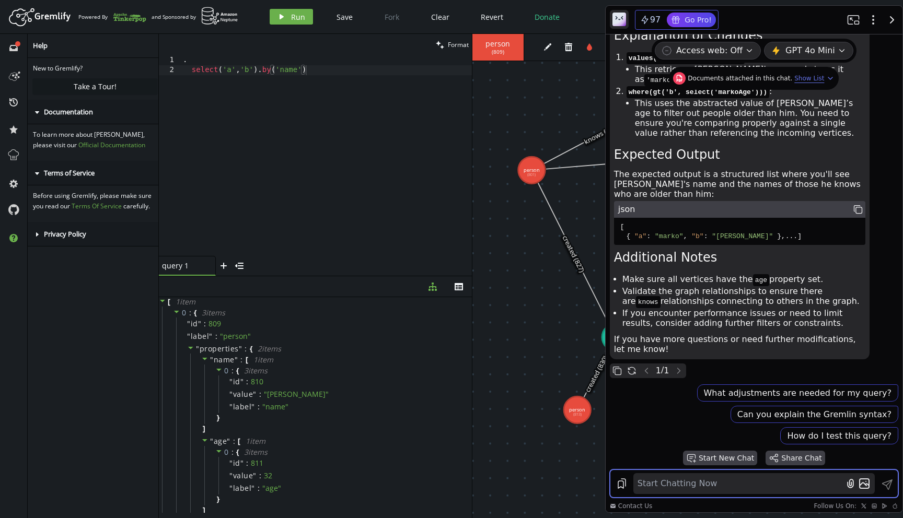
scroll to position [4527, 0]
click at [645, 245] on pre "[ { "a" : "[PERSON_NAME]" , "b" : "[PERSON_NAME]" } , ... ]" at bounding box center [739, 231] width 251 height 27
click at [683, 242] on code "[ { "a" : "[PERSON_NAME]" , "b" : "[PERSON_NAME]" } , ... ]" at bounding box center [710, 231] width 185 height 21
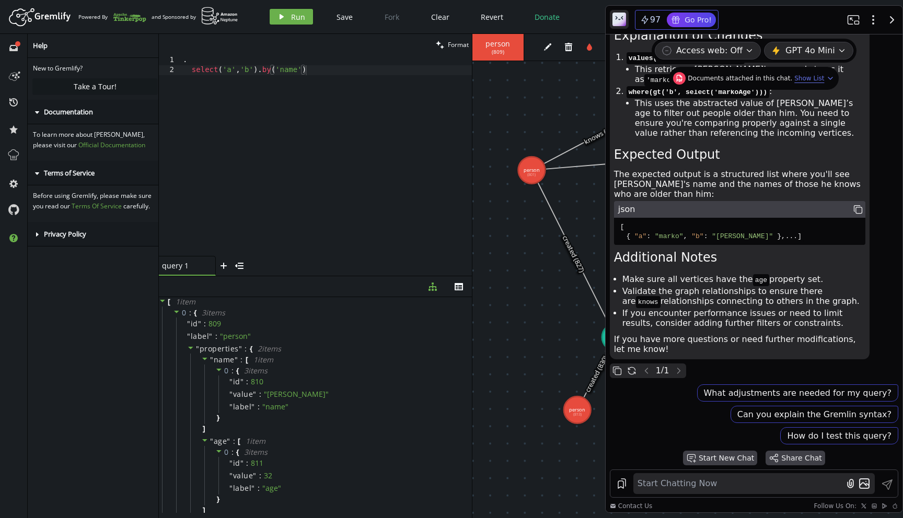
click at [683, 242] on code "[ { "a" : "[PERSON_NAME]" , "b" : "[PERSON_NAME]" } , ... ]" at bounding box center [710, 231] width 185 height 21
